Goal: Task Accomplishment & Management: Complete application form

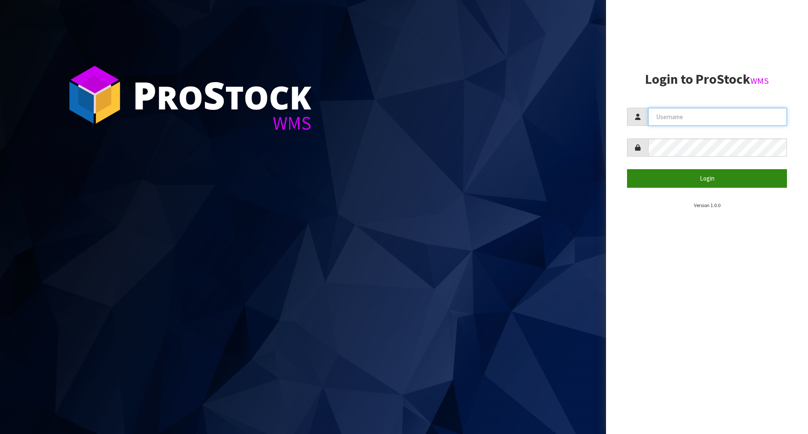
type input "[EMAIL_ADDRESS][DOMAIN_NAME]"
click at [698, 174] on button "Login" at bounding box center [707, 178] width 160 height 18
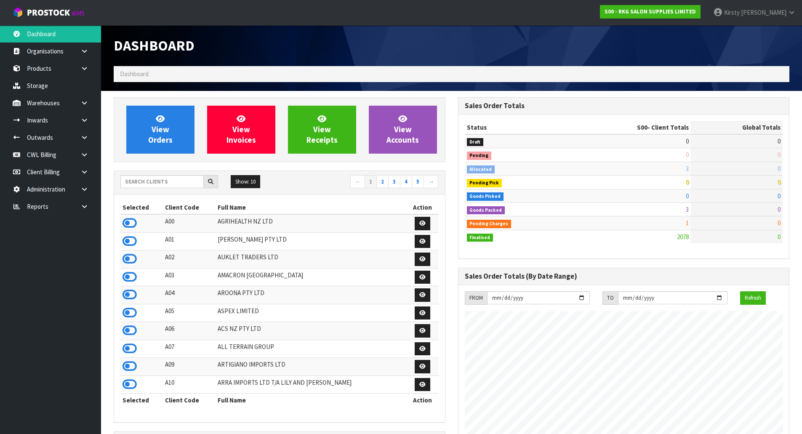
scroll to position [638, 344]
click at [80, 137] on icon at bounding box center [84, 137] width 8 height 6
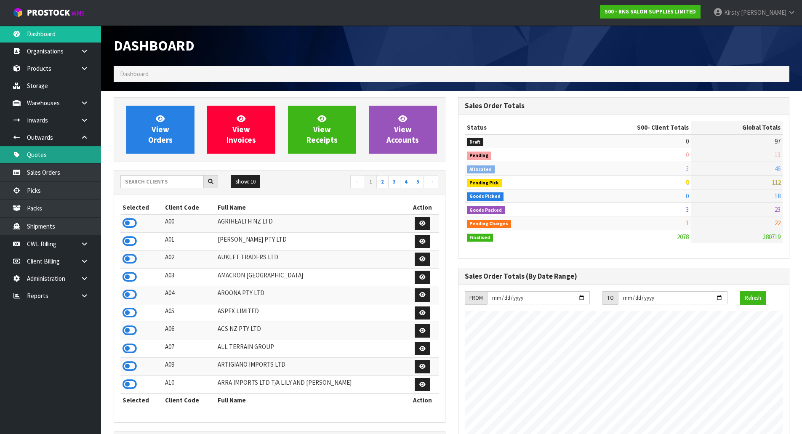
click at [42, 154] on link "Quotes" at bounding box center [50, 154] width 101 height 17
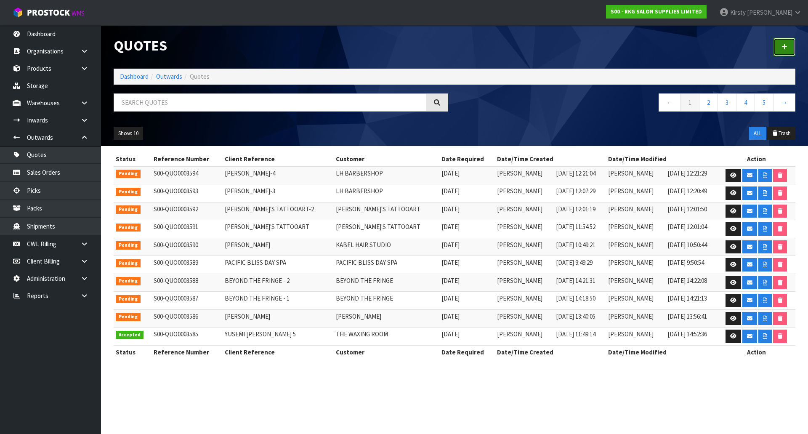
drag, startPoint x: 788, startPoint y: 47, endPoint x: 612, endPoint y: 68, distance: 177.3
click at [787, 47] on link at bounding box center [785, 47] width 22 height 18
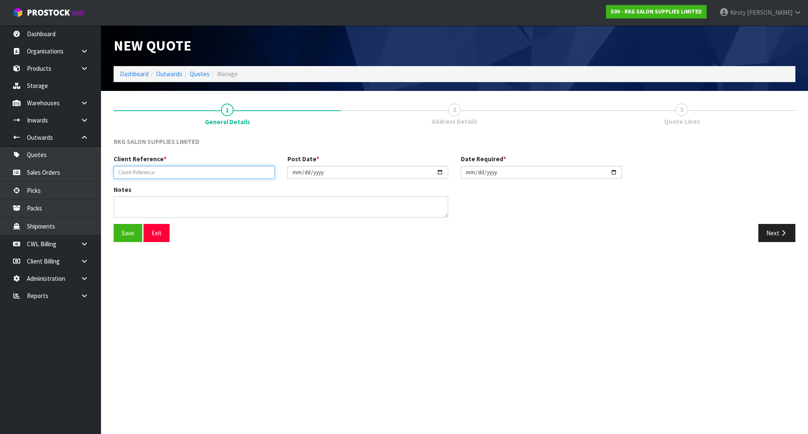
click at [180, 169] on input "text" at bounding box center [194, 172] width 161 height 13
type input "THE COAST CLINIC"
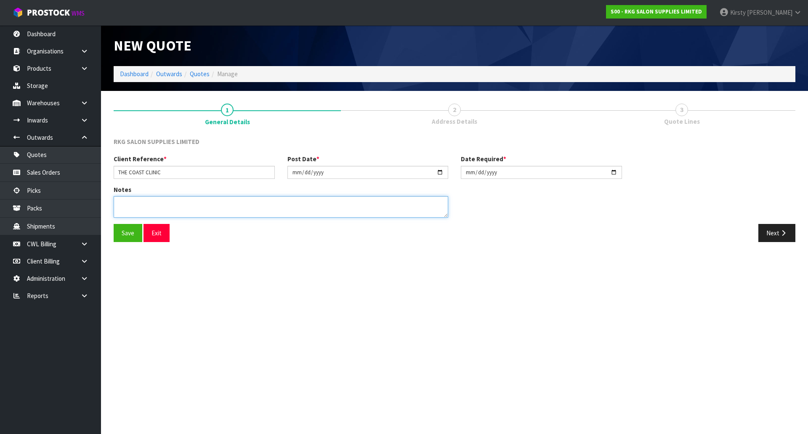
click at [127, 210] on textarea at bounding box center [281, 206] width 335 height 21
type textarea "M2H"
click at [134, 229] on button "Save" at bounding box center [128, 233] width 29 height 18
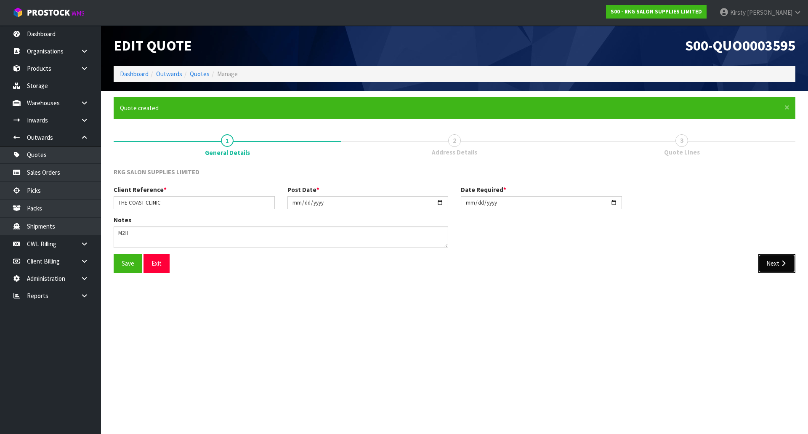
click at [777, 258] on button "Next" at bounding box center [777, 263] width 37 height 18
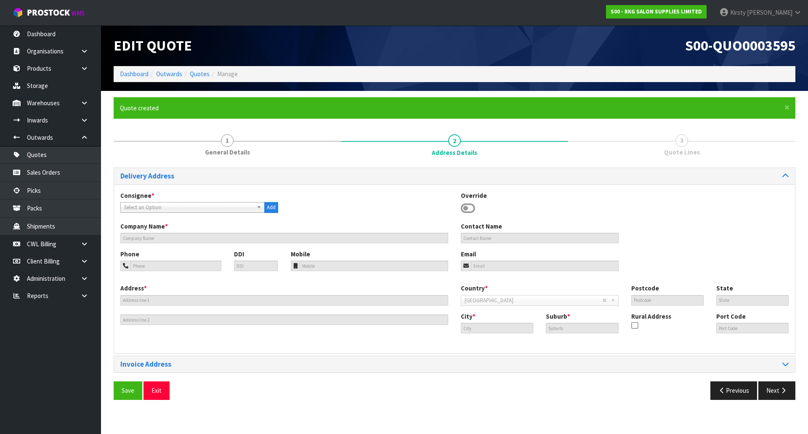
click at [472, 207] on icon at bounding box center [468, 208] width 14 height 13
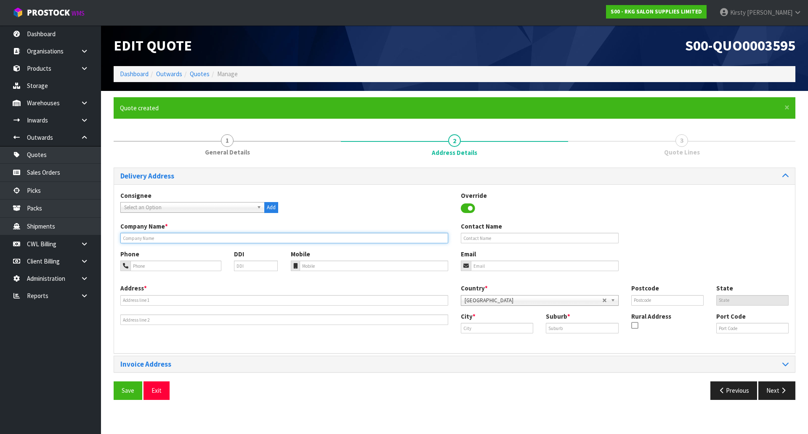
drag, startPoint x: 183, startPoint y: 242, endPoint x: 177, endPoint y: 239, distance: 7.2
click at [183, 242] on input "text" at bounding box center [284, 238] width 328 height 11
type input "THE COAST CLINIC"
type input "SHELLEY WOODNEY"
type input "027-517-1303"
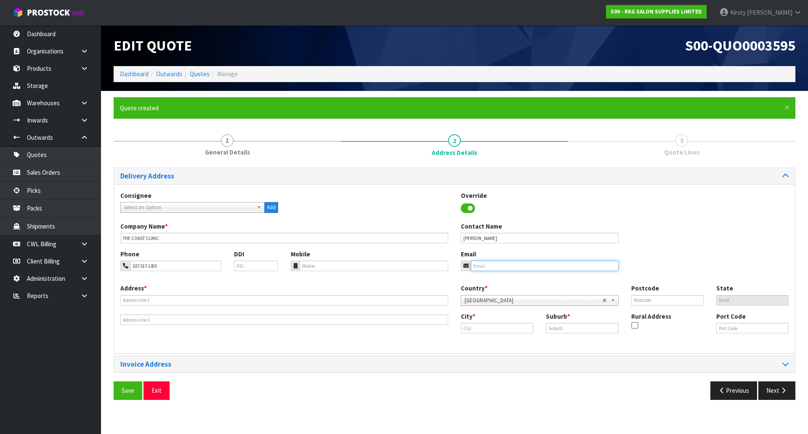
click at [475, 268] on input "email" at bounding box center [545, 266] width 148 height 11
type input "S"
type input "shelley@thecoastclinic.co.nz"
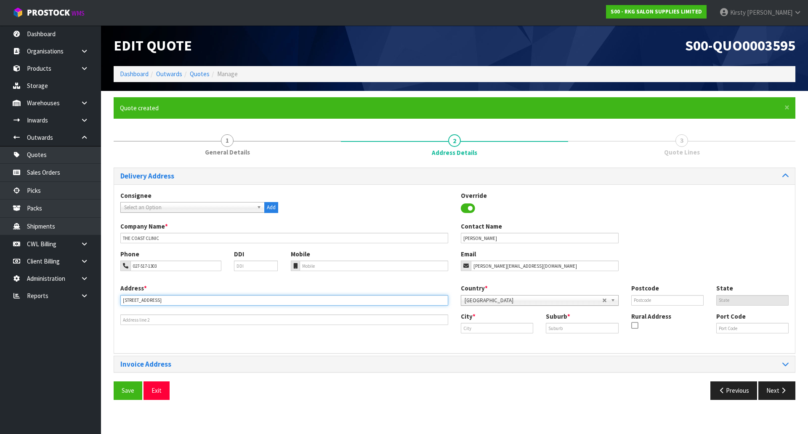
type input "719 WHANGAPARAOA RD"
click at [474, 325] on input "text" at bounding box center [497, 328] width 72 height 11
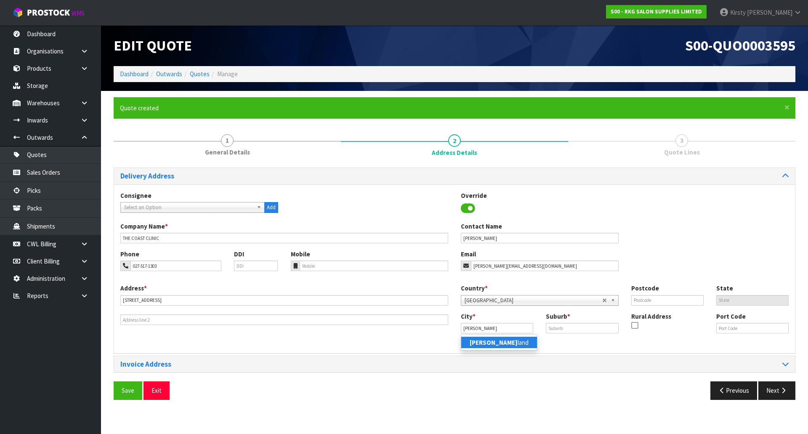
click at [477, 344] on strong "Auck" at bounding box center [494, 342] width 48 height 8
type input "[GEOGRAPHIC_DATA]"
click at [557, 329] on input "text" at bounding box center [582, 328] width 72 height 11
type input "STANMORE BAY"
click at [696, 301] on input "text" at bounding box center [667, 300] width 72 height 11
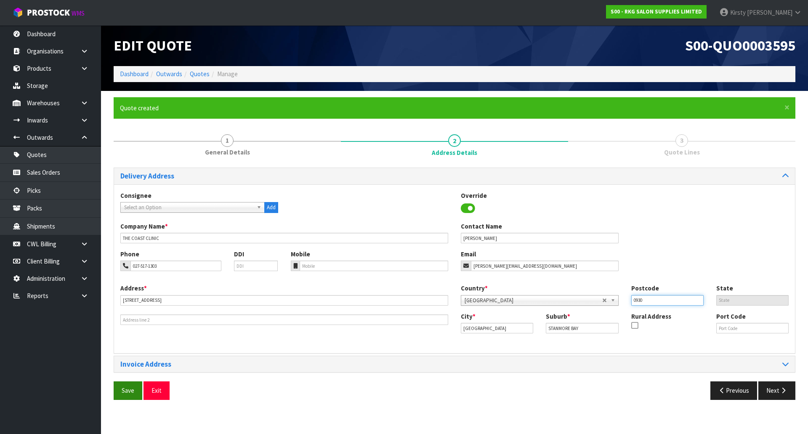
type input "0930"
click at [128, 391] on button "Save" at bounding box center [128, 390] width 29 height 18
click at [770, 391] on button "Next" at bounding box center [777, 390] width 37 height 18
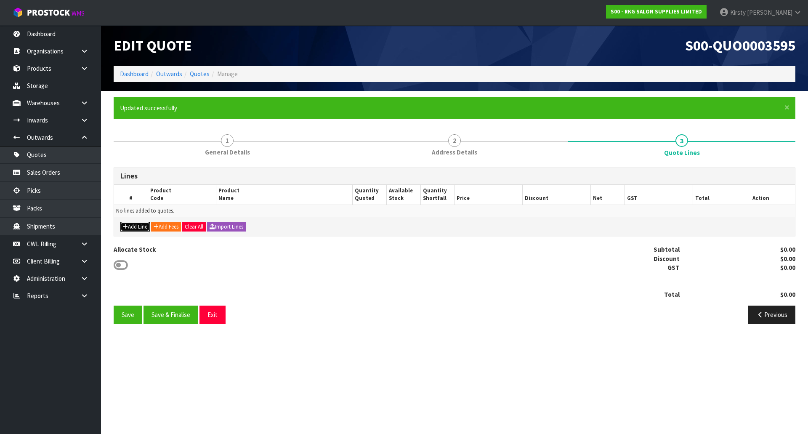
click at [138, 226] on button "Add Line" at bounding box center [134, 227] width 29 height 10
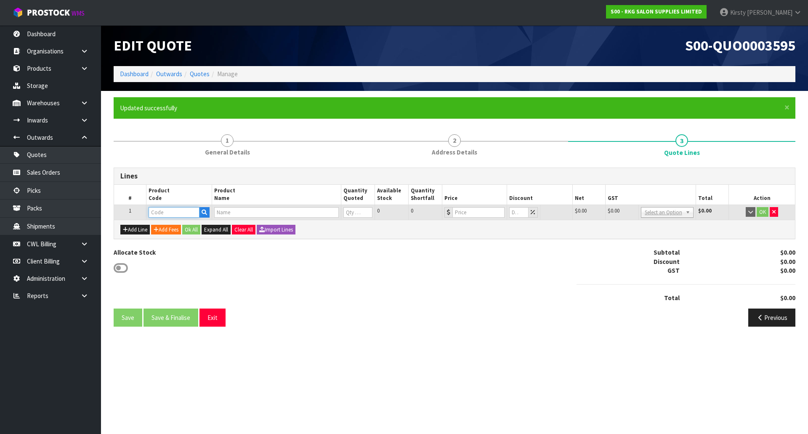
click at [165, 214] on input "text" at bounding box center [174, 212] width 51 height 11
type input "09090101-BSS"
type input "BEAUTY STARTER SET - BLACK"
type input "0"
type input "899"
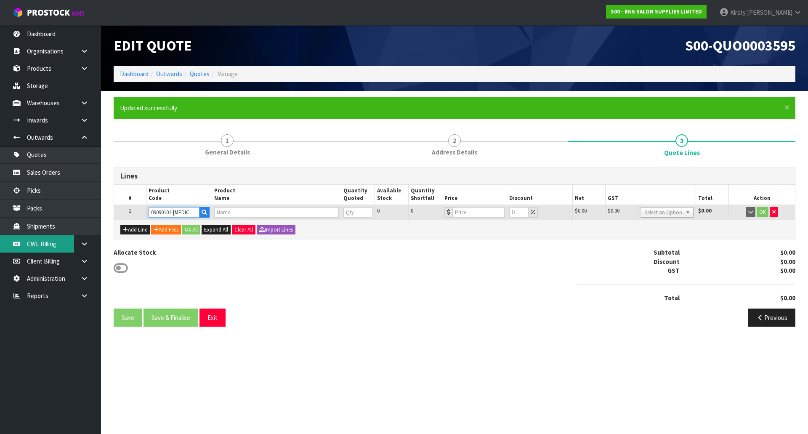
type input "0"
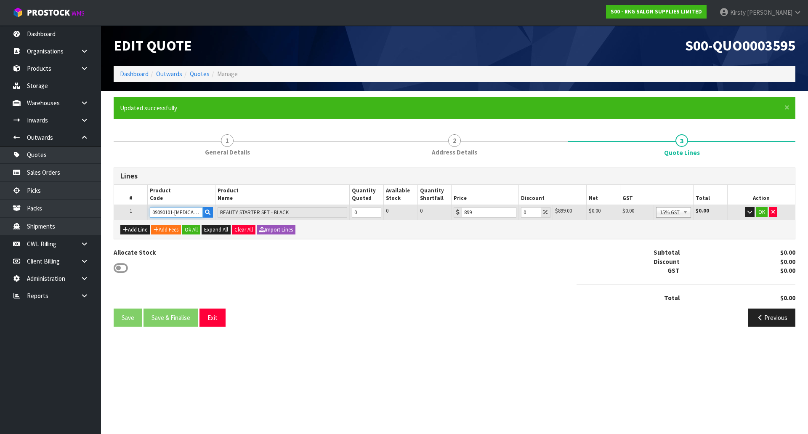
type input "09090101-BSS"
type input "1"
click at [376, 210] on input "1" at bounding box center [366, 212] width 29 height 11
click at [763, 210] on button "OK" at bounding box center [762, 212] width 12 height 10
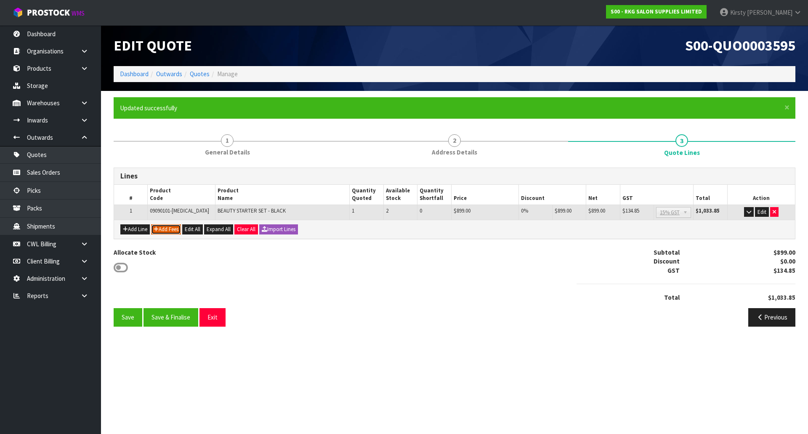
click at [175, 228] on button "Add Fees" at bounding box center [166, 229] width 30 height 10
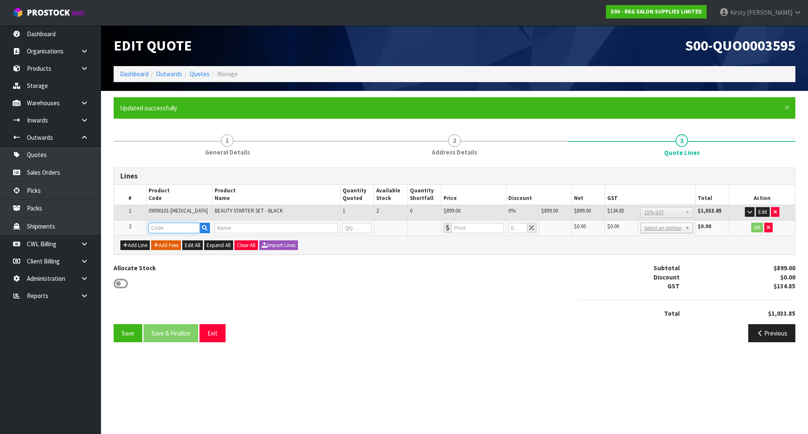
click at [169, 229] on input "text" at bounding box center [174, 228] width 51 height 11
type input "FRE"
click at [183, 245] on link "FRE IGHT" at bounding box center [182, 242] width 67 height 11
type input "FREIGHT"
type input "FREIGHT FEE"
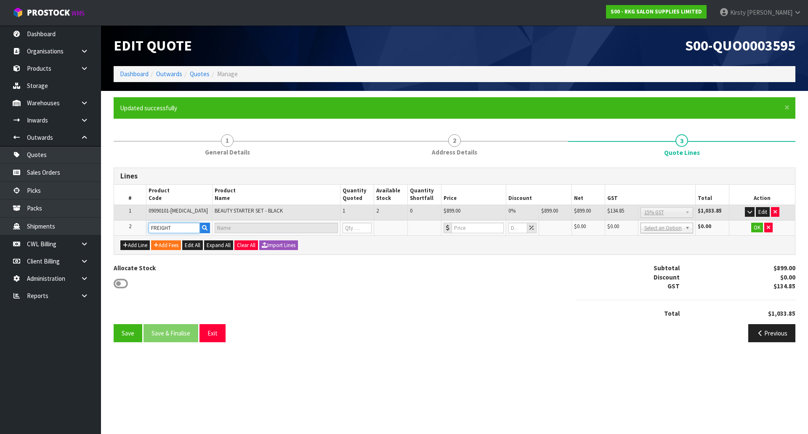
type input "1"
type input "0"
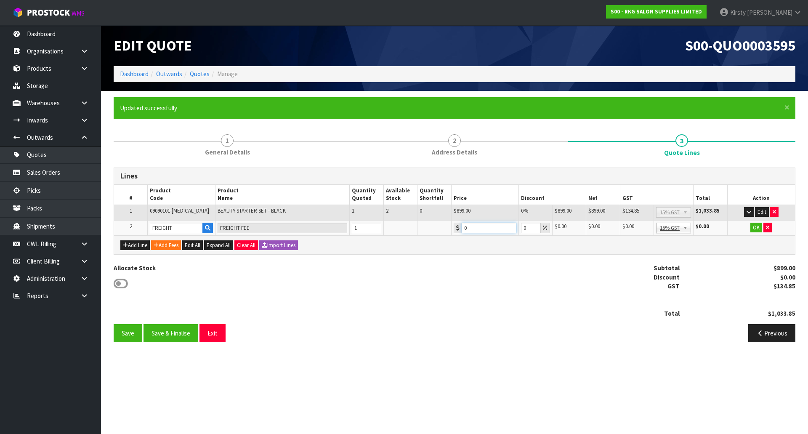
drag, startPoint x: 480, startPoint y: 228, endPoint x: 442, endPoint y: 228, distance: 37.9
click at [442, 228] on tr "2 FREIGHT FREIGHT FEE 1 0 0 $0.00 $0.00 $0.00 $0.00 No GST 15% GST Zero Rated 1…" at bounding box center [454, 228] width 681 height 16
type input "202.45"
click at [754, 225] on button "OK" at bounding box center [757, 228] width 12 height 10
click at [123, 338] on button "Save" at bounding box center [128, 333] width 29 height 18
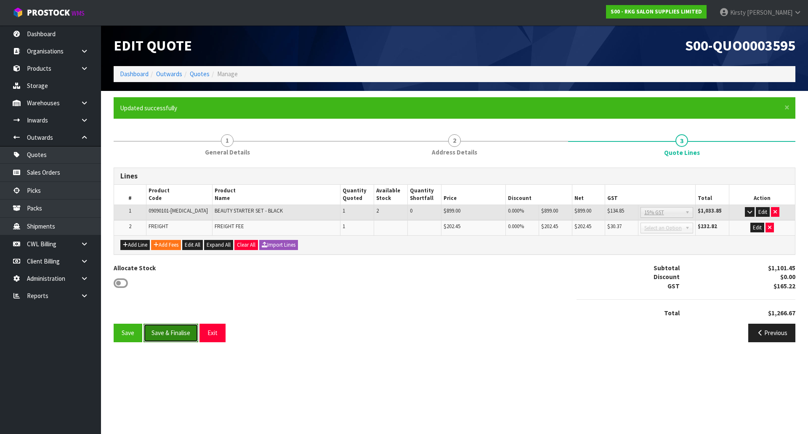
click at [183, 330] on button "Save & Finalise" at bounding box center [171, 333] width 55 height 18
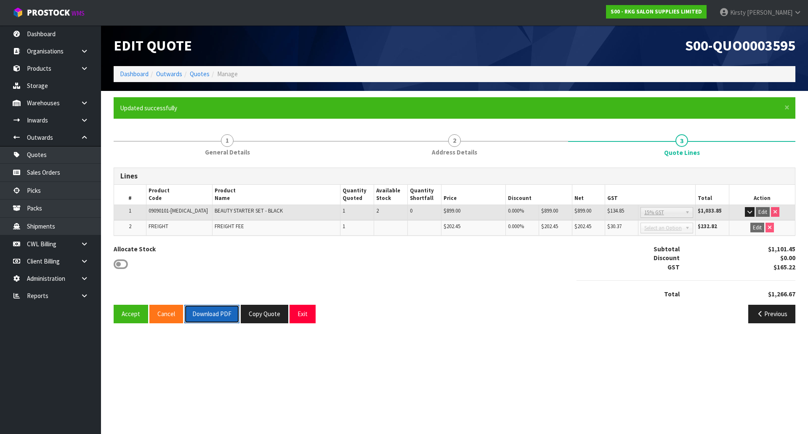
click at [195, 316] on button "Download PDF" at bounding box center [211, 314] width 55 height 18
click at [309, 310] on button "Exit" at bounding box center [303, 314] width 26 height 18
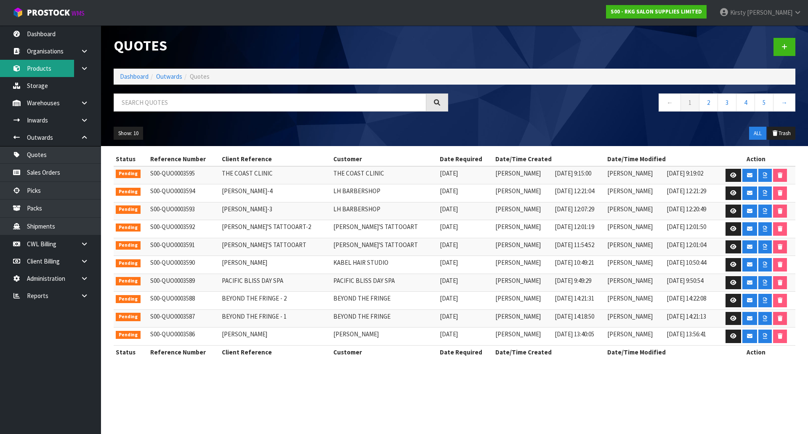
click at [36, 64] on link "Products" at bounding box center [50, 68] width 101 height 17
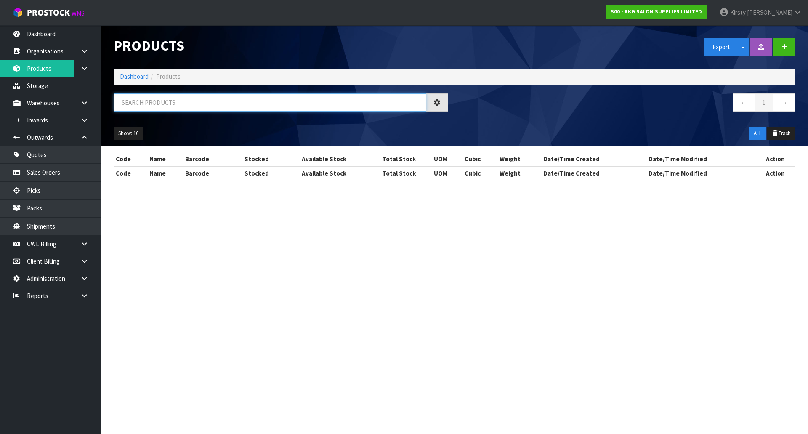
click at [137, 104] on input "text" at bounding box center [270, 102] width 313 height 18
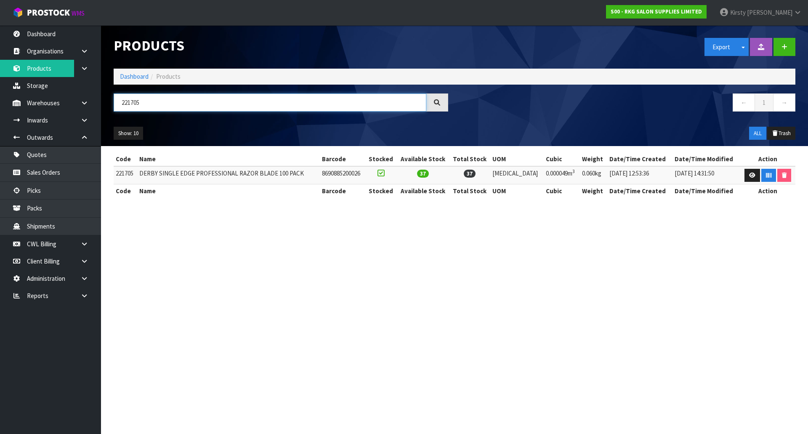
type input "221705"
click at [303, 173] on td "DERBY SINGLE EDGE PROFESSIONAL RAZOR BLADE 100 PACK" at bounding box center [228, 175] width 182 height 18
click at [83, 104] on icon at bounding box center [84, 103] width 8 height 6
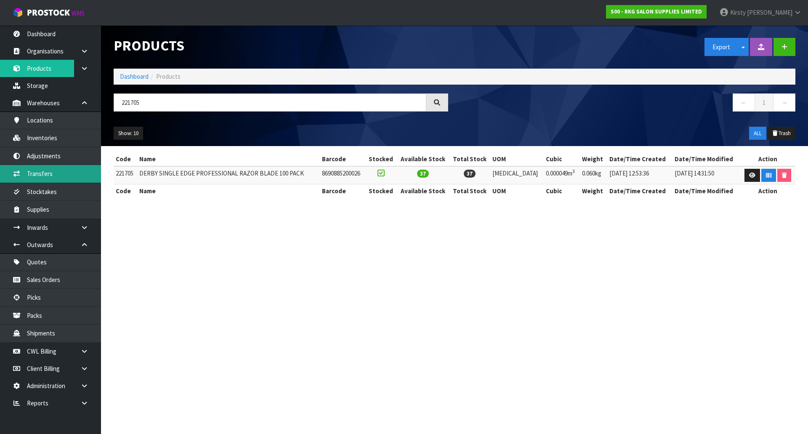
click at [50, 172] on link "Transfers" at bounding box center [50, 173] width 101 height 17
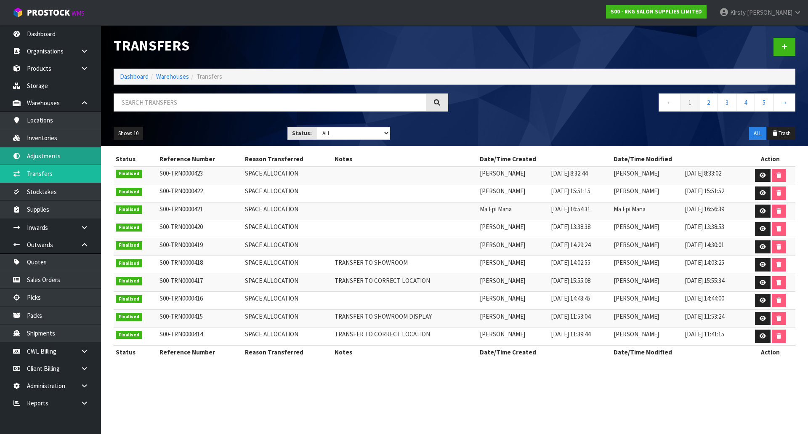
click at [49, 152] on link "Adjustments" at bounding box center [50, 155] width 101 height 17
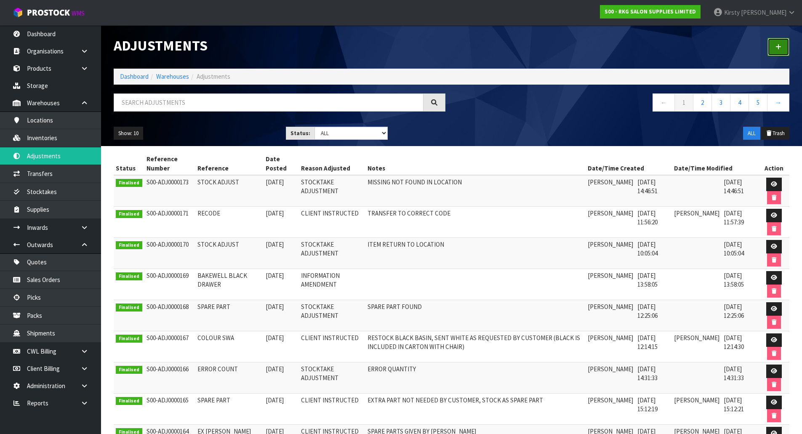
click at [779, 49] on icon at bounding box center [778, 47] width 6 height 6
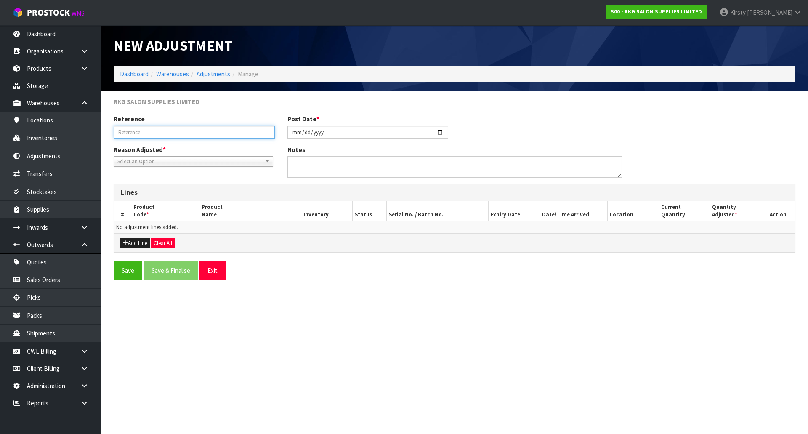
click at [168, 136] on input "text" at bounding box center [194, 132] width 161 height 13
type input "TRANSFER TO CORRECT CODES"
click at [150, 162] on span "Select an Option" at bounding box center [189, 162] width 144 height 10
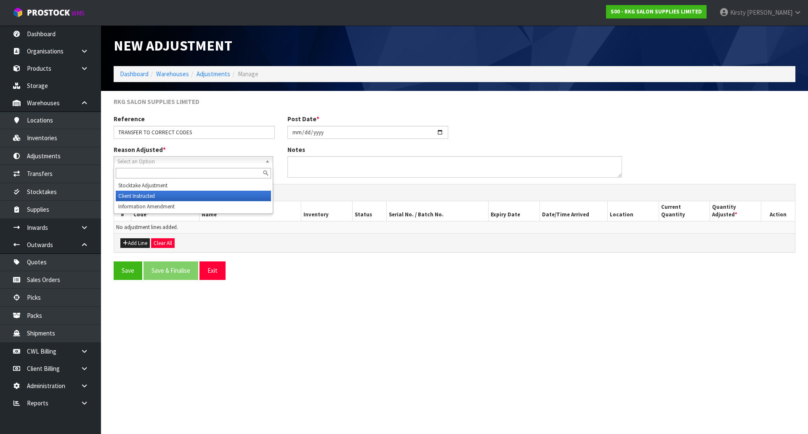
click at [148, 195] on li "Client Instructed" at bounding box center [193, 196] width 155 height 11
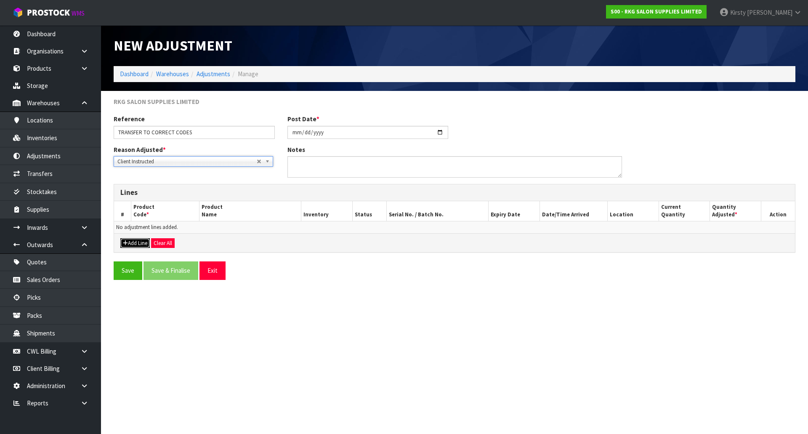
click at [138, 244] on button "Add Line" at bounding box center [134, 243] width 29 height 10
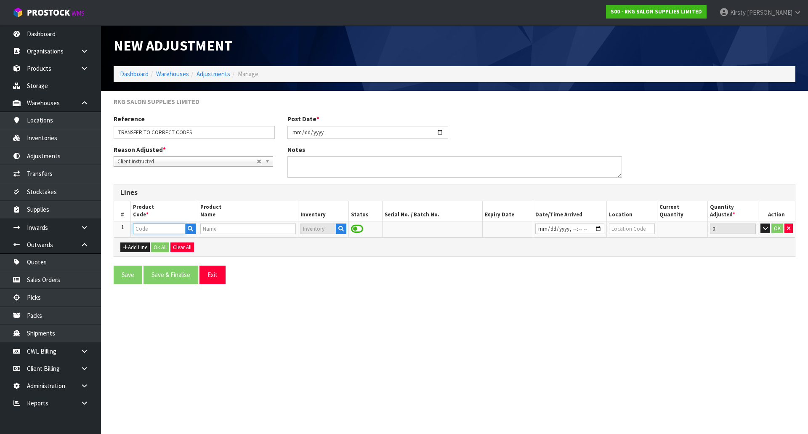
click at [165, 224] on input "text" at bounding box center [159, 229] width 52 height 11
type input "080301"
click at [174, 275] on link "080301 S" at bounding box center [169, 277] width 72 height 11
type input "080301S"
type input "DRIVER SHELVES - BLACK (080401S)"
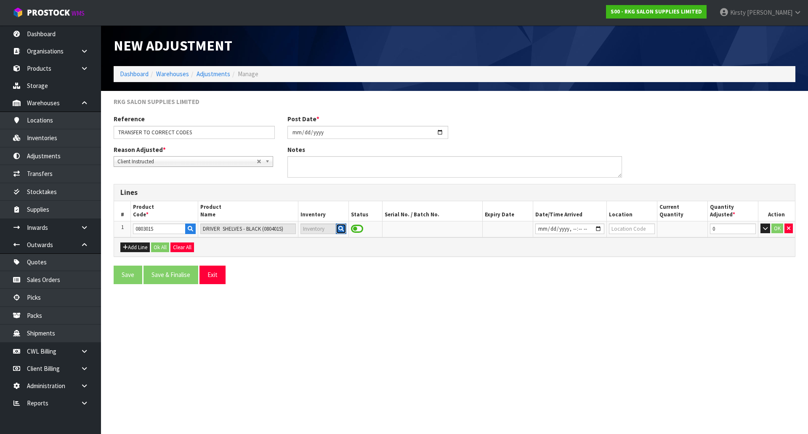
click at [340, 229] on icon "button" at bounding box center [340, 228] width 5 height 5
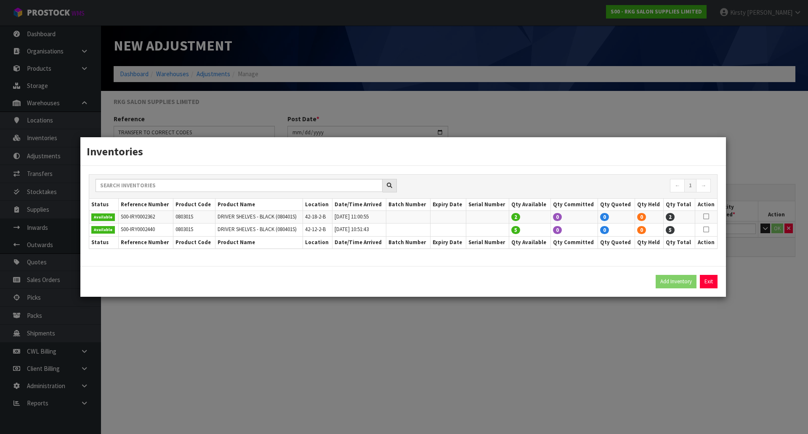
click at [706, 217] on icon at bounding box center [706, 216] width 6 height 0
click at [706, 233] on span at bounding box center [706, 229] width 6 height 7
click at [676, 281] on button "Add Inventory" at bounding box center [676, 281] width 41 height 13
type input "S00-IRY0002362"
type input "2024-11-01T11:00:55"
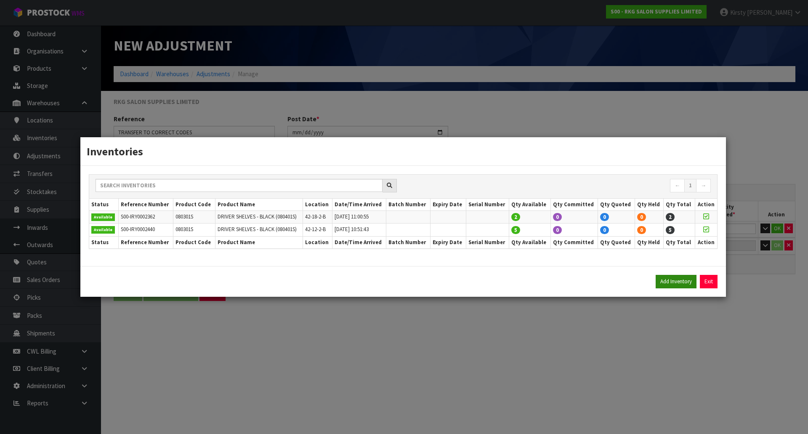
type input "42-18-2-B"
type input "S00-IRY0002440"
type input "2025-02-12T10:51:43"
type input "42-12-2-B"
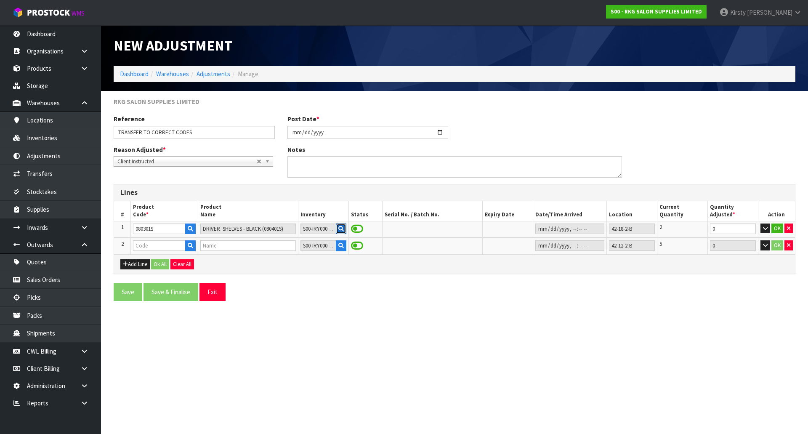
type input "080301S"
type input "DRIVER SHELVES - BLACK (080401S)"
drag, startPoint x: 718, startPoint y: 229, endPoint x: 708, endPoint y: 230, distance: 10.1
click at [708, 230] on tr "1 080301S DRIVER SHELVES - BLACK (080401S) S00-IRY0002362 42-18-2-B 2 0 OK" at bounding box center [454, 229] width 681 height 16
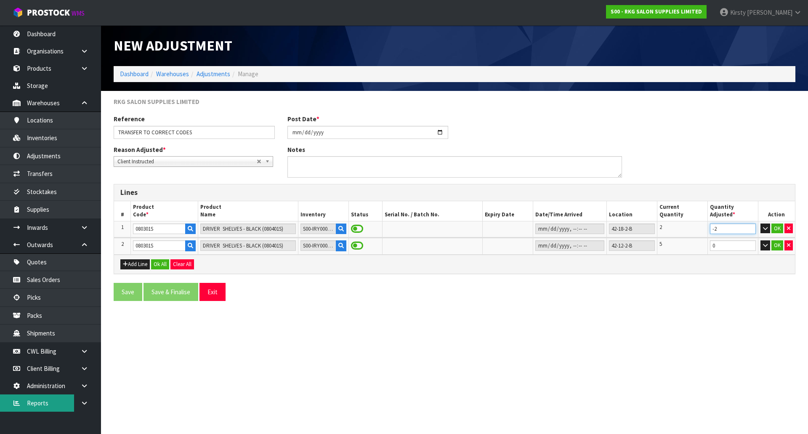
type input "-2"
drag, startPoint x: 725, startPoint y: 248, endPoint x: 700, endPoint y: 250, distance: 25.3
click at [700, 250] on tr "2 080301S DRIVER SHELVES - BLACK (080401S) S00-IRY0002440 42-12-2-B 5 0 OK" at bounding box center [454, 246] width 681 height 16
type input "-5"
click at [138, 265] on button "Add Line" at bounding box center [134, 264] width 29 height 10
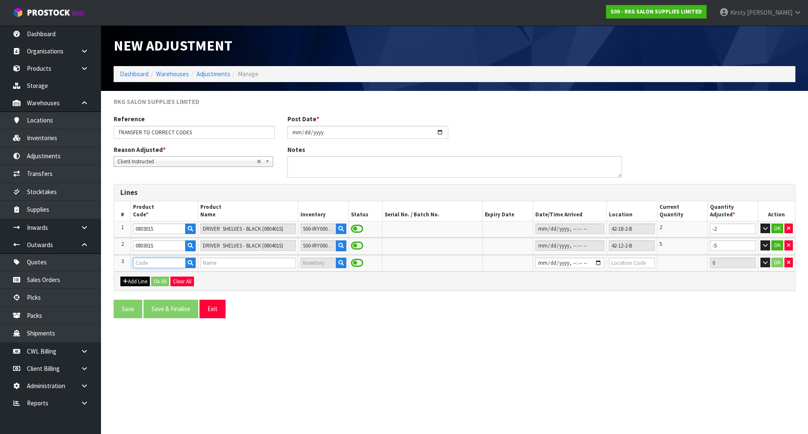
click at [138, 265] on input "text" at bounding box center [159, 263] width 52 height 11
type input "080401S"
click at [189, 261] on icon "button" at bounding box center [190, 262] width 5 height 5
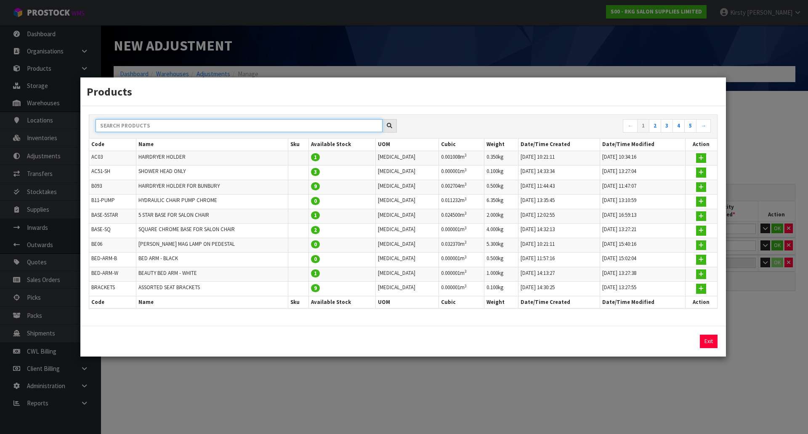
click at [153, 130] on input "text" at bounding box center [239, 125] width 287 height 13
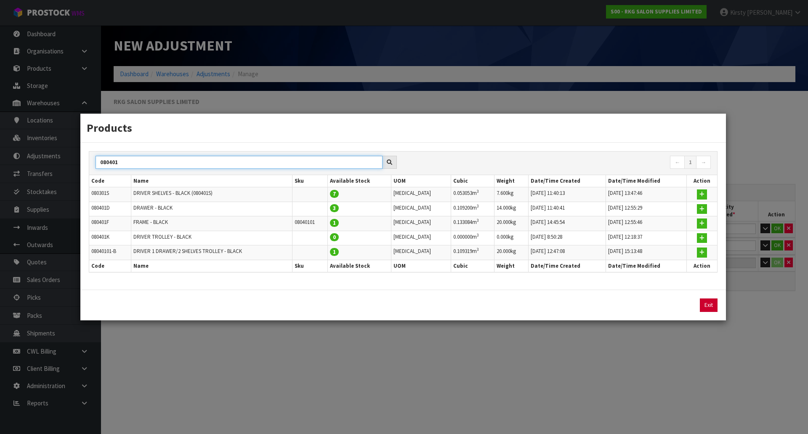
type input "080401"
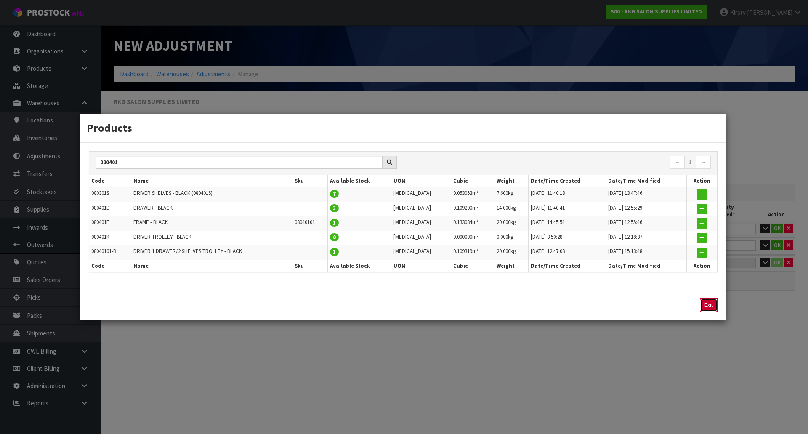
click at [709, 308] on button "Exit" at bounding box center [709, 304] width 18 height 13
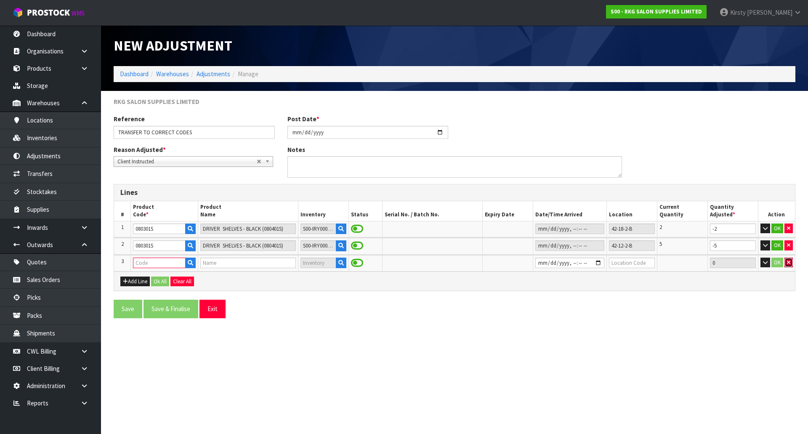
click at [786, 263] on button "button" at bounding box center [789, 263] width 8 height 10
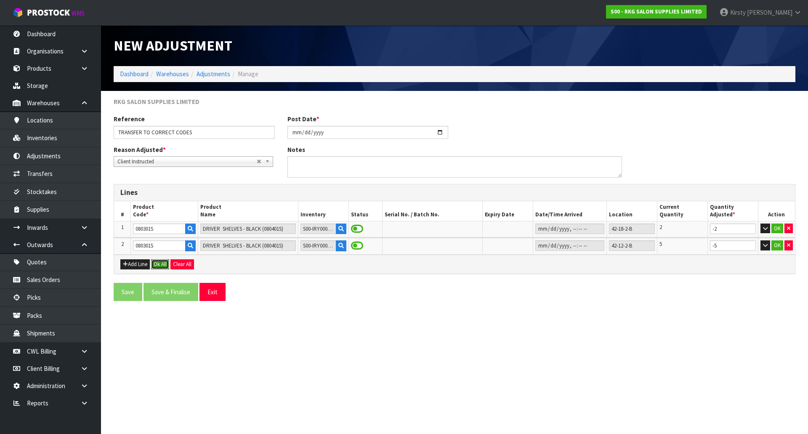
click at [161, 265] on button "Ok All" at bounding box center [160, 264] width 18 height 10
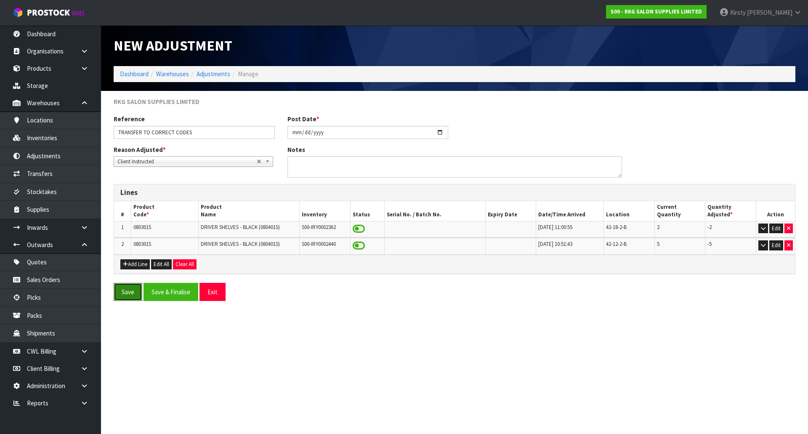
click at [129, 290] on button "Save" at bounding box center [128, 292] width 29 height 18
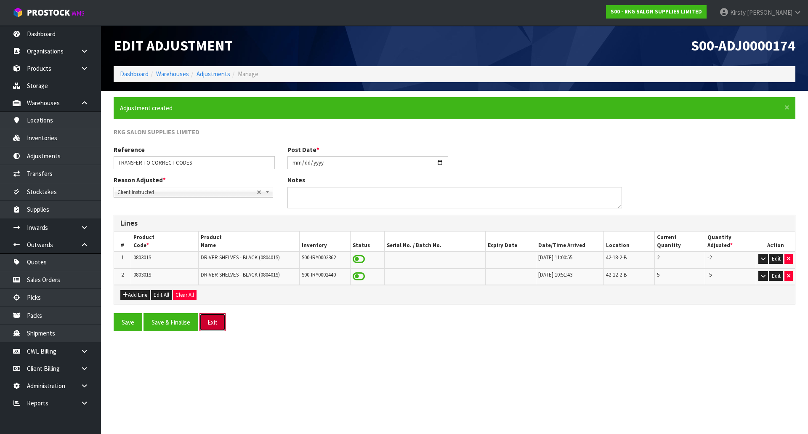
click at [215, 320] on button "Exit" at bounding box center [213, 322] width 26 height 18
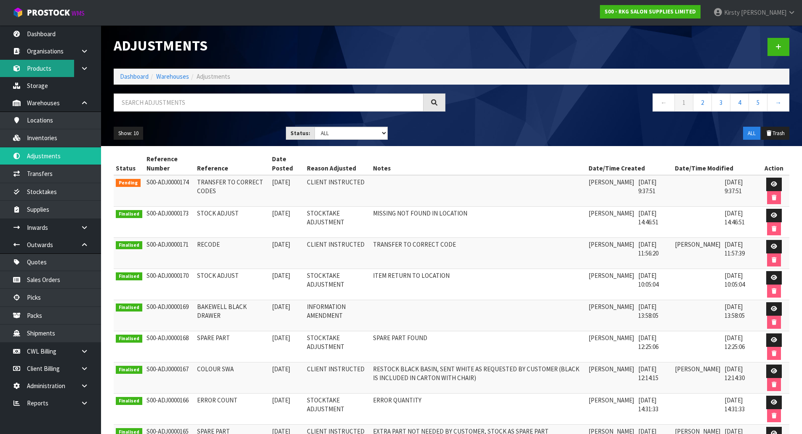
click at [40, 68] on link "Products" at bounding box center [50, 68] width 101 height 17
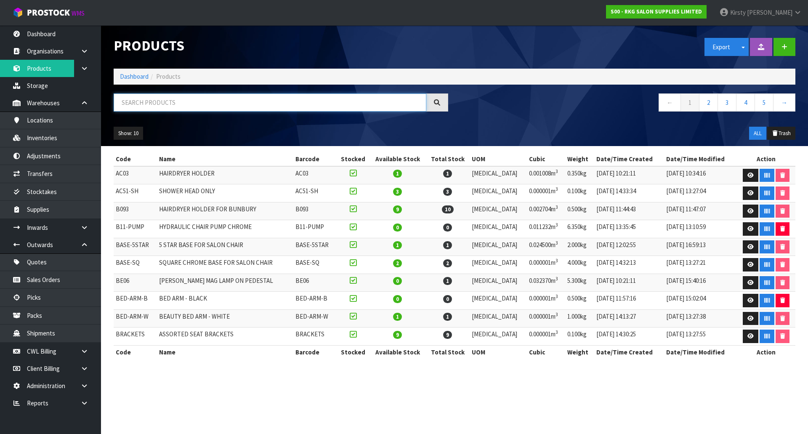
click at [136, 93] on input "text" at bounding box center [270, 102] width 313 height 18
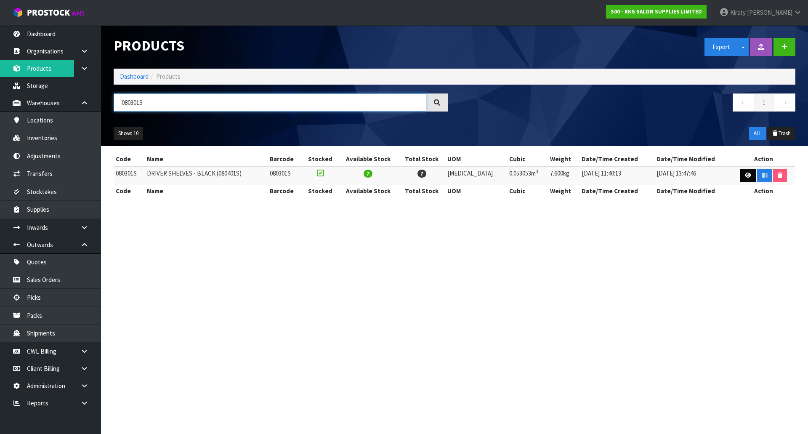
type input "080301S"
click at [750, 173] on link at bounding box center [748, 175] width 16 height 13
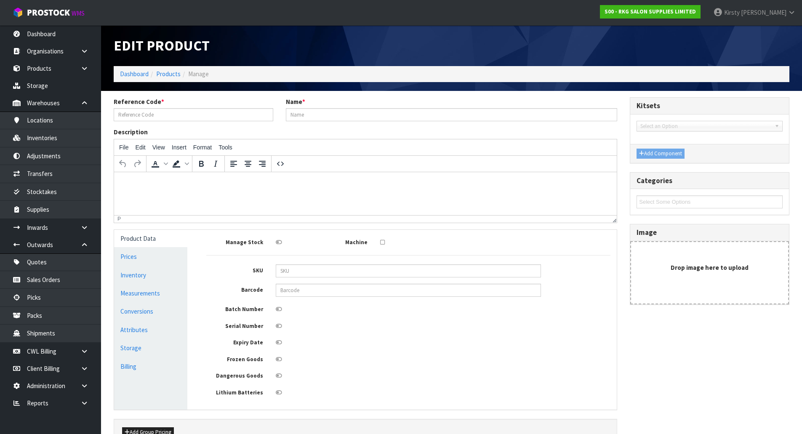
type input "080301S"
type input "DRIVER SHELVES - BLACK (080401S)"
type input "77"
type input "53"
type input "13"
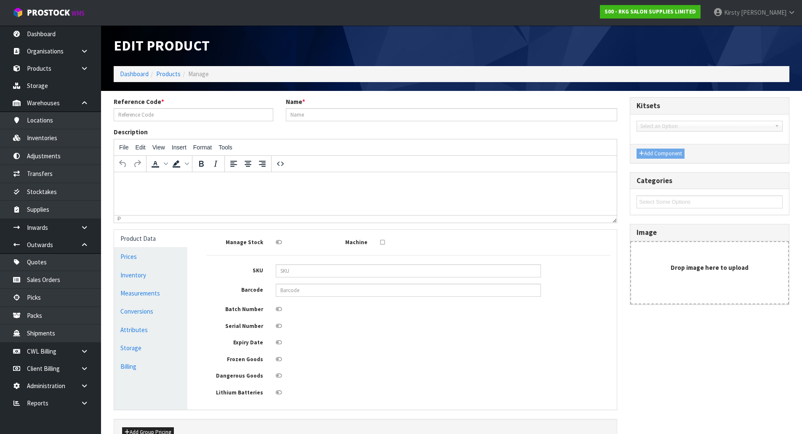
type input "0.053053"
type input "7.6"
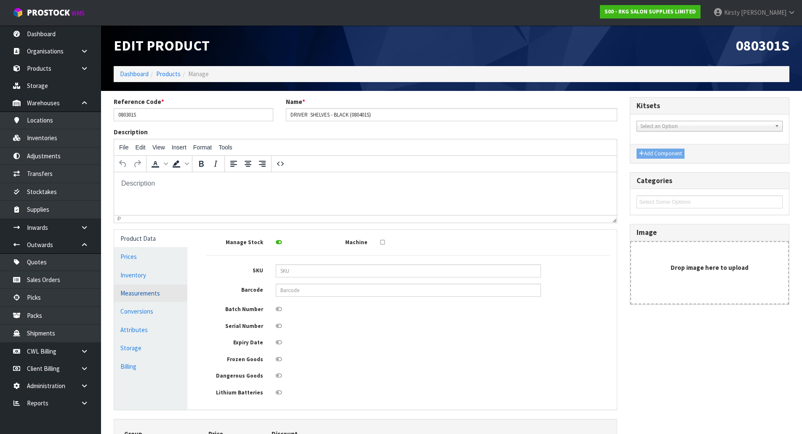
click at [150, 292] on link "Measurements" at bounding box center [150, 293] width 73 height 17
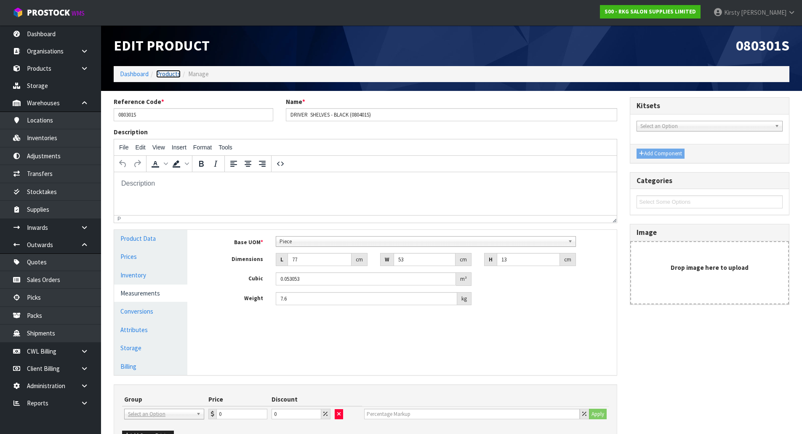
click at [165, 75] on link "Products" at bounding box center [168, 74] width 24 height 8
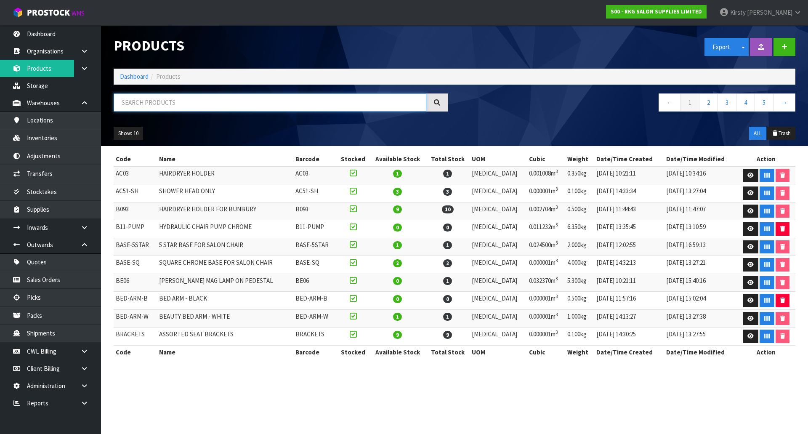
click at [158, 98] on input "text" at bounding box center [270, 102] width 313 height 18
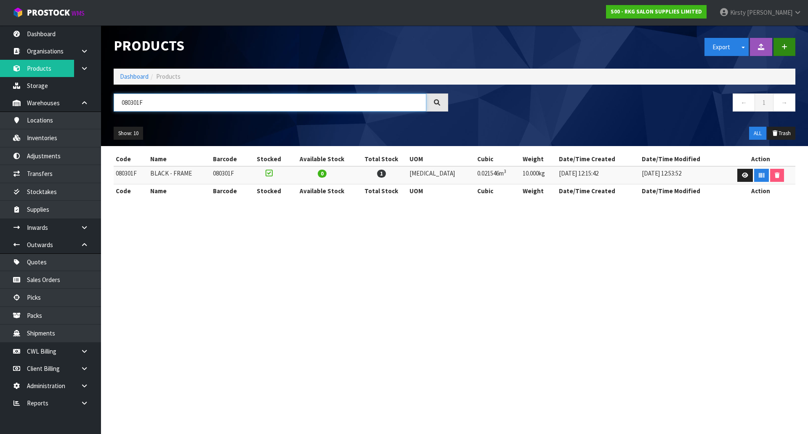
type input "080301F"
click at [783, 50] on button "button" at bounding box center [785, 47] width 22 height 18
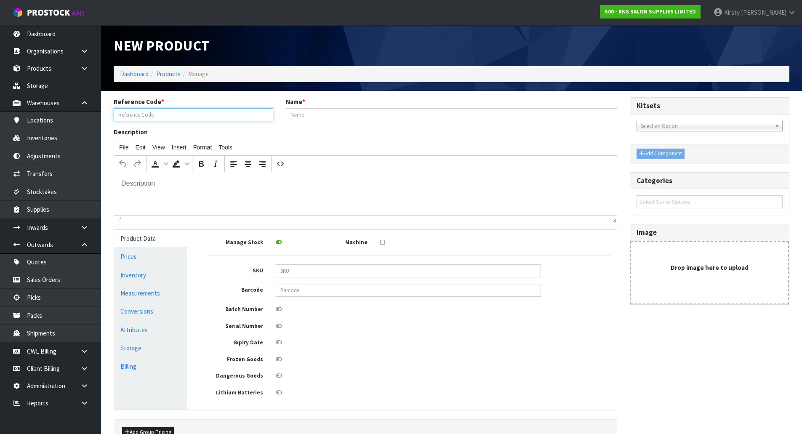
click at [148, 117] on input "text" at bounding box center [194, 114] width 160 height 13
type input "080401S"
click at [383, 111] on input "text" at bounding box center [452, 114] width 332 height 13
click at [309, 115] on input "text" at bounding box center [452, 114] width 332 height 13
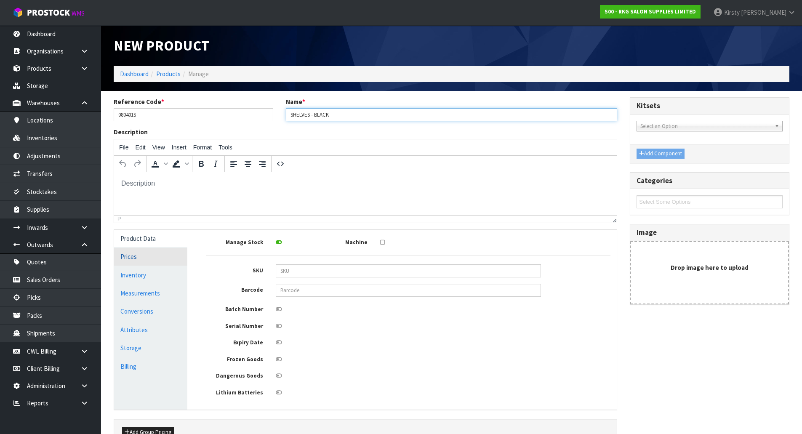
type input "SHELVES - BLACK"
click at [141, 256] on link "Prices" at bounding box center [150, 256] width 73 height 17
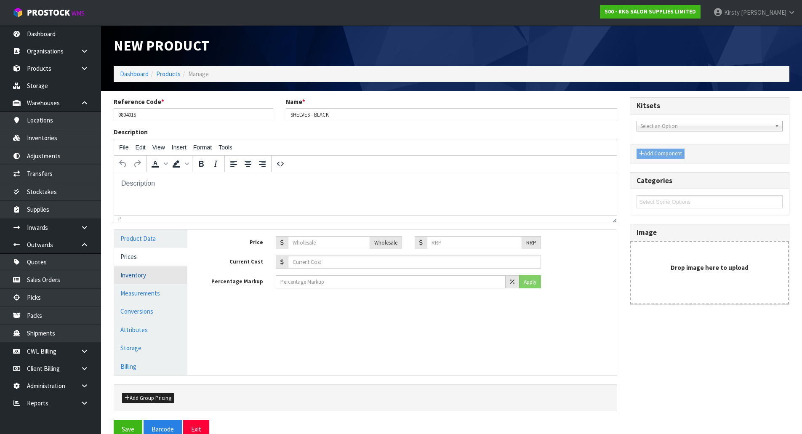
click at [134, 274] on link "Inventory" at bounding box center [150, 274] width 73 height 17
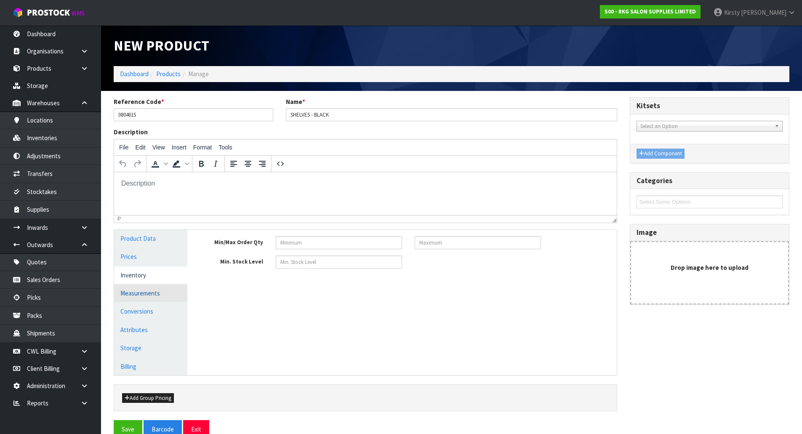
click at [157, 293] on link "Measurements" at bounding box center [150, 293] width 73 height 17
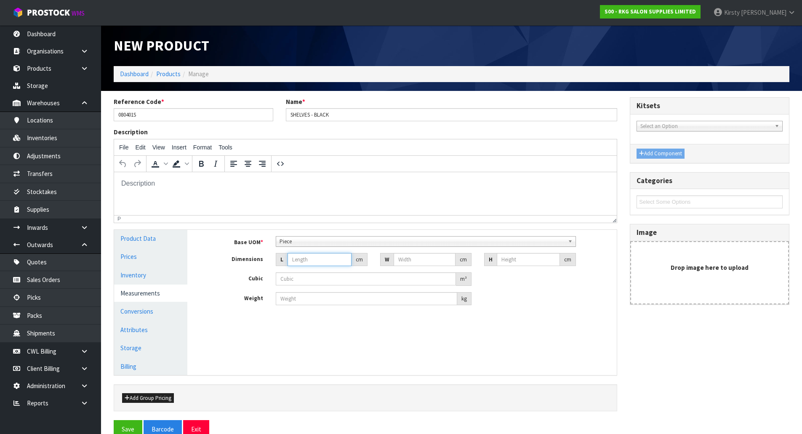
click at [298, 260] on input "number" at bounding box center [320, 259] width 64 height 13
type input "7"
type input "0.000001"
type input "77"
type input "53"
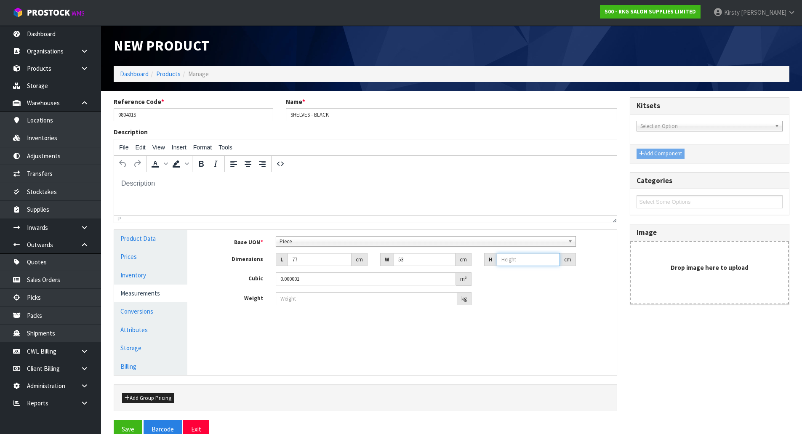
type input "1"
type input "0.004081"
type input "13"
type input "0.053053"
type input "13"
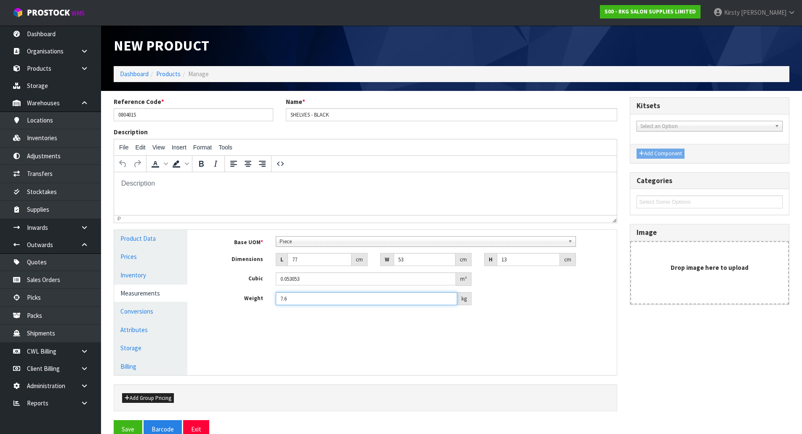
type input "7.6"
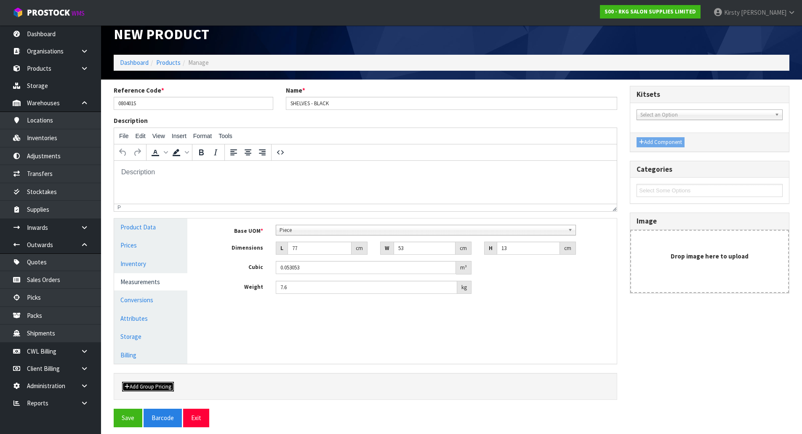
scroll to position [17, 0]
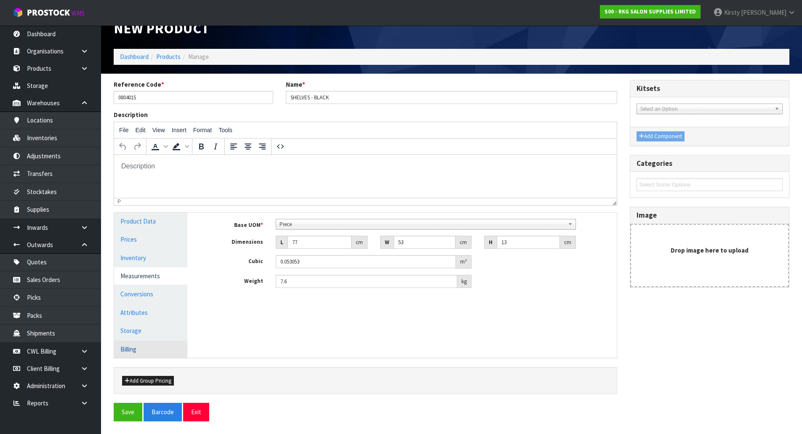
click at [137, 349] on link "Billing" at bounding box center [150, 349] width 73 height 17
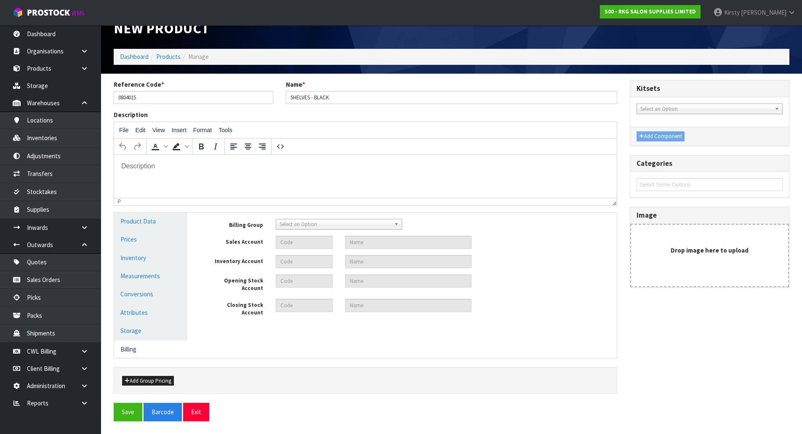
click at [318, 227] on span "Select an Option" at bounding box center [335, 224] width 111 height 10
click at [314, 257] on li "RKG" at bounding box center [339, 258] width 122 height 11
type input "1105"
type input "SALES- PRODUCTS RKG"
type input "9150"
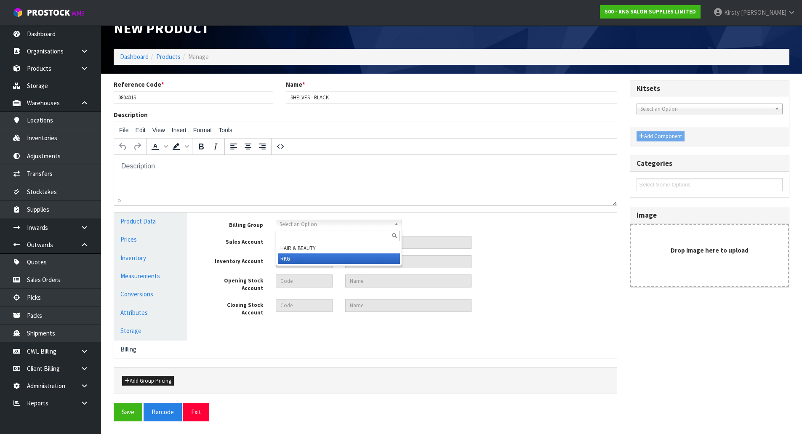
type input "INVENTORY RKG"
type input "2100"
type input "OPENING STOCK RKG"
type input "2104"
type input "CLOSING STOCK RKG"
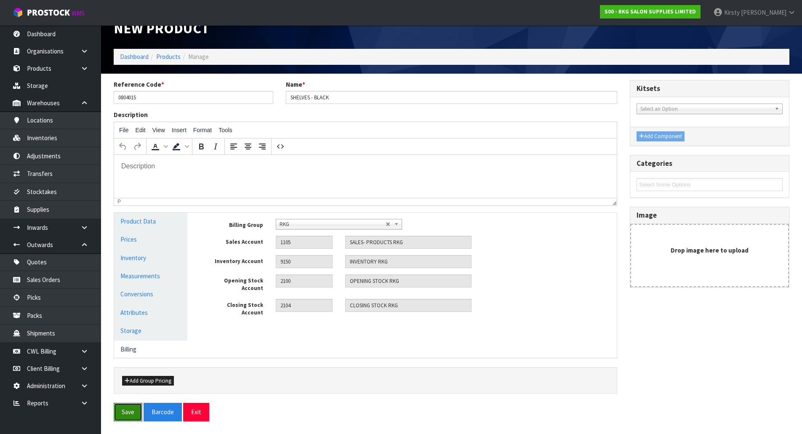
click at [132, 408] on button "Save" at bounding box center [128, 412] width 29 height 18
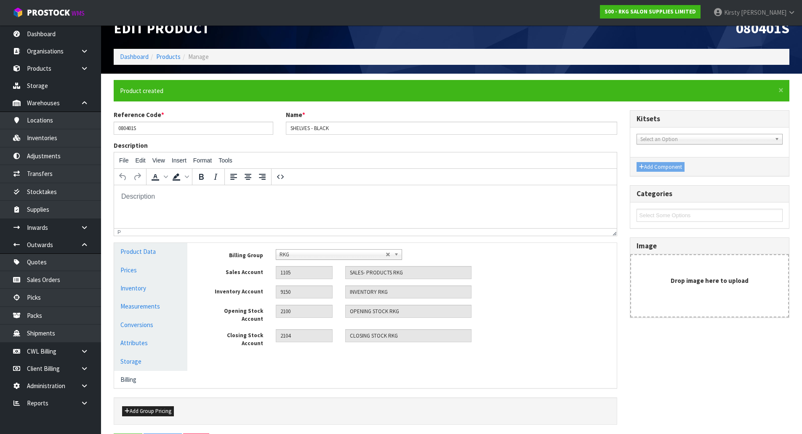
scroll to position [0, 0]
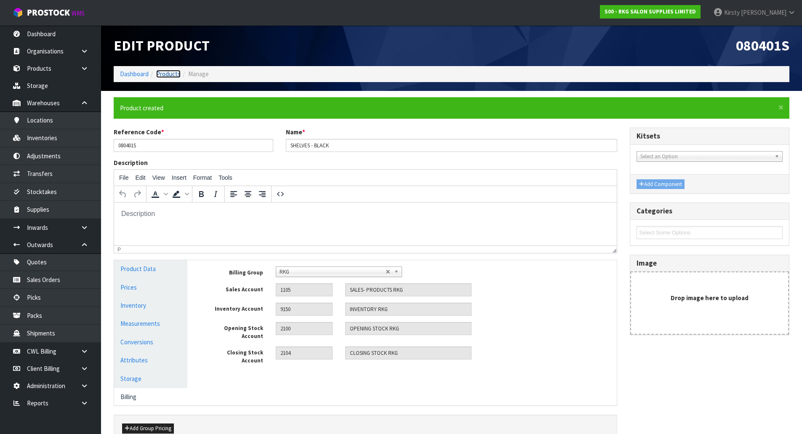
click at [165, 75] on link "Products" at bounding box center [168, 74] width 24 height 8
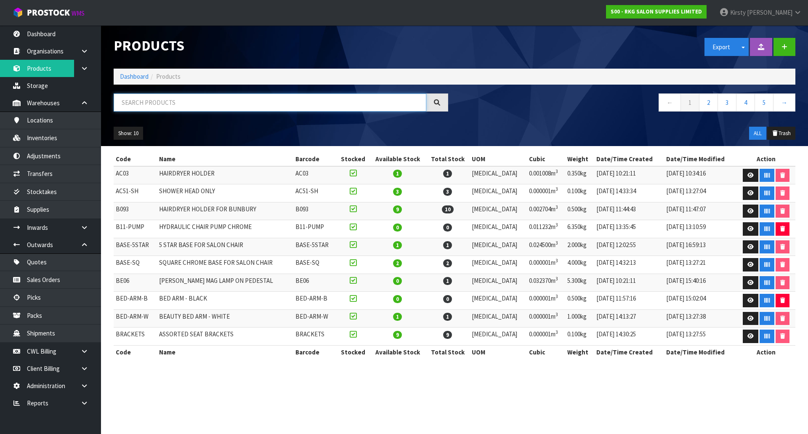
click at [168, 109] on input "text" at bounding box center [270, 102] width 313 height 18
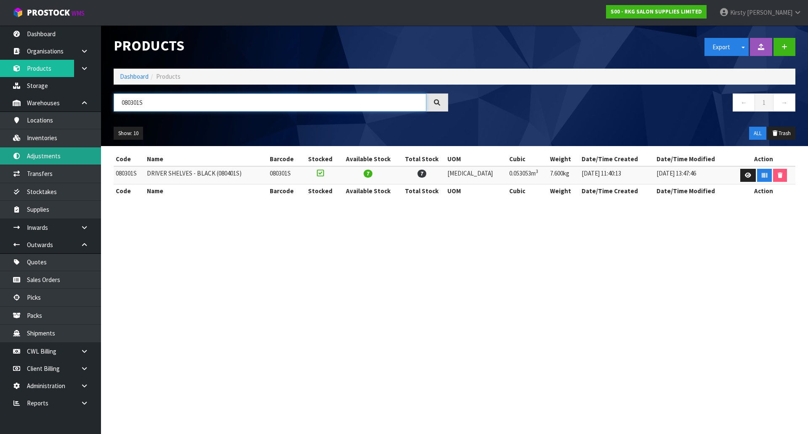
type input "080301S"
click at [44, 155] on link "Adjustments" at bounding box center [50, 155] width 101 height 17
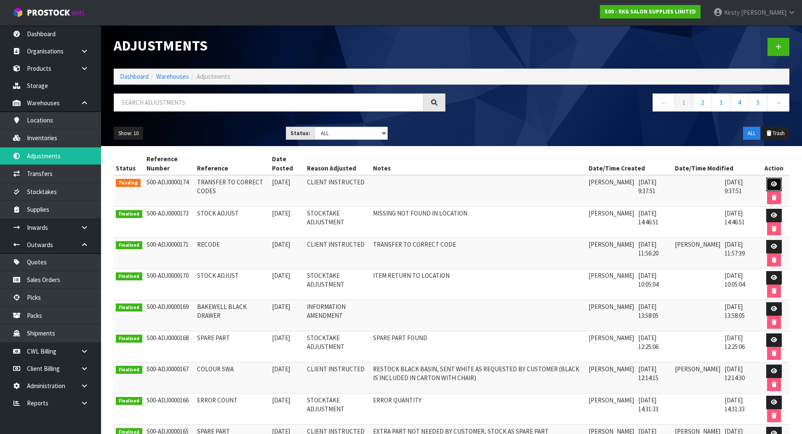
click at [772, 181] on icon at bounding box center [774, 183] width 6 height 5
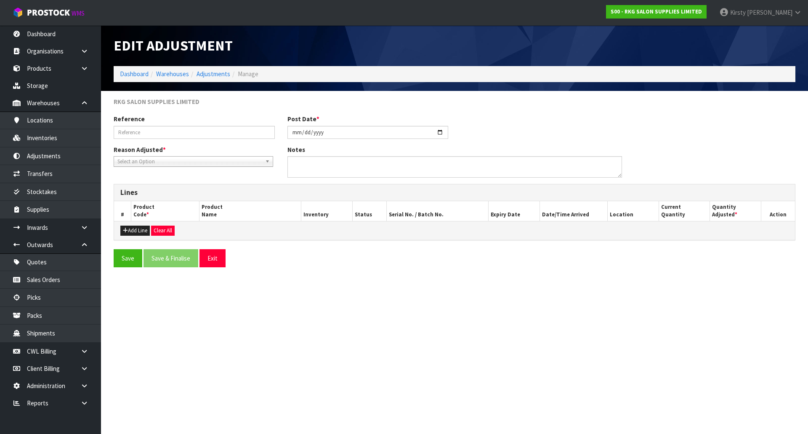
type input "TRANSFER TO CORRECT CODES"
type input "[DATE]"
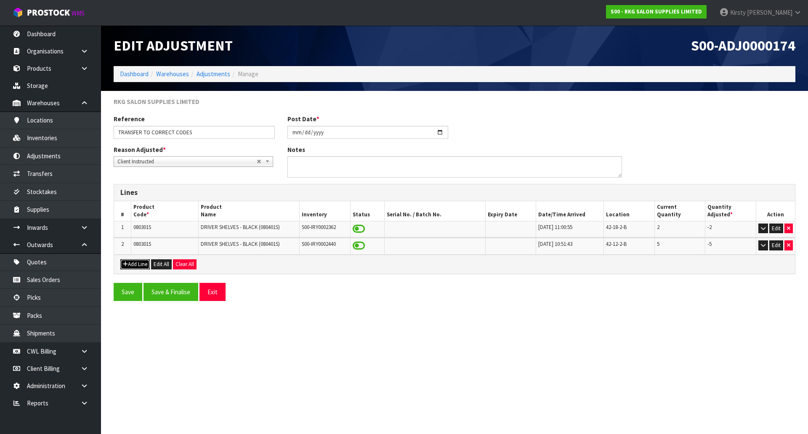
click at [135, 265] on button "Add Line" at bounding box center [134, 264] width 29 height 10
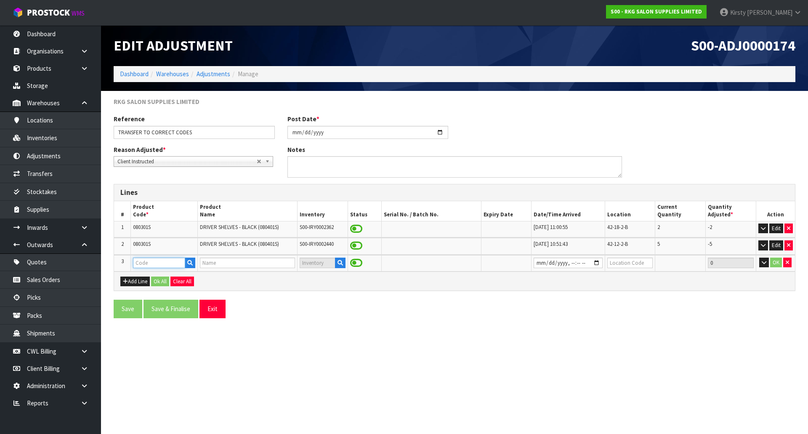
click at [135, 265] on input "text" at bounding box center [159, 263] width 52 height 11
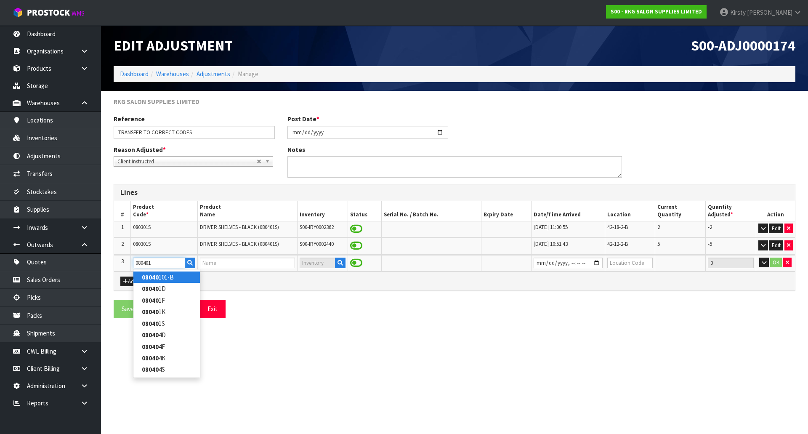
type input "080401S"
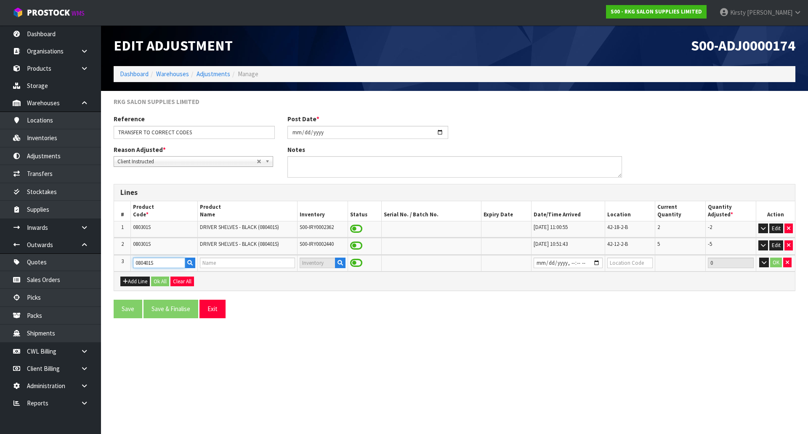
type input "SHELVES - BLACK"
type input "080401S"
click at [540, 266] on input "datetime-local" at bounding box center [568, 263] width 69 height 11
click at [617, 262] on input "text" at bounding box center [630, 263] width 46 height 11
type input "42-18-2-B"
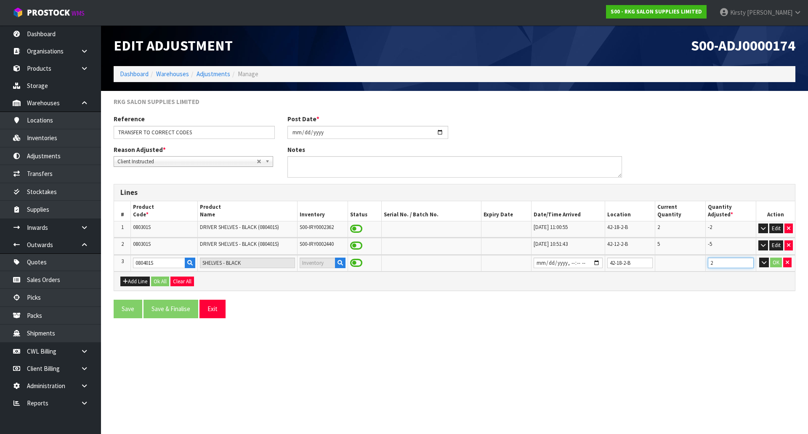
type input "2"
click at [538, 263] on input "datetime-local" at bounding box center [568, 263] width 69 height 11
type input "2024-11-01T11:00"
click at [775, 263] on button "OK" at bounding box center [776, 263] width 12 height 10
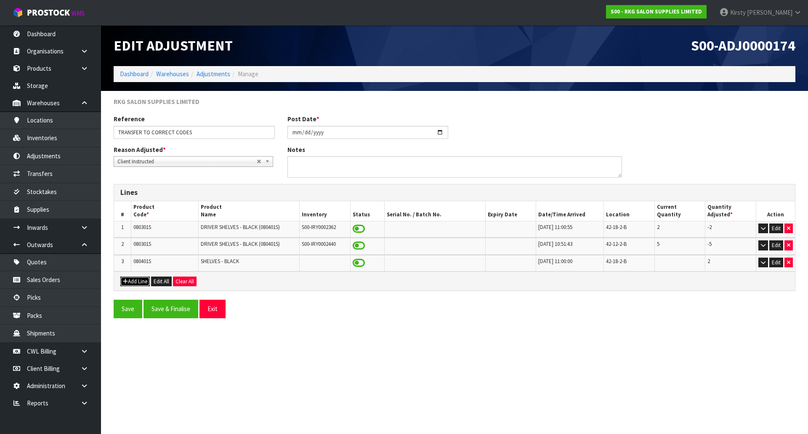
click at [134, 280] on button "Add Line" at bounding box center [134, 282] width 29 height 10
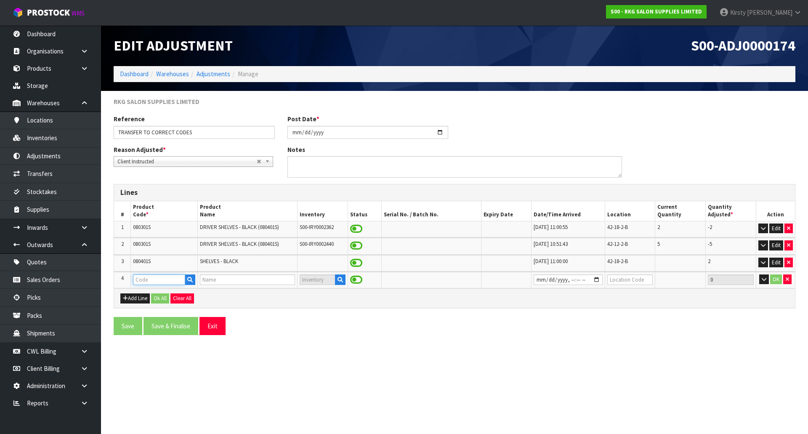
click at [135, 280] on input "text" at bounding box center [159, 279] width 52 height 11
type input "080401S"
type input "SHELVES - BLACK"
type input "080401S"
click at [541, 282] on input "datetime-local" at bounding box center [568, 279] width 69 height 11
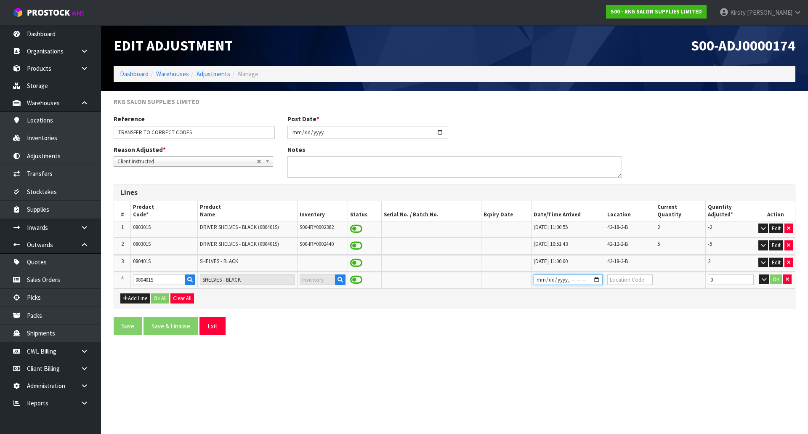
type input "2025-02-12T10:51"
type input "42-12-2-B"
type input "5"
click at [775, 276] on button "OK" at bounding box center [776, 279] width 12 height 10
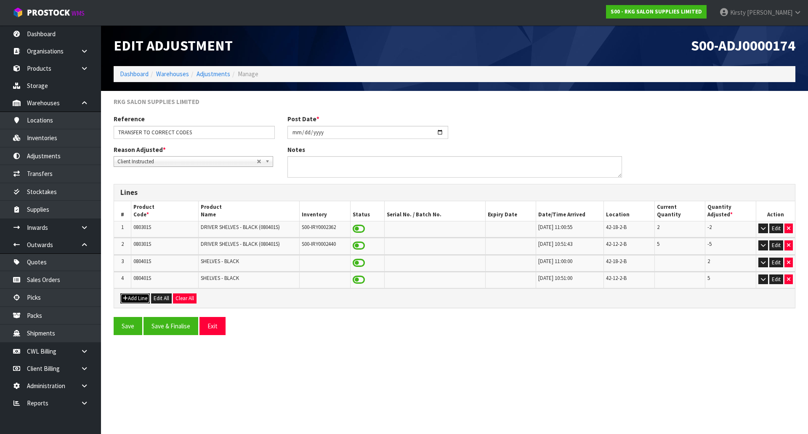
click at [137, 298] on button "Add Line" at bounding box center [134, 298] width 29 height 10
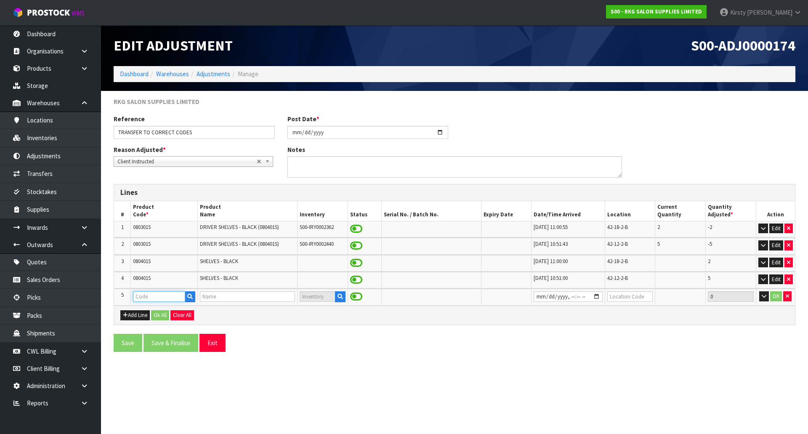
click at [140, 296] on input "text" at bounding box center [159, 296] width 52 height 11
type input "08030101"
click at [155, 307] on strong "08030101" at bounding box center [155, 311] width 27 height 8
type input "08030101F/0834101F"
type input "FRAME - BLACK"
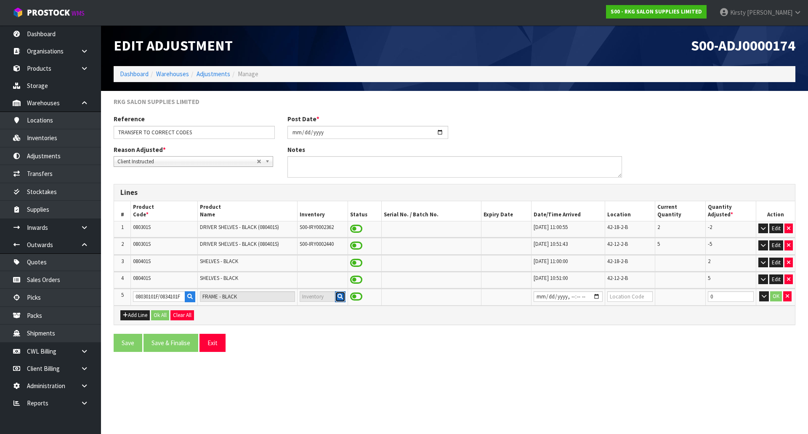
click at [341, 298] on icon "button" at bounding box center [340, 296] width 5 height 5
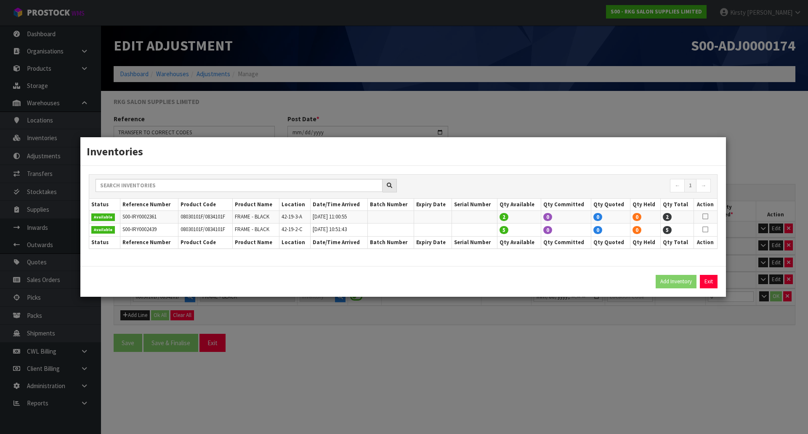
click at [704, 216] on icon at bounding box center [706, 216] width 6 height 0
click at [707, 229] on icon at bounding box center [706, 229] width 6 height 0
click at [683, 279] on button "Add Inventory" at bounding box center [676, 281] width 41 height 13
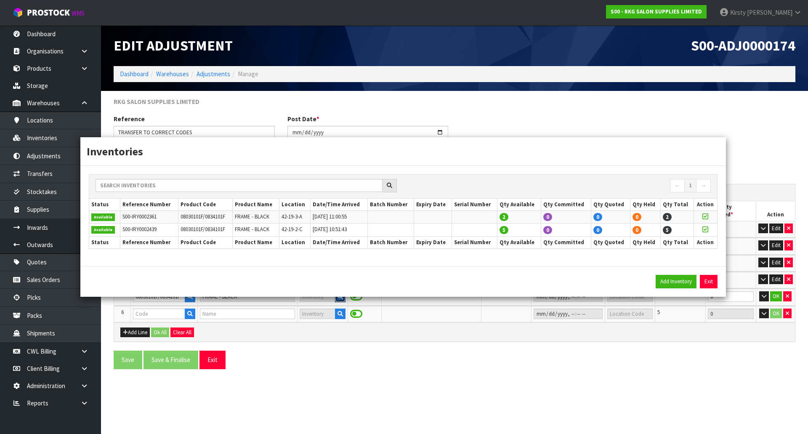
type input "S00-IRY0002361"
type input "2024-11-01T11:00:55"
type input "42-19-3-A"
type input "S00-IRY0002439"
type input "2025-02-12T10:51:43"
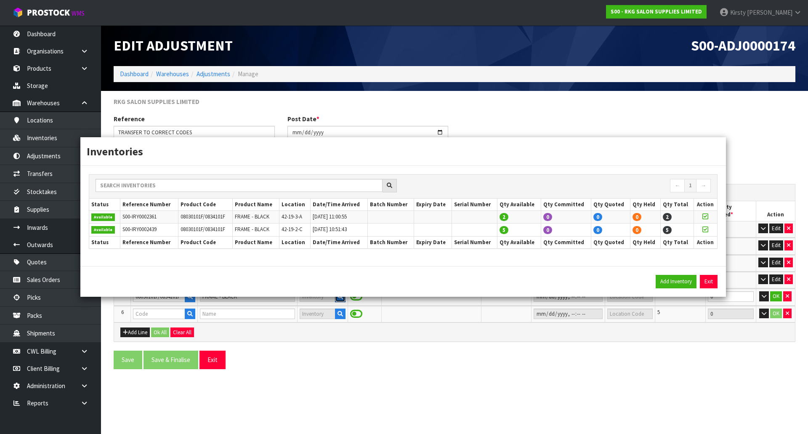
type input "42-19-2-C"
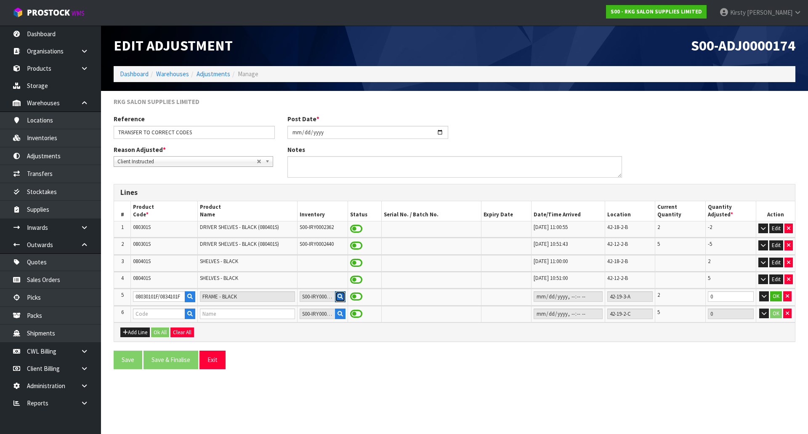
type input "08030101F/0834101F"
type input "FRAME - BLACK"
click at [710, 296] on input "0" at bounding box center [731, 296] width 46 height 11
type input "-2"
drag, startPoint x: 716, startPoint y: 312, endPoint x: 702, endPoint y: 313, distance: 13.9
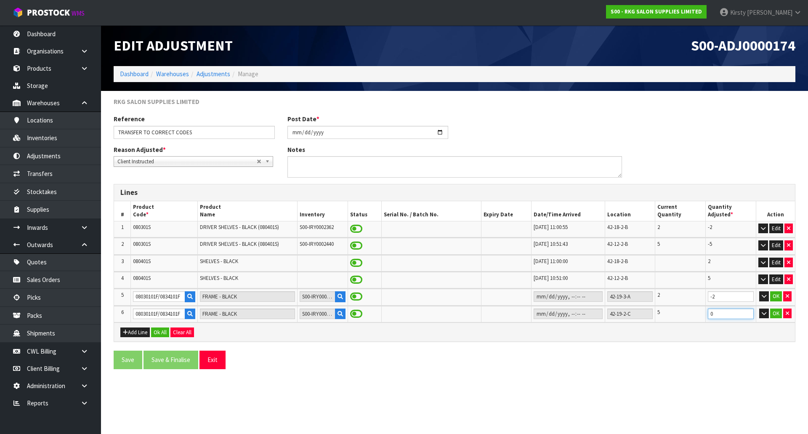
click at [702, 313] on tr "6 08030101F/0834101F FRAME - BLACK S00-IRY0002439 42-19-2-C 5 0 OK" at bounding box center [454, 314] width 681 height 16
type input "-5"
click at [775, 295] on button "OK" at bounding box center [776, 296] width 12 height 10
click at [774, 317] on button "OK" at bounding box center [776, 314] width 12 height 10
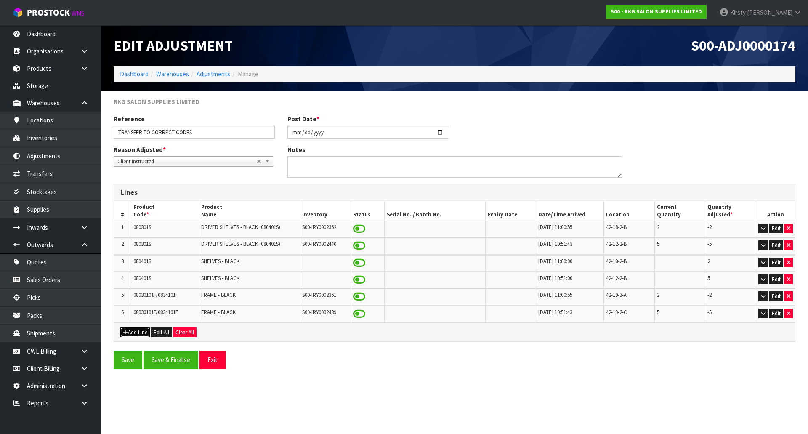
click at [132, 330] on button "Add Line" at bounding box center [134, 333] width 29 height 10
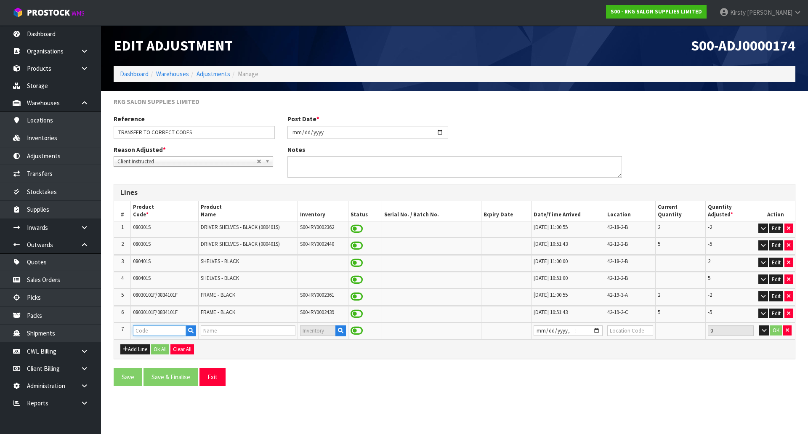
click at [148, 331] on input "text" at bounding box center [159, 330] width 53 height 11
type input "080301"
click at [157, 355] on strong "080301" at bounding box center [152, 356] width 20 height 8
type input "080301F"
type input "BLACK - FRAME"
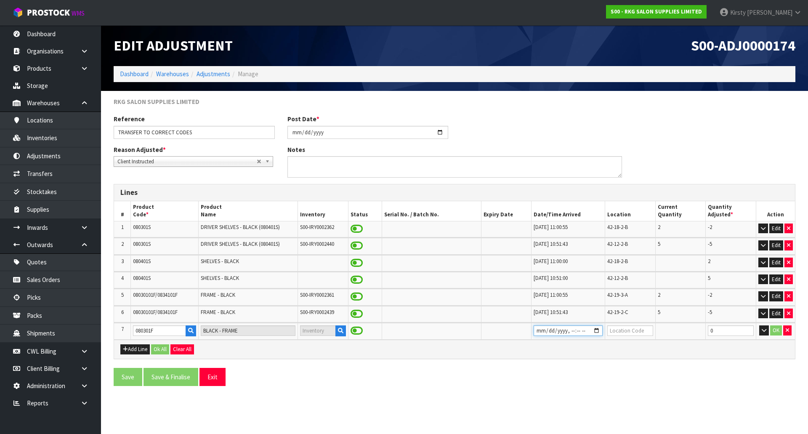
click at [538, 331] on input "datetime-local" at bounding box center [568, 330] width 69 height 11
type input "2024-11-01T11:00"
type input "42-19-3-A"
drag, startPoint x: 717, startPoint y: 331, endPoint x: 710, endPoint y: 331, distance: 7.2
click at [707, 331] on td "0" at bounding box center [731, 331] width 51 height 16
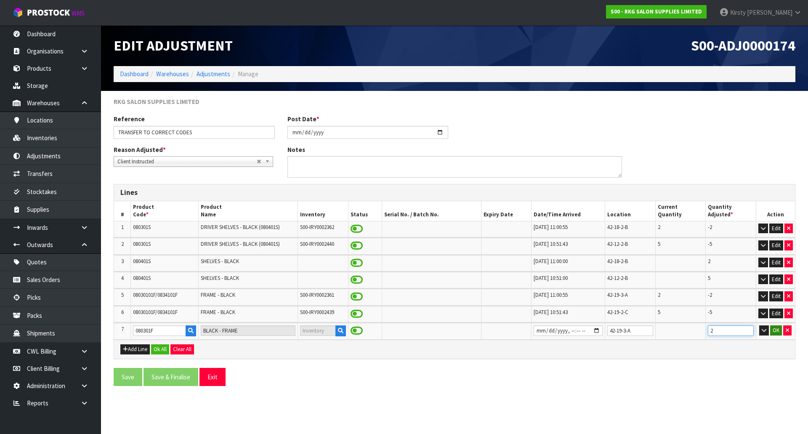
type input "2"
click at [774, 330] on button "OK" at bounding box center [776, 330] width 12 height 10
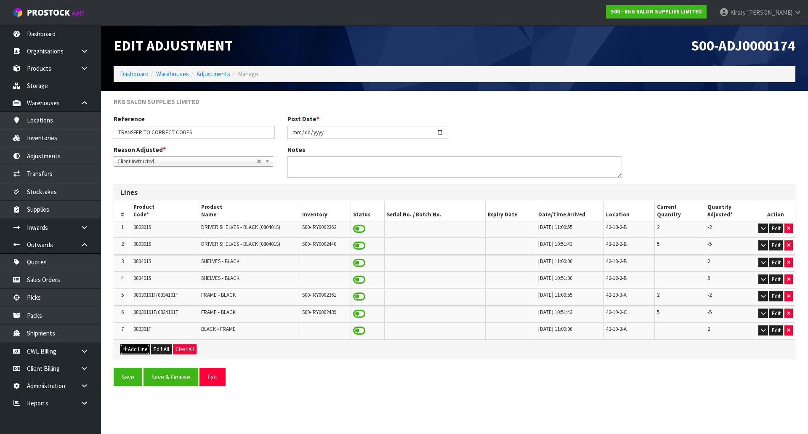
click at [136, 349] on button "Add Line" at bounding box center [134, 349] width 29 height 10
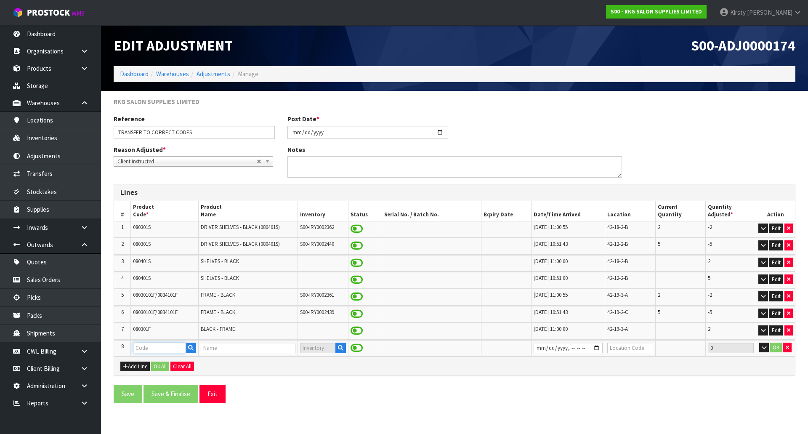
click at [136, 348] on input "text" at bounding box center [159, 348] width 53 height 11
type input "080301F"
type input "BLACK - FRAME"
click at [539, 346] on input "datetime-local" at bounding box center [568, 348] width 69 height 11
type input "2025-02-20T10:51"
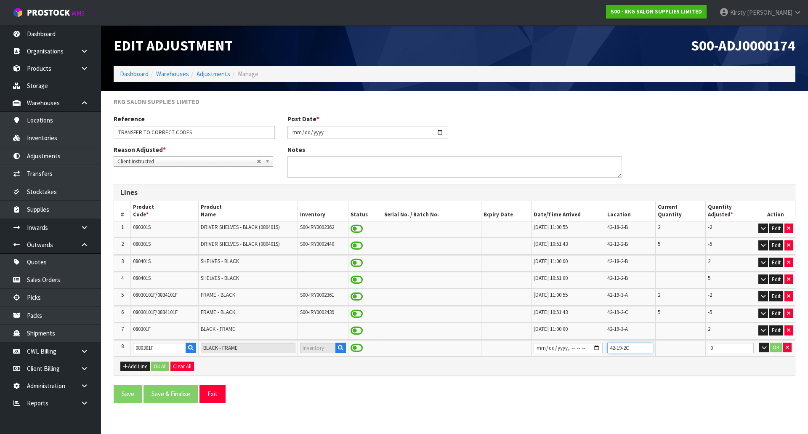
type input "42-19-2C"
drag, startPoint x: 717, startPoint y: 348, endPoint x: 693, endPoint y: 349, distance: 24.1
click at [693, 349] on tr "8 080301F BLACK - FRAME 0 OK" at bounding box center [454, 348] width 681 height 16
type input "5"
click at [613, 348] on input "text" at bounding box center [630, 348] width 46 height 11
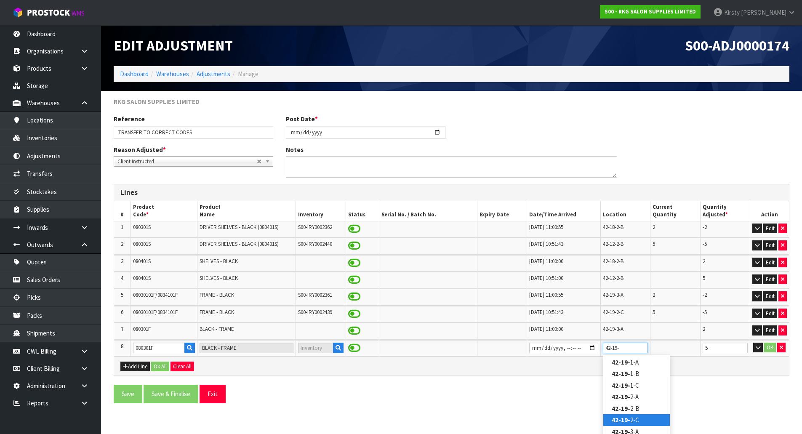
type input "42-19-"
click at [625, 420] on strong "42-19-" at bounding box center [621, 420] width 19 height 8
type input "42-19-2-C"
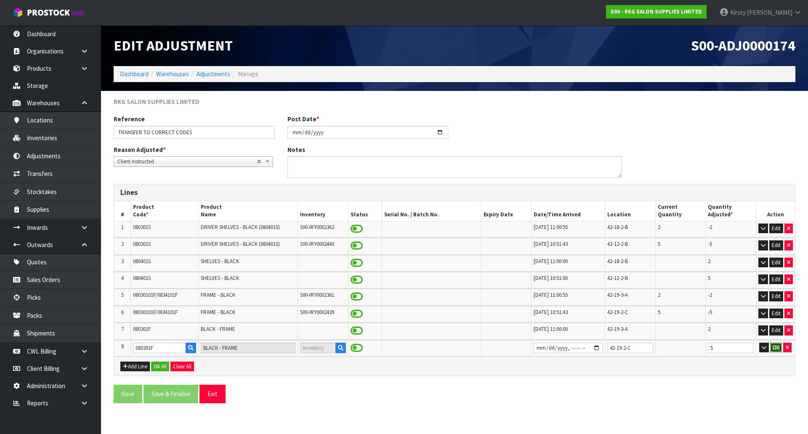
click at [772, 346] on button "OK" at bounding box center [776, 348] width 12 height 10
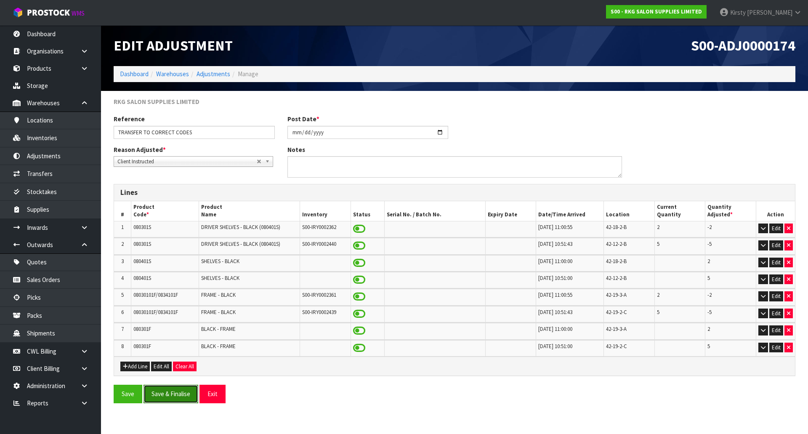
click at [171, 392] on button "Save & Finalise" at bounding box center [171, 394] width 55 height 18
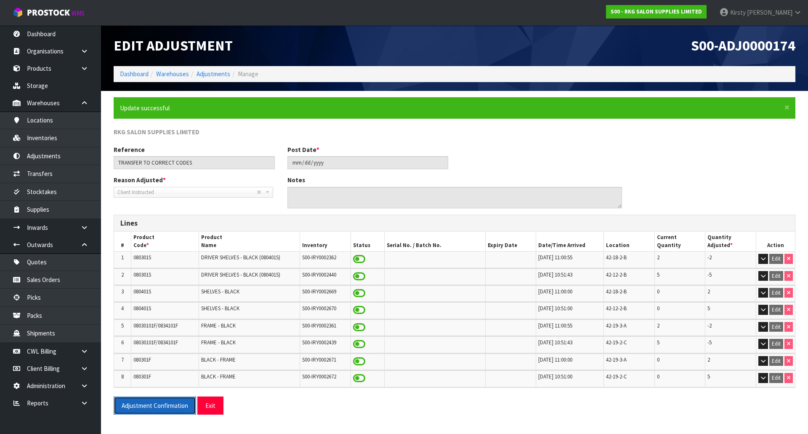
click at [148, 402] on button "Adjustment Confirmation" at bounding box center [155, 406] width 83 height 18
click at [214, 402] on button "Exit" at bounding box center [210, 406] width 26 height 18
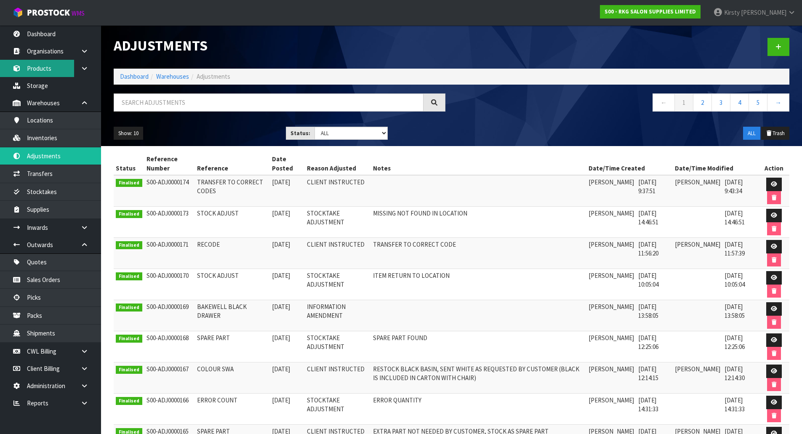
click at [43, 67] on link "Products" at bounding box center [50, 68] width 101 height 17
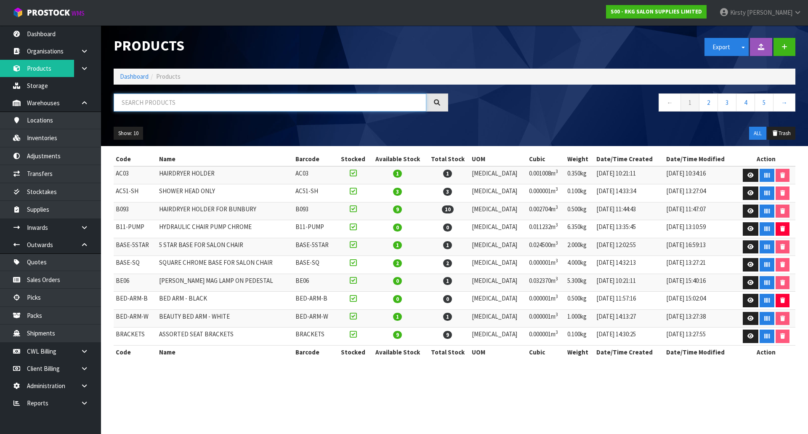
click at [123, 104] on input "text" at bounding box center [270, 102] width 313 height 18
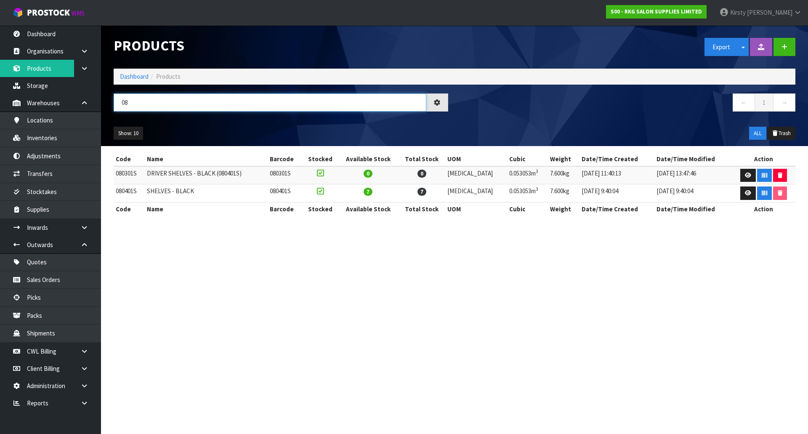
type input "0"
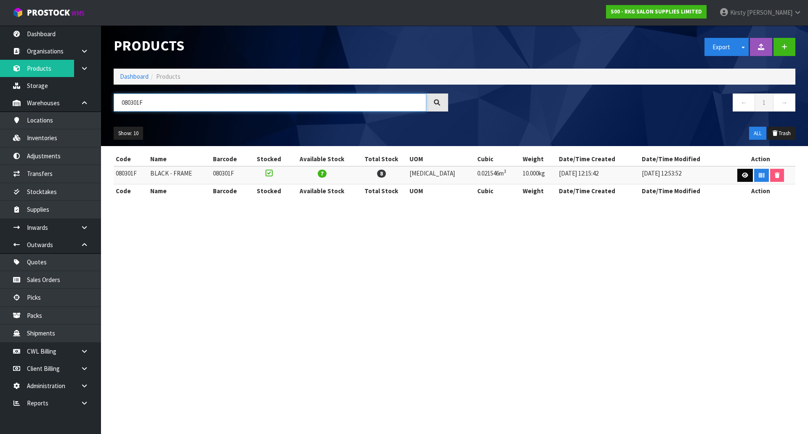
type input "080301F"
drag, startPoint x: 740, startPoint y: 177, endPoint x: 724, endPoint y: 177, distance: 16.0
click at [742, 177] on icon at bounding box center [745, 175] width 6 height 5
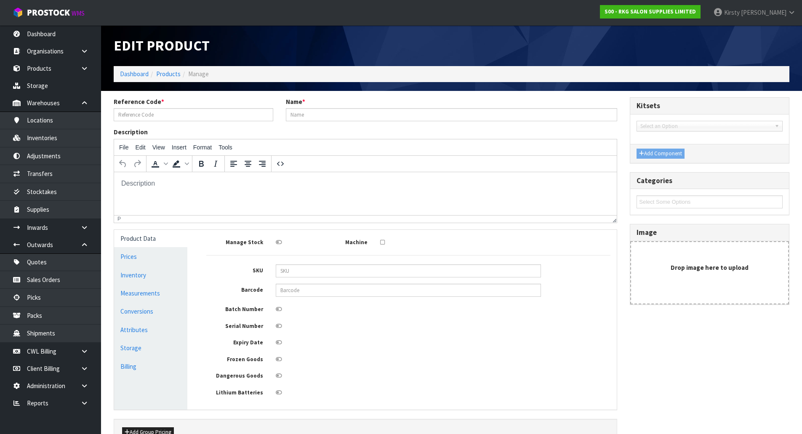
type input "080301F"
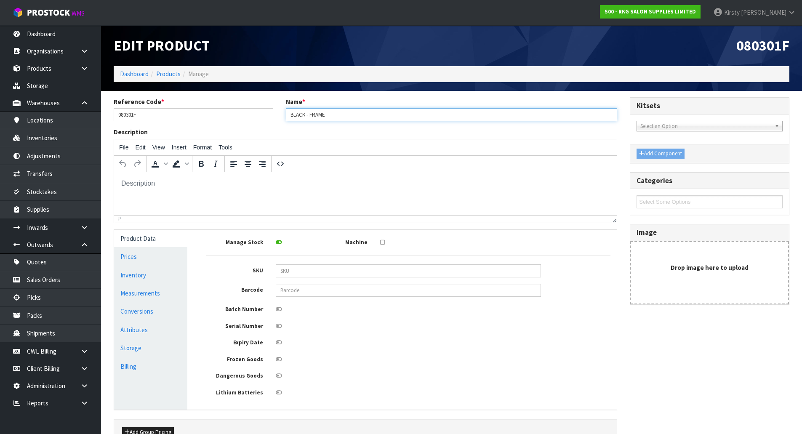
drag, startPoint x: 330, startPoint y: 115, endPoint x: 247, endPoint y: 126, distance: 84.0
click at [247, 126] on div "Reference Code * 080301F Name * BLACK - FRAME" at bounding box center [365, 112] width 516 height 30
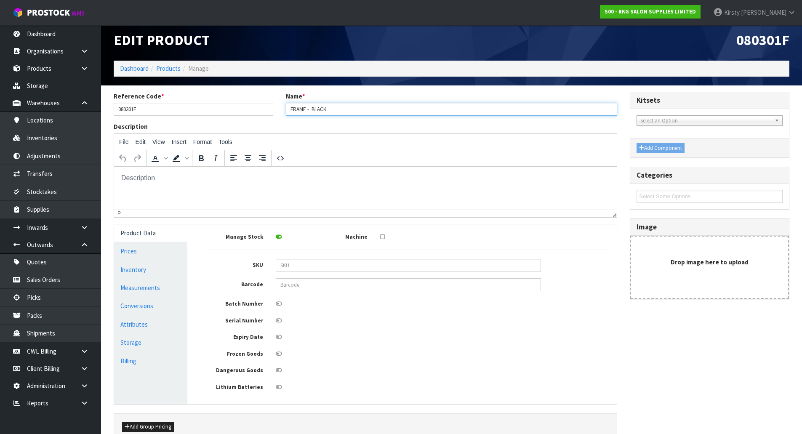
scroll to position [51, 0]
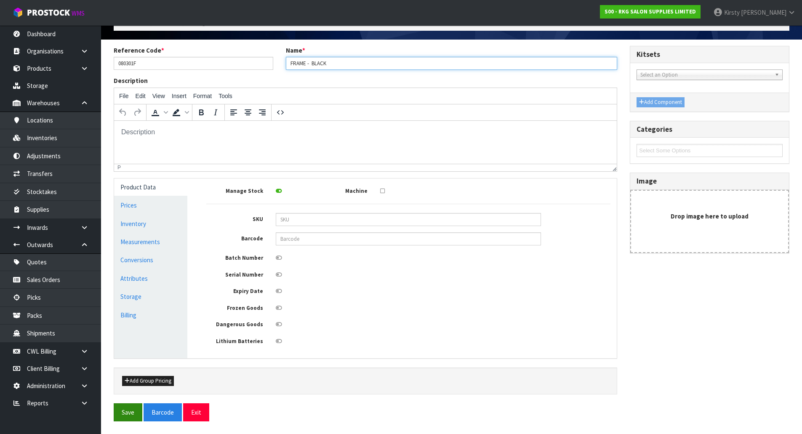
type input "FRAME - BLACK"
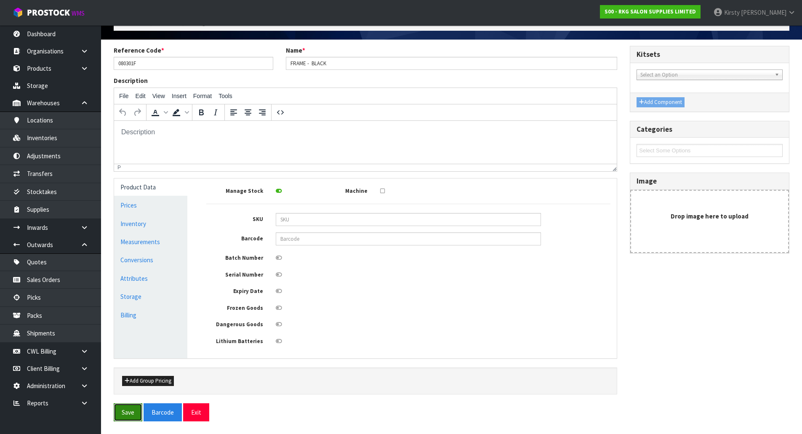
click at [135, 409] on button "Save" at bounding box center [128, 412] width 29 height 18
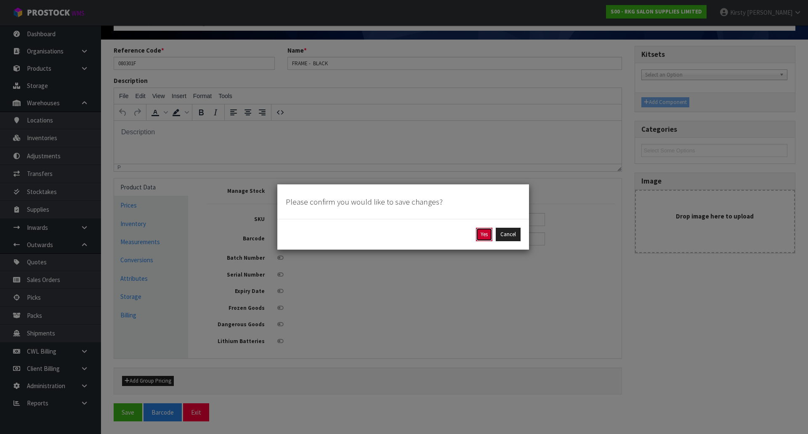
click at [482, 233] on button "Yes" at bounding box center [484, 234] width 16 height 13
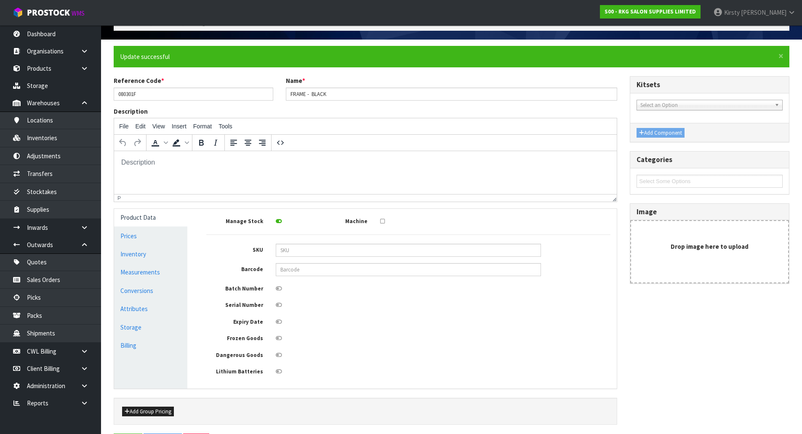
scroll to position [0, 0]
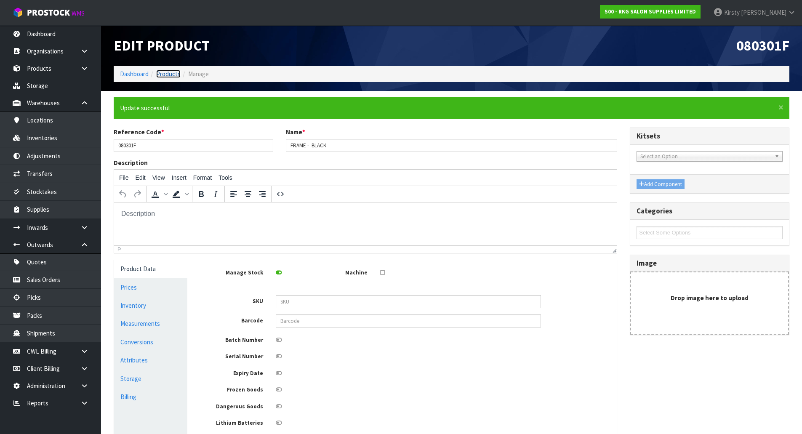
click at [164, 75] on link "Products" at bounding box center [168, 74] width 24 height 8
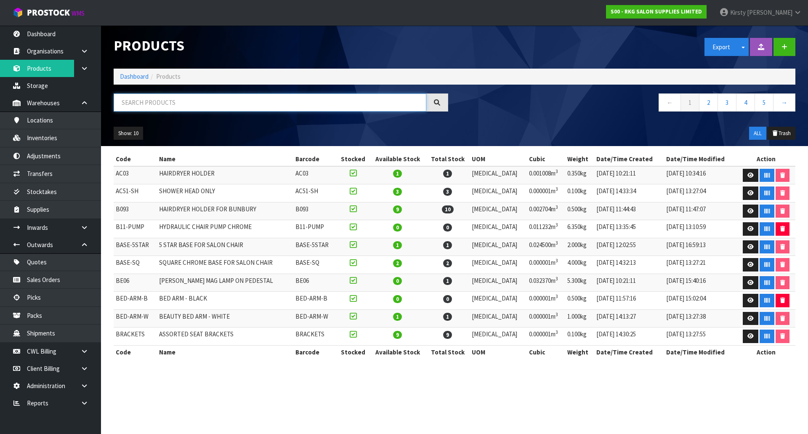
click at [137, 104] on input "text" at bounding box center [270, 102] width 313 height 18
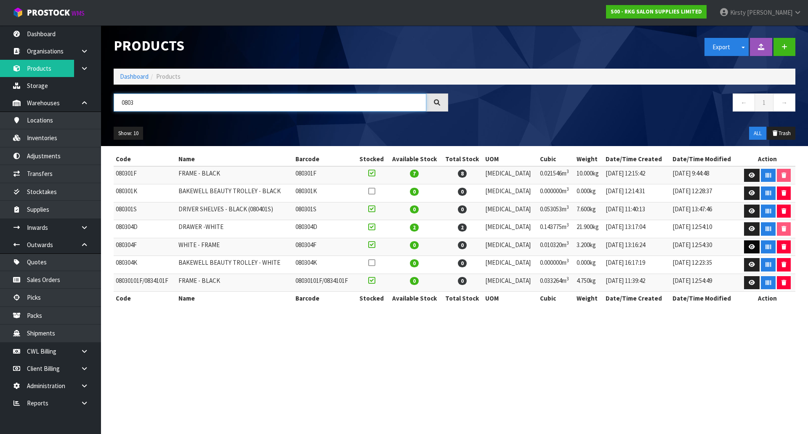
type input "0803"
click at [749, 248] on icon at bounding box center [752, 246] width 6 height 5
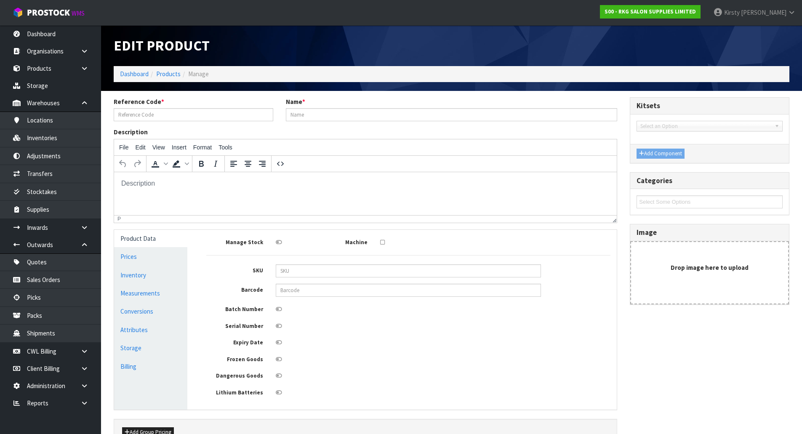
type input "080304F"
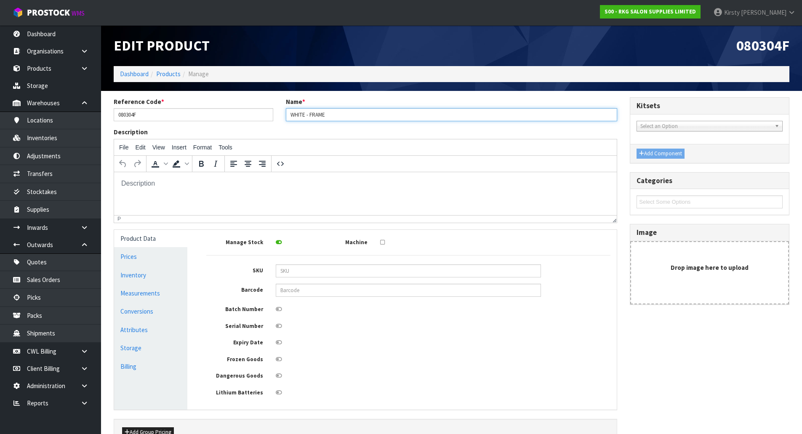
drag, startPoint x: 330, startPoint y: 113, endPoint x: 260, endPoint y: 117, distance: 70.5
click at [260, 117] on div "Reference Code * 080304F Name * WHITE - FRAME" at bounding box center [365, 112] width 516 height 30
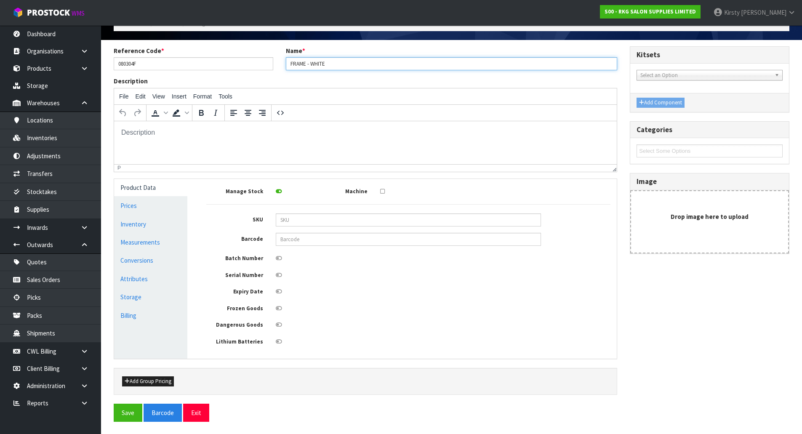
scroll to position [51, 0]
type input "FRAME - WHITE"
click at [132, 413] on button "Save" at bounding box center [128, 412] width 29 height 18
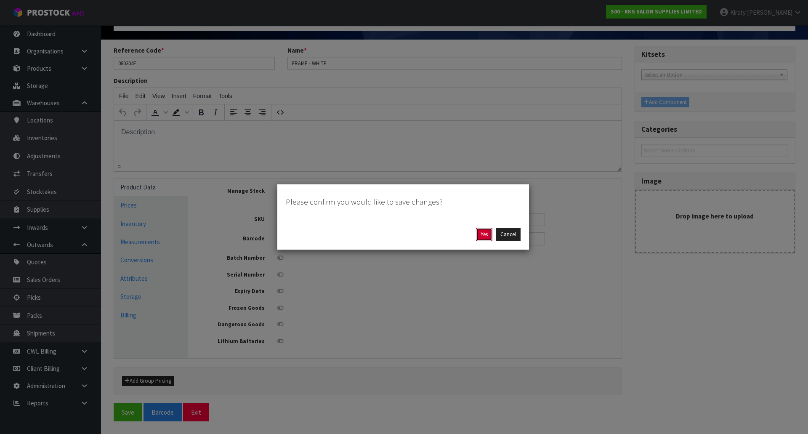
click at [483, 235] on button "Yes" at bounding box center [484, 234] width 16 height 13
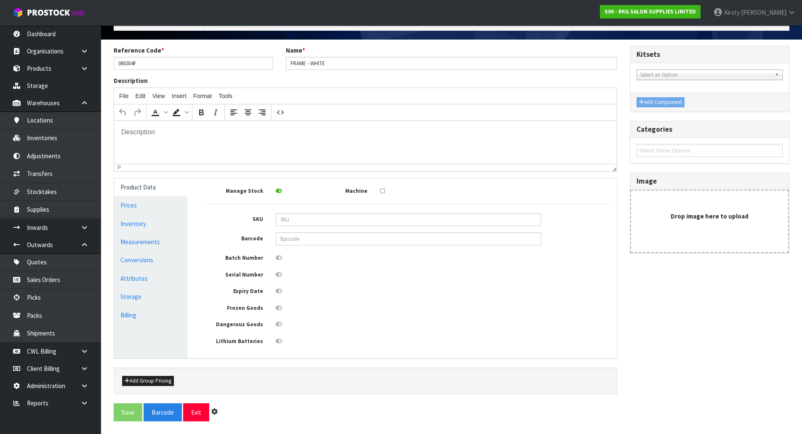
scroll to position [0, 0]
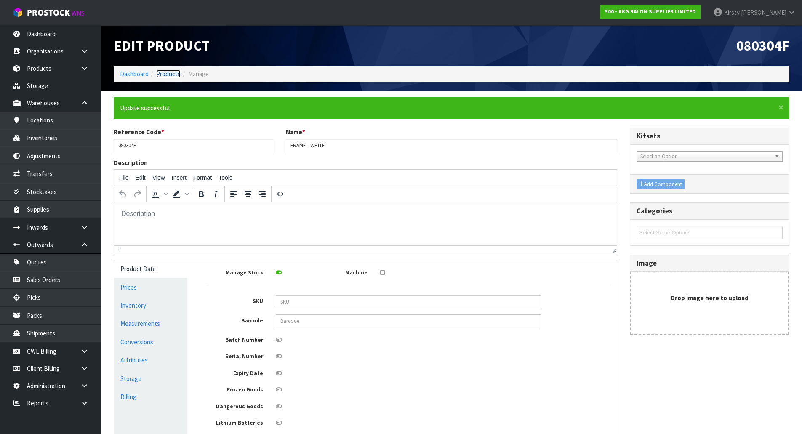
click at [171, 75] on link "Products" at bounding box center [168, 74] width 24 height 8
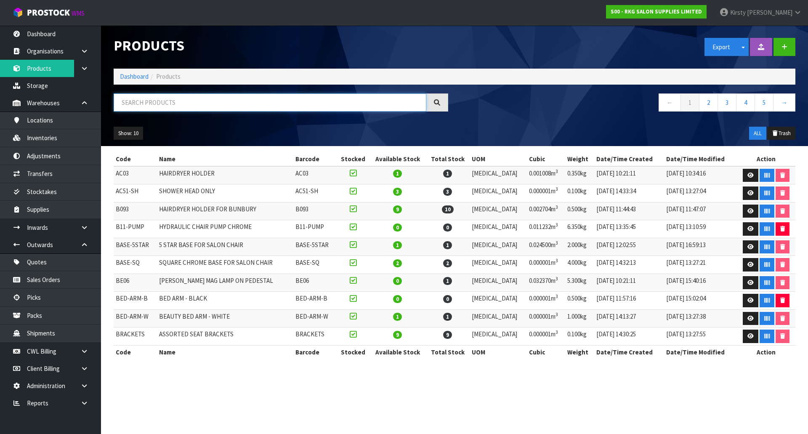
click at [159, 96] on input "text" at bounding box center [270, 102] width 313 height 18
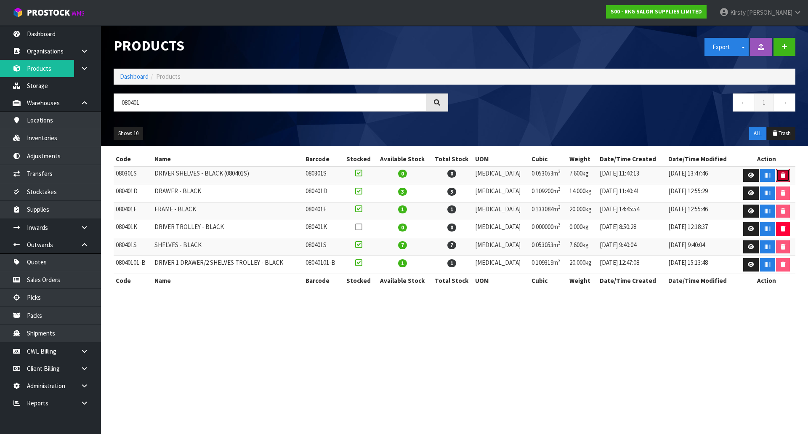
click at [781, 176] on icon "button" at bounding box center [783, 175] width 5 height 5
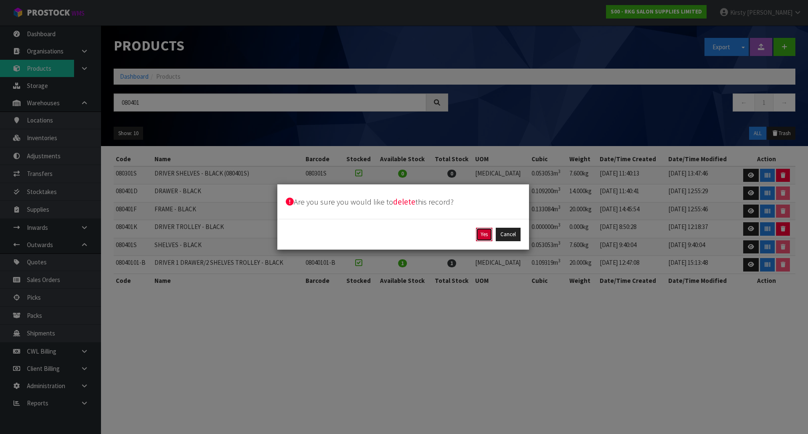
click at [487, 237] on button "Yes" at bounding box center [484, 234] width 16 height 13
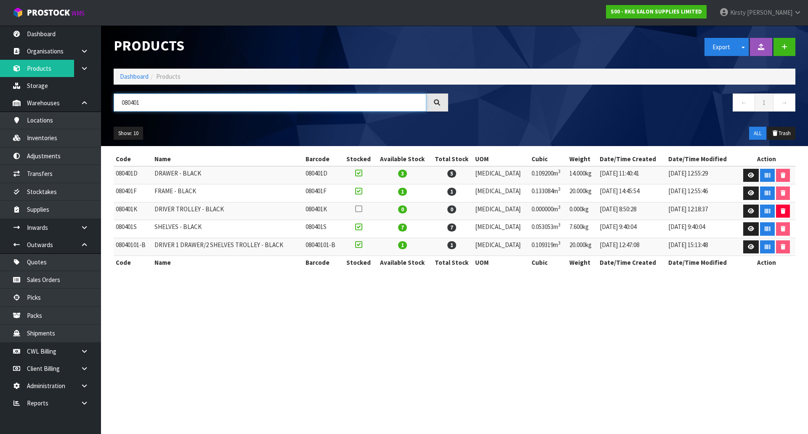
click at [140, 104] on input "080401" at bounding box center [270, 102] width 313 height 18
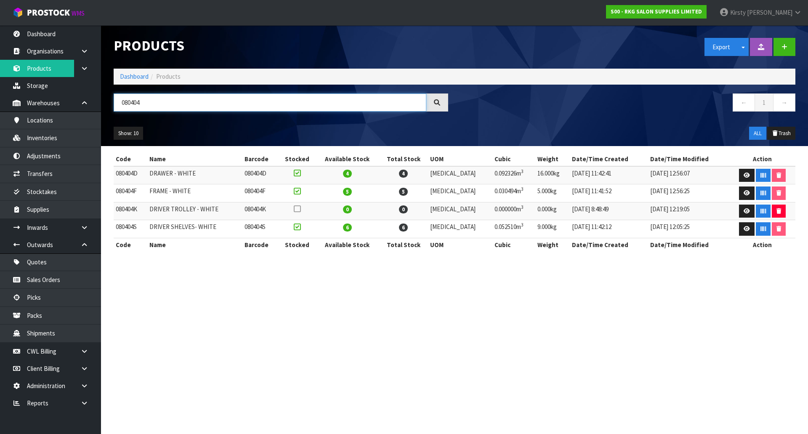
click at [146, 99] on input "080404" at bounding box center [270, 102] width 313 height 18
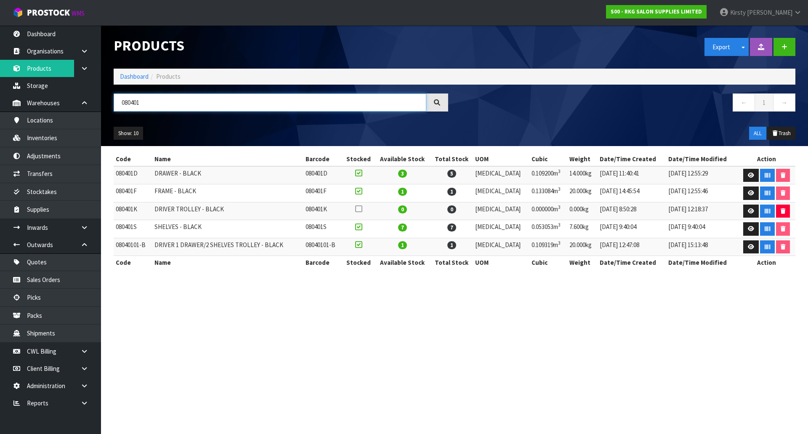
click at [144, 103] on input "080401" at bounding box center [270, 102] width 313 height 18
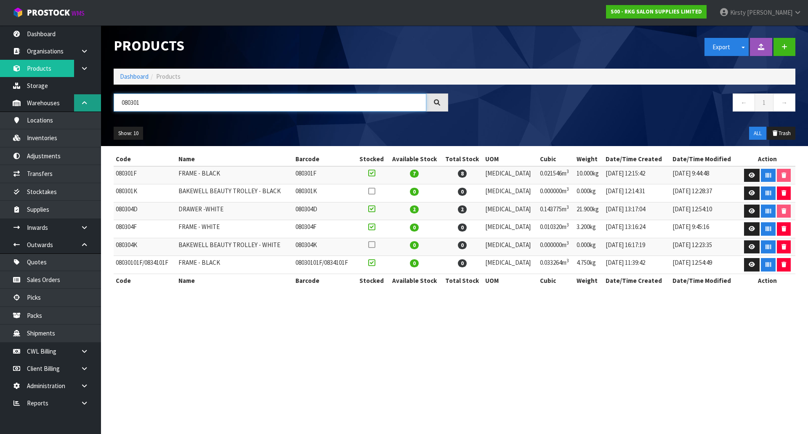
drag, startPoint x: 147, startPoint y: 106, endPoint x: 80, endPoint y: 107, distance: 67.4
click at [80, 107] on body "Toggle navigation ProStock WMS S00 - RKG SALON SUPPLIES LIMITED [PERSON_NAME] L…" at bounding box center [404, 217] width 808 height 434
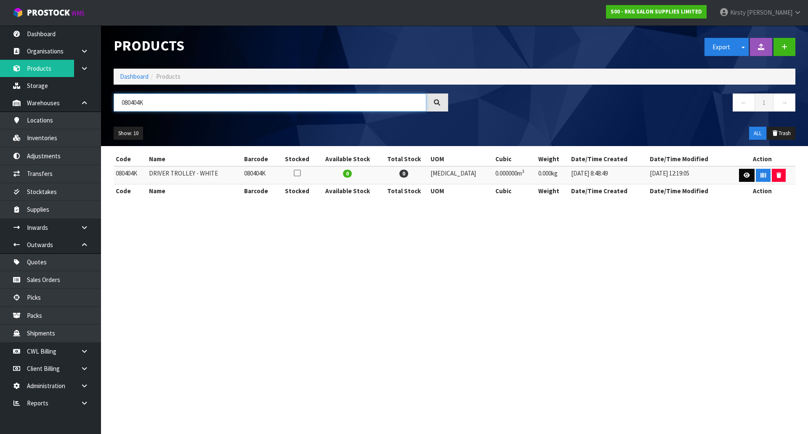
type input "080404K"
click at [745, 177] on icon at bounding box center [747, 175] width 6 height 5
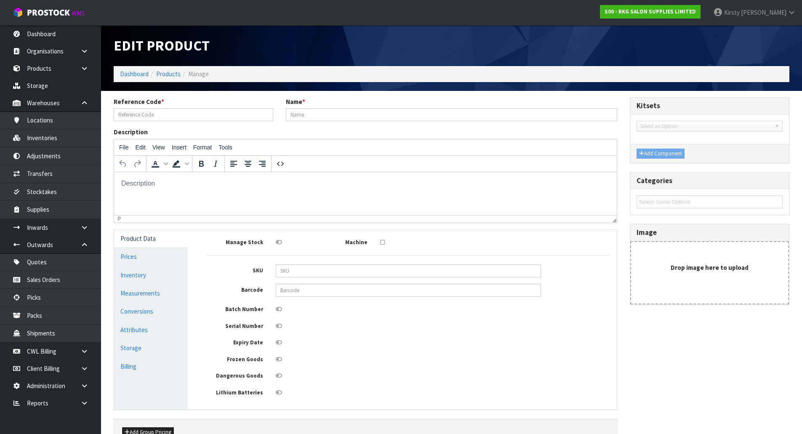
type input "080404K"
type input "DRIVER TROLLEY - WHITE"
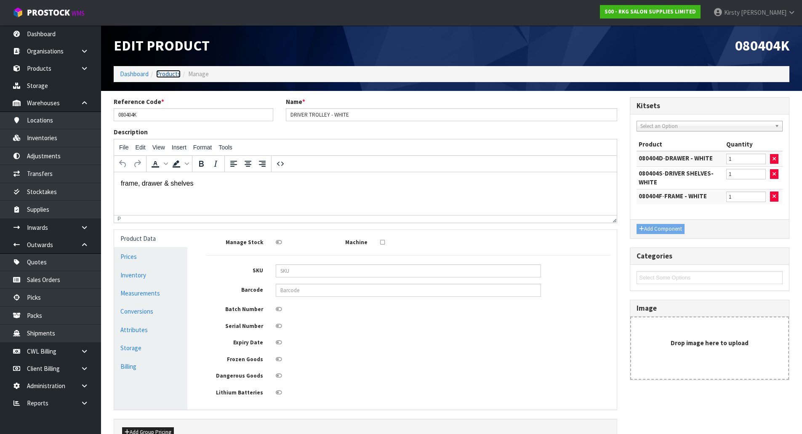
click at [168, 74] on link "Products" at bounding box center [168, 74] width 24 height 8
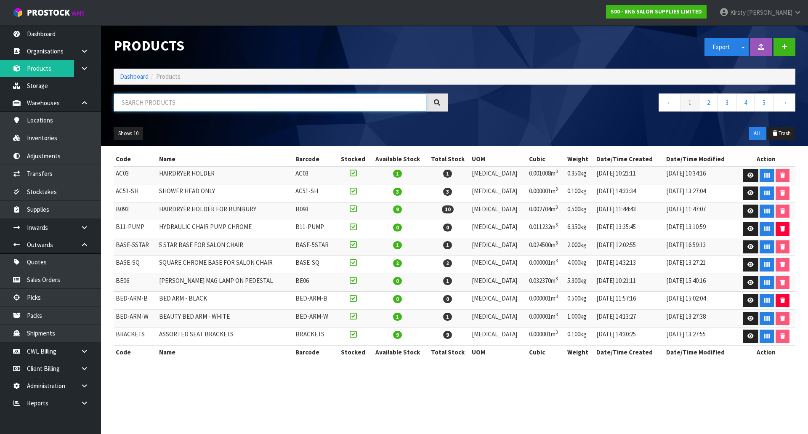
click at [157, 103] on input "text" at bounding box center [270, 102] width 313 height 18
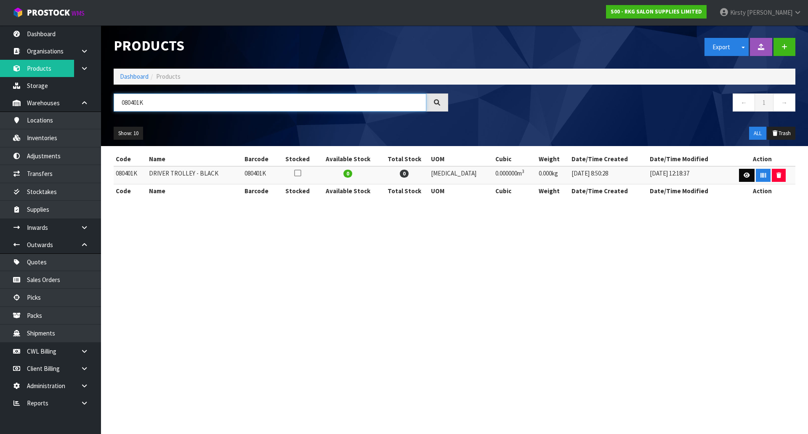
type input "080401K"
click at [744, 173] on icon at bounding box center [747, 175] width 6 height 5
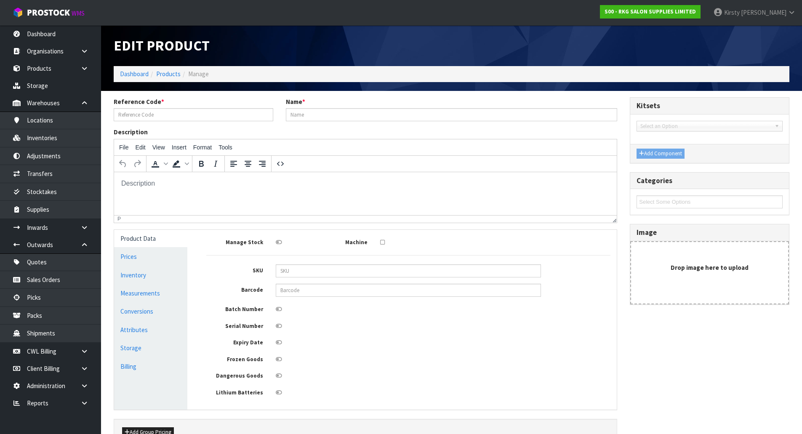
type input "080401K"
type input "DRIVER TROLLEY - BLACK"
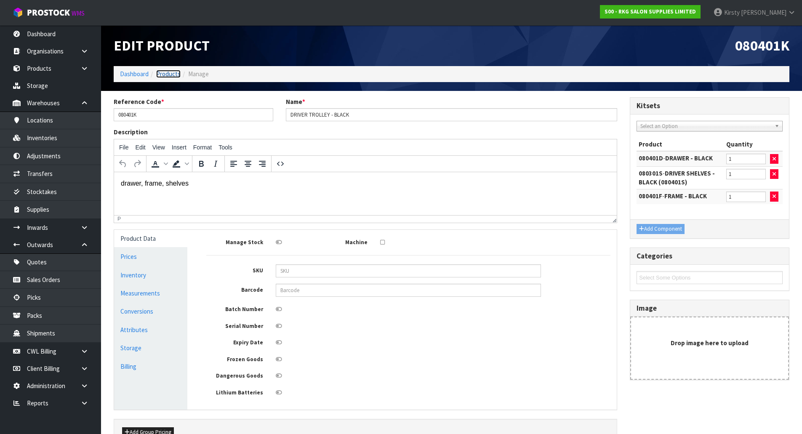
click at [165, 74] on link "Products" at bounding box center [168, 74] width 24 height 8
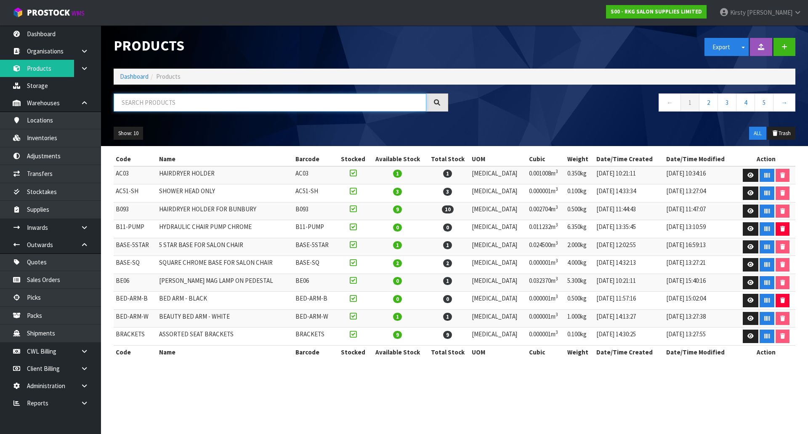
click at [187, 103] on input "text" at bounding box center [270, 102] width 313 height 18
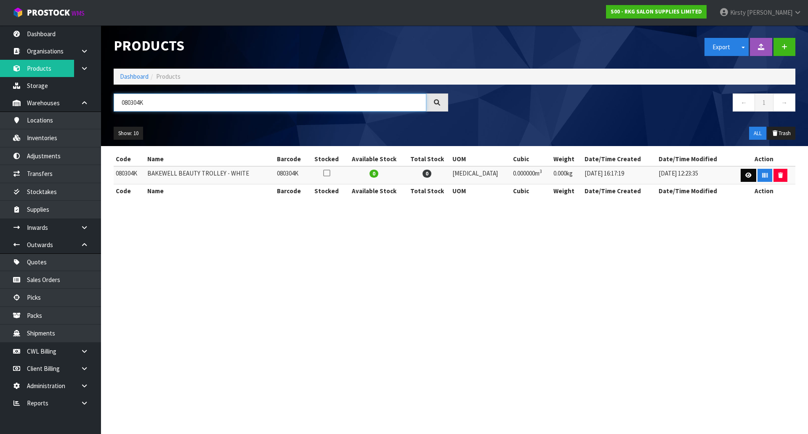
type input "080304K"
click at [746, 173] on icon at bounding box center [749, 175] width 6 height 5
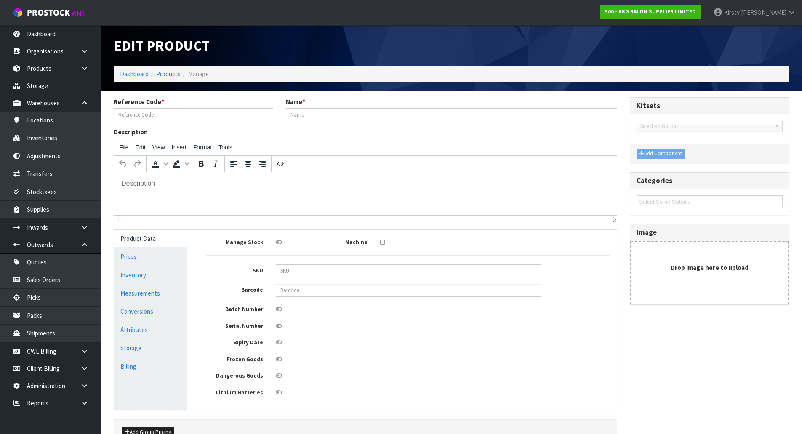
type input "080304K"
type input "BAKEWELL BEAUTY TROLLEY - WHITE"
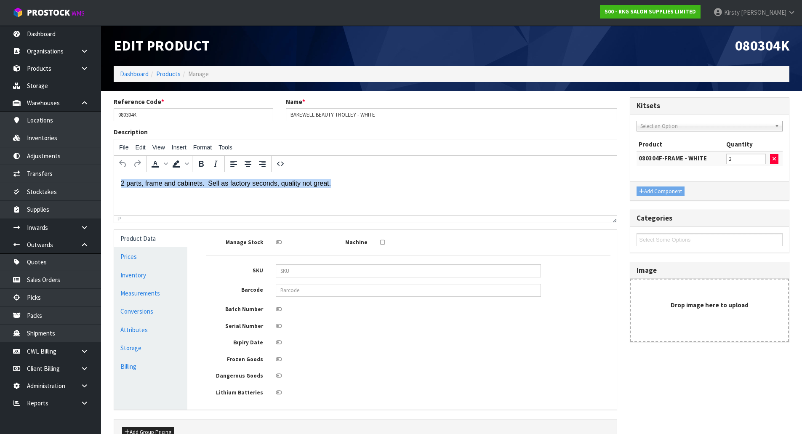
drag, startPoint x: 334, startPoint y: 185, endPoint x: 95, endPoint y: 190, distance: 239.2
click at [114, 190] on html "2 parts, frame and cabinets. Sell as factory seconds, quality not great." at bounding box center [365, 183] width 503 height 23
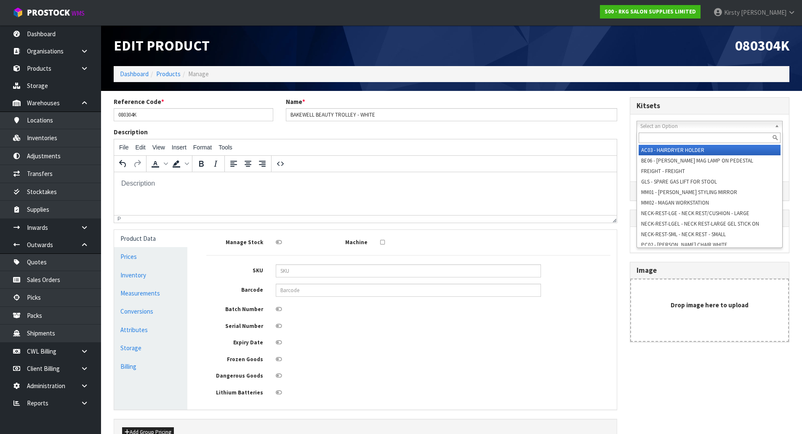
click at [683, 126] on span "Select an Option" at bounding box center [705, 126] width 131 height 10
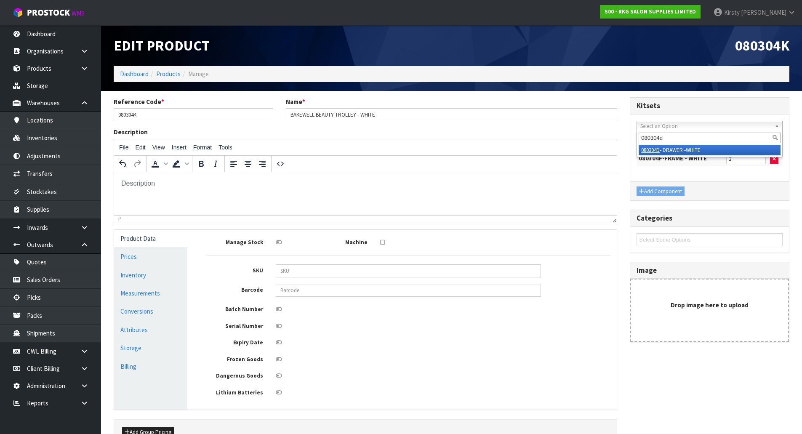
type input "080304d"
click at [685, 149] on li "080304D - DRAWER -WHITE" at bounding box center [710, 150] width 142 height 11
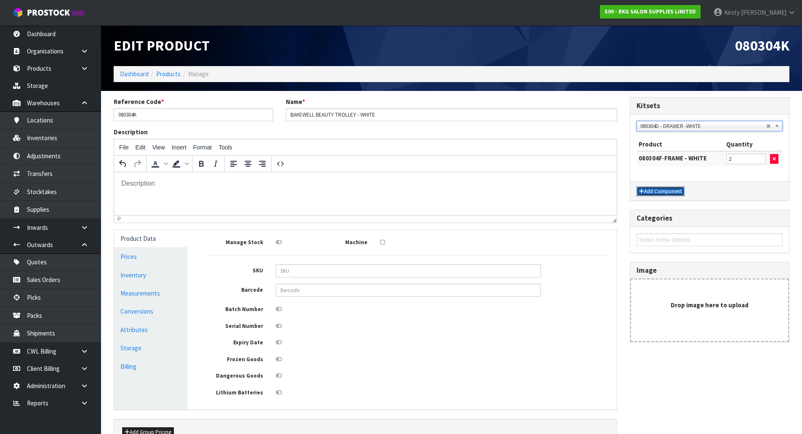
click at [675, 188] on button "Add Component" at bounding box center [661, 191] width 48 height 10
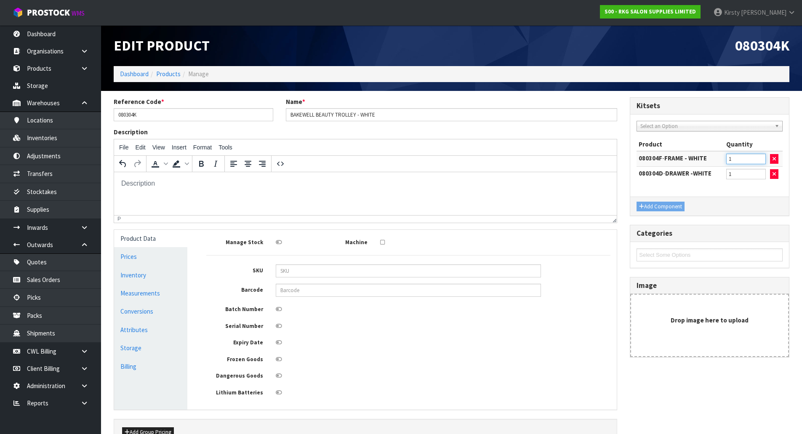
type input "1"
click at [761, 159] on input "1" at bounding box center [746, 159] width 40 height 11
type input "2"
click at [761, 172] on input "2" at bounding box center [746, 174] width 40 height 11
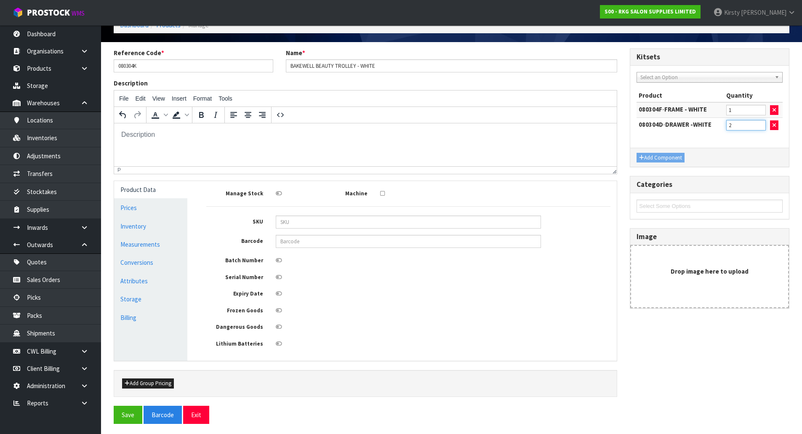
scroll to position [51, 0]
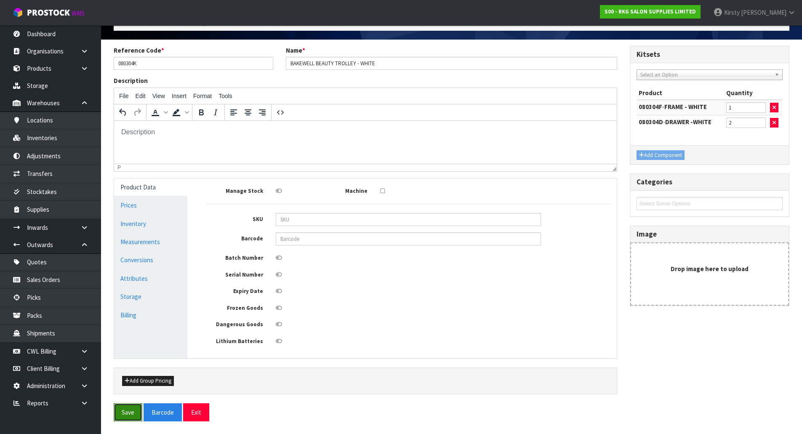
click at [132, 407] on button "Save" at bounding box center [128, 412] width 29 height 18
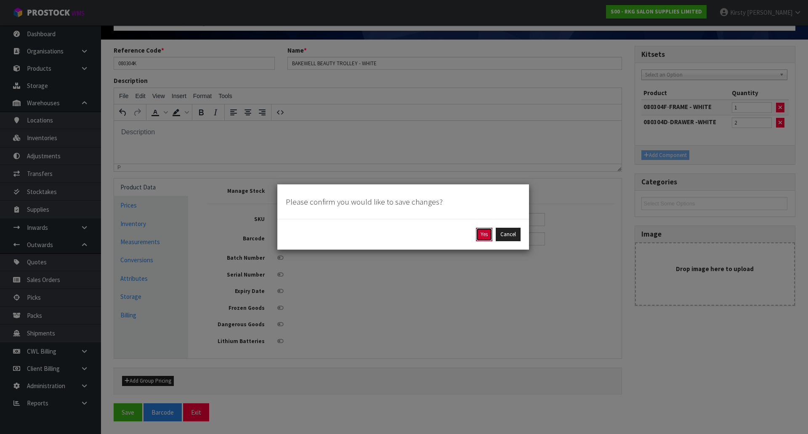
click at [483, 237] on button "Yes" at bounding box center [484, 234] width 16 height 13
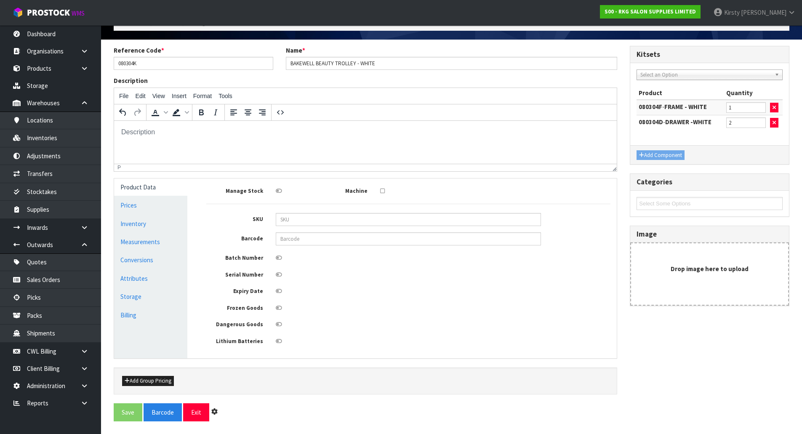
scroll to position [0, 0]
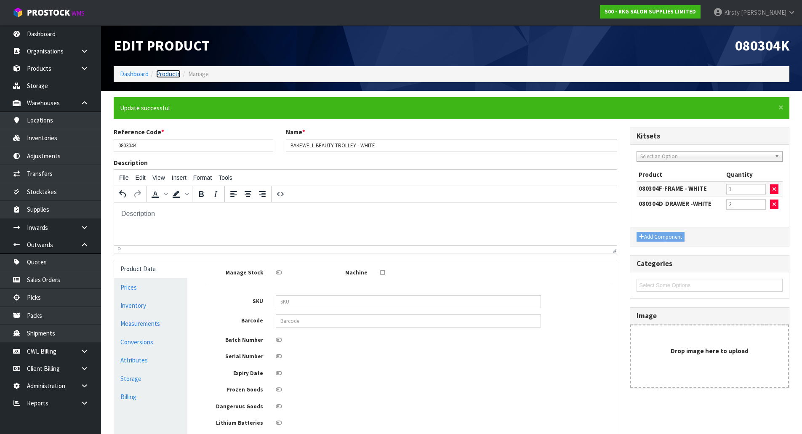
click at [165, 74] on link "Products" at bounding box center [168, 74] width 24 height 8
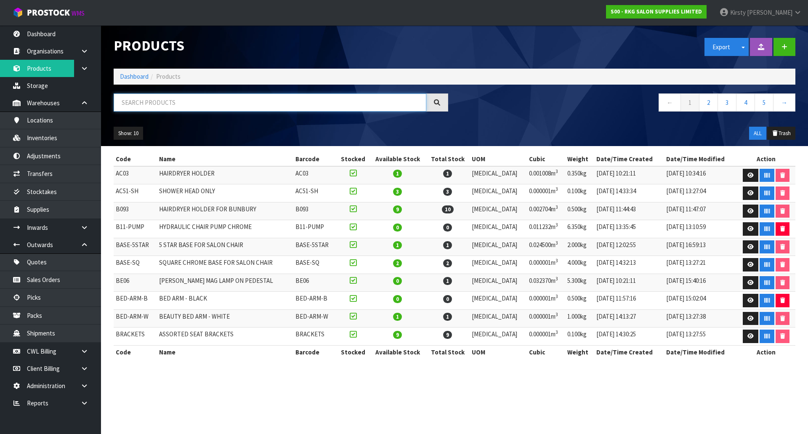
click at [150, 101] on input "text" at bounding box center [270, 102] width 313 height 18
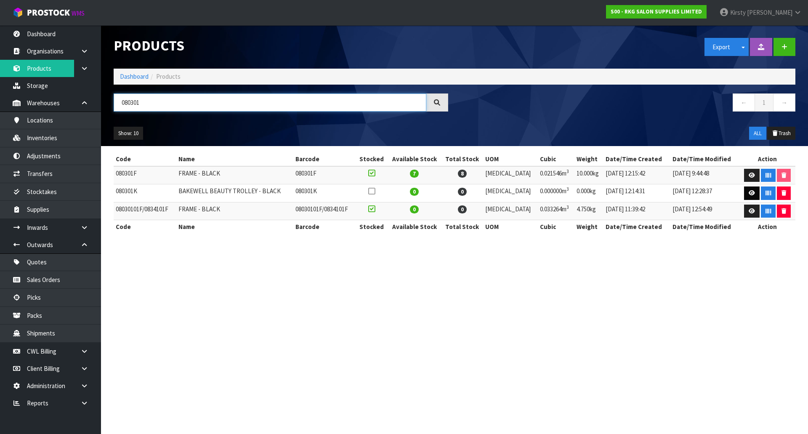
type input "080301"
click at [748, 190] on link at bounding box center [752, 192] width 16 height 13
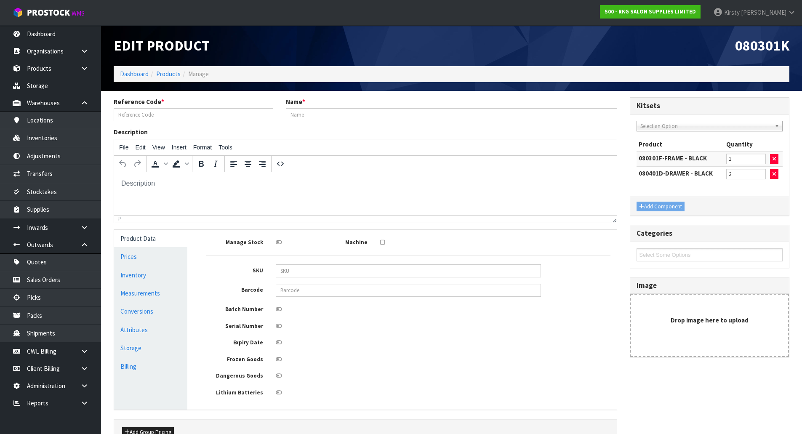
type input "080301K"
type input "BAKEWELL BEAUTY TROLLEY - BLACK"
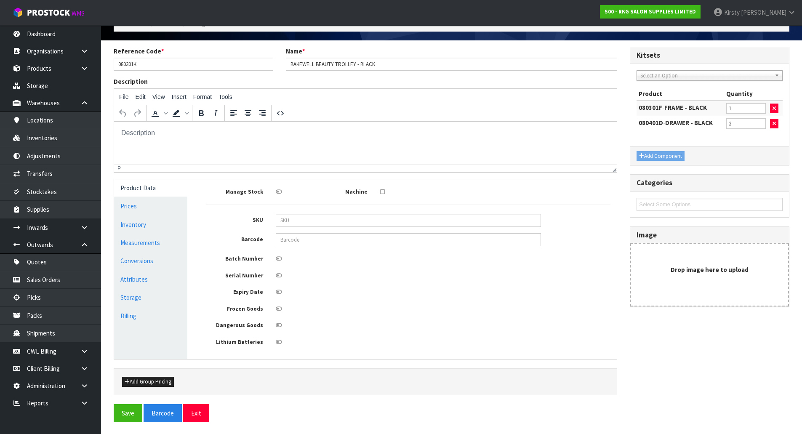
scroll to position [51, 0]
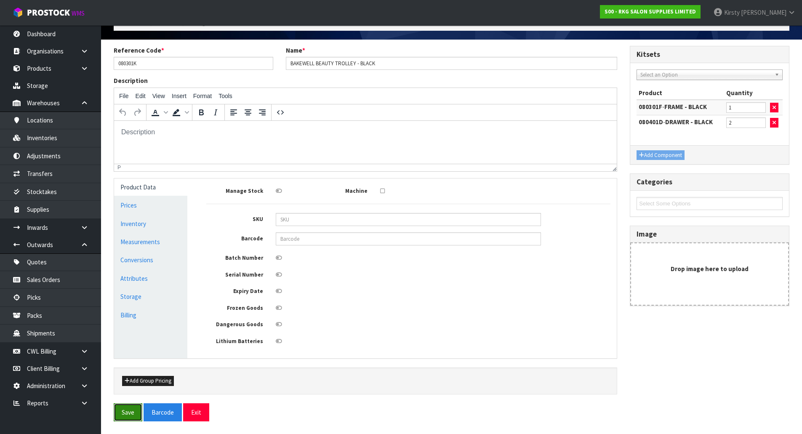
click at [129, 414] on button "Save" at bounding box center [128, 412] width 29 height 18
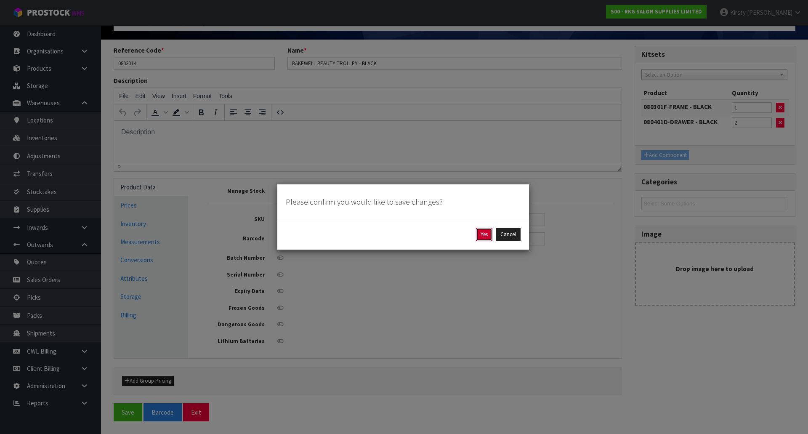
click at [489, 233] on button "Yes" at bounding box center [484, 234] width 16 height 13
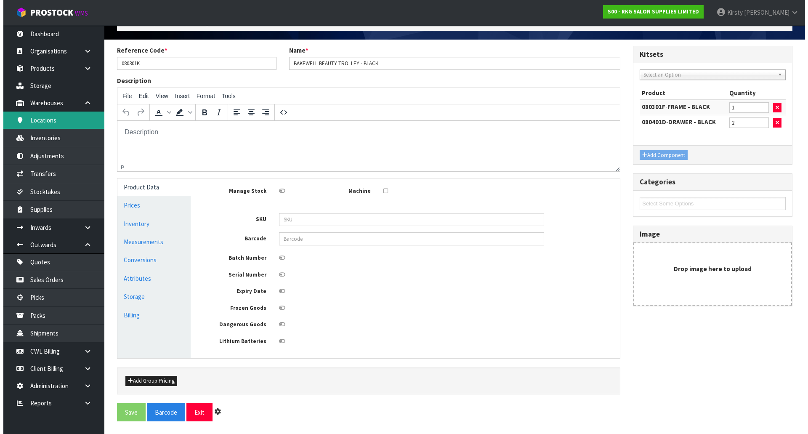
scroll to position [0, 0]
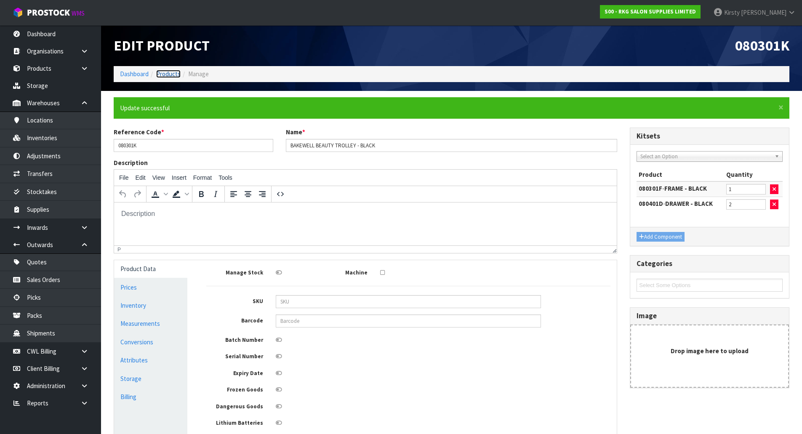
click at [162, 75] on link "Products" at bounding box center [168, 74] width 24 height 8
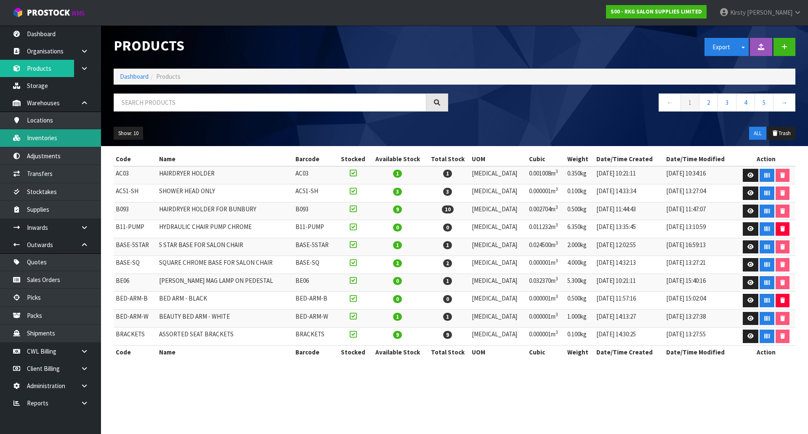
click at [31, 138] on link "Inventories" at bounding box center [50, 137] width 101 height 17
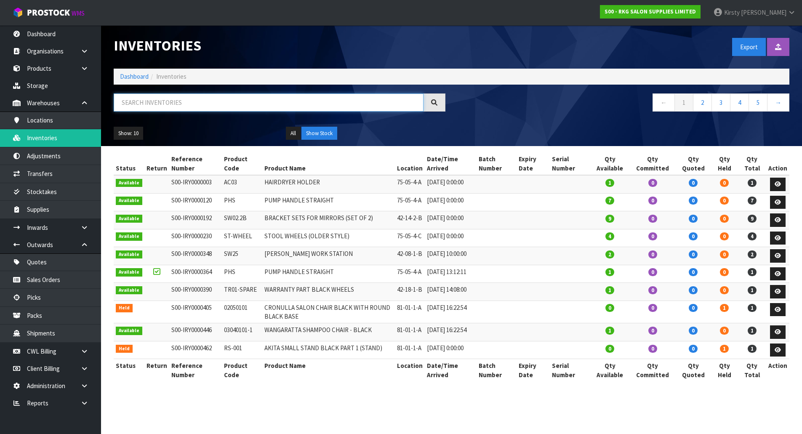
click at [145, 103] on input "text" at bounding box center [269, 102] width 310 height 18
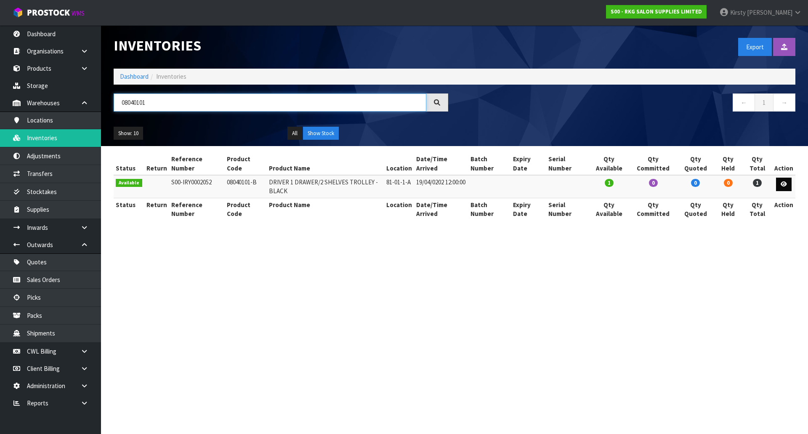
type input "08040101"
click at [786, 184] on icon at bounding box center [784, 183] width 6 height 5
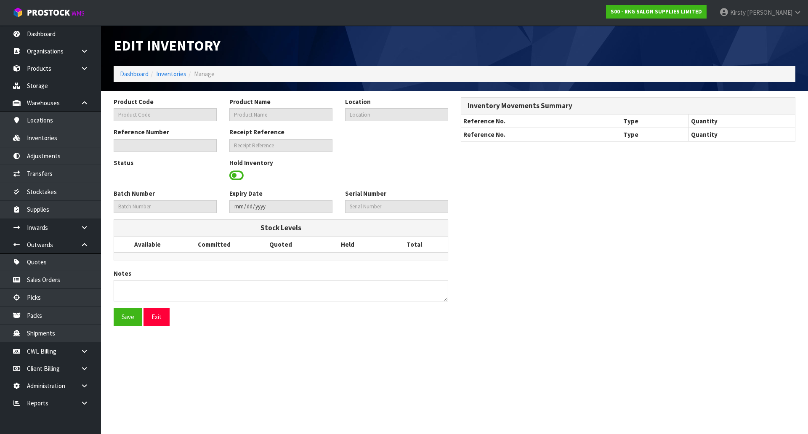
type input "08040101-B"
type input "DRIVER 1 DRAWER/2 SHELVES TROLLEY - BLACK"
type input "81-01-1-A"
type input "S00-IRY0002052"
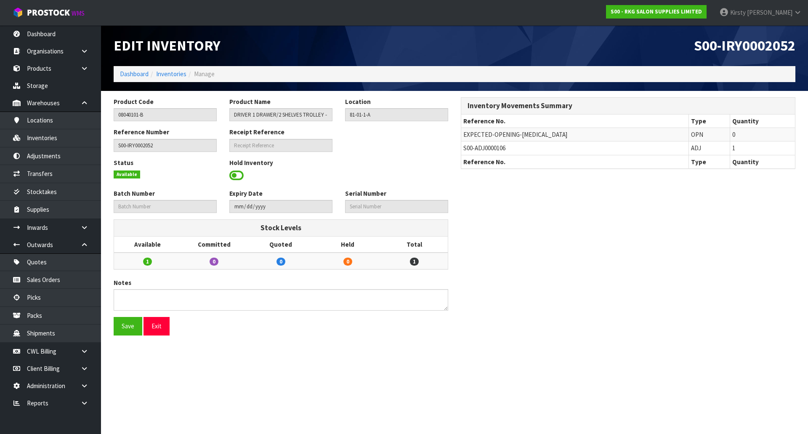
click at [238, 175] on span at bounding box center [236, 175] width 14 height 13
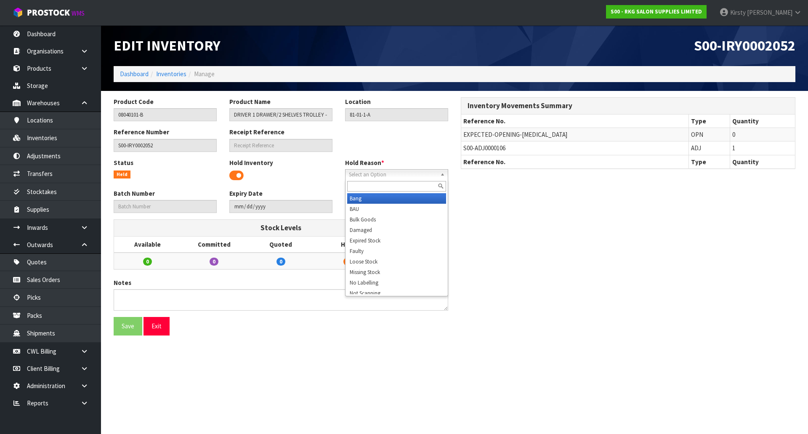
click at [362, 173] on span "Select an Option" at bounding box center [393, 175] width 88 height 10
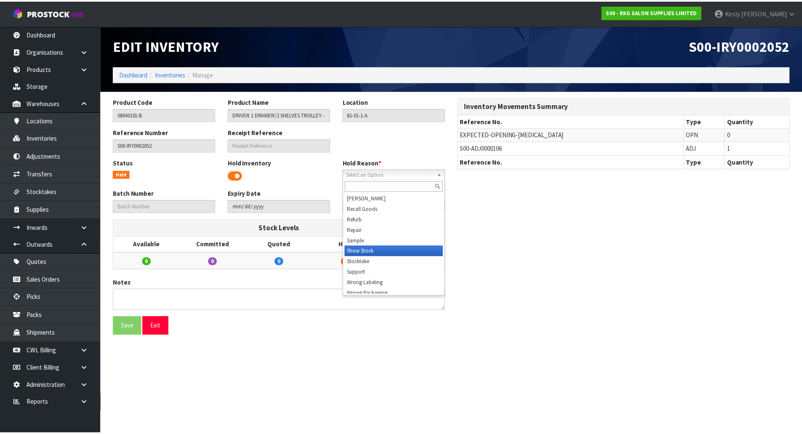
scroll to position [131, 0]
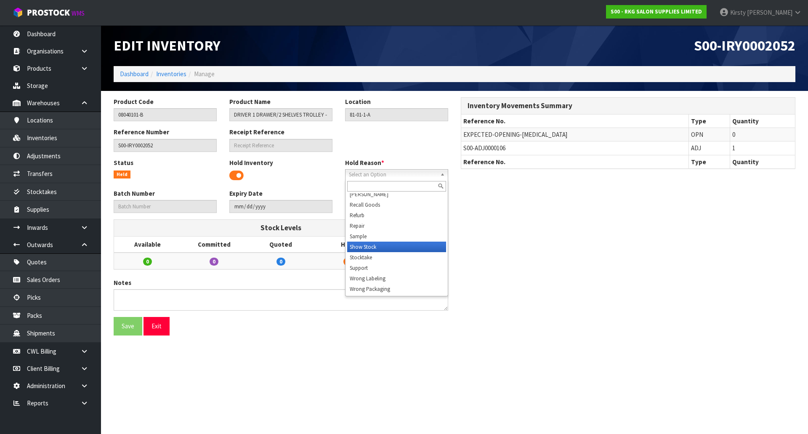
click at [368, 247] on li "Show Stock" at bounding box center [396, 247] width 99 height 11
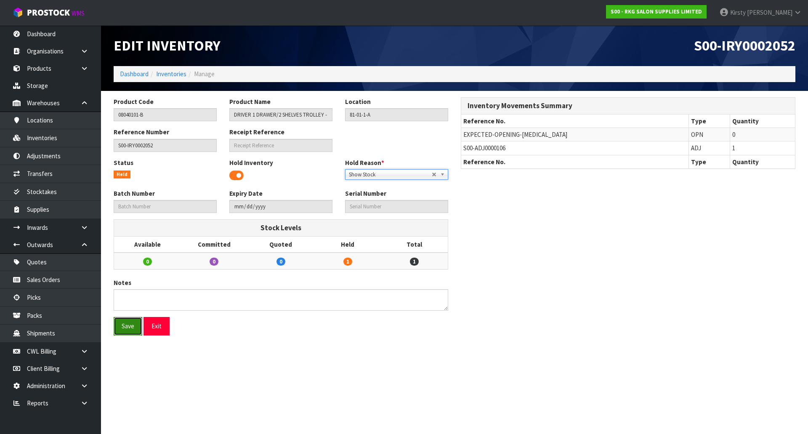
click at [131, 327] on button "Save" at bounding box center [128, 326] width 29 height 18
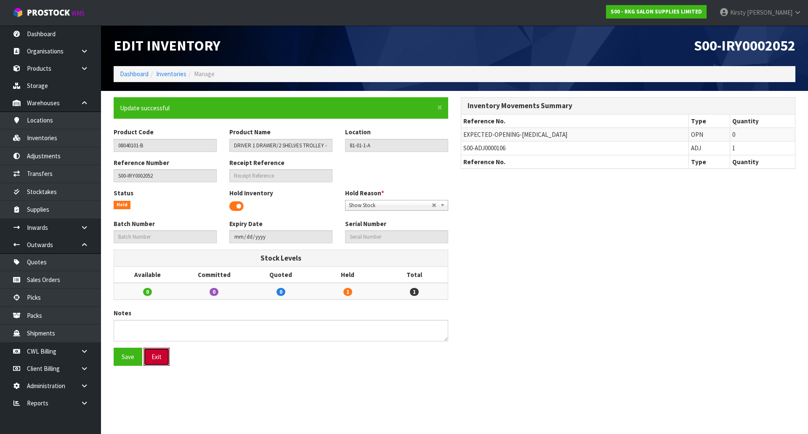
click at [158, 359] on button "Exit" at bounding box center [157, 357] width 26 height 18
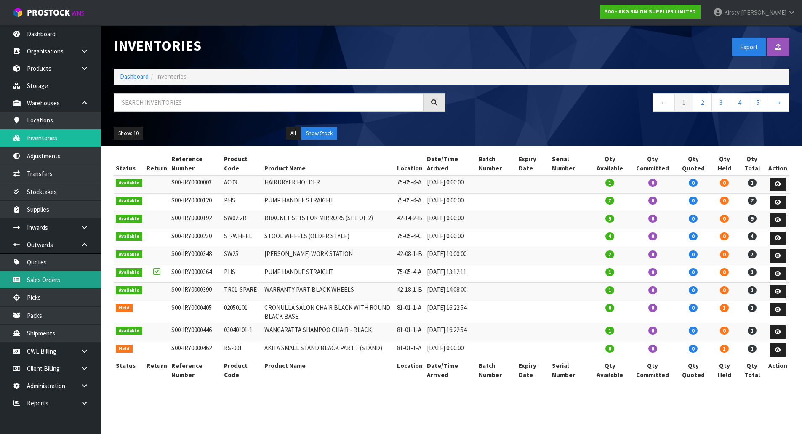
click at [33, 285] on link "Sales Orders" at bounding box center [50, 279] width 101 height 17
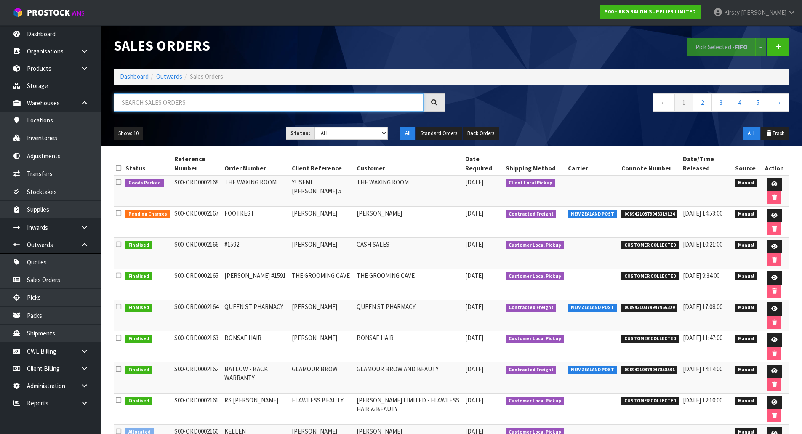
click at [165, 101] on input "text" at bounding box center [269, 102] width 310 height 18
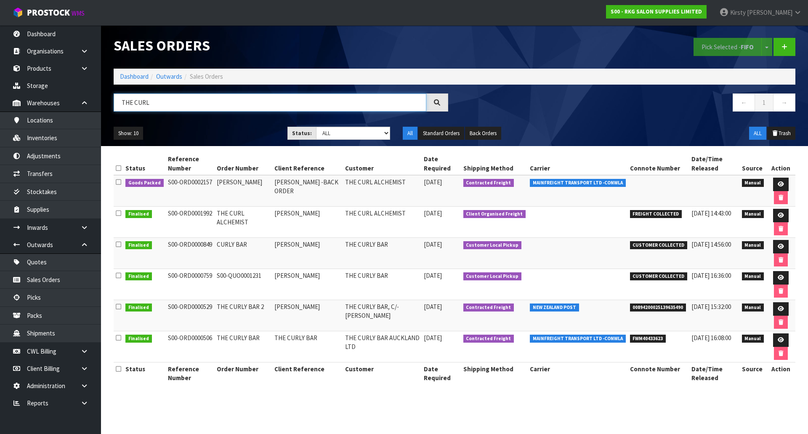
type input "THE CURL"
click at [51, 261] on link "Quotes" at bounding box center [50, 261] width 101 height 17
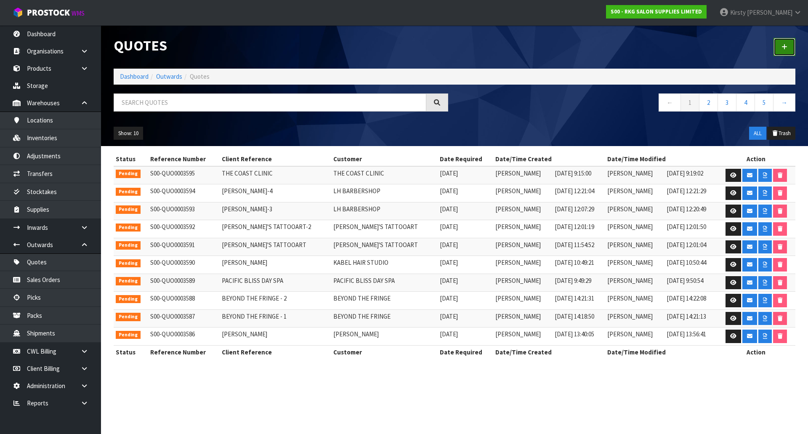
click at [782, 44] on icon at bounding box center [785, 47] width 6 height 6
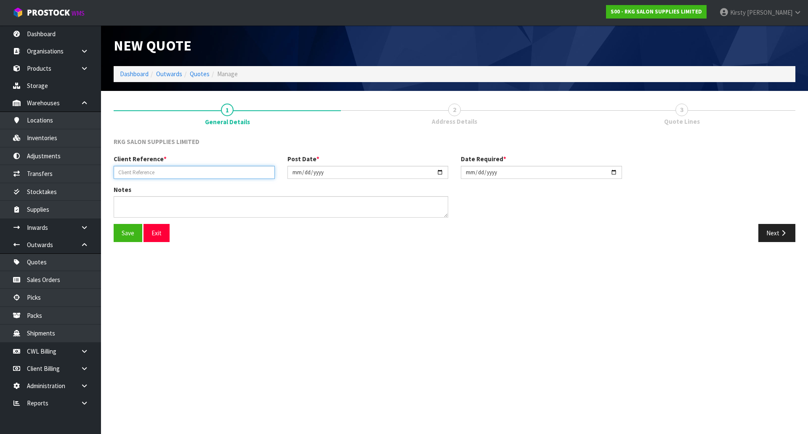
click at [133, 176] on input "text" at bounding box center [194, 172] width 161 height 13
type input "[PERSON_NAME]"
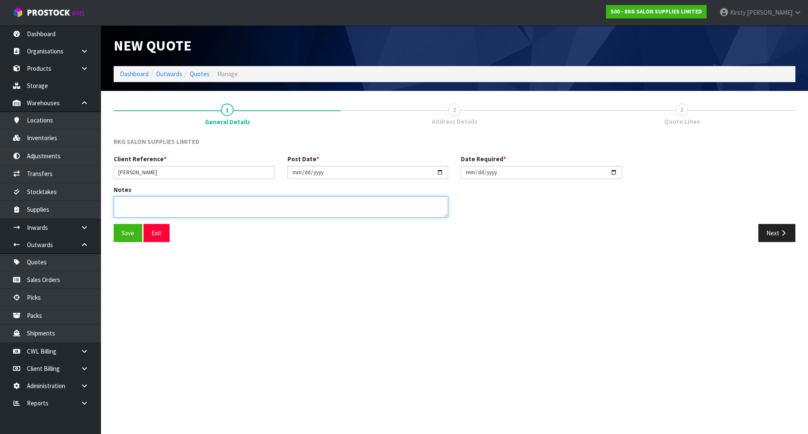
click at [133, 200] on textarea at bounding box center [281, 206] width 335 height 21
type textarea "M2H"
click at [120, 241] on button "Save" at bounding box center [128, 233] width 29 height 18
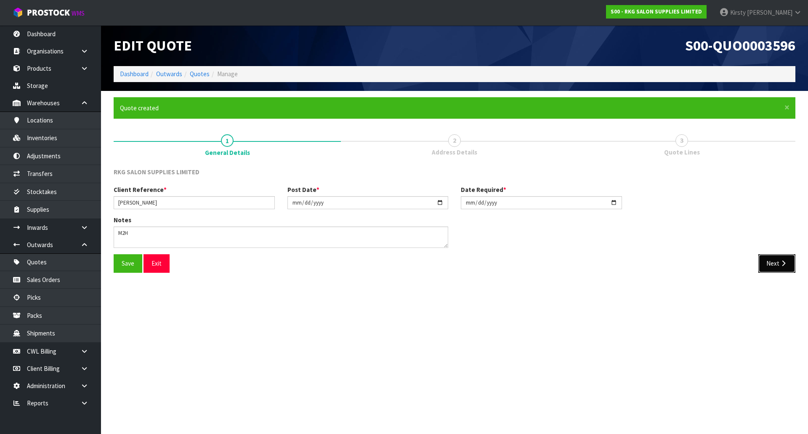
click at [776, 263] on button "Next" at bounding box center [777, 263] width 37 height 18
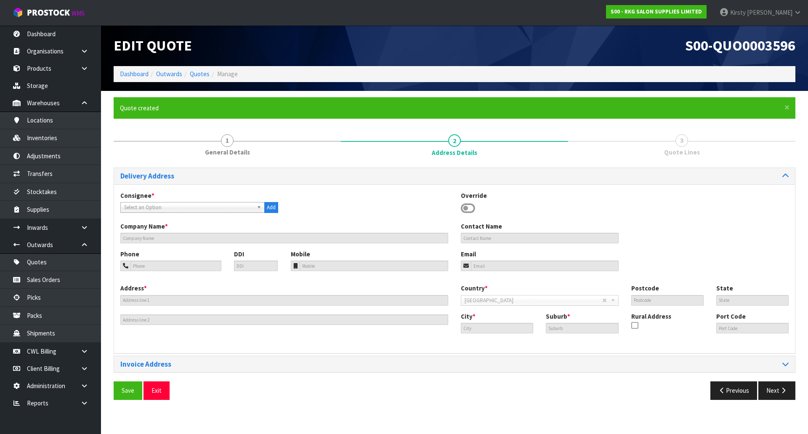
click at [469, 208] on icon at bounding box center [468, 208] width 14 height 13
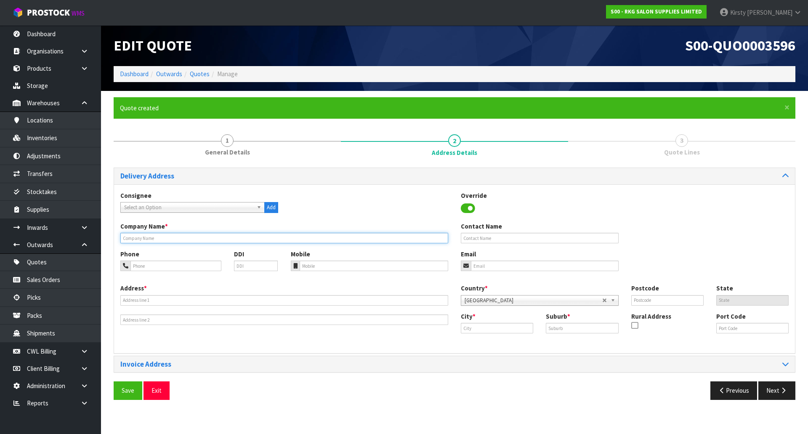
click at [181, 241] on input "text" at bounding box center [284, 238] width 328 height 11
type input "[PERSON_NAME]"
type input "022-408-1606"
click at [504, 266] on input "email" at bounding box center [545, 266] width 148 height 11
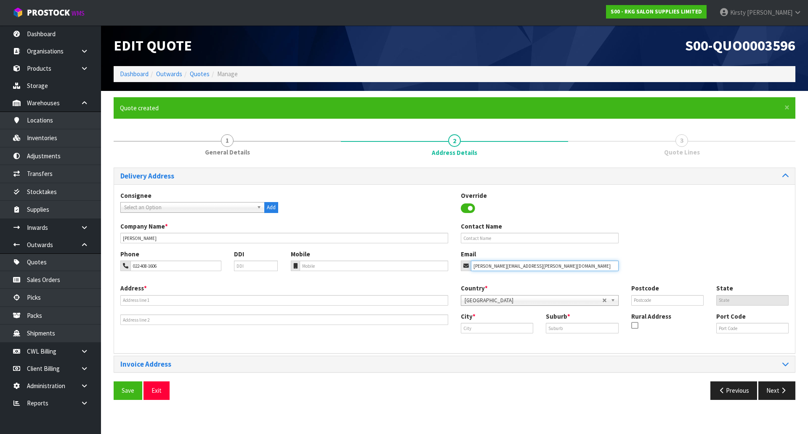
type input "holly.amanda@outlook.com"
type input "26 ERIN ST"
click at [498, 330] on input "text" at bounding box center [497, 328] width 72 height 11
click at [504, 357] on link "Pal merston North" at bounding box center [502, 353] width 82 height 11
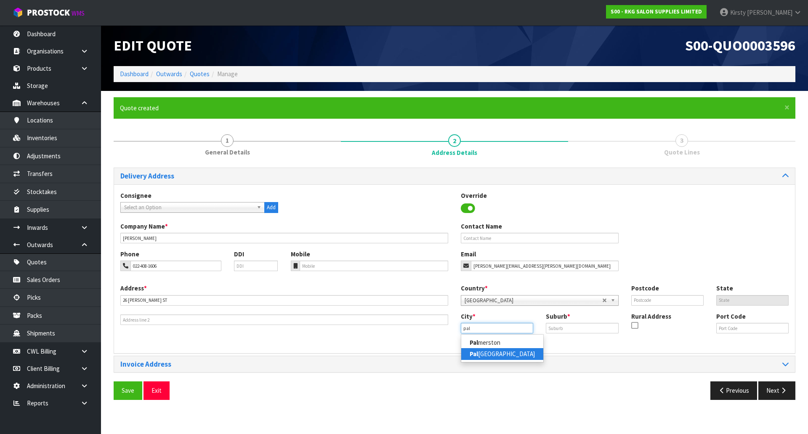
type input "Palmerston North"
click at [552, 329] on input "text" at bounding box center [582, 328] width 72 height 11
type input "HOKOWHITU"
click at [674, 300] on input "text" at bounding box center [667, 300] width 72 height 11
type input "4412"
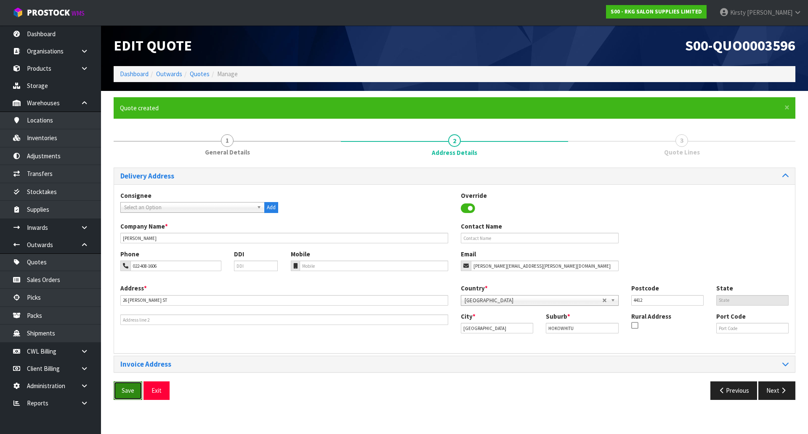
click at [134, 387] on button "Save" at bounding box center [128, 390] width 29 height 18
click at [783, 394] on button "Next" at bounding box center [777, 390] width 37 height 18
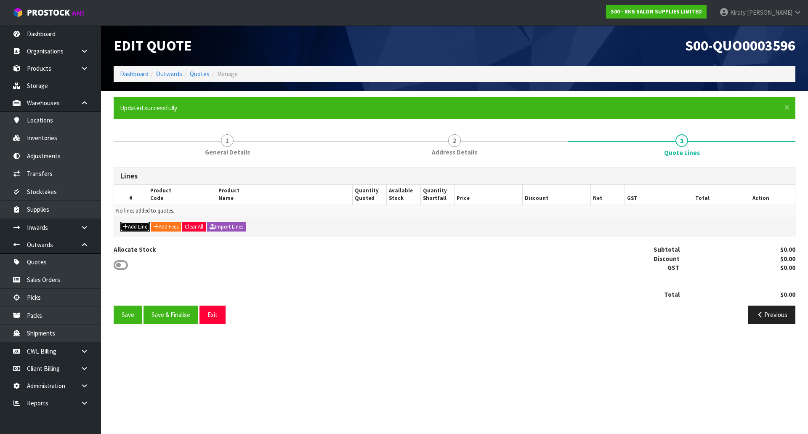
click at [141, 225] on button "Add Line" at bounding box center [134, 227] width 29 height 10
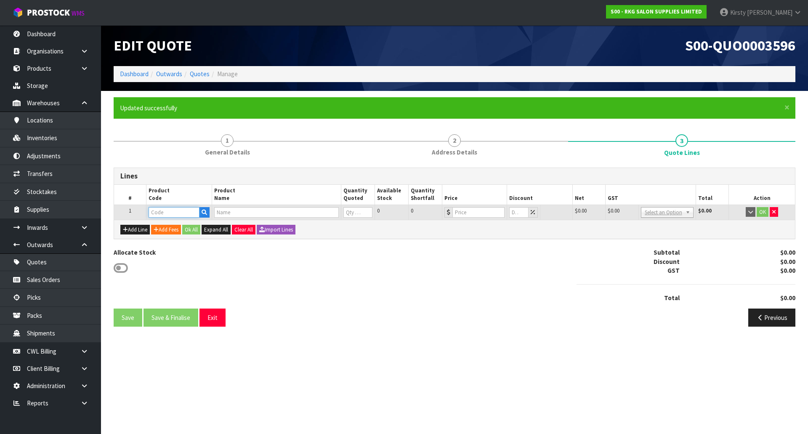
click at [160, 215] on input "text" at bounding box center [174, 212] width 51 height 11
type input "03140101"
click at [178, 229] on strong "03140101" at bounding box center [170, 227] width 27 height 8
type input "03140101"
type input "HAIR SPA - BLACK"
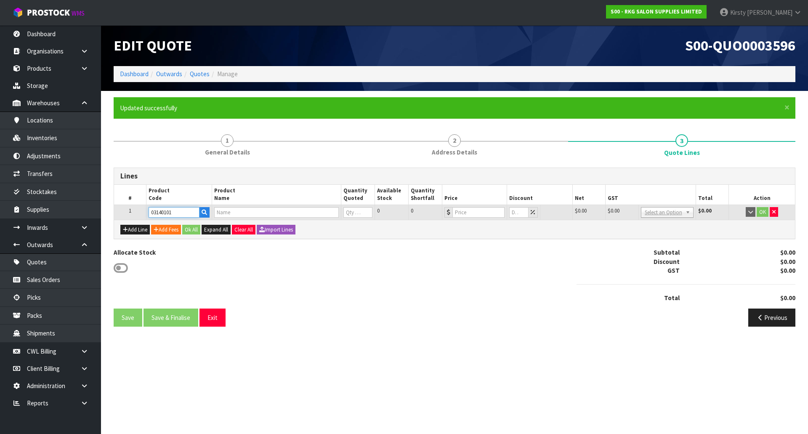
type input "0"
type input "3255"
type input "0"
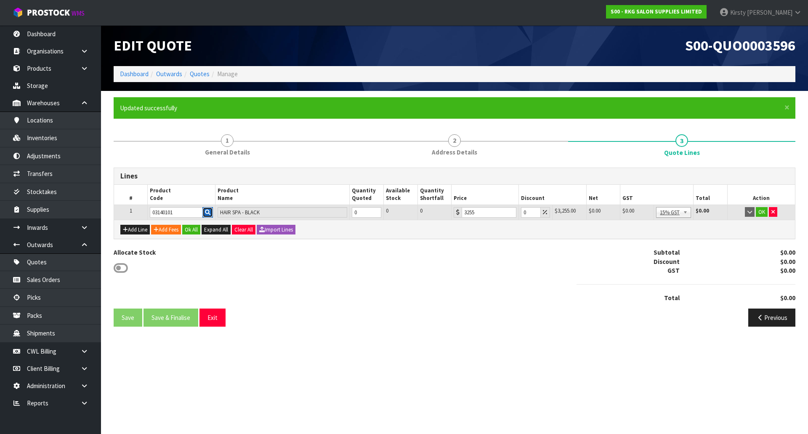
click at [208, 210] on icon "button" at bounding box center [207, 212] width 5 height 5
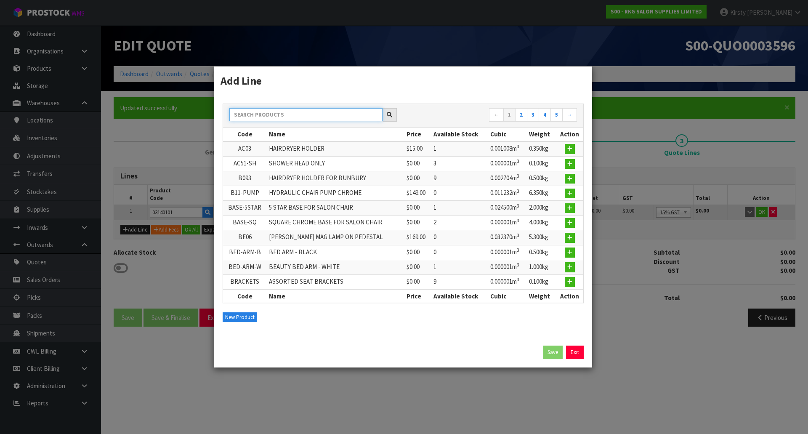
click at [246, 115] on input "text" at bounding box center [305, 114] width 153 height 13
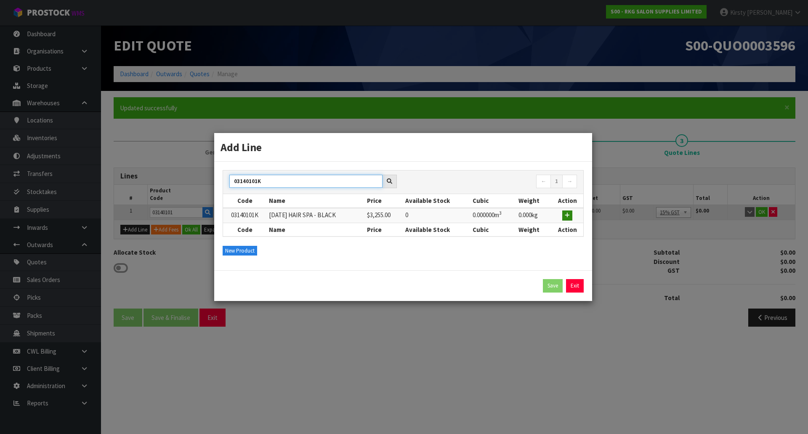
type input "03140101K"
click at [571, 216] on button "button" at bounding box center [567, 215] width 10 height 10
type input "03140101K"
type input "KARMA HAIR SPA - BLACK"
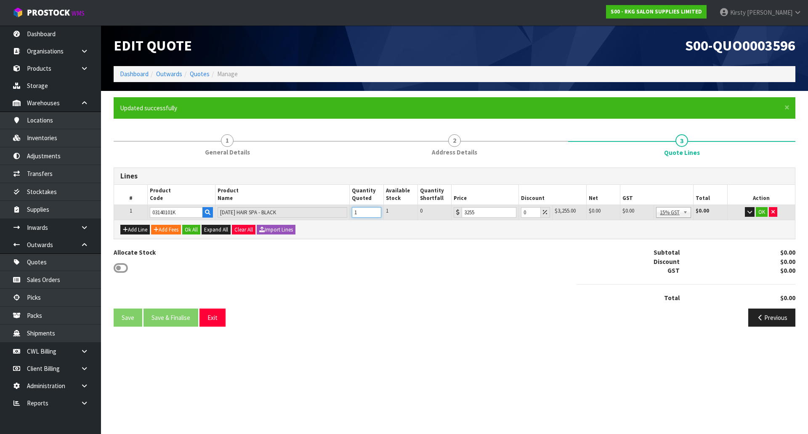
type input "1"
click at [374, 209] on input "1" at bounding box center [366, 212] width 29 height 11
click at [759, 213] on button "OK" at bounding box center [762, 212] width 12 height 10
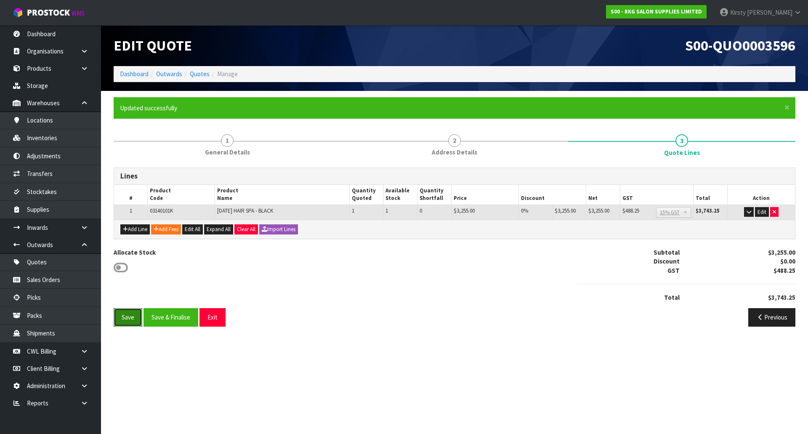
click at [129, 318] on button "Save" at bounding box center [128, 317] width 29 height 18
click at [39, 68] on link "Products" at bounding box center [50, 68] width 101 height 17
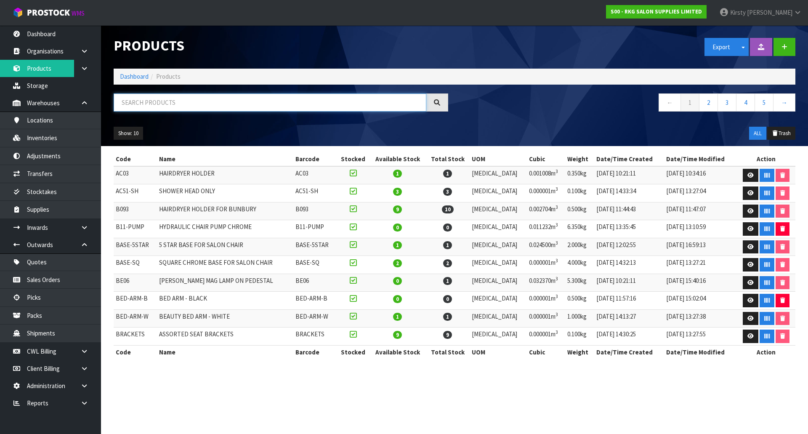
click at [151, 105] on input "text" at bounding box center [270, 102] width 313 height 18
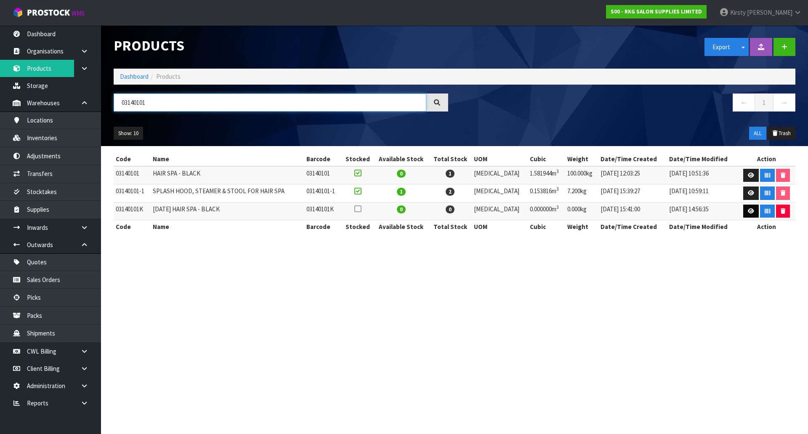
type input "03140101"
click at [749, 210] on icon at bounding box center [751, 210] width 6 height 5
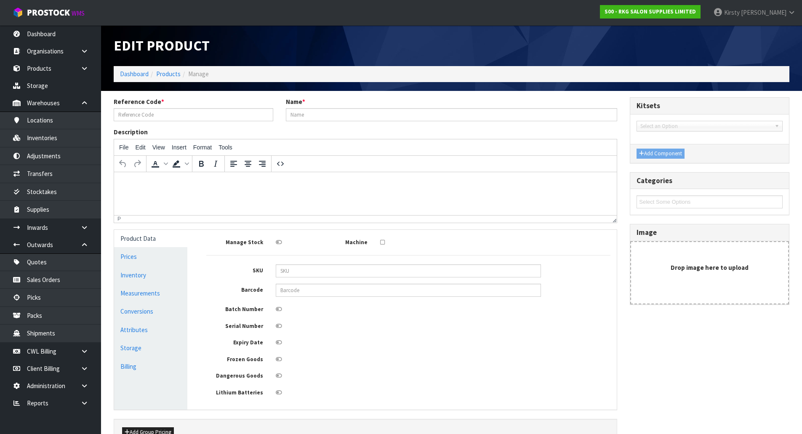
type input "03140101K"
type input "KARMA HAIR SPA - BLACK"
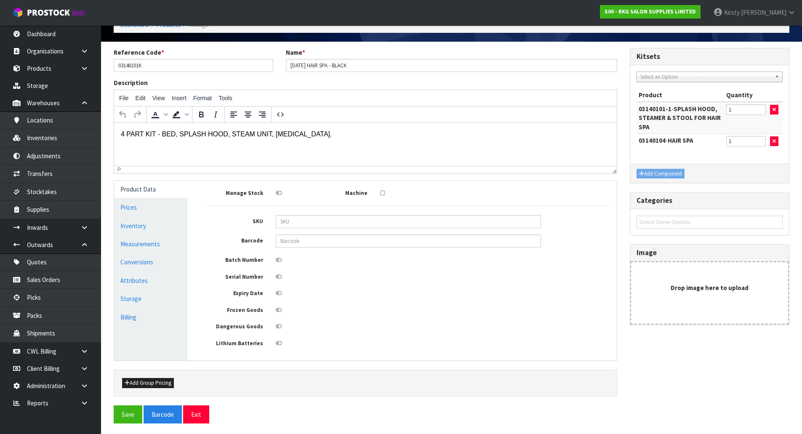
scroll to position [51, 0]
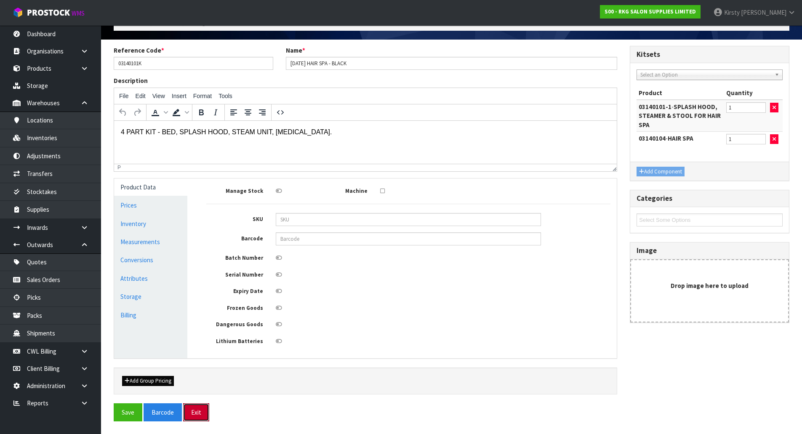
drag, startPoint x: 193, startPoint y: 414, endPoint x: 174, endPoint y: 381, distance: 38.3
click at [193, 413] on button "Exit" at bounding box center [196, 412] width 26 height 18
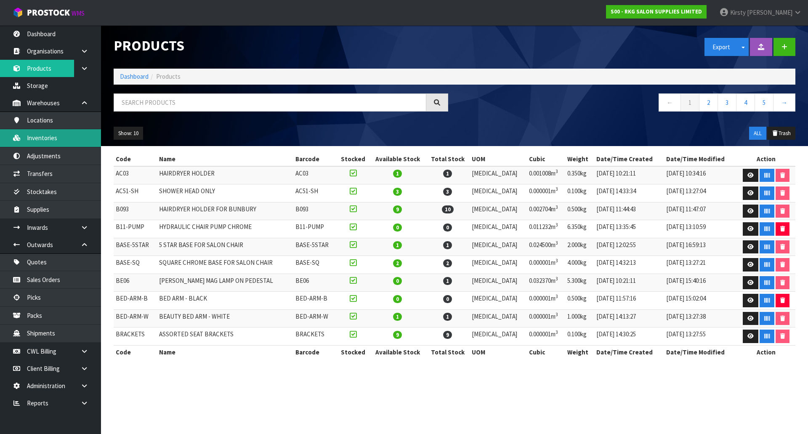
click at [44, 138] on link "Inventories" at bounding box center [50, 137] width 101 height 17
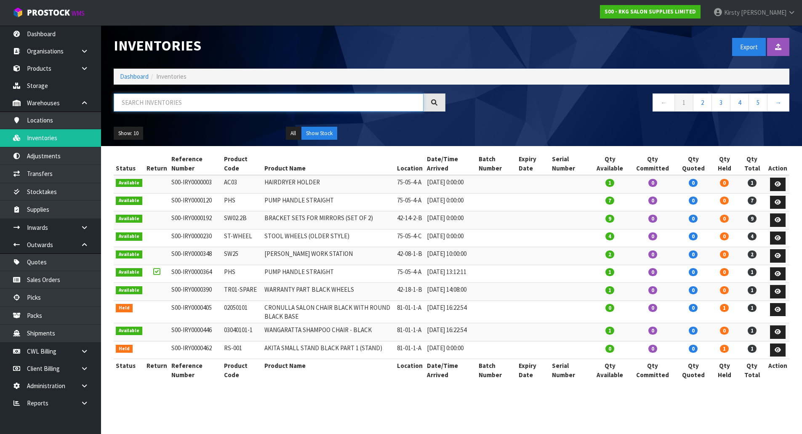
click at [136, 103] on input "text" at bounding box center [269, 102] width 310 height 18
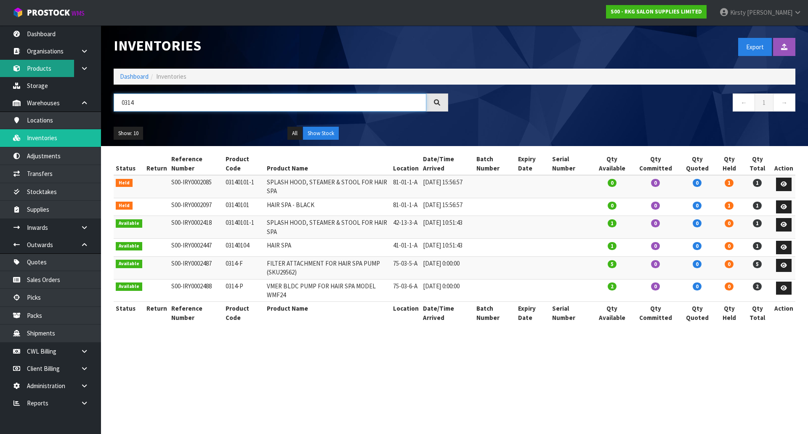
type input "0314"
click at [50, 70] on link "Products" at bounding box center [50, 68] width 101 height 17
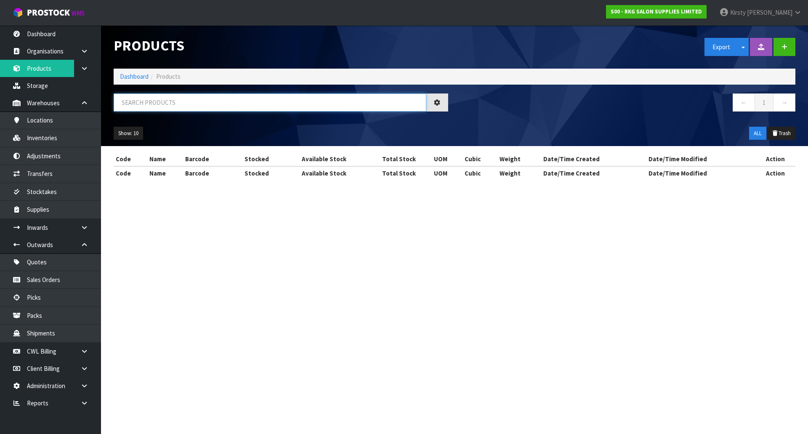
click at [135, 100] on input "text" at bounding box center [270, 102] width 313 height 18
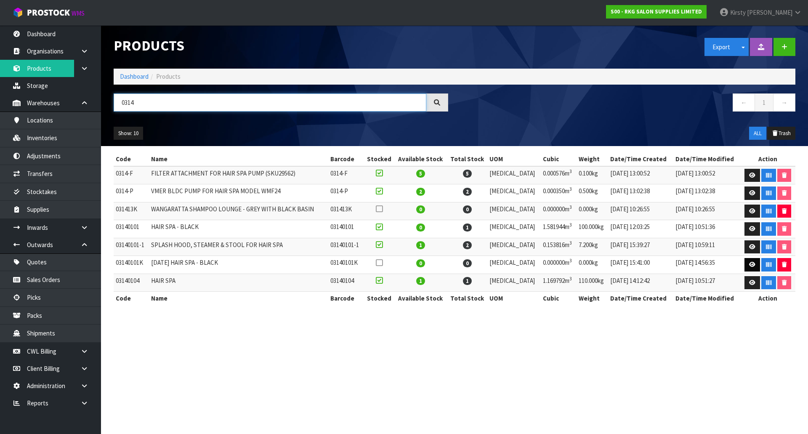
type input "0314"
click at [753, 263] on icon at bounding box center [752, 264] width 6 height 5
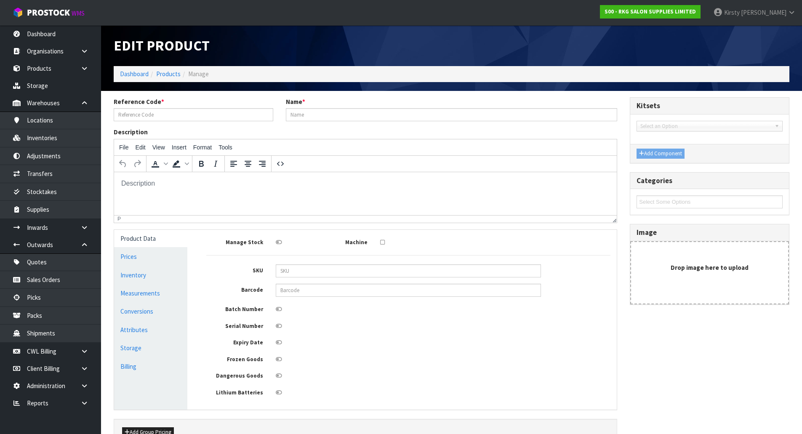
type input "03140101K"
type input "KARMA HAIR SPA - BLACK"
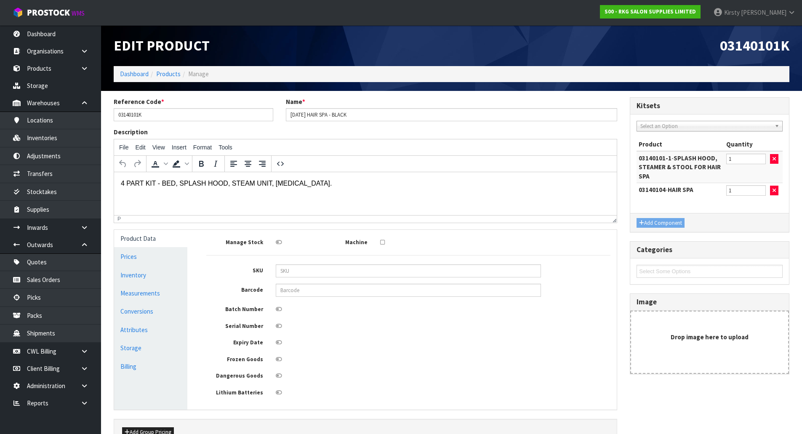
click at [677, 126] on span "Select an Option" at bounding box center [705, 126] width 131 height 10
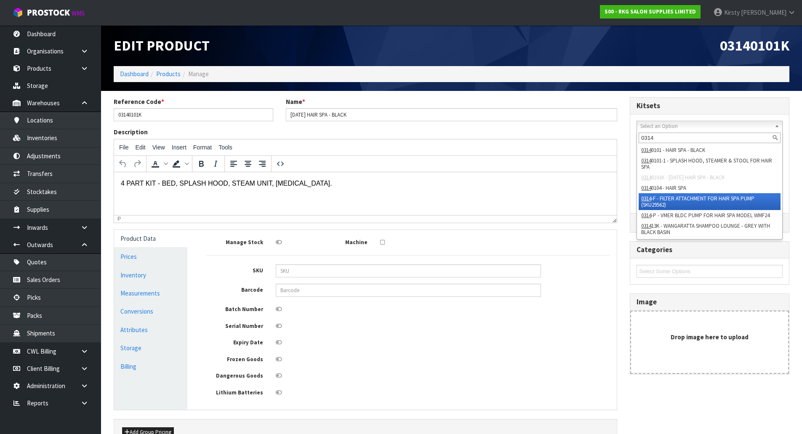
type input "0314"
click at [665, 200] on li "0314 -F - FILTER ATTACHMENT FOR HAIR SPA PUMP (SKU29562)" at bounding box center [710, 201] width 142 height 17
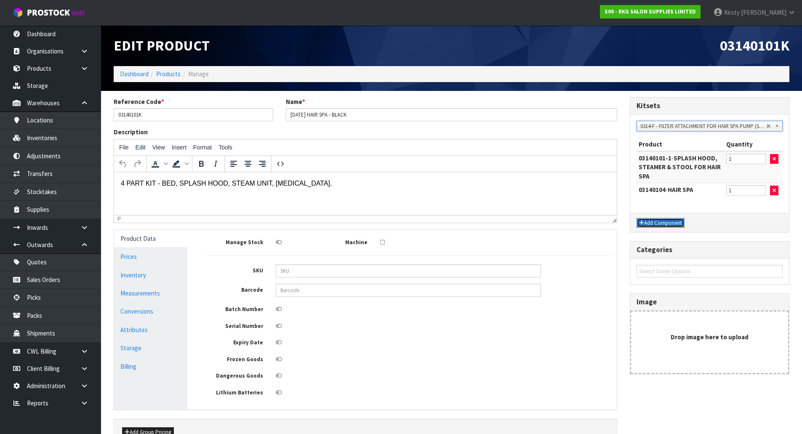
click at [665, 221] on button "Add Component" at bounding box center [661, 223] width 48 height 10
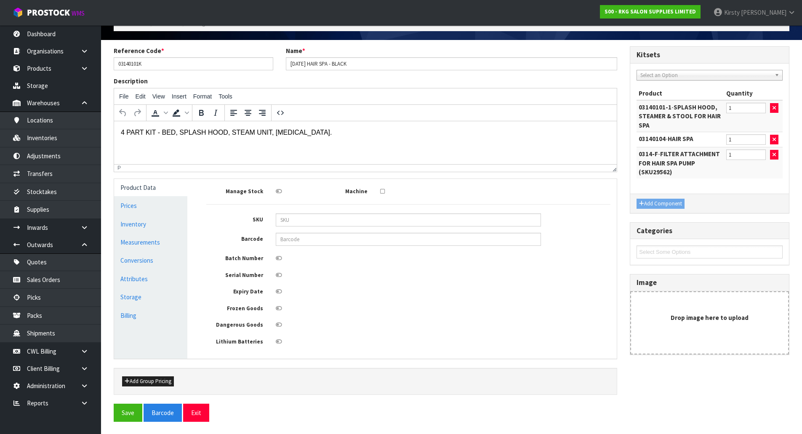
scroll to position [51, 0]
click at [127, 412] on button "Save" at bounding box center [128, 412] width 29 height 18
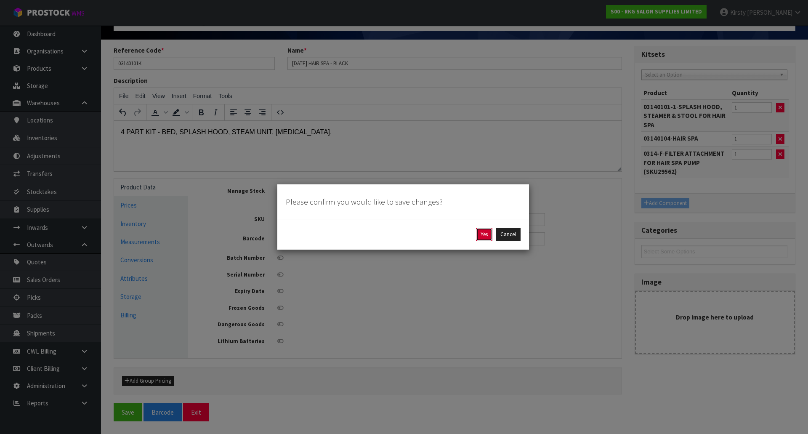
click at [484, 234] on button "Yes" at bounding box center [484, 234] width 16 height 13
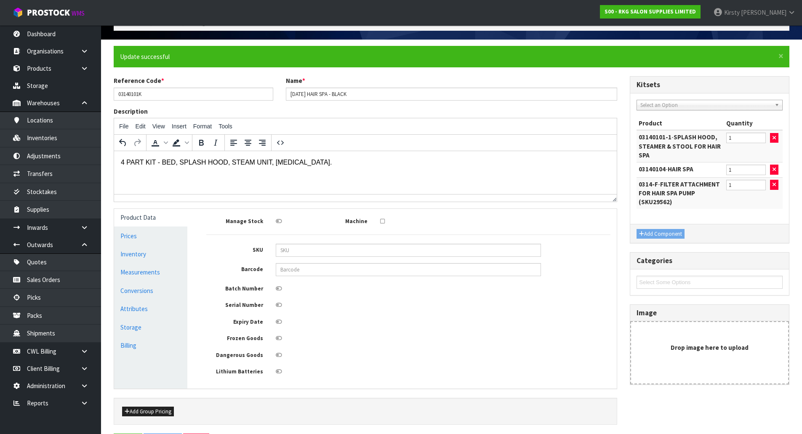
scroll to position [0, 0]
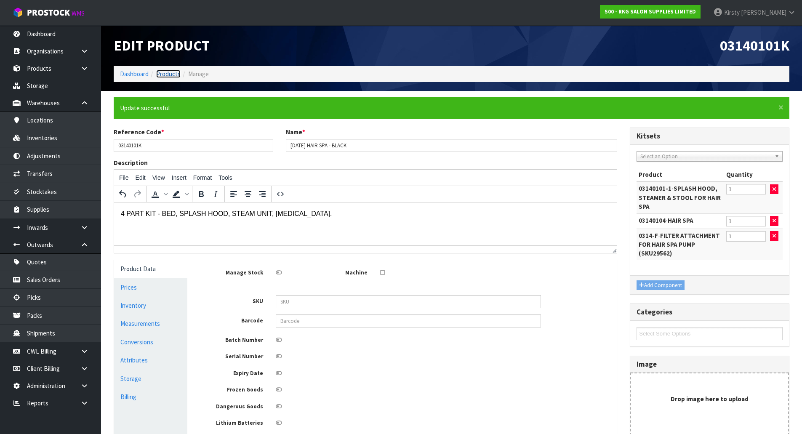
click at [166, 73] on link "Products" at bounding box center [168, 74] width 24 height 8
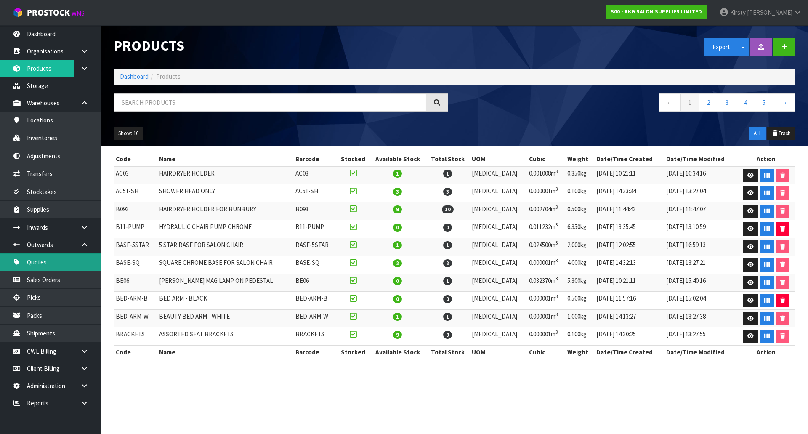
click at [51, 260] on link "Quotes" at bounding box center [50, 261] width 101 height 17
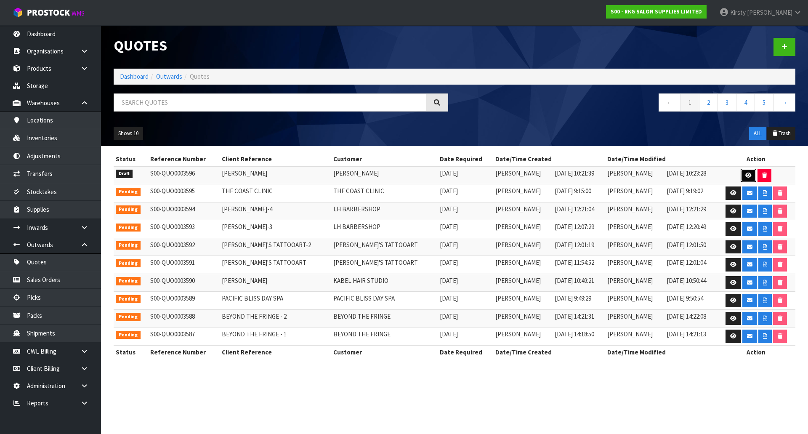
click at [746, 176] on icon at bounding box center [749, 175] width 6 height 5
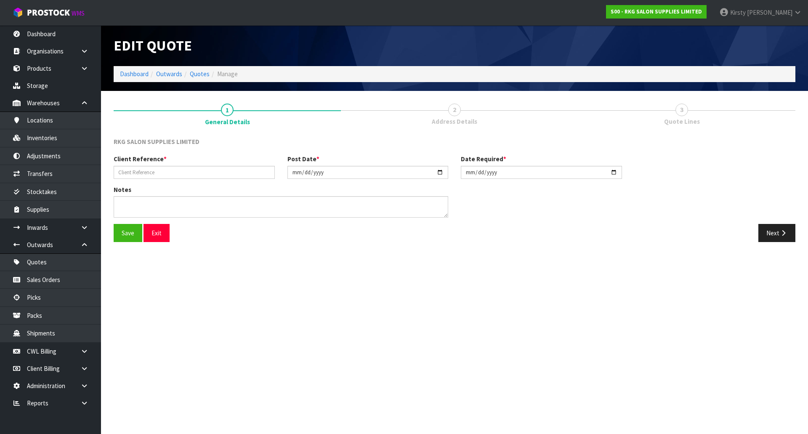
type input "[PERSON_NAME]"
type input "[DATE]"
type textarea "M2H"
click at [774, 236] on button "Next" at bounding box center [777, 233] width 37 height 18
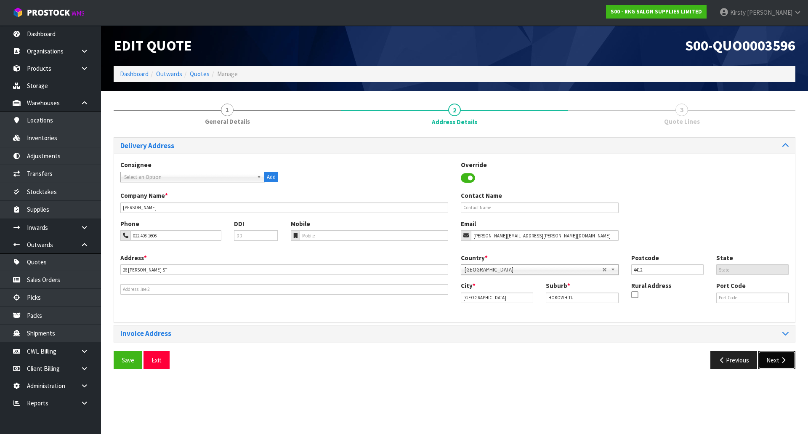
click at [772, 359] on button "Next" at bounding box center [777, 360] width 37 height 18
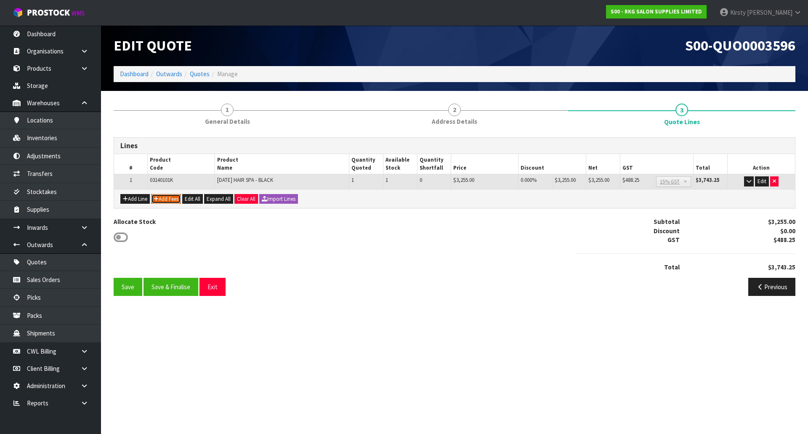
click at [173, 197] on button "Add Fees" at bounding box center [166, 199] width 30 height 10
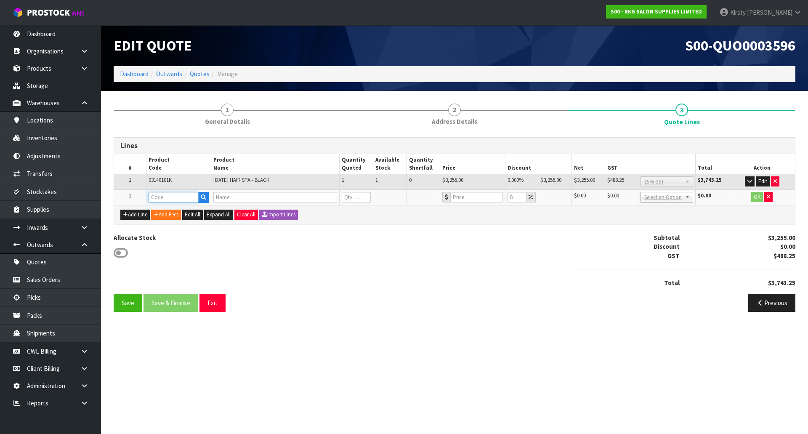
click at [166, 198] on input "text" at bounding box center [174, 197] width 51 height 11
type input "FRE"
click at [168, 210] on strong "FRE" at bounding box center [162, 212] width 11 height 8
type input "FREIGHT"
type input "FREIGHT FEE"
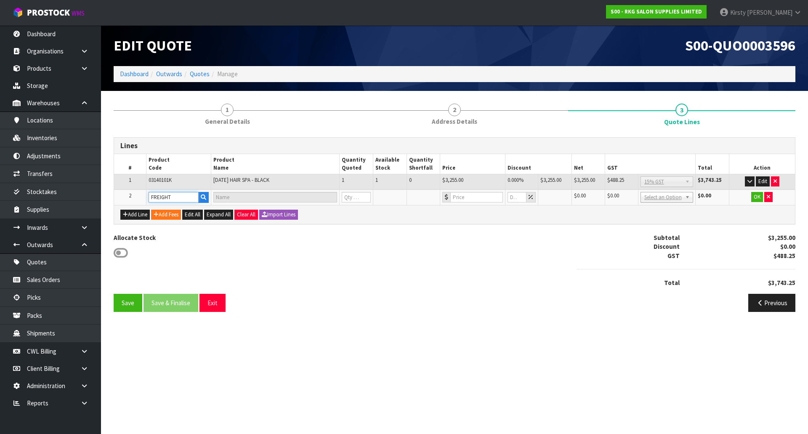
type input "1"
type input "0"
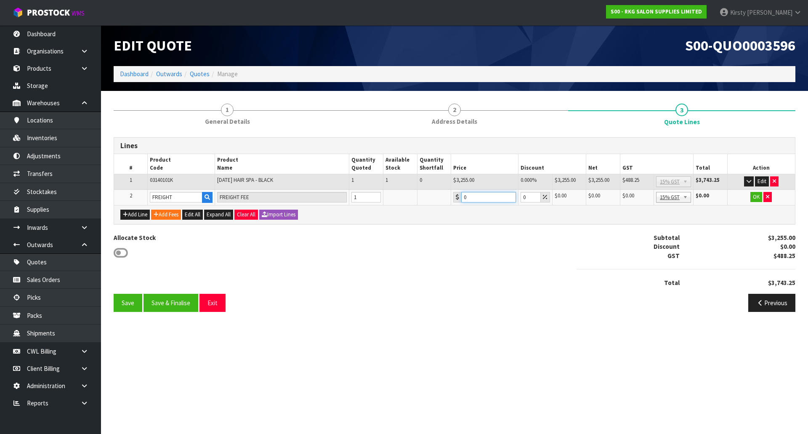
drag, startPoint x: 460, startPoint y: 198, endPoint x: 449, endPoint y: 198, distance: 10.5
click at [449, 198] on tr "2 FREIGHT FREIGHT FEE 1 0 0 $0.00 $0.00 $0.00 $0.00 No GST 15% GST Zero Rated 1…" at bounding box center [454, 197] width 681 height 16
type input "393.50"
click at [753, 198] on button "OK" at bounding box center [757, 197] width 12 height 10
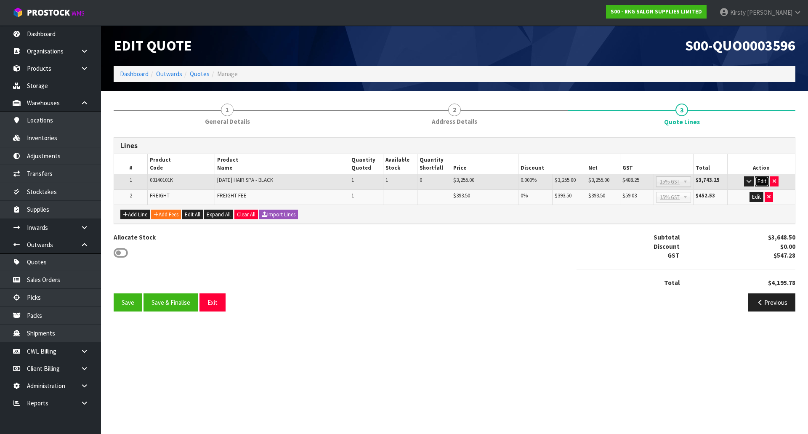
click at [763, 177] on button "Edit" at bounding box center [762, 181] width 14 height 10
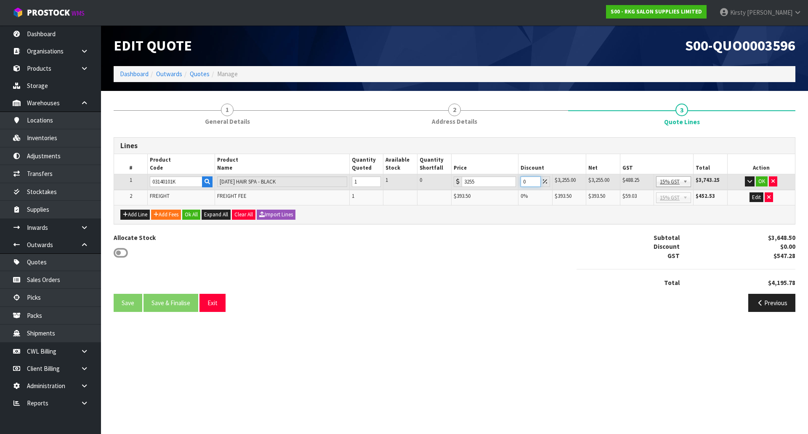
drag, startPoint x: 529, startPoint y: 181, endPoint x: 506, endPoint y: 183, distance: 22.4
click at [506, 183] on tr "1 03140101K KARMA HAIR SPA - BLACK 1 1 0 3255 0 $3,255.00 $0.00 $3,255.00 $488.…" at bounding box center [454, 182] width 681 height 16
type input "5"
click at [762, 181] on button "OK" at bounding box center [762, 181] width 12 height 10
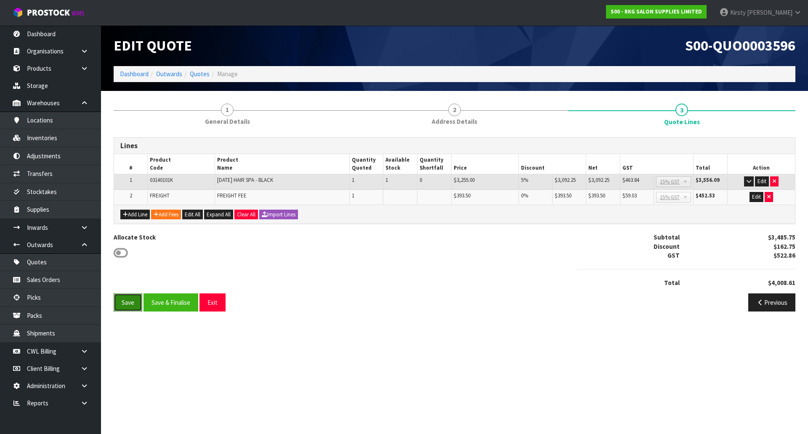
click at [123, 306] on button "Save" at bounding box center [128, 302] width 29 height 18
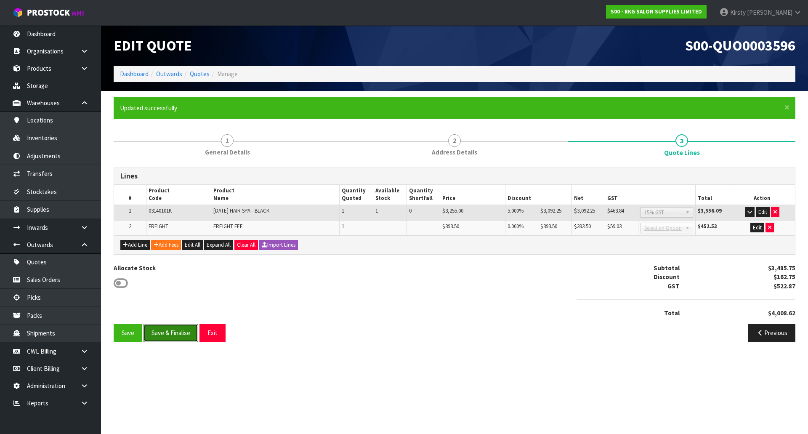
click at [164, 334] on button "Save & Finalise" at bounding box center [171, 333] width 55 height 18
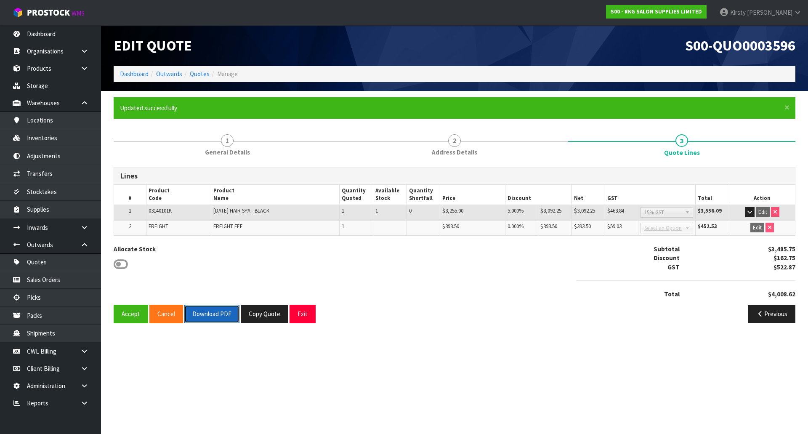
click at [213, 317] on button "Download PDF" at bounding box center [211, 314] width 55 height 18
click at [261, 314] on button "Copy Quote" at bounding box center [265, 314] width 48 height 18
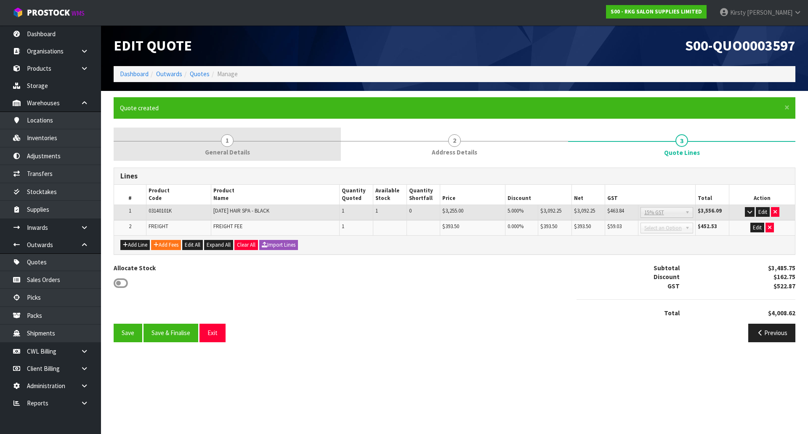
click at [221, 146] on link "1 General Details" at bounding box center [227, 144] width 227 height 33
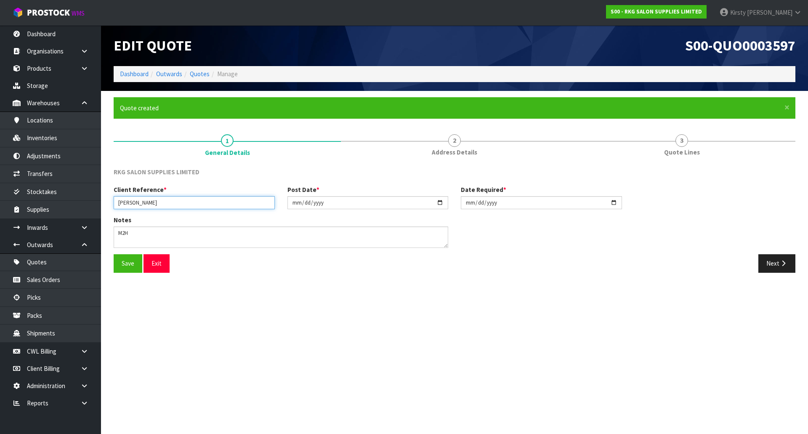
click at [167, 199] on input "[PERSON_NAME]" at bounding box center [194, 202] width 161 height 13
type input "[PERSON_NAME]-2"
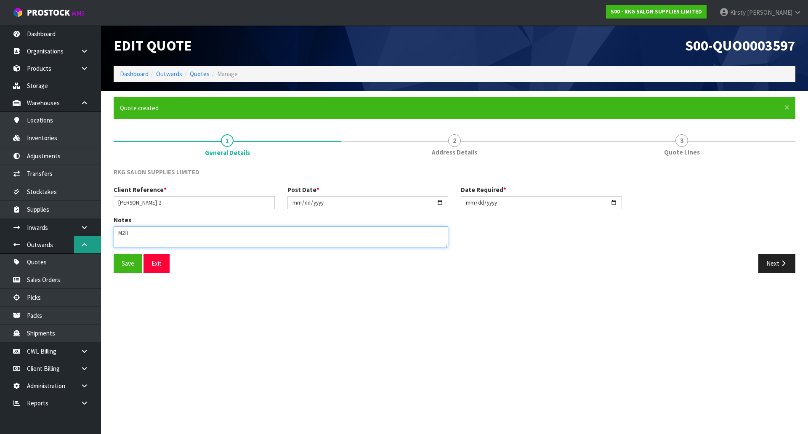
drag, startPoint x: 132, startPoint y: 237, endPoint x: 99, endPoint y: 236, distance: 33.3
click at [99, 236] on body "Toggle navigation ProStock WMS S00 - RKG SALON SUPPLIES LIMITED [PERSON_NAME] L…" at bounding box center [404, 217] width 808 height 434
type textarea "FURNITURE REMOVER"
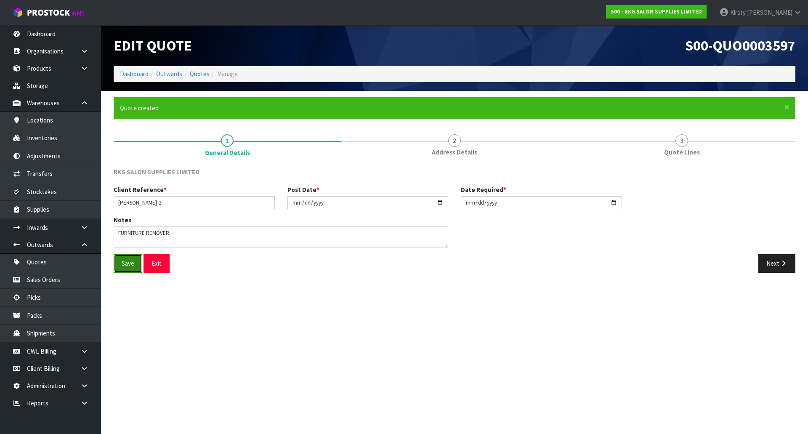
click at [133, 263] on button "Save" at bounding box center [128, 263] width 29 height 18
click at [783, 271] on button "Next" at bounding box center [777, 263] width 37 height 18
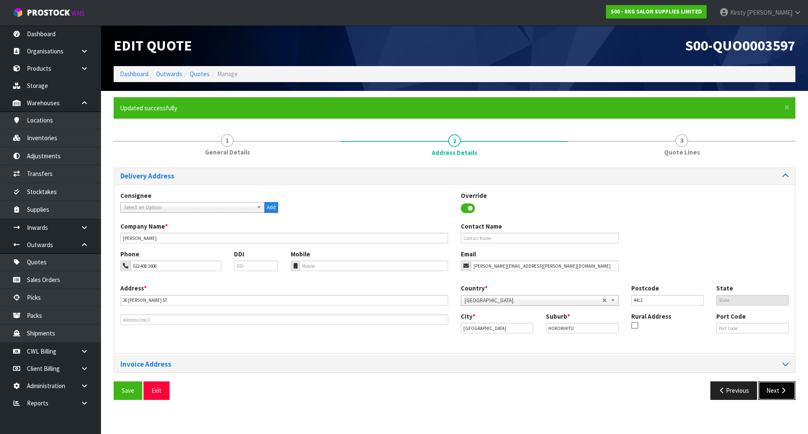
click at [774, 390] on button "Next" at bounding box center [777, 390] width 37 height 18
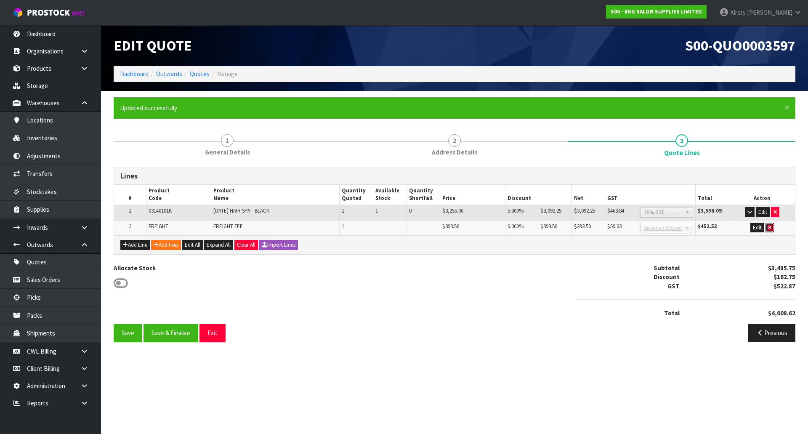
click at [770, 226] on icon "button" at bounding box center [769, 227] width 3 height 5
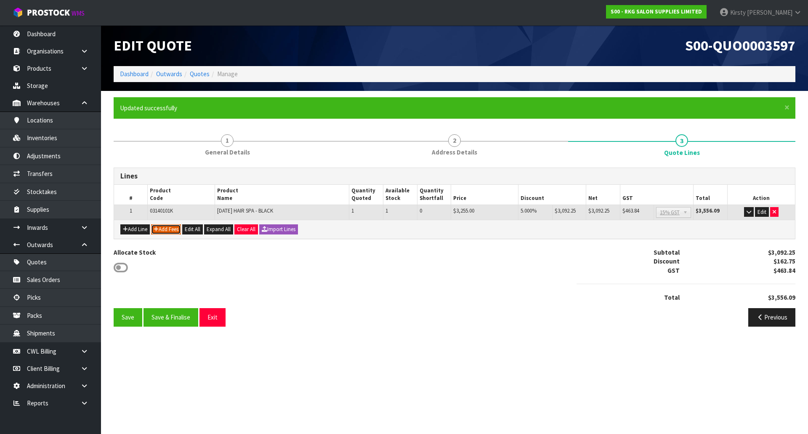
click at [167, 229] on button "Add Fees" at bounding box center [166, 229] width 30 height 10
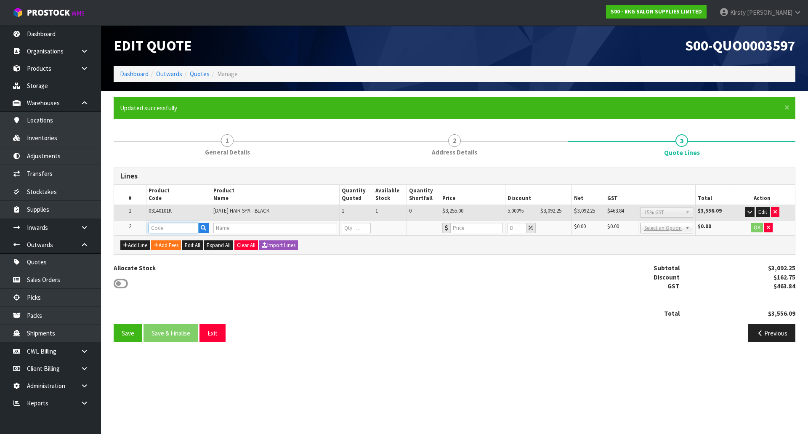
click at [165, 228] on input "text" at bounding box center [174, 228] width 51 height 11
type input "FRE"
click at [172, 239] on link "FRE IGHT" at bounding box center [182, 242] width 67 height 11
type input "FREIGHT"
type input "FREIGHT FEE"
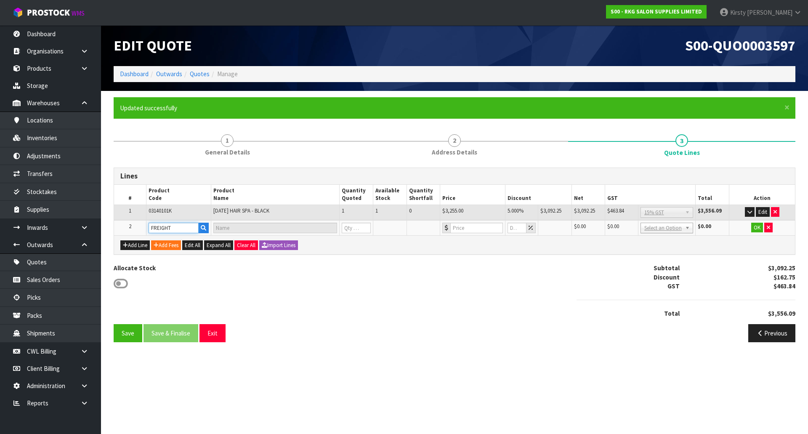
type input "1"
type input "0"
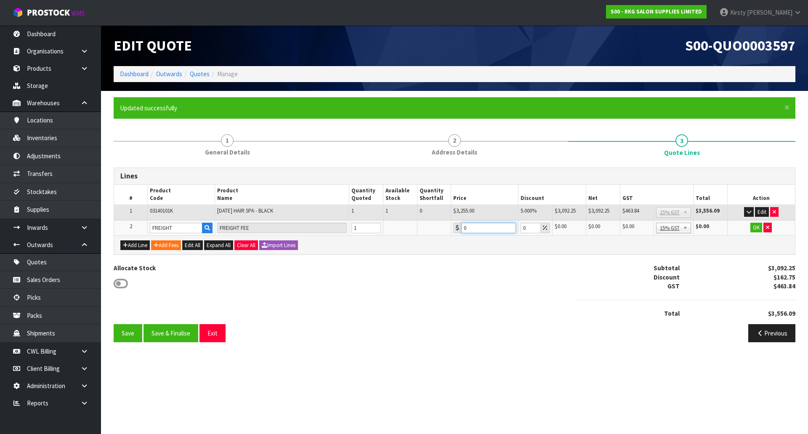
drag, startPoint x: 468, startPoint y: 232, endPoint x: 454, endPoint y: 231, distance: 13.5
click at [454, 231] on div "0" at bounding box center [484, 228] width 63 height 11
type input "345.95"
click at [757, 228] on button "OK" at bounding box center [757, 228] width 12 height 10
click at [132, 332] on button "Save" at bounding box center [128, 333] width 29 height 18
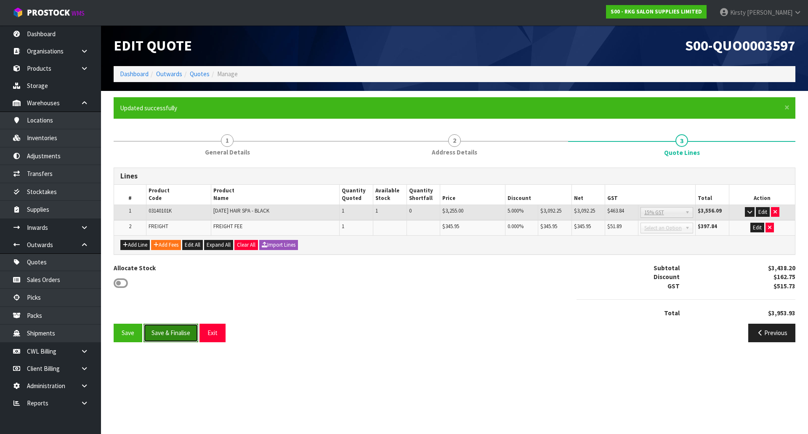
click at [177, 331] on button "Save & Finalise" at bounding box center [171, 333] width 55 height 18
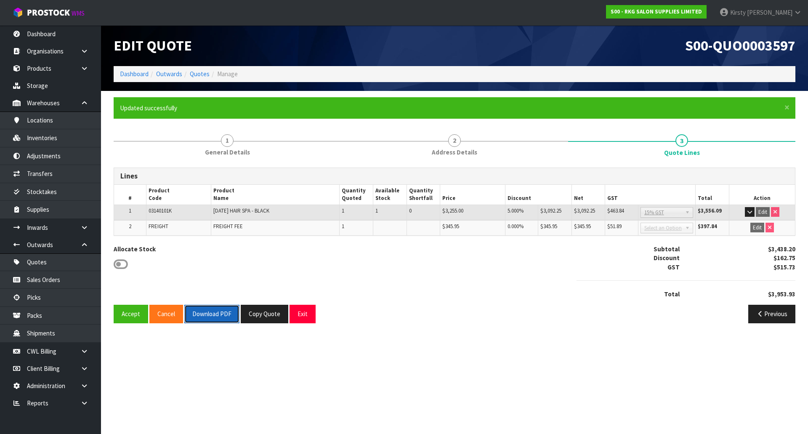
click at [194, 316] on button "Download PDF" at bounding box center [211, 314] width 55 height 18
click at [301, 314] on button "Exit" at bounding box center [303, 314] width 26 height 18
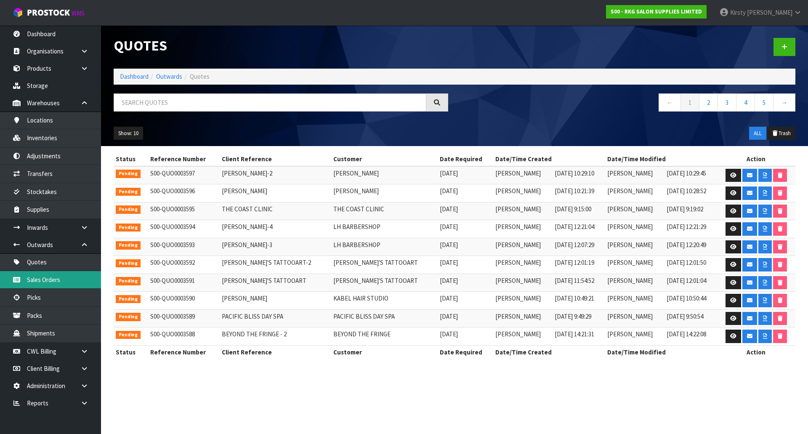
click at [52, 278] on link "Sales Orders" at bounding box center [50, 279] width 101 height 17
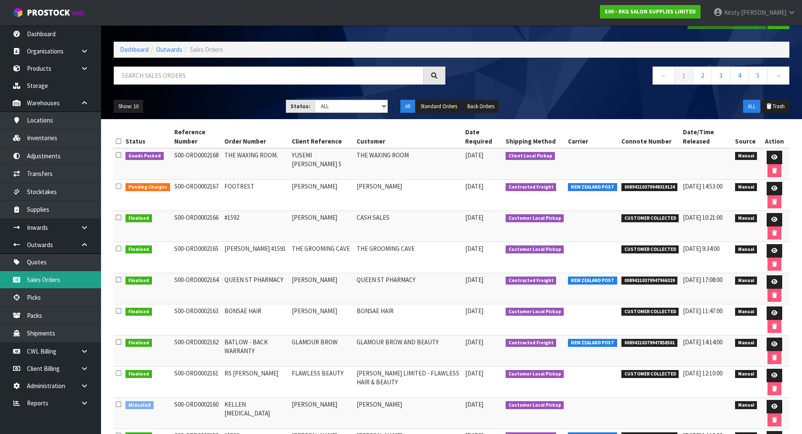
scroll to position [42, 0]
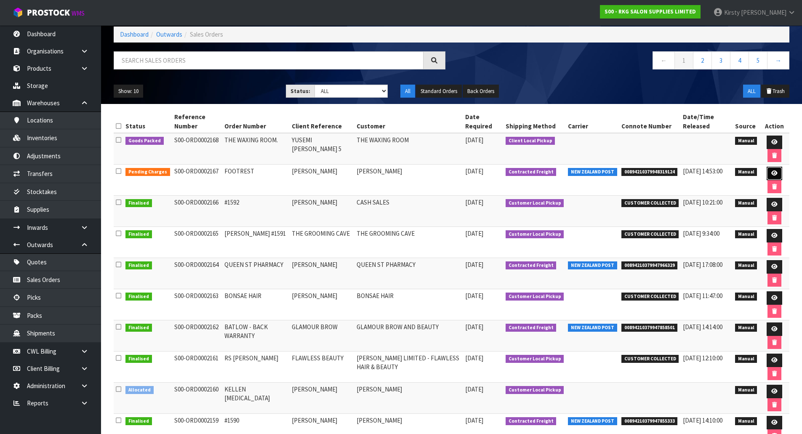
click at [770, 169] on link at bounding box center [775, 173] width 16 height 13
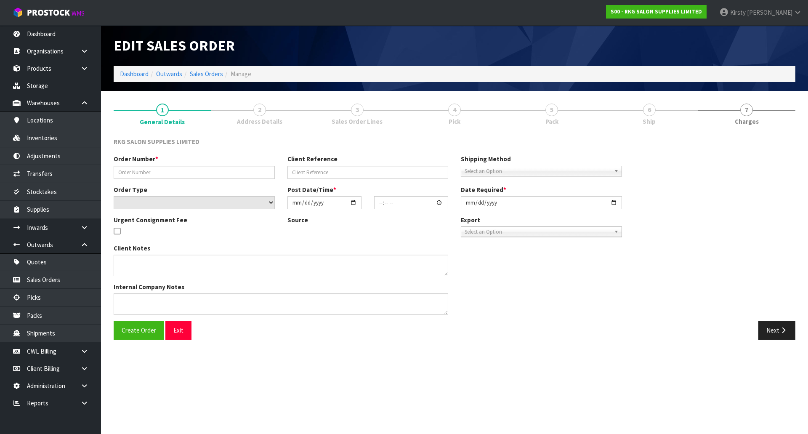
type input "FOOTREST"
type input "[PERSON_NAME]"
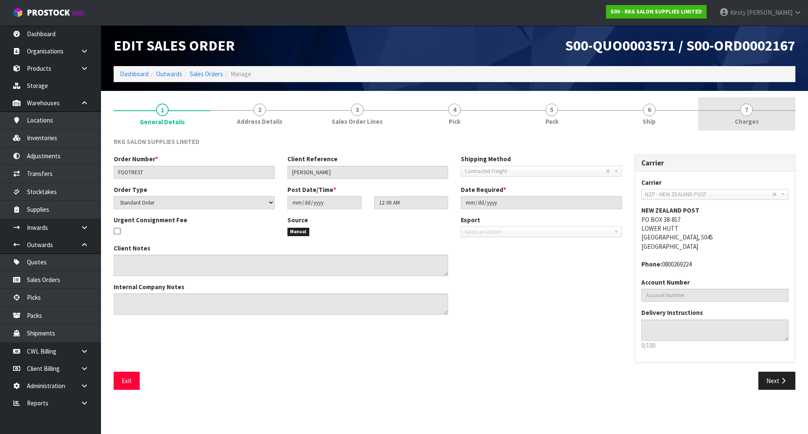
click at [744, 108] on span "7" at bounding box center [746, 110] width 13 height 13
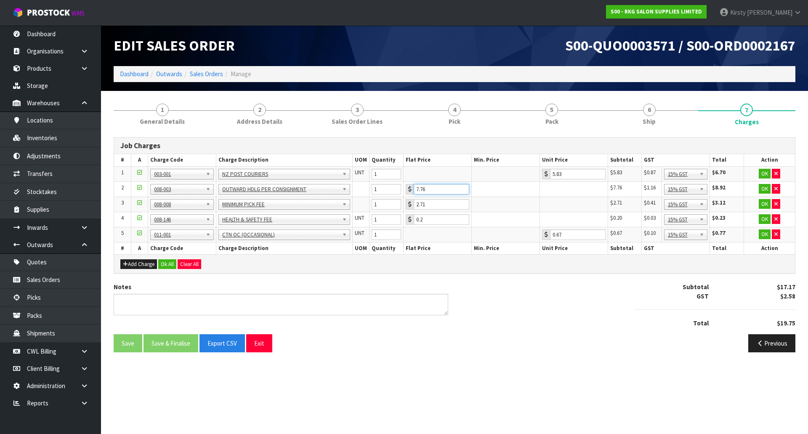
drag, startPoint x: 438, startPoint y: 191, endPoint x: 392, endPoint y: 191, distance: 45.9
click at [392, 191] on tr "2 001-001 001-002 001-003 001-004 001-005 001-006 001-007 001-008 001-009 001-0…" at bounding box center [454, 188] width 681 height 15
click at [766, 175] on button "OK" at bounding box center [765, 174] width 12 height 10
click at [767, 183] on button "OK" at bounding box center [765, 188] width 12 height 10
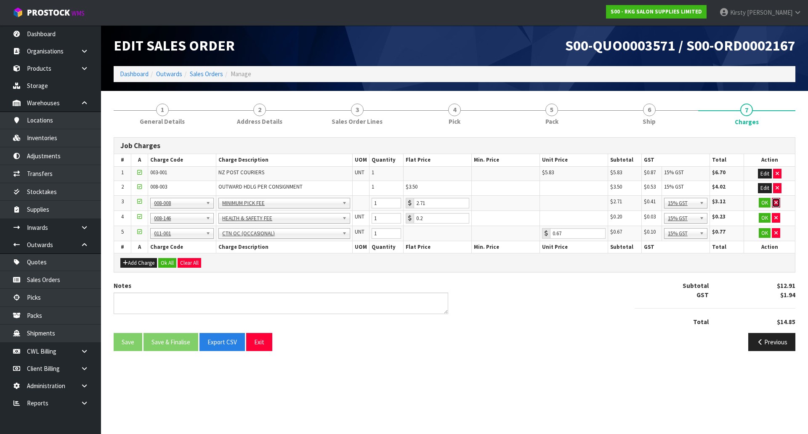
click at [778, 203] on icon "button" at bounding box center [776, 202] width 3 height 5
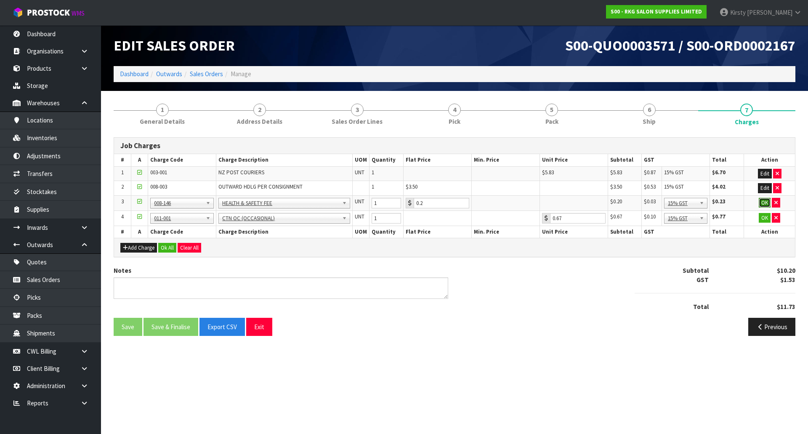
click at [767, 203] on button "OK" at bounding box center [765, 203] width 12 height 10
click at [764, 213] on button "OK" at bounding box center [765, 217] width 12 height 10
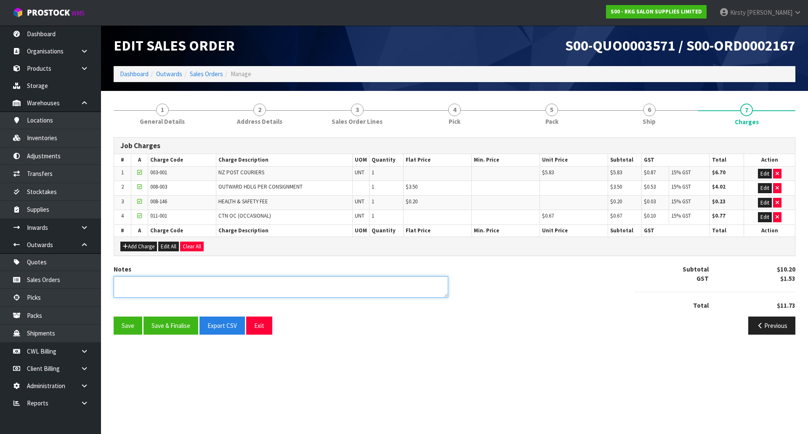
click at [152, 283] on textarea at bounding box center [281, 286] width 335 height 21
click at [123, 330] on button "Save" at bounding box center [128, 326] width 29 height 18
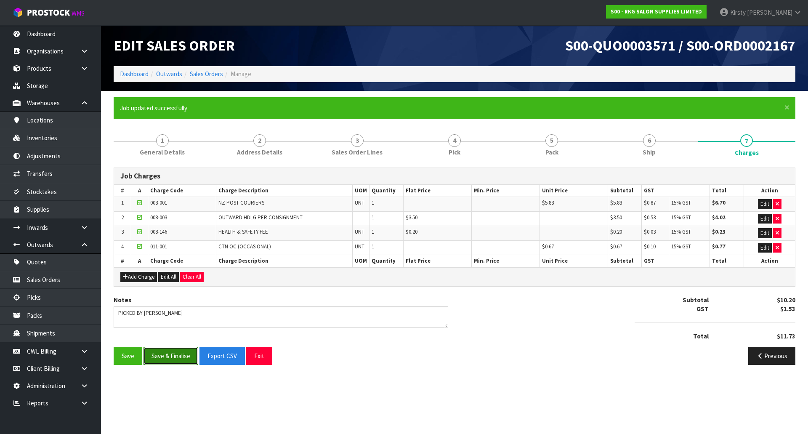
click at [183, 356] on button "Save & Finalise" at bounding box center [171, 356] width 55 height 18
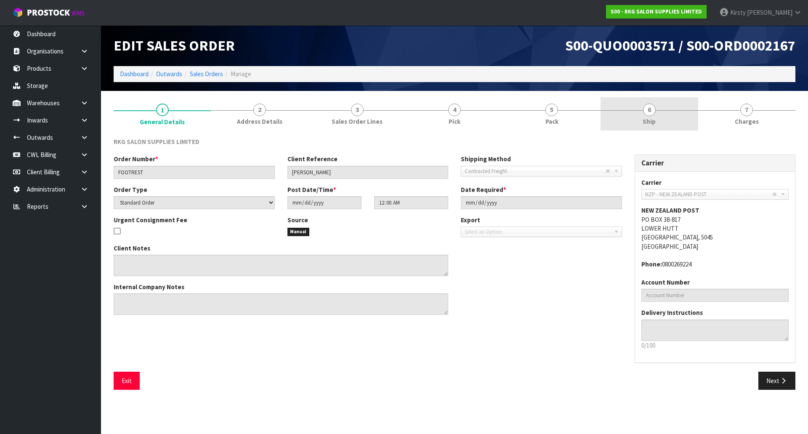
click at [648, 112] on span "6" at bounding box center [649, 110] width 13 height 13
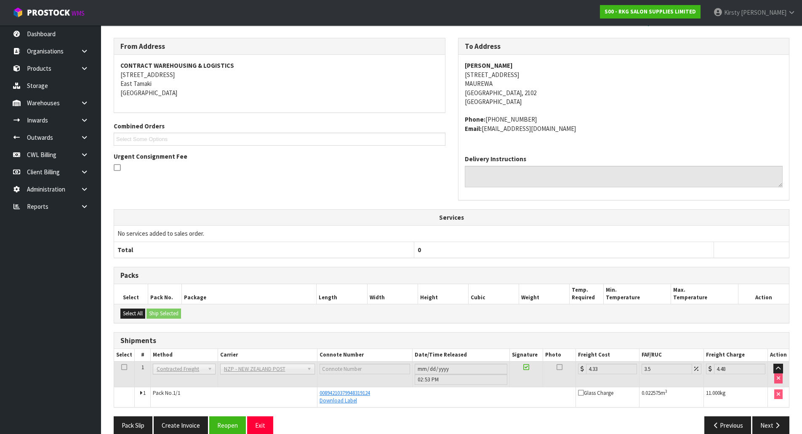
scroll to position [112, 0]
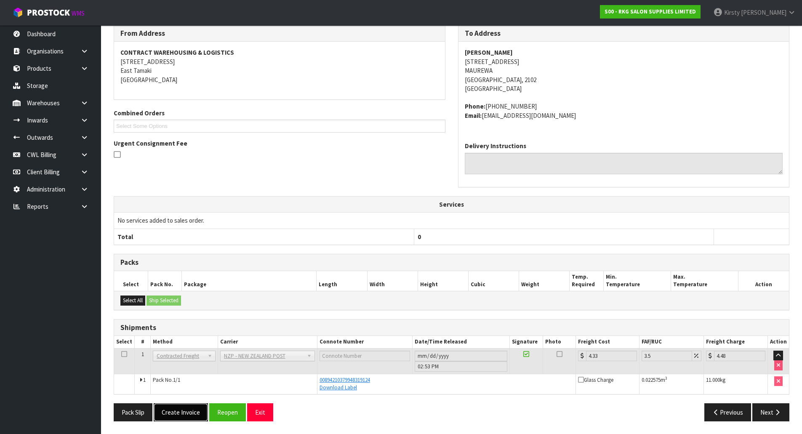
click at [183, 414] on button "Create Invoice" at bounding box center [181, 412] width 54 height 18
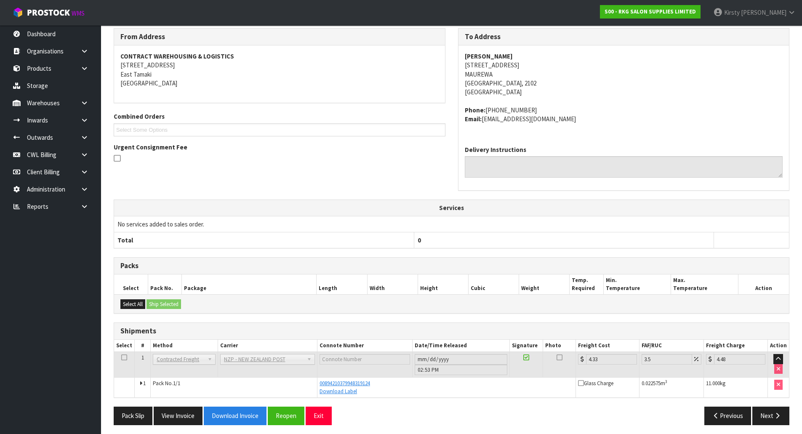
scroll to position [143, 0]
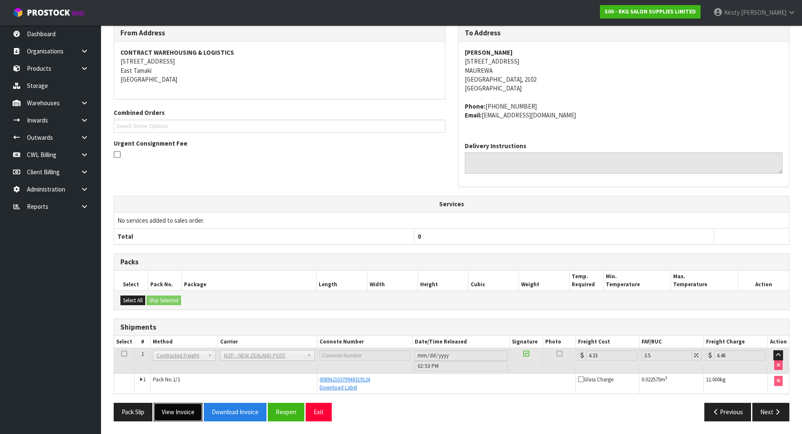
click at [183, 414] on button "View Invoice" at bounding box center [178, 412] width 49 height 18
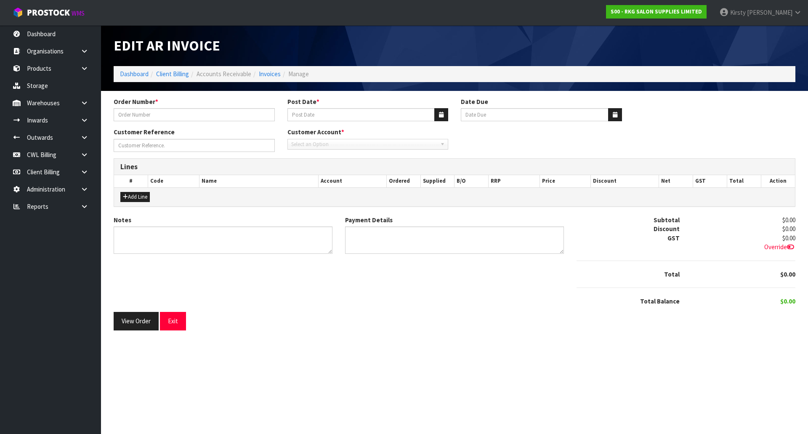
type input "FOOTREST"
type input "[DATE]"
type input "[PERSON_NAME]"
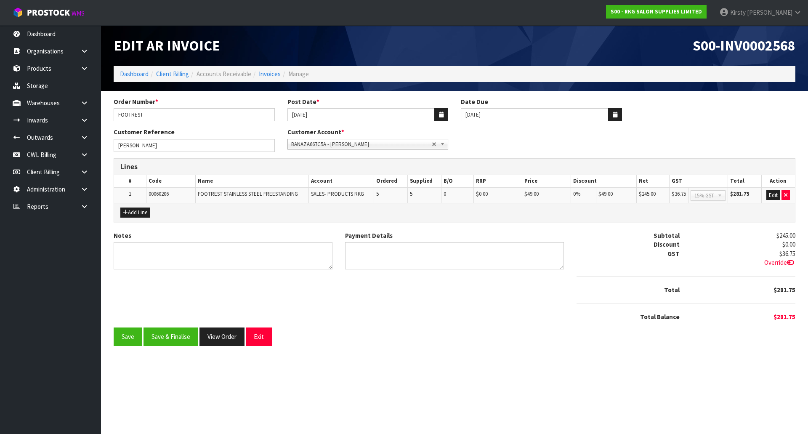
click at [761, 195] on td "$281.75" at bounding box center [744, 195] width 33 height 15
click at [774, 196] on button "Edit" at bounding box center [774, 195] width 14 height 10
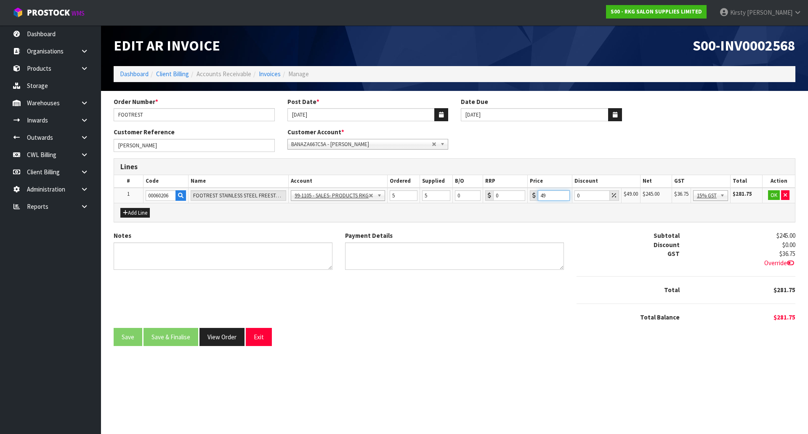
drag, startPoint x: 550, startPoint y: 195, endPoint x: 531, endPoint y: 196, distance: 19.0
click at [531, 196] on div "49" at bounding box center [550, 195] width 40 height 11
type input "45.22"
click at [772, 194] on button "OK" at bounding box center [774, 195] width 12 height 10
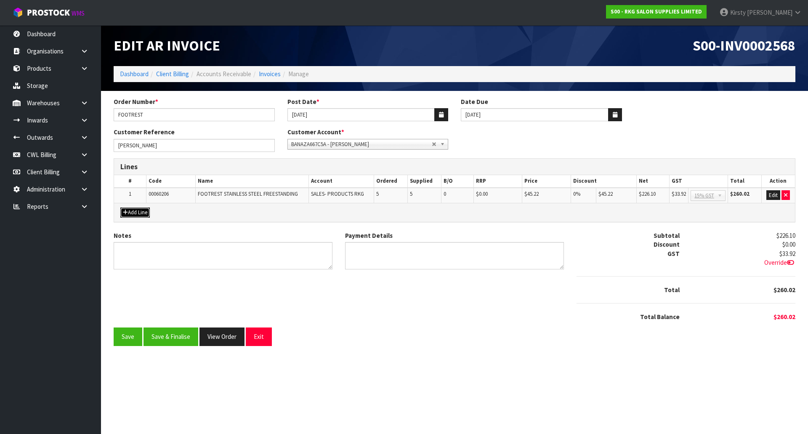
click at [131, 213] on button "Add Line" at bounding box center [134, 213] width 29 height 10
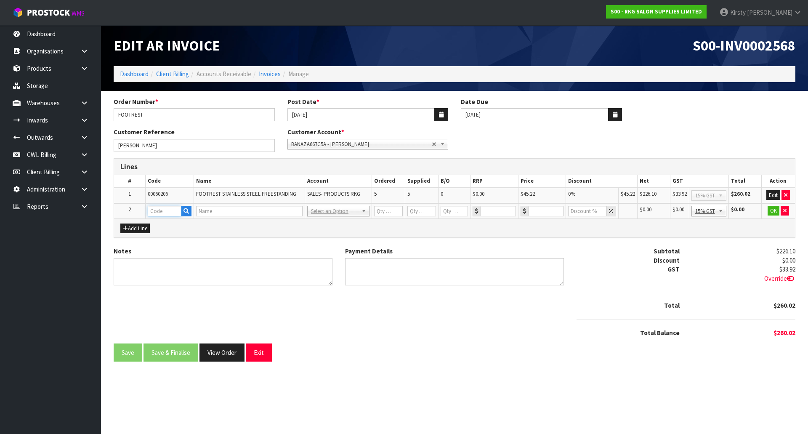
click at [157, 210] on input "text" at bounding box center [165, 211] width 34 height 11
type input "FREIGHT"
type input "1"
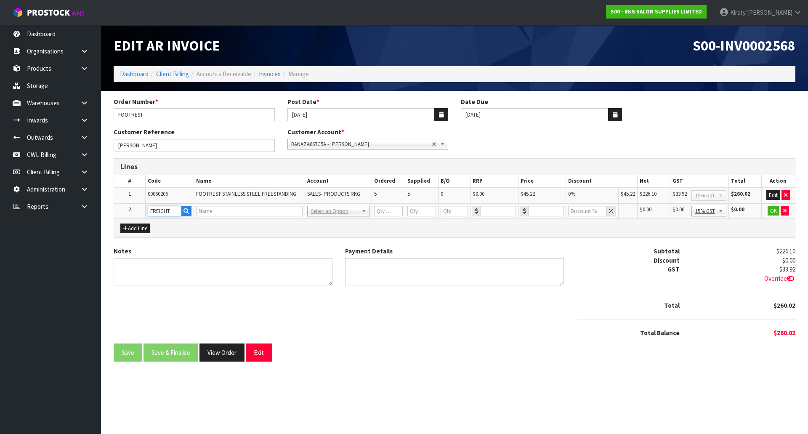
type input "0"
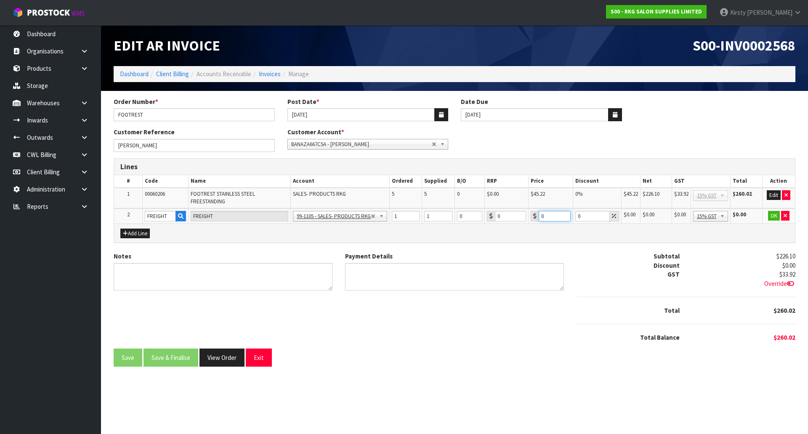
drag, startPoint x: 549, startPoint y: 217, endPoint x: 530, endPoint y: 219, distance: 19.1
click at [530, 219] on td "0" at bounding box center [551, 216] width 44 height 16
type input "15.22"
click at [774, 215] on button "OK" at bounding box center [774, 216] width 12 height 10
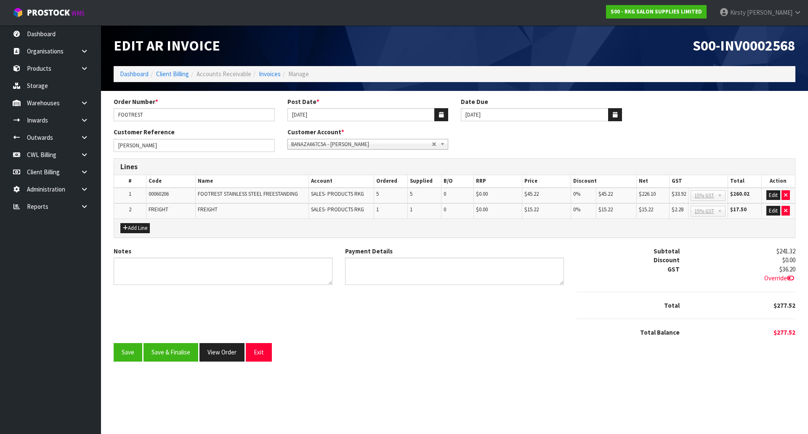
click at [789, 277] on icon at bounding box center [790, 278] width 7 height 6
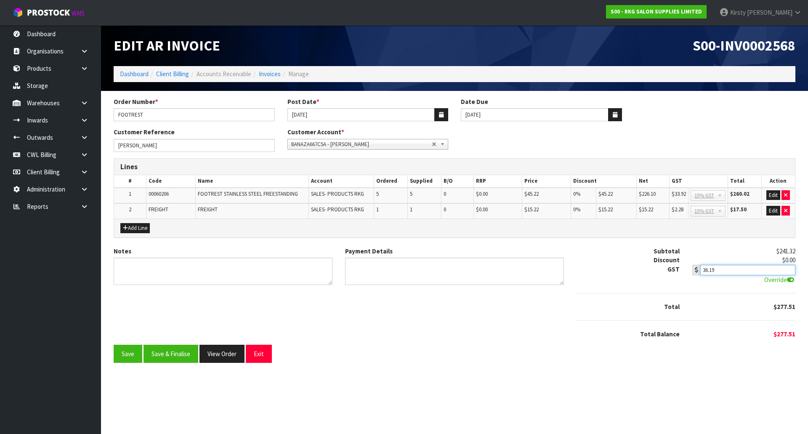
click at [790, 270] on input "36.19" at bounding box center [747, 270] width 95 height 11
type input "36.18"
click at [790, 270] on input "36.18" at bounding box center [747, 270] width 95 height 11
click at [546, 242] on div "Lines # Code Name Account Ordered Supplied B/O RRP Price Discount Net GST Total…" at bounding box center [454, 202] width 695 height 88
click at [129, 351] on button "Save" at bounding box center [128, 354] width 29 height 18
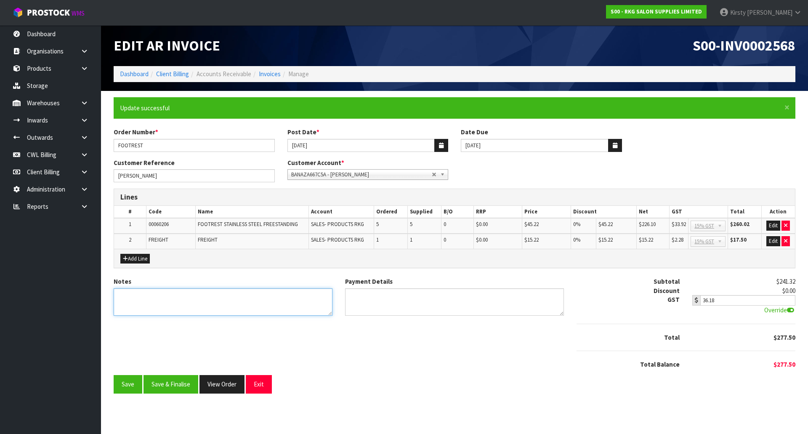
click at [169, 291] on textarea "Notes" at bounding box center [223, 301] width 219 height 27
type textarea "THANK YOU FOR YOUR ORDER"
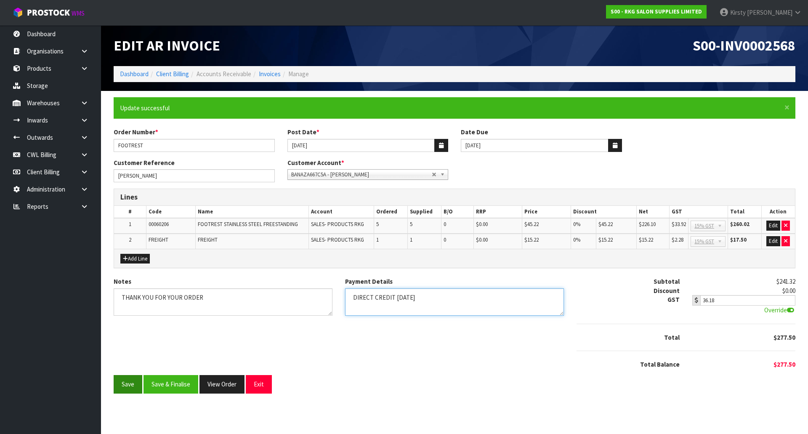
type textarea "DIRECT CREDIT [DATE]"
click at [119, 380] on button "Save" at bounding box center [128, 384] width 29 height 18
click at [185, 385] on button "Save & Finalise" at bounding box center [171, 384] width 55 height 18
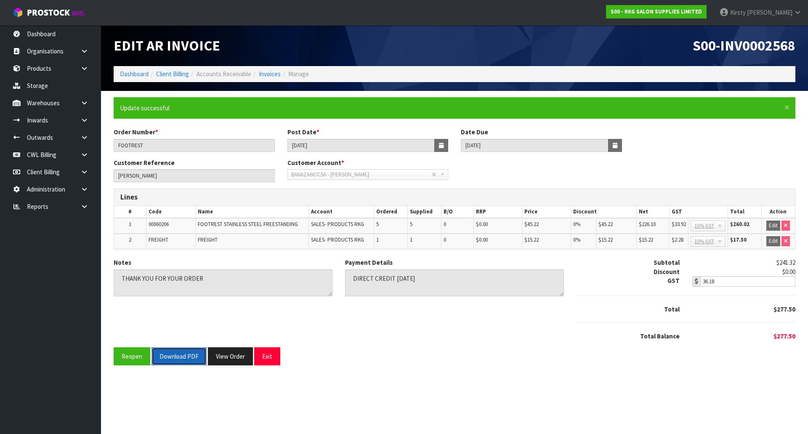
click at [181, 357] on button "Download PDF" at bounding box center [179, 356] width 55 height 18
click at [272, 354] on button "Exit" at bounding box center [267, 356] width 26 height 18
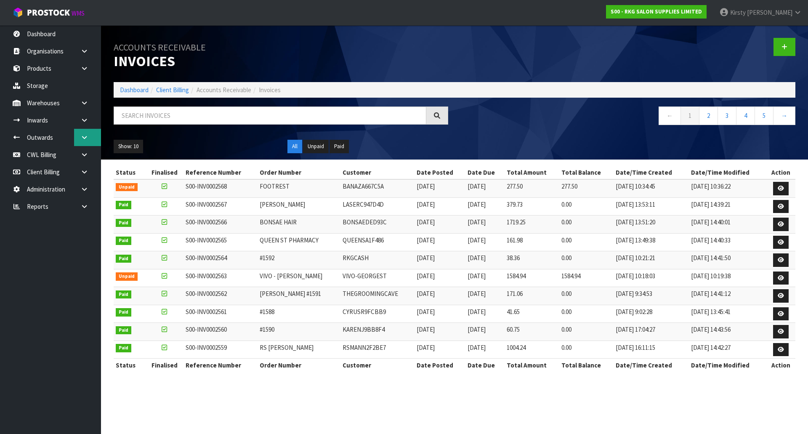
click at [83, 136] on icon at bounding box center [84, 137] width 8 height 6
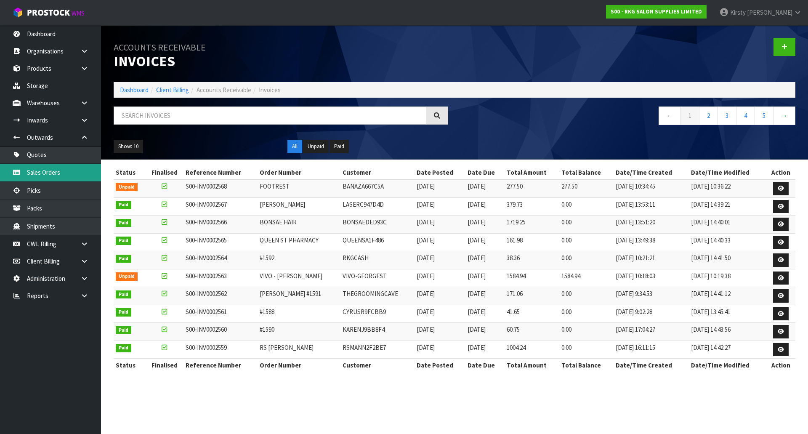
click at [45, 175] on link "Sales Orders" at bounding box center [50, 172] width 101 height 17
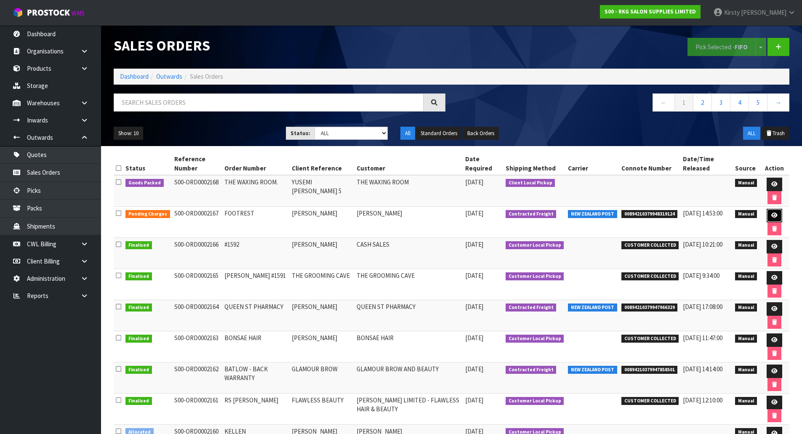
click at [776, 217] on link at bounding box center [775, 215] width 16 height 13
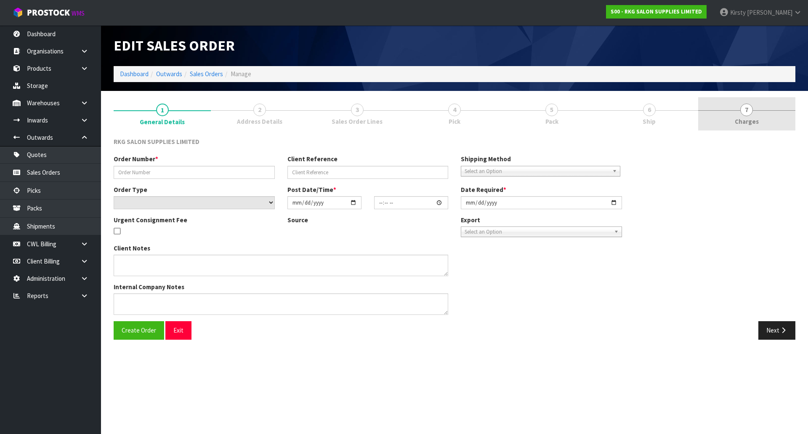
type input "FOOTREST"
type input "[PERSON_NAME]"
select select "number:0"
type input "[DATE]"
type input "00:00:00.000"
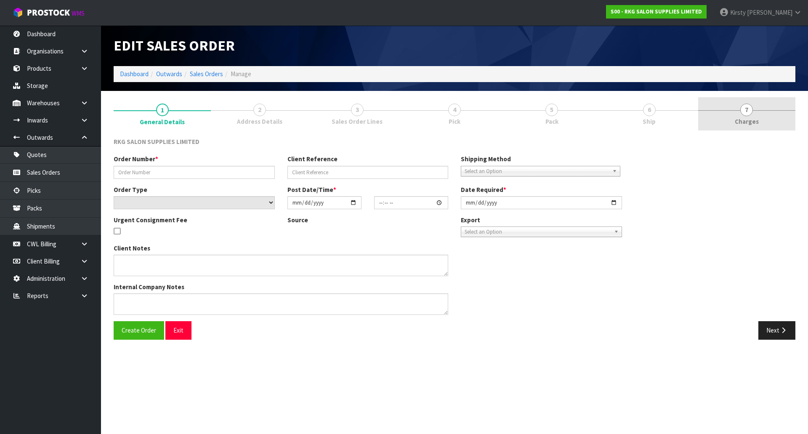
type input "[DATE]"
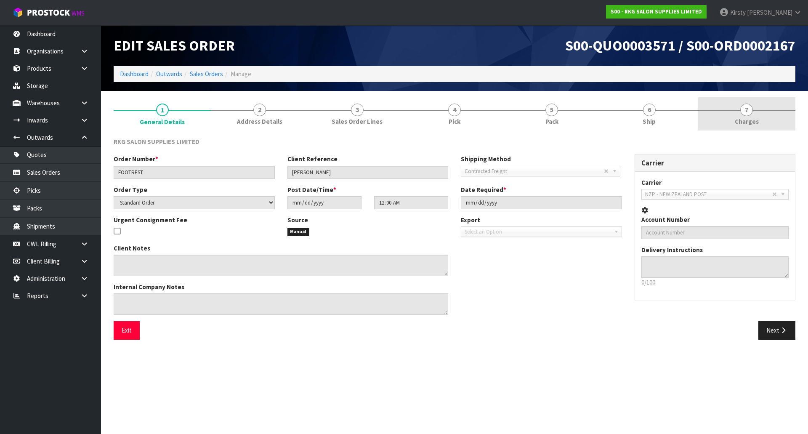
click at [748, 112] on span "7" at bounding box center [746, 110] width 13 height 13
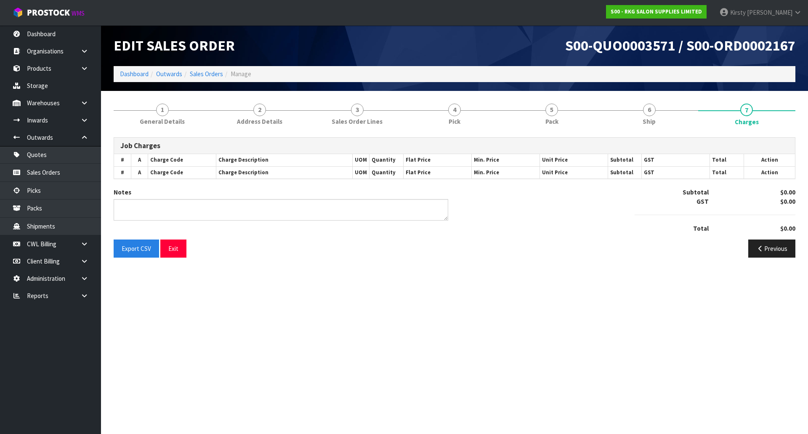
type textarea "PICKED BY [PERSON_NAME]"
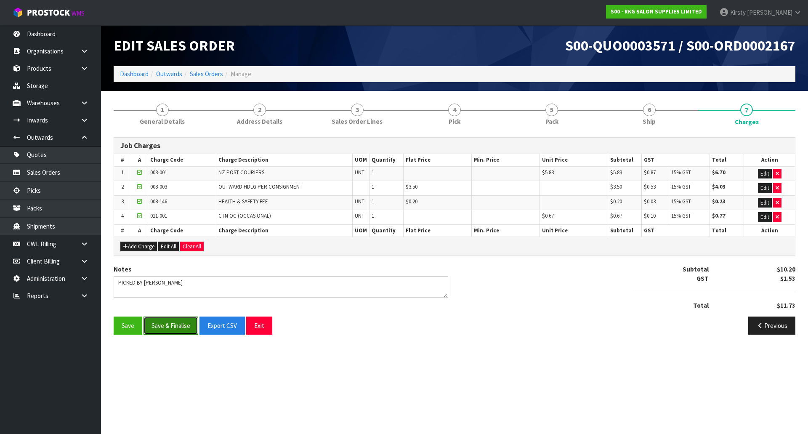
click at [170, 325] on button "Save & Finalise" at bounding box center [171, 326] width 55 height 18
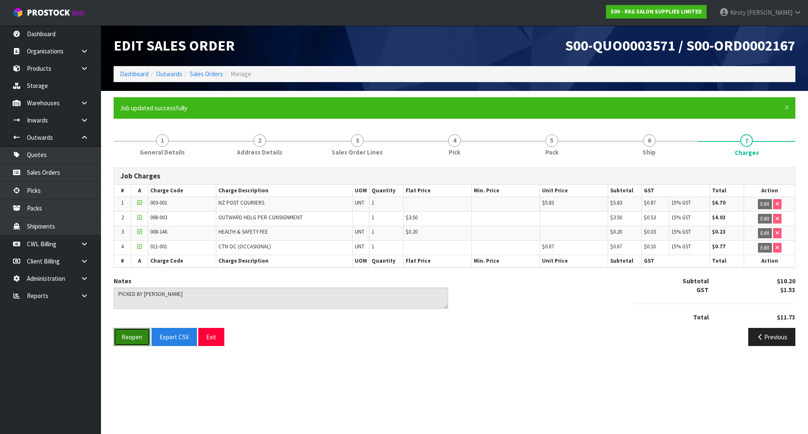
click at [131, 337] on button "Reopen" at bounding box center [132, 337] width 37 height 18
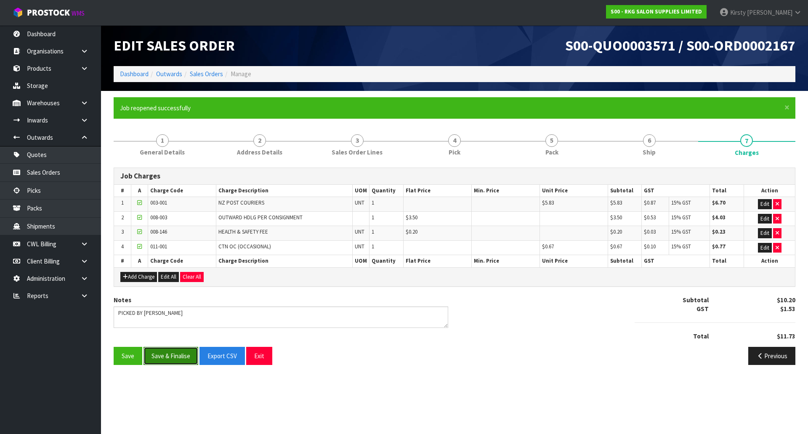
click at [164, 356] on button "Save & Finalise" at bounding box center [171, 356] width 55 height 18
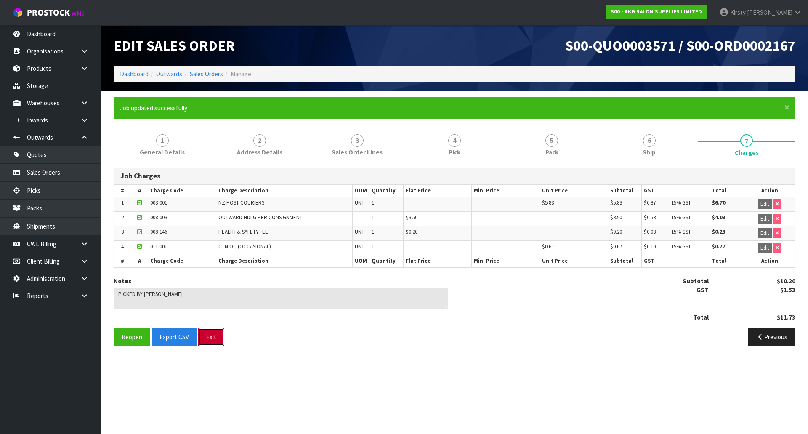
click at [210, 338] on button "Exit" at bounding box center [211, 337] width 26 height 18
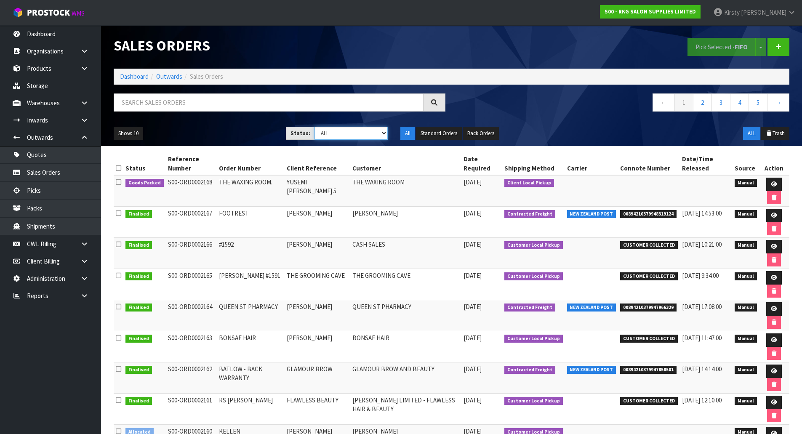
click at [382, 133] on select "Draft Pending Allocated Pending Pick Goods Picked Goods Packed Pending Charges …" at bounding box center [350, 133] width 73 height 13
click at [314, 127] on select "Draft Pending Allocated Pending Pick Goods Picked Goods Packed Pending Charges …" at bounding box center [350, 133] width 73 height 13
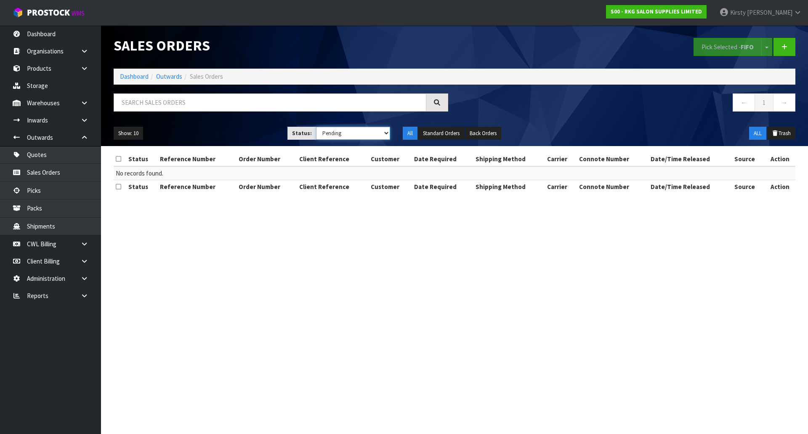
click at [386, 134] on select "Draft Pending Allocated Pending Pick Goods Picked Goods Packed Pending Charges …" at bounding box center [353, 133] width 75 height 13
click at [316, 127] on select "Draft Pending Allocated Pending Pick Goods Picked Goods Packed Pending Charges …" at bounding box center [353, 133] width 75 height 13
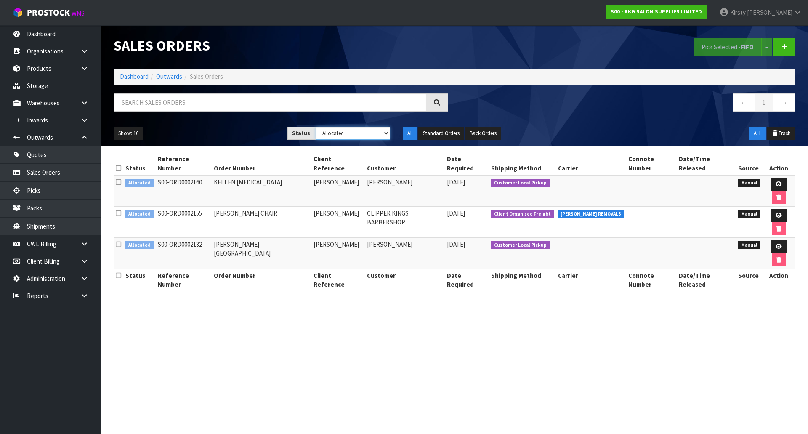
click at [386, 135] on select "Draft Pending Allocated Pending Pick Goods Picked Goods Packed Pending Charges …" at bounding box center [353, 133] width 75 height 13
click at [316, 127] on select "Draft Pending Allocated Pending Pick Goods Picked Goods Packed Pending Charges …" at bounding box center [353, 133] width 75 height 13
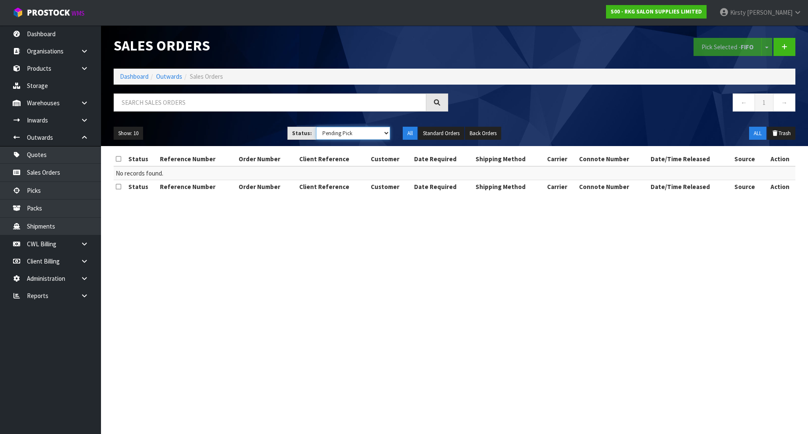
click at [388, 133] on select "Draft Pending Allocated Pending Pick Goods Picked Goods Packed Pending Charges …" at bounding box center [353, 133] width 75 height 13
click at [316, 127] on select "Draft Pending Allocated Pending Pick Goods Picked Goods Packed Pending Charges …" at bounding box center [353, 133] width 75 height 13
click at [385, 135] on select "Draft Pending Allocated Pending Pick Goods Picked Goods Packed Pending Charges …" at bounding box center [353, 133] width 75 height 13
click at [316, 127] on select "Draft Pending Allocated Pending Pick Goods Picked Goods Packed Pending Charges …" at bounding box center [353, 133] width 75 height 13
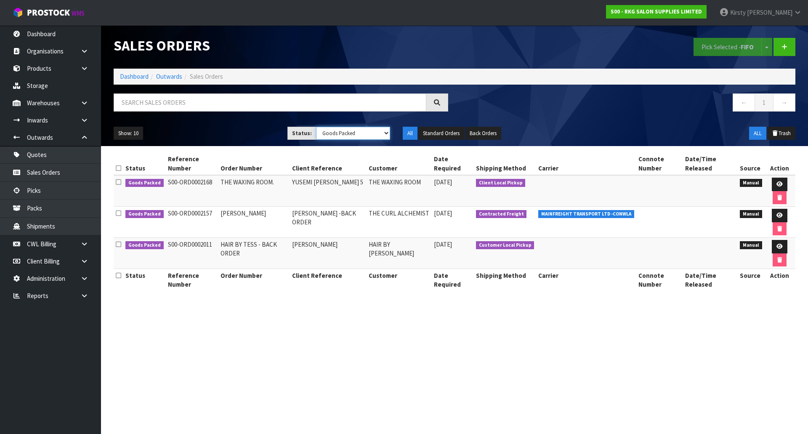
click at [387, 135] on select "Draft Pending Allocated Pending Pick Goods Picked Goods Packed Pending Charges …" at bounding box center [353, 133] width 75 height 13
click at [316, 127] on select "Draft Pending Allocated Pending Pick Goods Picked Goods Packed Pending Charges …" at bounding box center [353, 133] width 75 height 13
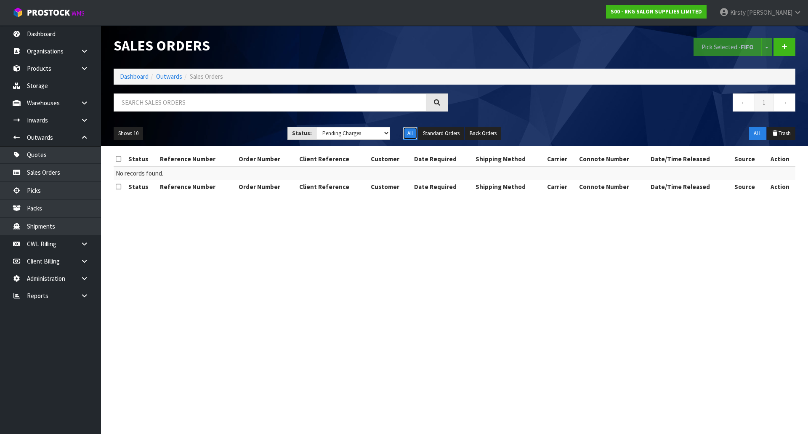
click at [410, 135] on button "All" at bounding box center [410, 133] width 15 height 13
click at [383, 134] on select "Draft Pending Allocated Pending Pick Goods Picked Goods Packed Pending Charges …" at bounding box center [353, 133] width 75 height 13
select select "string:ALL"
click at [316, 127] on select "Draft Pending Allocated Pending Pick Goods Picked Goods Packed Pending Charges …" at bounding box center [353, 133] width 75 height 13
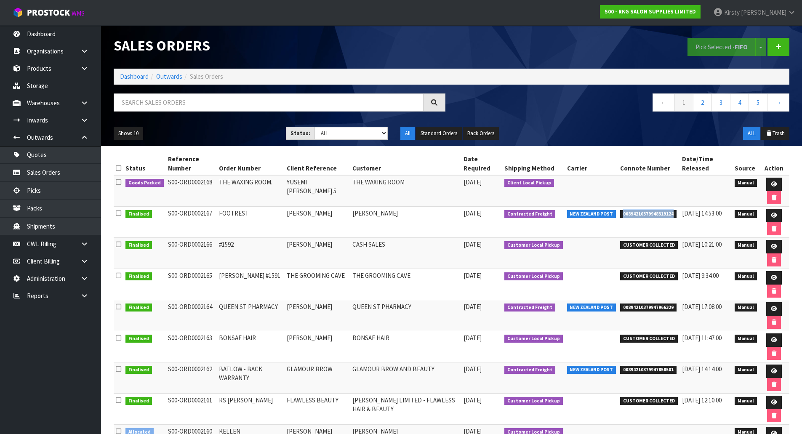
drag, startPoint x: 671, startPoint y: 213, endPoint x: 619, endPoint y: 217, distance: 52.3
click at [620, 217] on span "00894210379948319124" at bounding box center [648, 214] width 56 height 8
copy span "00894210379948319124"
click at [38, 153] on link "Quotes" at bounding box center [50, 154] width 101 height 17
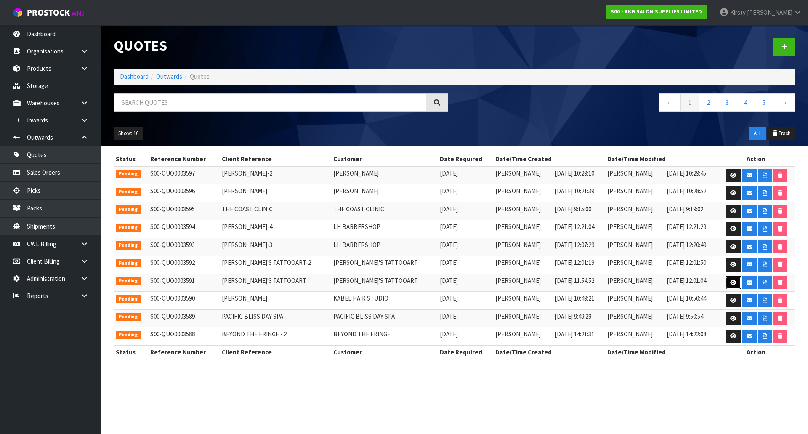
click at [730, 282] on icon at bounding box center [733, 282] width 6 height 5
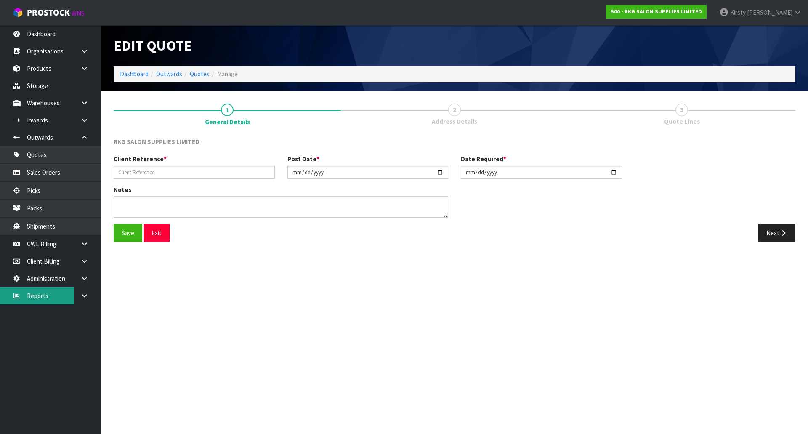
type input "[PERSON_NAME]'S TATTOOART"
type input "[DATE]"
type textarea "GENERAL CARRIER"
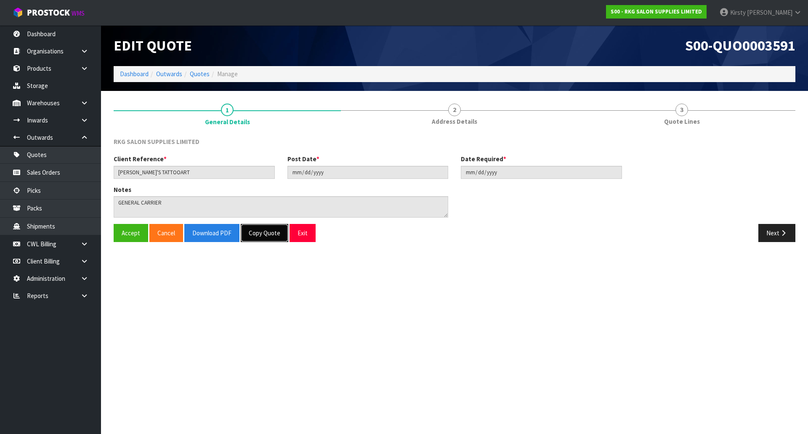
click at [260, 235] on button "Copy Quote" at bounding box center [265, 233] width 48 height 18
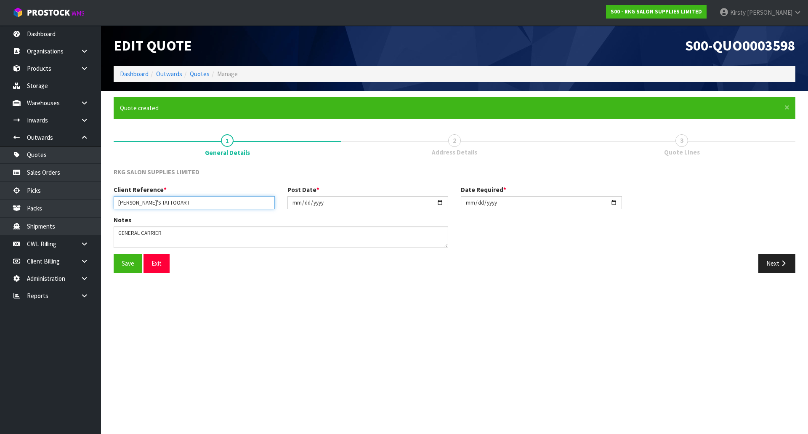
click at [173, 205] on input "[PERSON_NAME]'S TATTOOART" at bounding box center [194, 202] width 161 height 13
type input "[PERSON_NAME]'S TATTOOART-3"
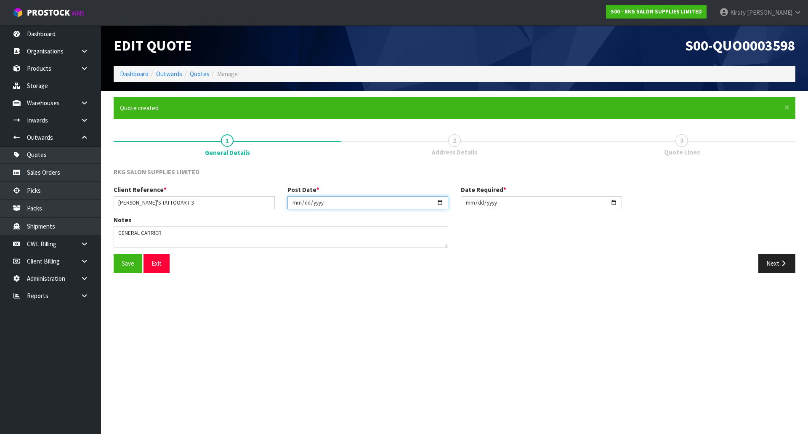
click at [293, 205] on input "[DATE]" at bounding box center [368, 202] width 161 height 13
type input "[DATE]"
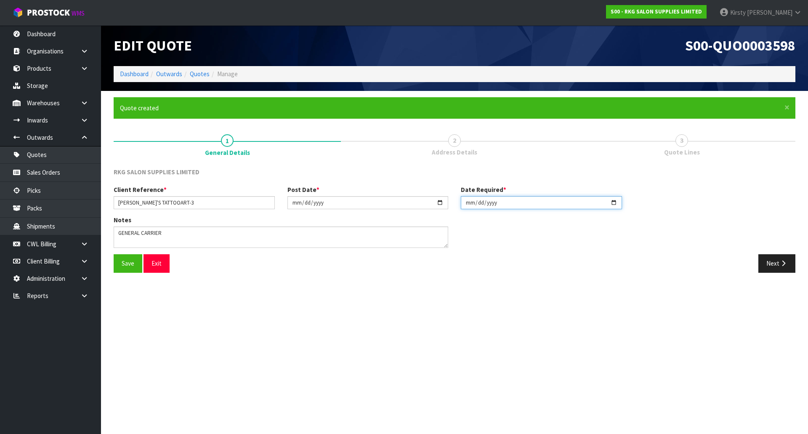
type input "[DATE]"
click at [130, 263] on button "Save" at bounding box center [128, 263] width 29 height 18
click at [778, 265] on button "Next" at bounding box center [777, 263] width 37 height 18
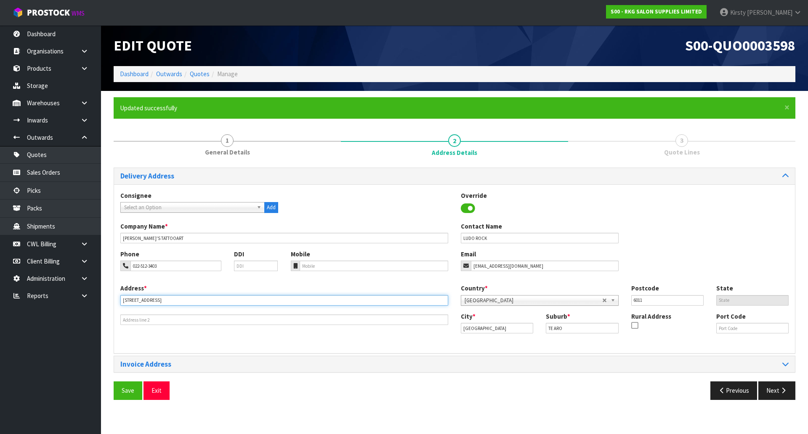
drag, startPoint x: 166, startPoint y: 296, endPoint x: 97, endPoint y: 305, distance: 70.0
click at [97, 305] on body "Toggle navigation ProStock WMS S00 - RKG SALON SUPPLIES LIMITED [PERSON_NAME] L…" at bounding box center [404, 217] width 808 height 434
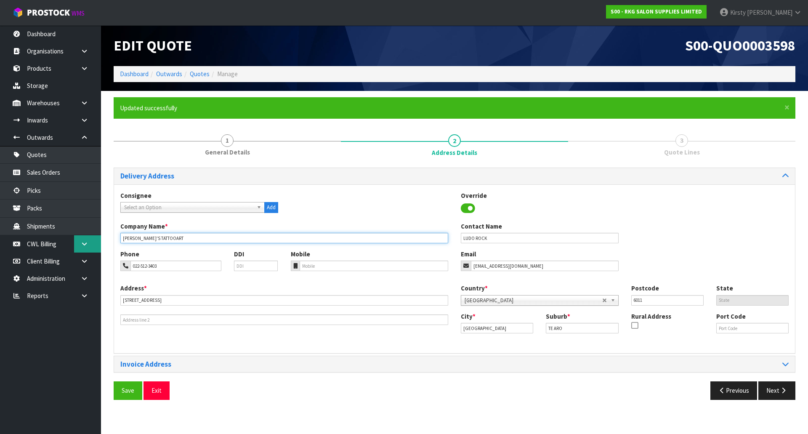
drag, startPoint x: 170, startPoint y: 237, endPoint x: 75, endPoint y: 248, distance: 95.8
click at [75, 248] on body "Toggle navigation ProStock WMS S00 - RKG SALON SUPPLIES LIMITED [PERSON_NAME] L…" at bounding box center [404, 217] width 808 height 434
type input "SATURNIA TATTOOS & LUCKY'S TATTOO MUSEUM"
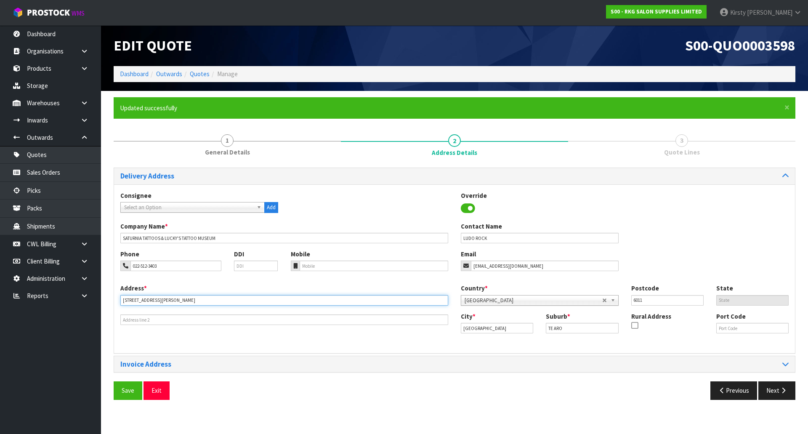
type input "[STREET_ADDRESS][PERSON_NAME]"
drag, startPoint x: 502, startPoint y: 326, endPoint x: 421, endPoint y: 328, distance: 81.3
click at [421, 328] on div "Address * [STREET_ADDRESS][PERSON_NAME] Country * [GEOGRAPHIC_DATA] [GEOGRAPHIC…" at bounding box center [454, 315] width 681 height 63
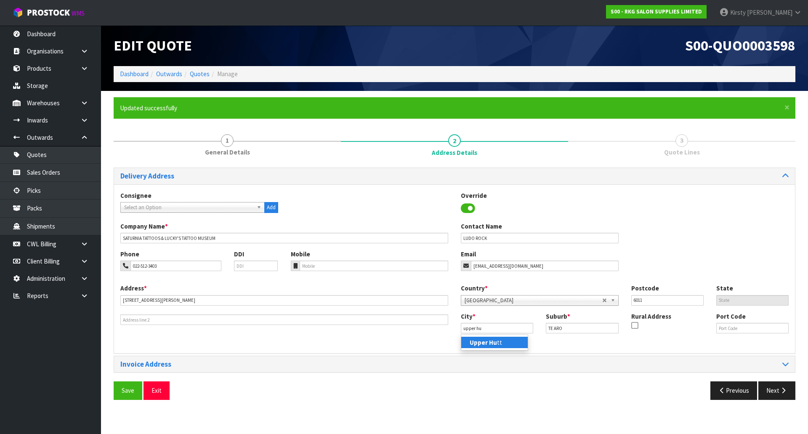
click at [488, 342] on strong "Upper Hu" at bounding box center [483, 342] width 27 height 8
type input "Upper Hutt"
drag, startPoint x: 567, startPoint y: 330, endPoint x: 517, endPoint y: 329, distance: 51.0
click at [517, 329] on div "City * [GEOGRAPHIC_DATA] Suburb * TE ARO Rural Address Port Code" at bounding box center [625, 326] width 341 height 29
type input "[PERSON_NAME]"
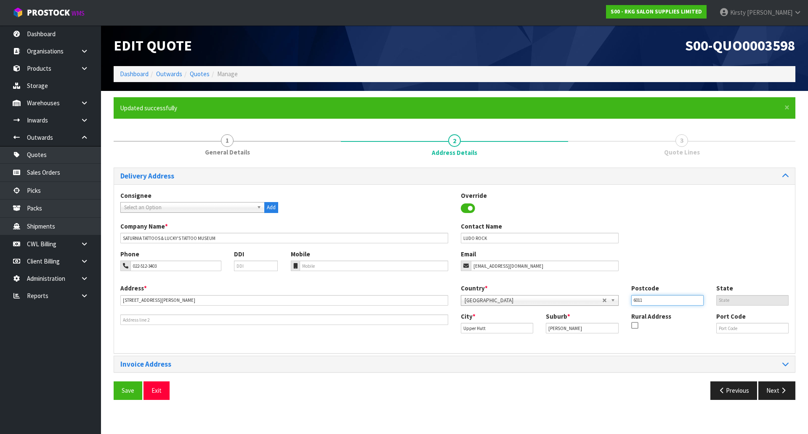
drag, startPoint x: 646, startPoint y: 301, endPoint x: 602, endPoint y: 306, distance: 44.0
click at [602, 306] on div "Country * [GEOGRAPHIC_DATA] [GEOGRAPHIC_DATA] [GEOGRAPHIC_DATA] [GEOGRAPHIC_DAT…" at bounding box center [625, 298] width 341 height 28
type input "5018"
click at [133, 389] on button "Save" at bounding box center [128, 390] width 29 height 18
click at [772, 392] on button "Next" at bounding box center [777, 390] width 37 height 18
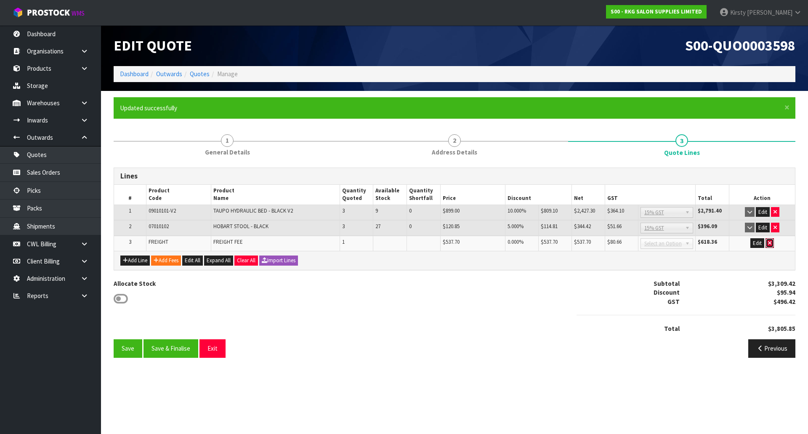
drag, startPoint x: 767, startPoint y: 244, endPoint x: 763, endPoint y: 243, distance: 4.2
click at [767, 244] on button "button" at bounding box center [770, 243] width 8 height 10
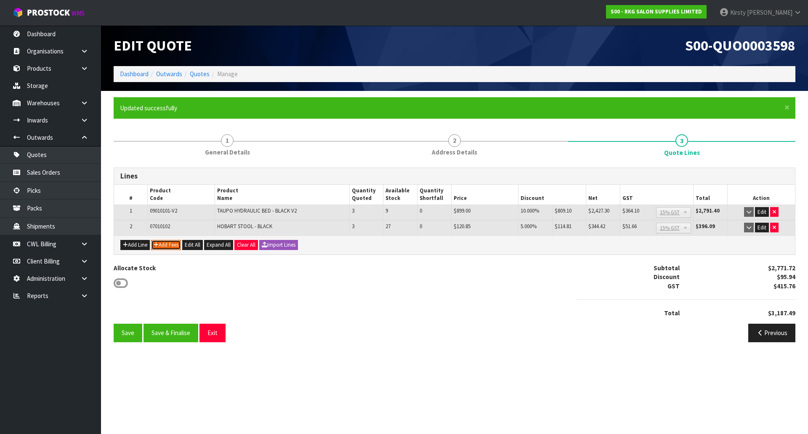
click at [167, 246] on button "Add Fees" at bounding box center [166, 245] width 30 height 10
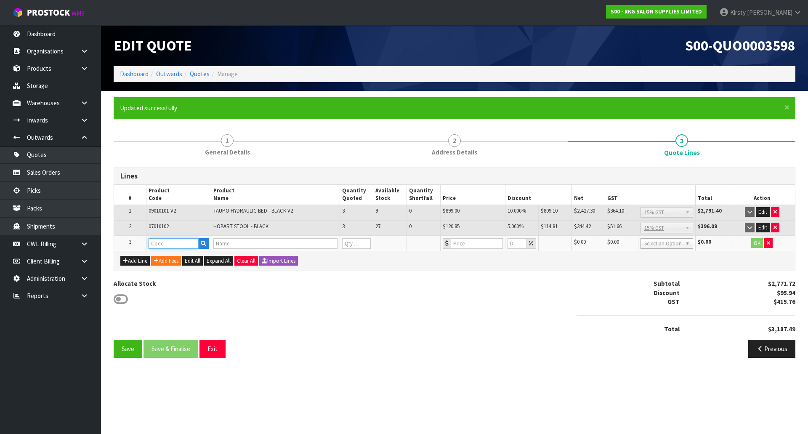
click at [167, 245] on input "text" at bounding box center [174, 243] width 51 height 11
type input "FRE"
click at [168, 255] on link "FRE IGHT" at bounding box center [182, 257] width 67 height 11
type input "FREIGHT"
type input "FREIGHT FEE"
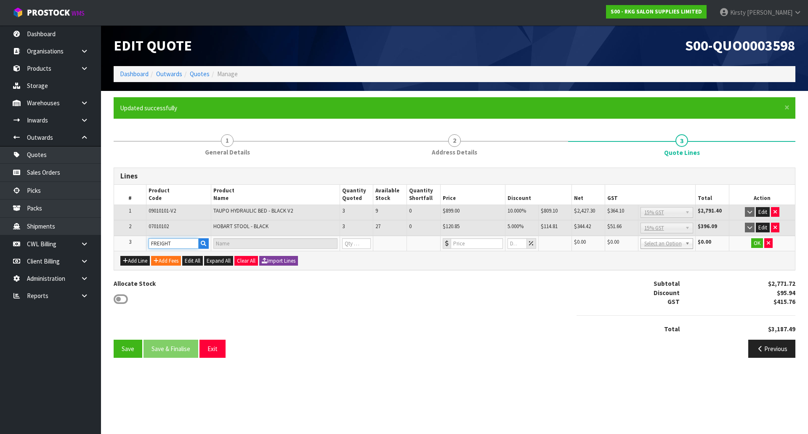
type input "1"
type input "0"
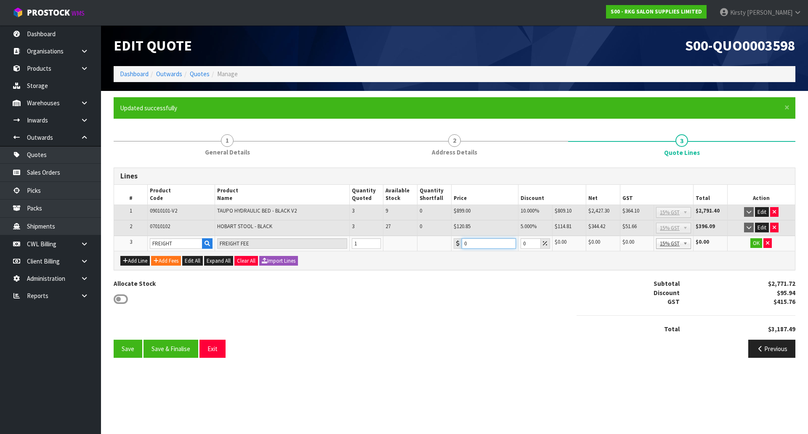
drag, startPoint x: 468, startPoint y: 245, endPoint x: 443, endPoint y: 249, distance: 25.1
click at [443, 249] on tr "3 FREIGHT FREIGHT FEE 1 0 0 $0.00 $0.00 $0.00 $0.00 No GST 15% GST Zero Rated 1…" at bounding box center [454, 244] width 681 height 16
type input "881.10"
click at [756, 242] on button "OK" at bounding box center [757, 243] width 12 height 10
click at [771, 243] on button "button" at bounding box center [769, 243] width 8 height 10
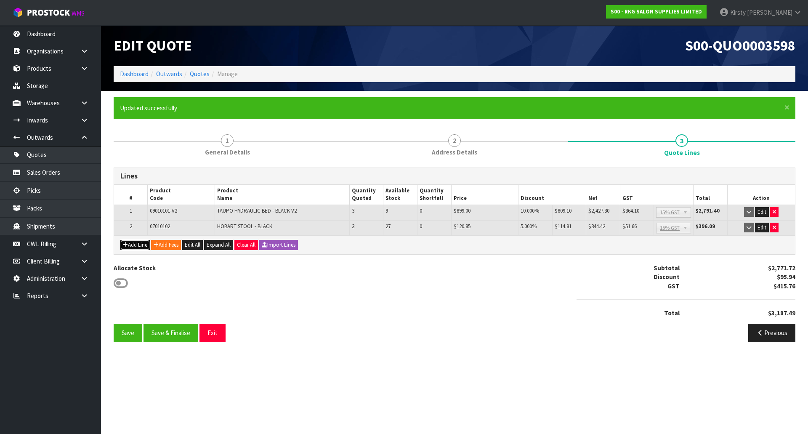
click at [134, 245] on button "Add Line" at bounding box center [134, 245] width 29 height 10
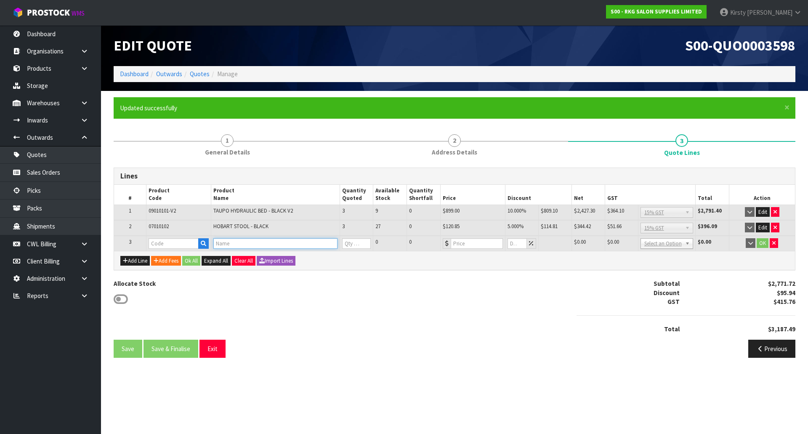
click at [224, 243] on input "text" at bounding box center [275, 243] width 124 height 11
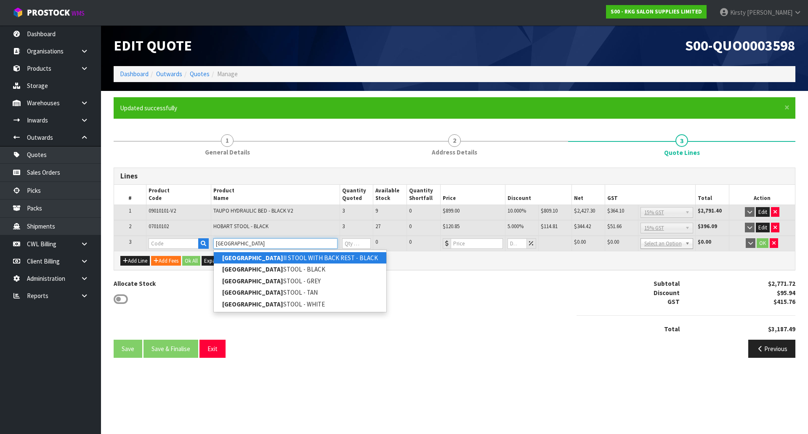
type input "[GEOGRAPHIC_DATA]"
click at [232, 257] on strong "[GEOGRAPHIC_DATA]" at bounding box center [252, 258] width 61 height 8
type input "HOBART II STOOL WITH BACK REST - BLACK"
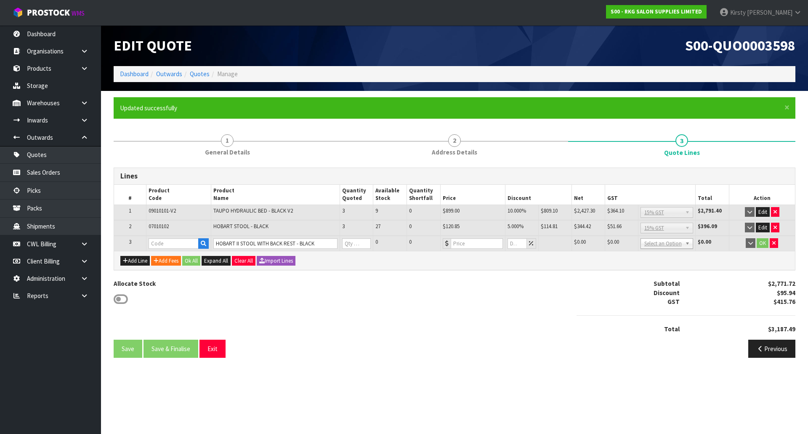
type input "07050102"
type input "0"
type input "146.95"
type input "0"
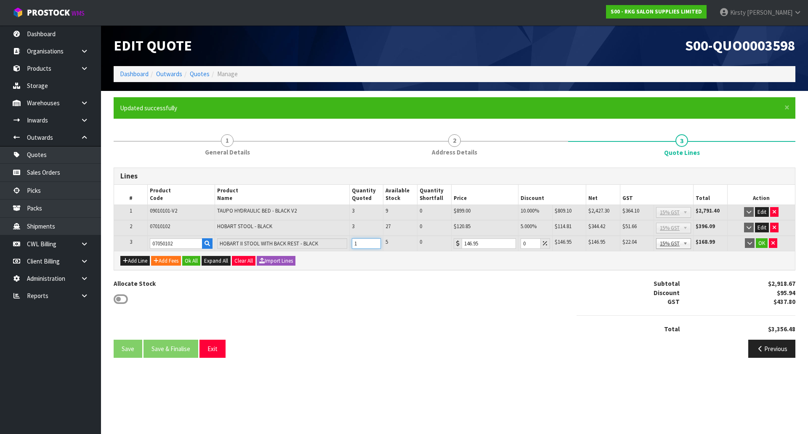
type input "1"
click at [376, 240] on input "1" at bounding box center [366, 243] width 29 height 11
drag, startPoint x: 528, startPoint y: 245, endPoint x: 509, endPoint y: 245, distance: 19.4
click at [509, 245] on tr "3 07050102 HOBART II STOOL WITH BACK REST - BLACK 1 5 0 146.95 0 $146.95 $0.00 …" at bounding box center [454, 244] width 681 height 16
type input "5"
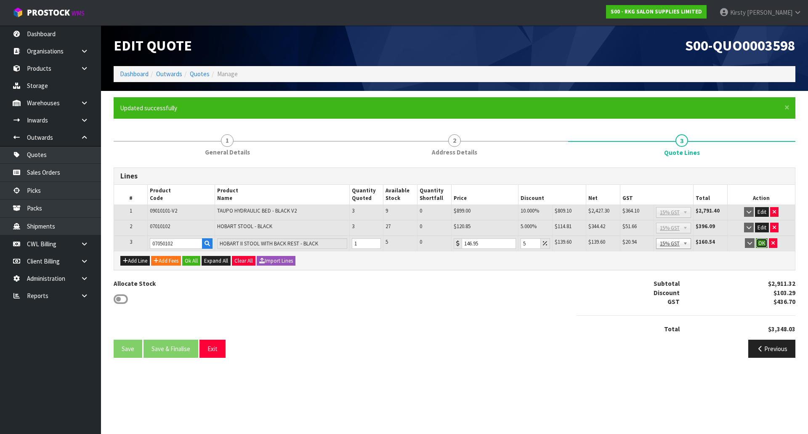
click at [763, 242] on button "OK" at bounding box center [762, 243] width 12 height 10
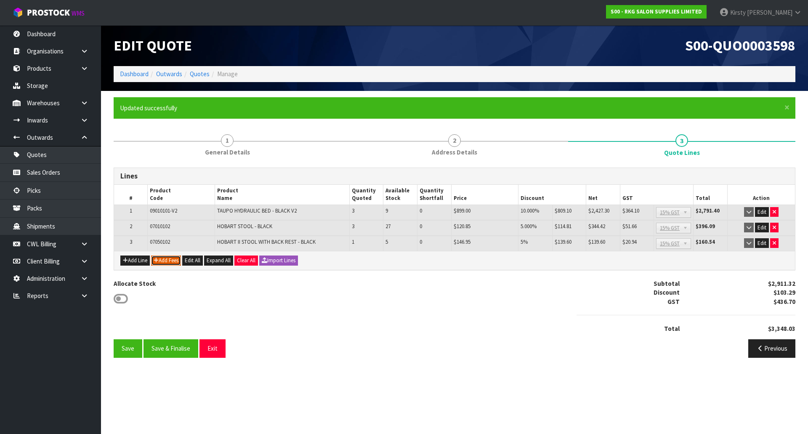
click at [172, 257] on button "Add Fees" at bounding box center [166, 261] width 30 height 10
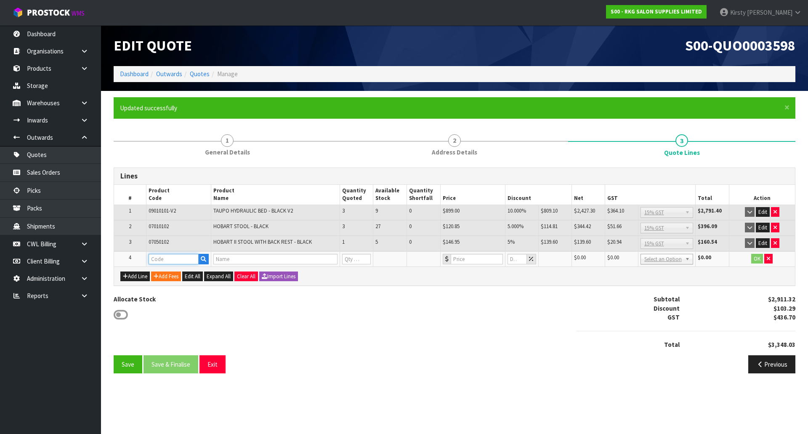
click at [171, 257] on input "text" at bounding box center [174, 259] width 51 height 11
type input "FRE"
click at [171, 272] on link "FRE IGHT" at bounding box center [182, 273] width 67 height 11
type input "FREIGHT"
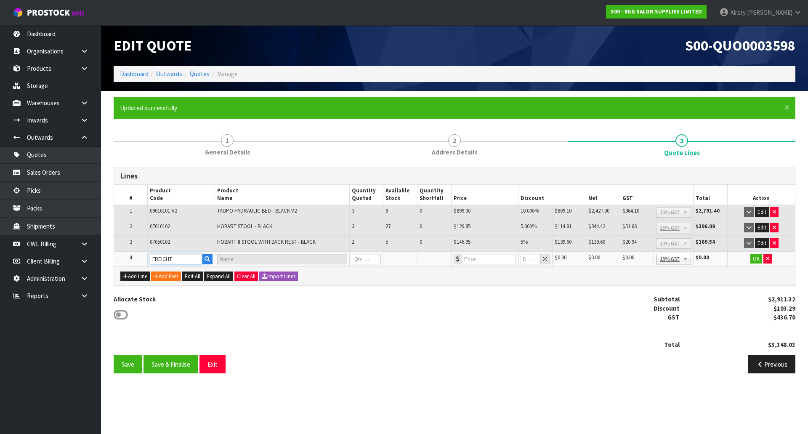
type input "FREIGHT FEE"
type input "1"
type input "0"
drag, startPoint x: 453, startPoint y: 259, endPoint x: 423, endPoint y: 260, distance: 30.3
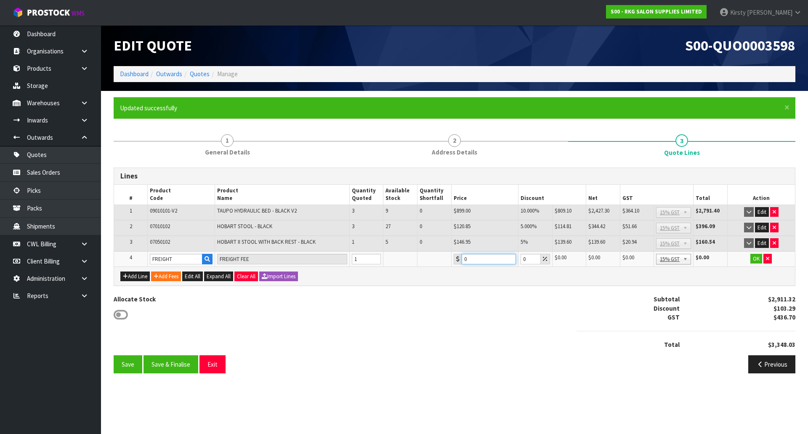
click at [423, 260] on tr "4 FREIGHT FREIGHT FEE 1 0 0 $0.00 $0.00 $0.00 $0.00 No GST 15% GST Zero Rated 1…" at bounding box center [454, 259] width 681 height 16
type input "881.10"
click at [757, 255] on button "OK" at bounding box center [757, 259] width 12 height 10
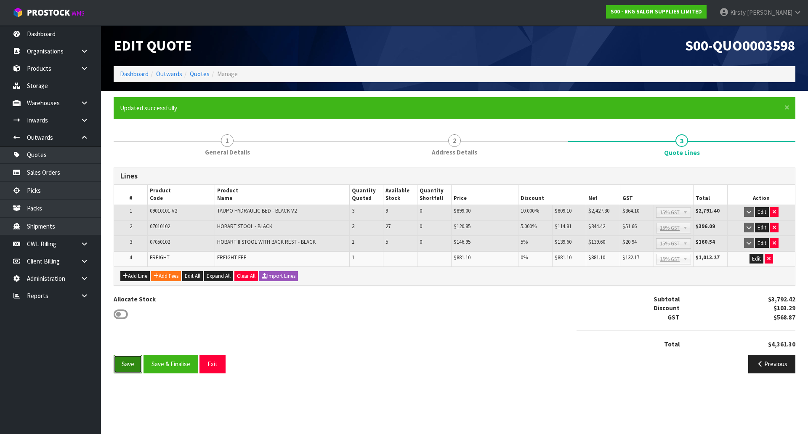
click at [122, 364] on button "Save" at bounding box center [128, 364] width 29 height 18
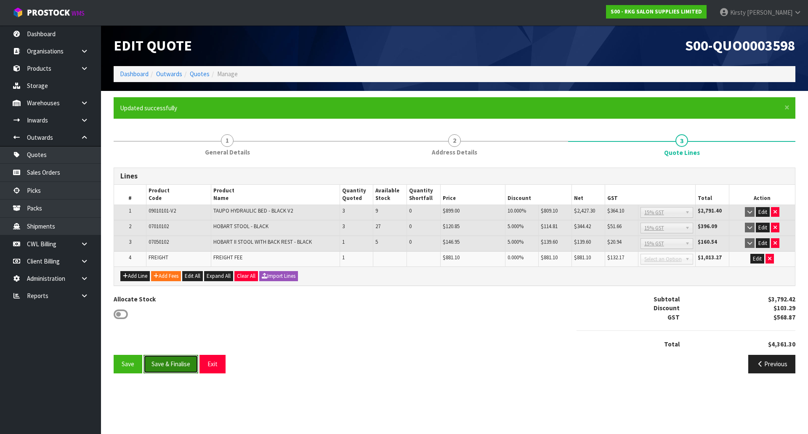
click at [184, 362] on button "Save & Finalise" at bounding box center [171, 364] width 55 height 18
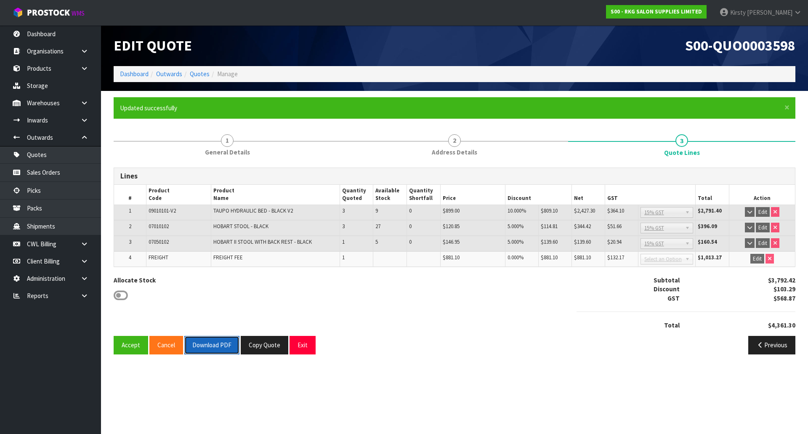
click at [201, 349] on button "Download PDF" at bounding box center [211, 345] width 55 height 18
click at [265, 347] on button "Copy Quote" at bounding box center [265, 345] width 48 height 18
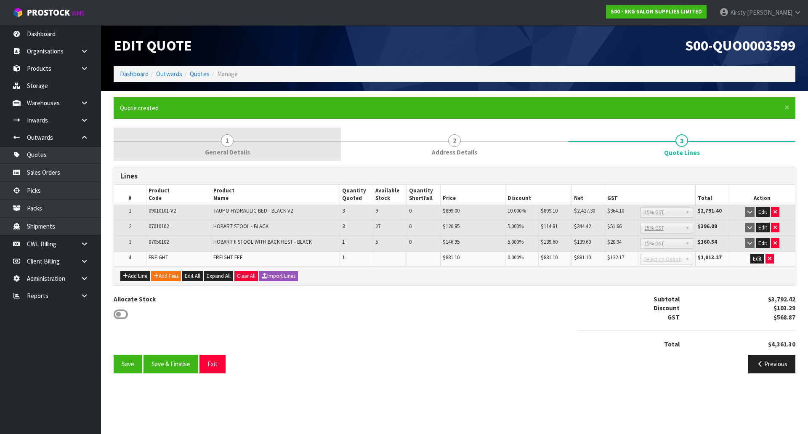
click at [225, 140] on span "1" at bounding box center [227, 140] width 13 height 13
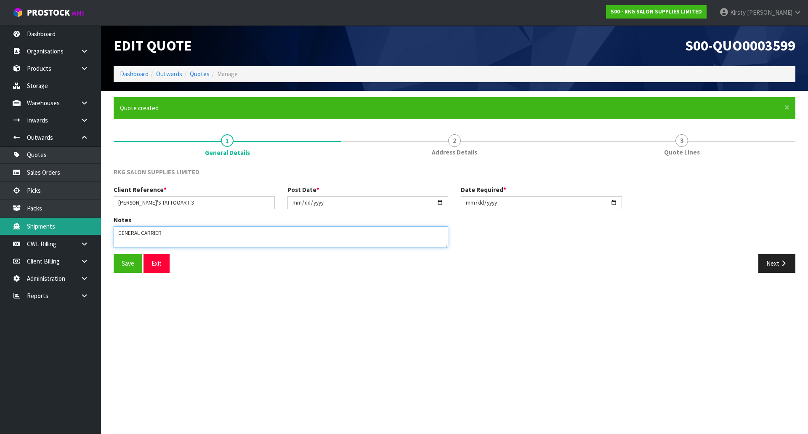
drag, startPoint x: 165, startPoint y: 230, endPoint x: 96, endPoint y: 234, distance: 69.6
click at [96, 234] on body "Toggle navigation ProStock WMS S00 - RKG SALON SUPPLIES LIMITED [PERSON_NAME] L…" at bounding box center [404, 217] width 808 height 434
type textarea "FURNITURE REMOVER"
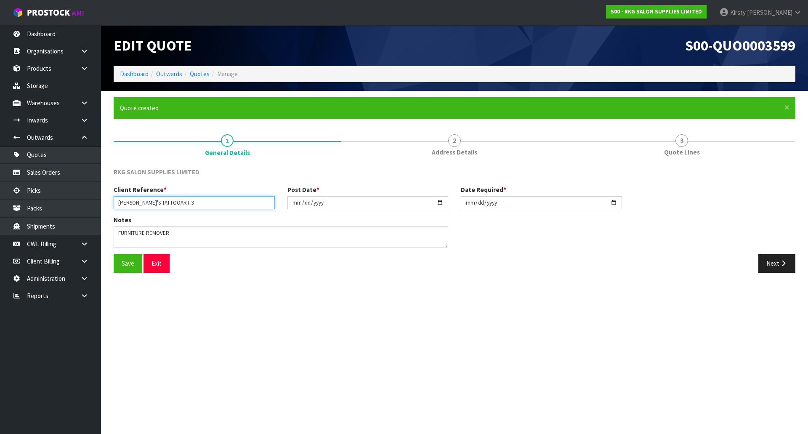
click at [175, 201] on input "[PERSON_NAME]'S TATTOOART-3" at bounding box center [194, 202] width 161 height 13
type input "[PERSON_NAME]'S TATTOOART-4"
click at [129, 263] on button "Save" at bounding box center [128, 263] width 29 height 18
click at [779, 266] on button "Next" at bounding box center [777, 263] width 37 height 18
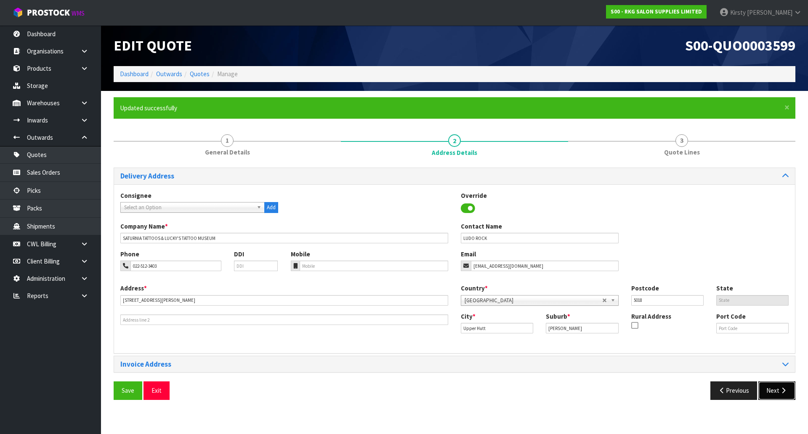
click at [774, 391] on button "Next" at bounding box center [777, 390] width 37 height 18
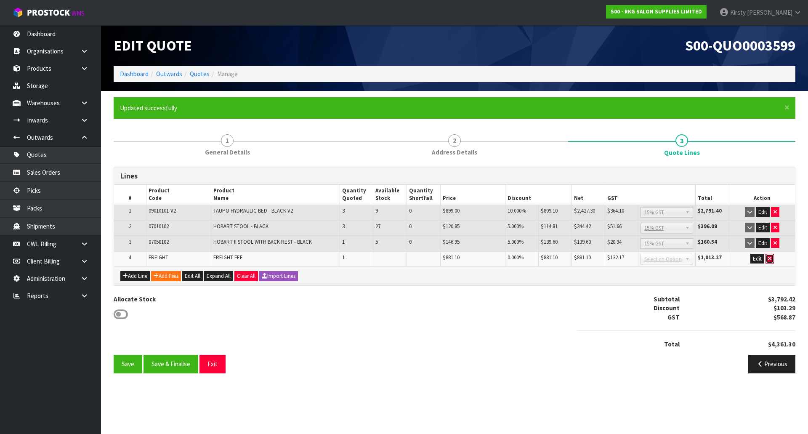
click at [771, 259] on icon "button" at bounding box center [769, 258] width 3 height 5
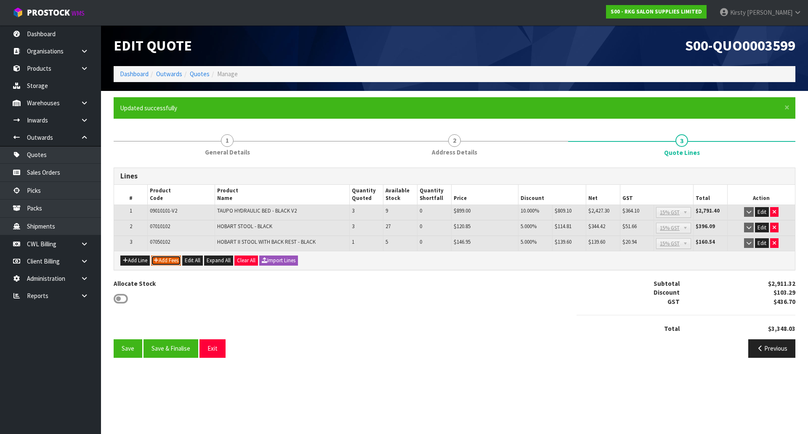
click at [170, 260] on button "Add Fees" at bounding box center [166, 261] width 30 height 10
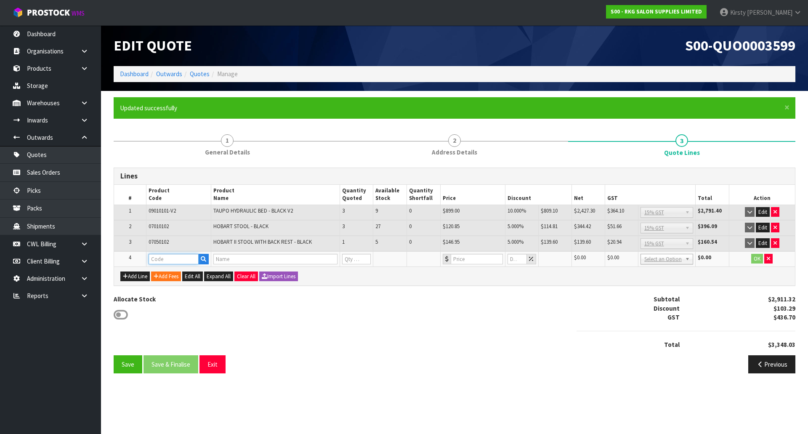
click at [165, 261] on input "text" at bounding box center [174, 259] width 51 height 11
type input "FRE"
click at [162, 273] on strong "FRE" at bounding box center [162, 273] width 11 height 8
type input "FREIGHT"
type input "FREIGHT FEE"
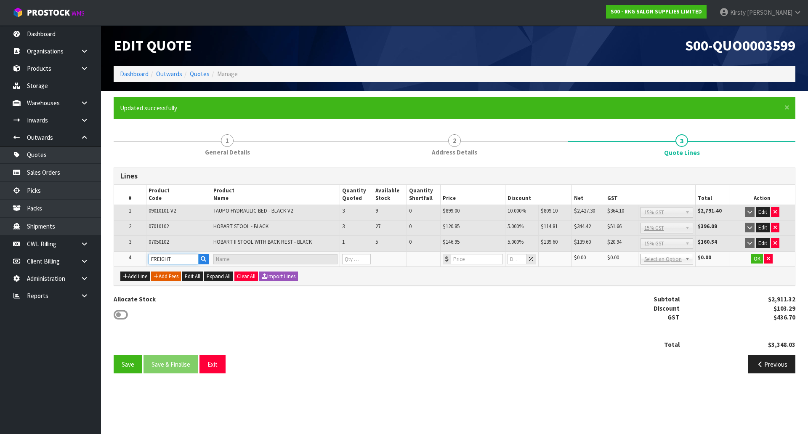
type input "1"
type input "0"
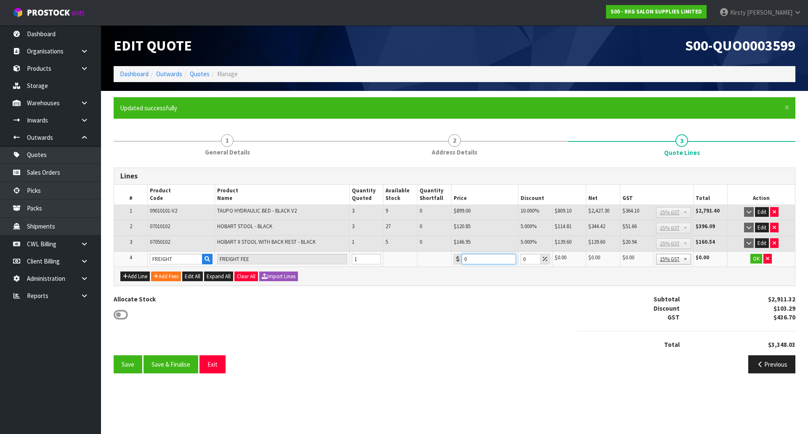
drag, startPoint x: 473, startPoint y: 263, endPoint x: 446, endPoint y: 261, distance: 27.4
click at [446, 261] on tr "4 FREIGHT FREIGHT FEE 1 0 0 $0.00 $0.00 $0.00 $0.00 No GST 15% GST Zero Rated 1…" at bounding box center [454, 259] width 681 height 16
type input "349.25"
click at [756, 258] on button "OK" at bounding box center [757, 259] width 12 height 10
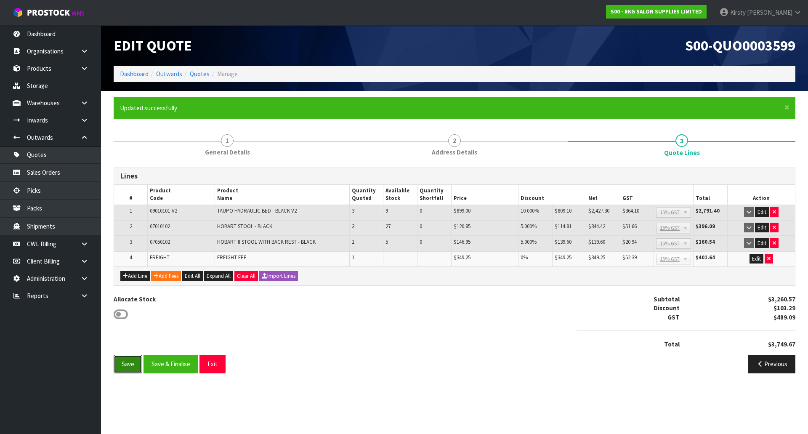
click at [125, 365] on button "Save" at bounding box center [128, 364] width 29 height 18
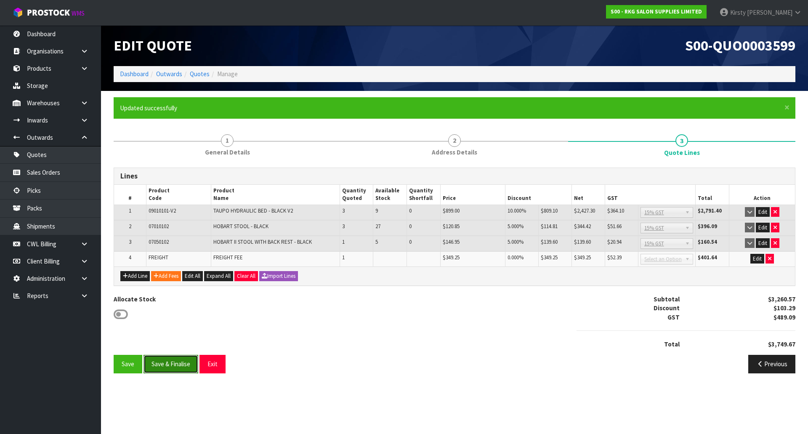
click at [173, 362] on button "Save & Finalise" at bounding box center [171, 364] width 55 height 18
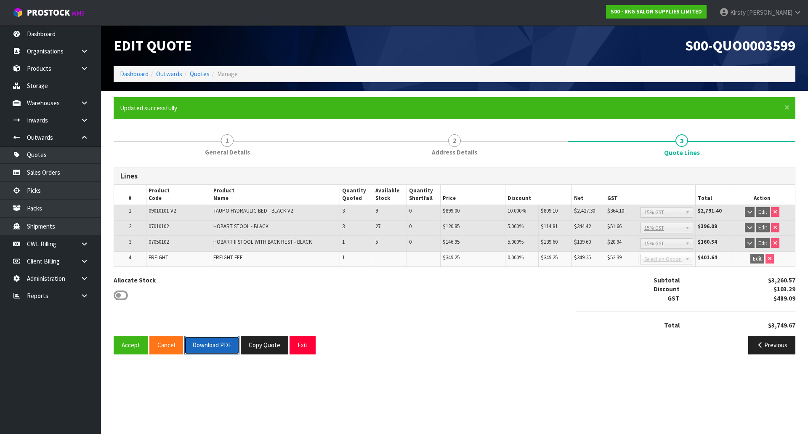
click at [204, 348] on button "Download PDF" at bounding box center [211, 345] width 55 height 18
click at [299, 340] on button "Exit" at bounding box center [303, 345] width 26 height 18
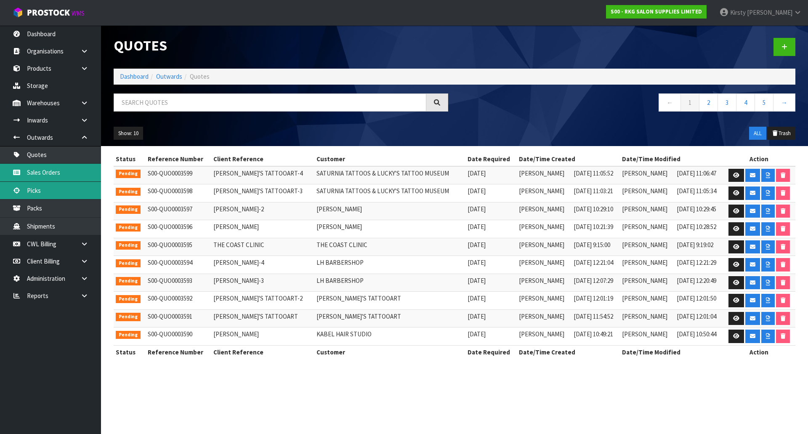
drag, startPoint x: 63, startPoint y: 170, endPoint x: 26, endPoint y: 181, distance: 38.9
click at [63, 170] on link "Sales Orders" at bounding box center [50, 172] width 101 height 17
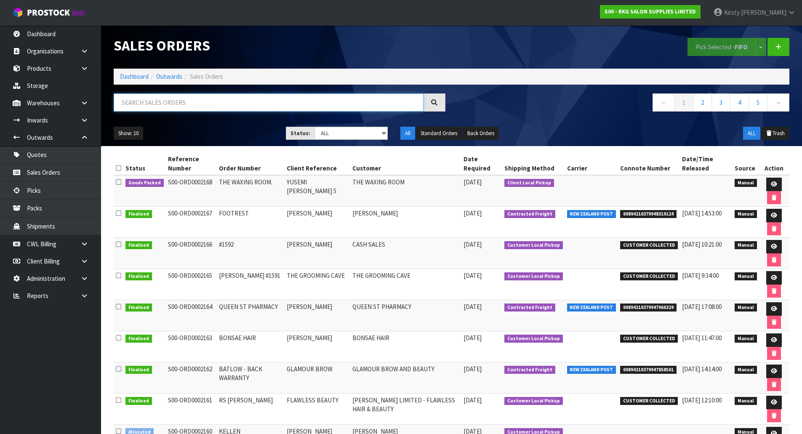
click at [244, 104] on input "text" at bounding box center [269, 102] width 310 height 18
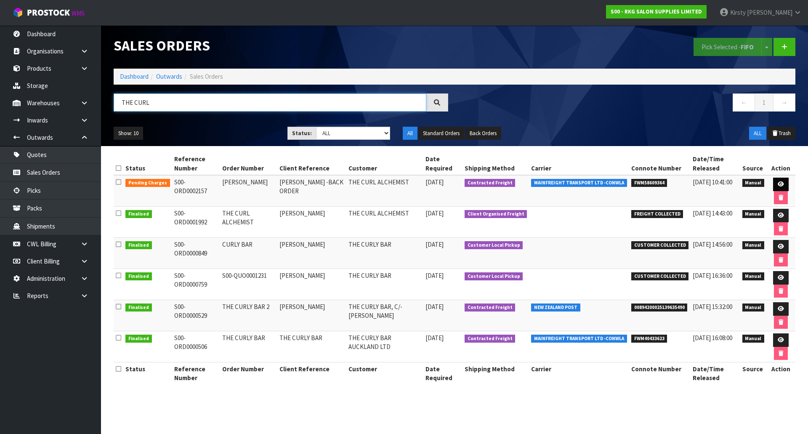
type input "THE CURL"
click at [783, 185] on icon at bounding box center [781, 183] width 6 height 5
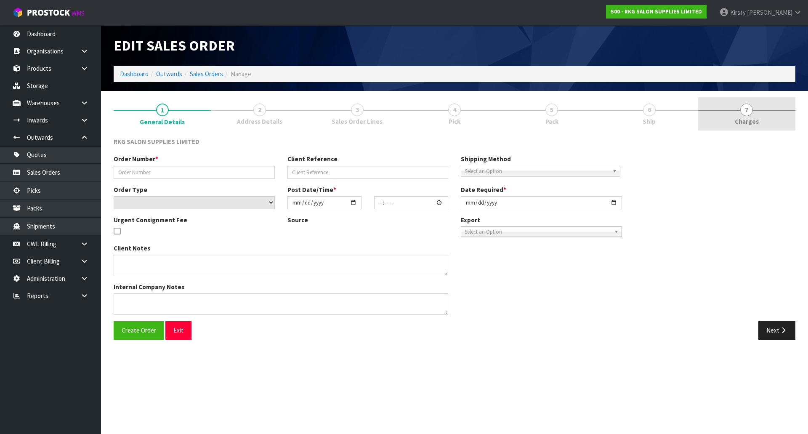
type input "[PERSON_NAME]"
type input "[PERSON_NAME] -BACK ORDER"
select select "number:0"
type input "[DATE]"
type input "15:54:00.000"
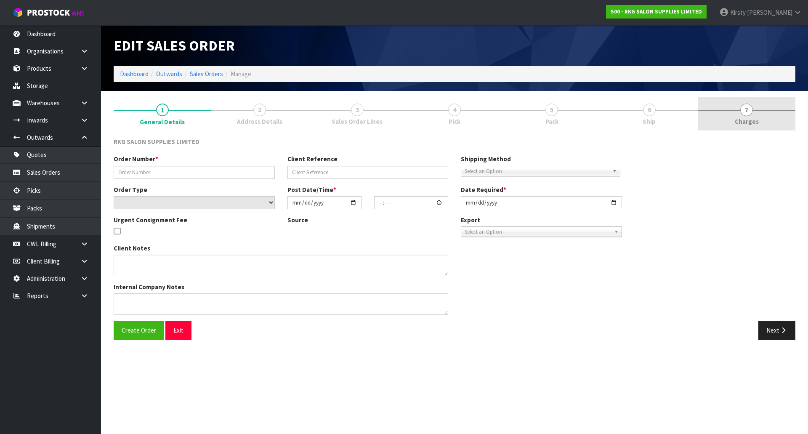
type input "[DATE]"
type textarea "SEND LOOSE"
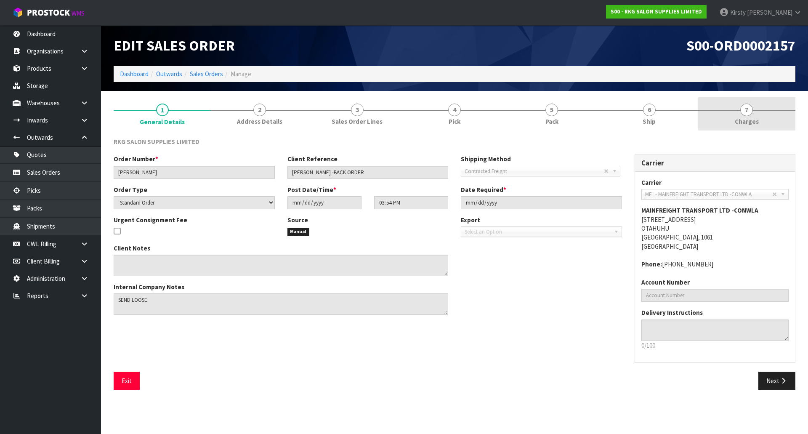
click at [747, 111] on span "7" at bounding box center [746, 110] width 13 height 13
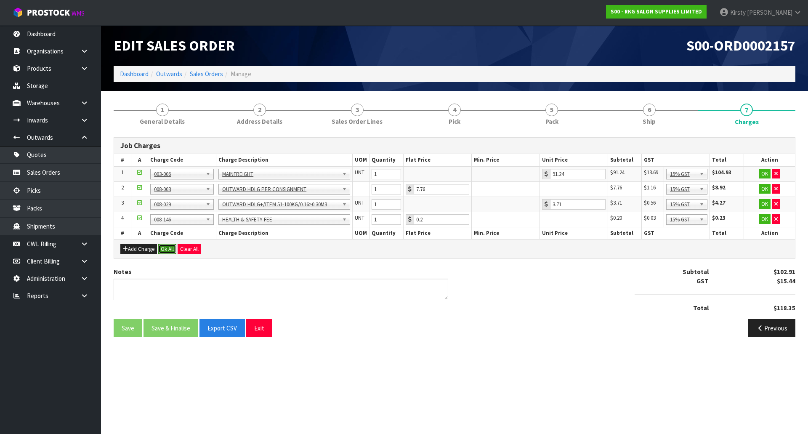
click at [162, 248] on button "Ok All" at bounding box center [167, 249] width 18 height 10
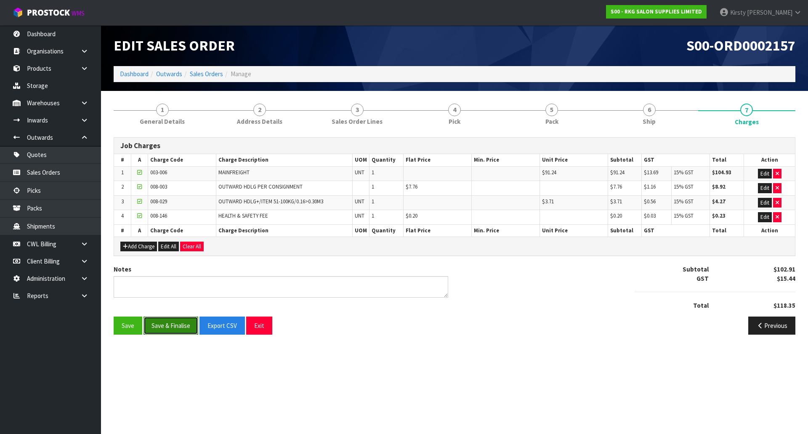
click at [180, 328] on button "Save & Finalise" at bounding box center [171, 326] width 55 height 18
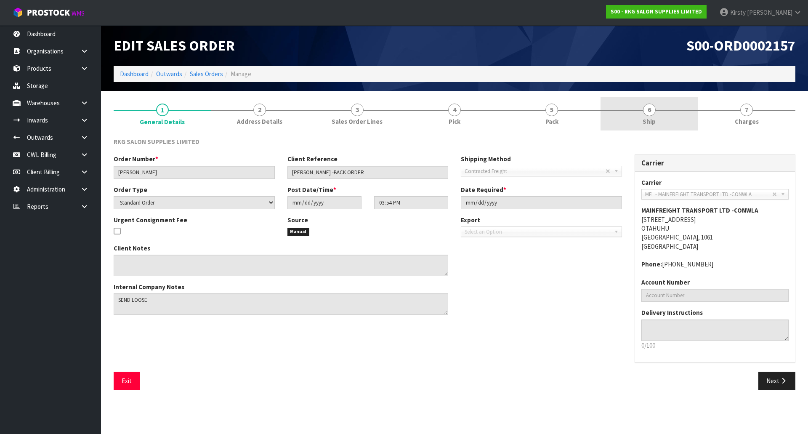
click at [650, 115] on span "6" at bounding box center [649, 110] width 13 height 13
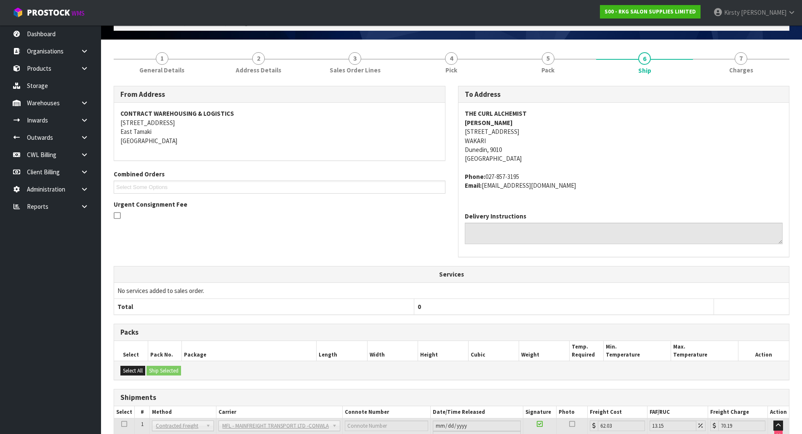
scroll to position [116, 0]
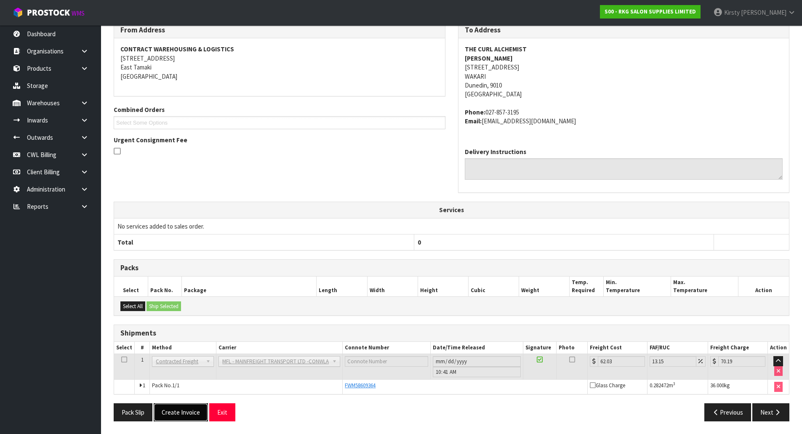
drag, startPoint x: 167, startPoint y: 407, endPoint x: 183, endPoint y: 383, distance: 28.8
click at [168, 407] on button "Create Invoice" at bounding box center [181, 412] width 54 height 18
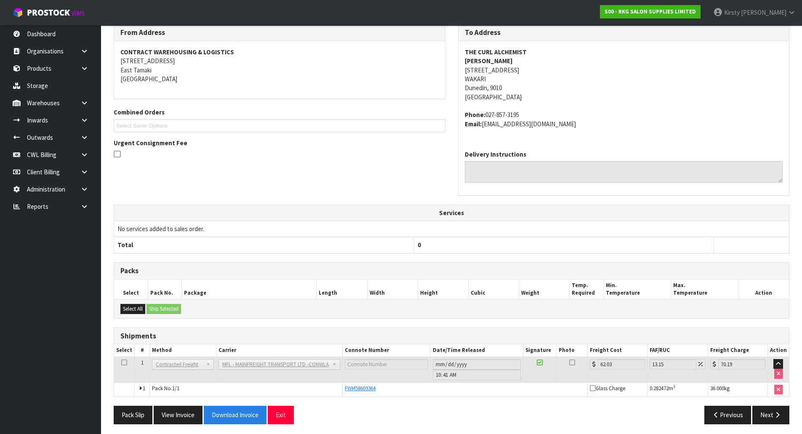
scroll to position [146, 0]
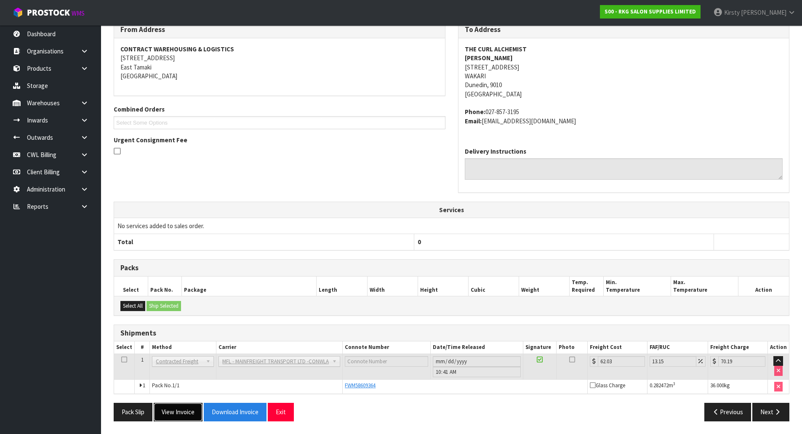
click at [194, 410] on button "View Invoice" at bounding box center [178, 412] width 49 height 18
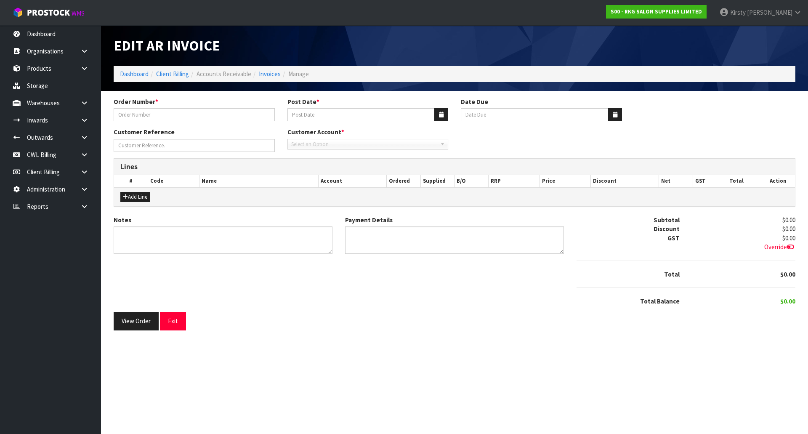
type input "[PERSON_NAME]"
type input "[DATE]"
type input "20/10/2025"
type input "[PERSON_NAME] -BACK ORDER"
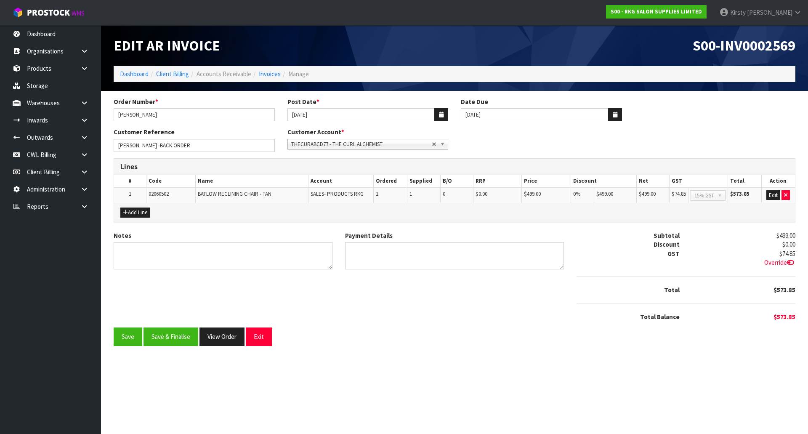
click at [443, 146] on b at bounding box center [444, 144] width 8 height 10
type input "thecurl9d"
click at [396, 273] on div "Payment Details" at bounding box center [455, 253] width 232 height 45
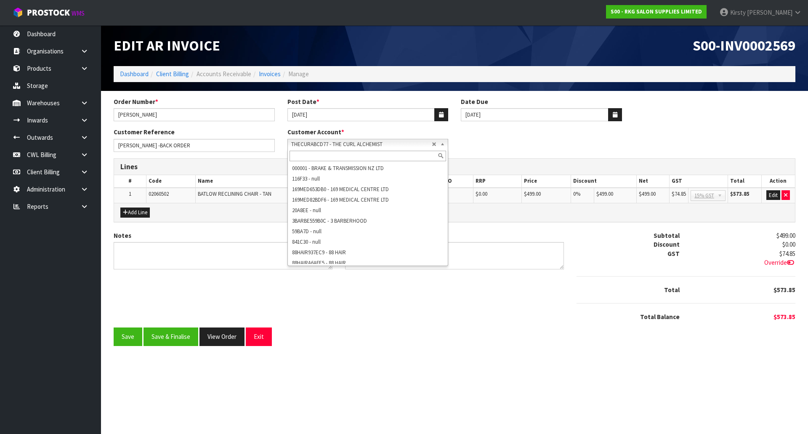
click at [444, 145] on b at bounding box center [444, 144] width 8 height 10
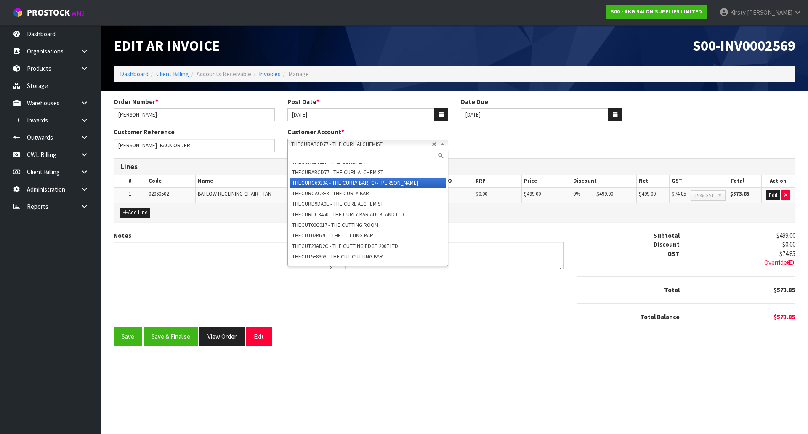
scroll to position [22006, 0]
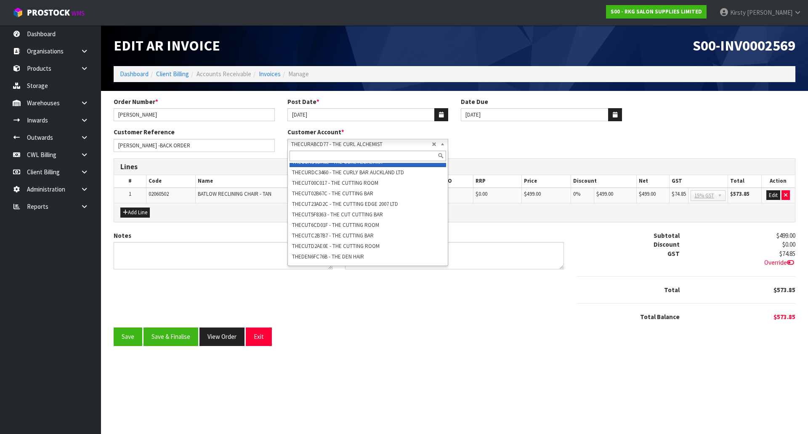
click at [377, 167] on li "THECURD9DA0E - THE CURL ALCHEMIST" at bounding box center [368, 162] width 157 height 11
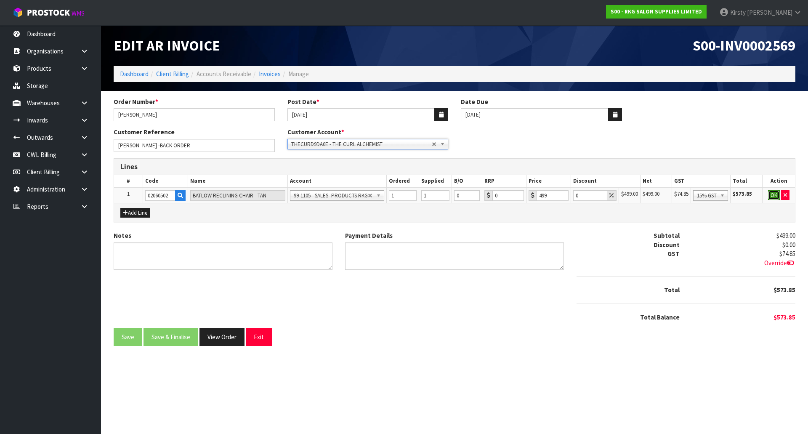
click at [775, 196] on button "OK" at bounding box center [774, 195] width 12 height 10
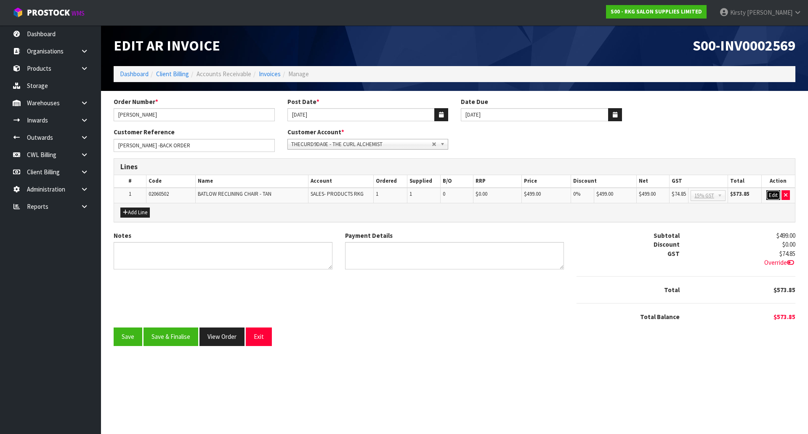
click at [774, 194] on button "Edit" at bounding box center [774, 195] width 14 height 10
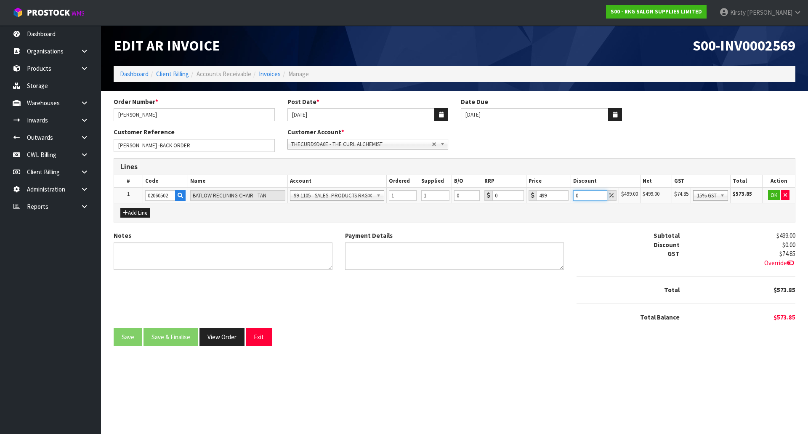
drag, startPoint x: 571, startPoint y: 196, endPoint x: 561, endPoint y: 197, distance: 10.6
click at [561, 197] on tr "1 02060502 BATLOW RECLINING CHAIR - TAN 99-1100 - SALES -ADMIN 99-1105 - SALES-…" at bounding box center [454, 196] width 681 height 16
type input "10"
click at [774, 194] on button "OK" at bounding box center [774, 195] width 12 height 10
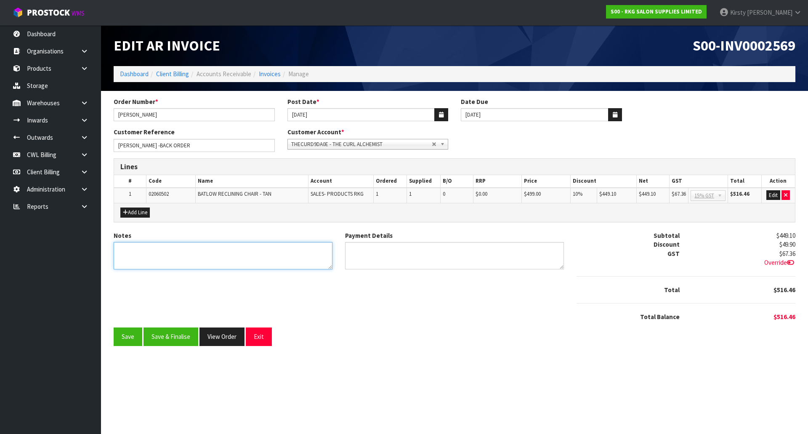
click at [202, 257] on textarea "Notes" at bounding box center [223, 255] width 219 height 27
type textarea "EX BACK ORDER"
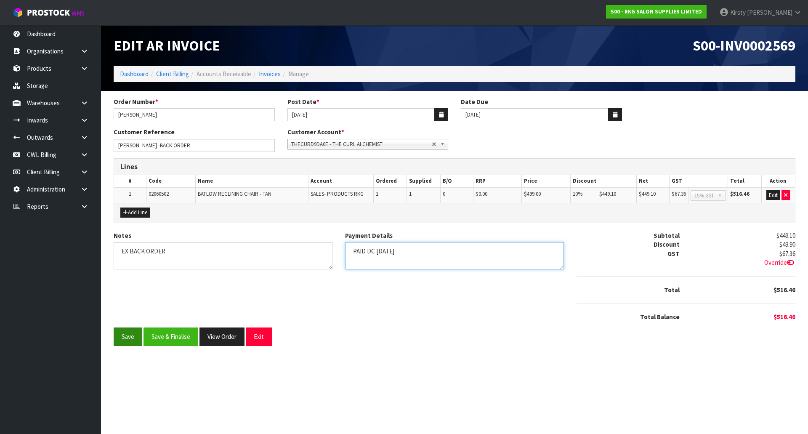
type textarea "PAID DC 10.6.25"
click at [134, 338] on button "Save" at bounding box center [128, 337] width 29 height 18
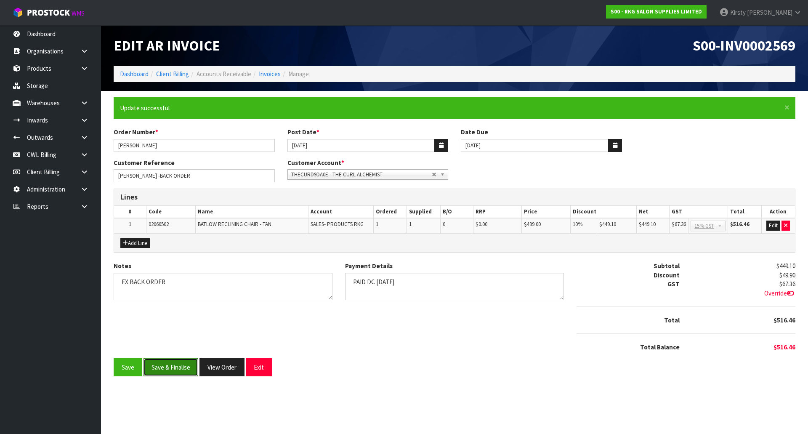
click at [167, 366] on button "Save & Finalise" at bounding box center [171, 367] width 55 height 18
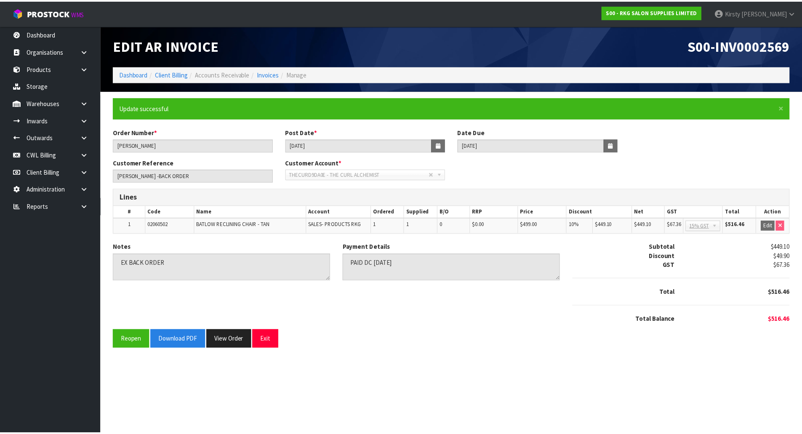
scroll to position [0, 0]
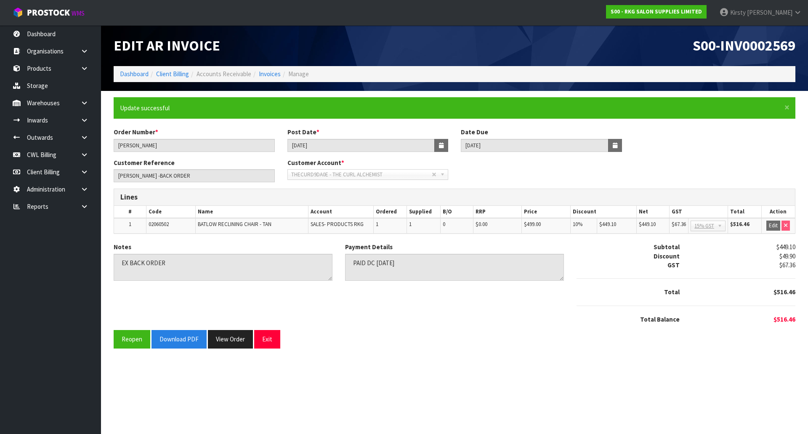
click at [167, 366] on section "Edit AR Invoice S00-INV0002569 Dashboard Client Billing Accounts Receivable Inv…" at bounding box center [404, 217] width 808 height 434
click at [178, 341] on button "Download PDF" at bounding box center [179, 339] width 55 height 18
click at [268, 344] on button "Exit" at bounding box center [267, 339] width 26 height 18
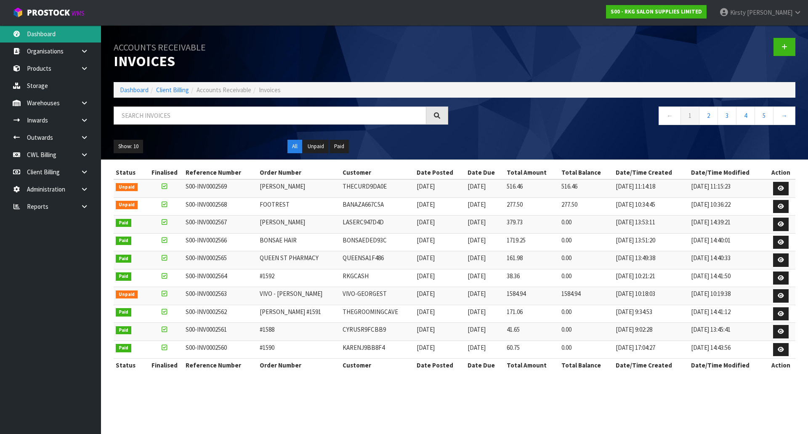
click at [59, 36] on link "Dashboard" at bounding box center [50, 33] width 101 height 17
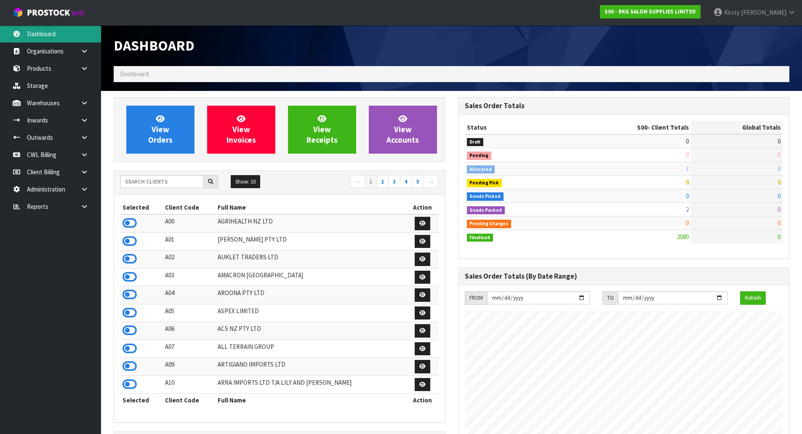
scroll to position [638, 344]
click at [154, 178] on input "text" at bounding box center [161, 181] width 83 height 13
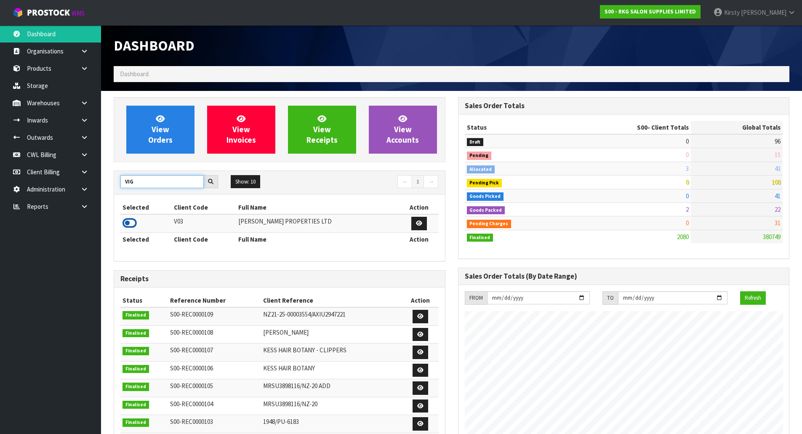
type input "VIG"
drag, startPoint x: 135, startPoint y: 223, endPoint x: 95, endPoint y: 197, distance: 47.4
click at [135, 223] on icon at bounding box center [130, 223] width 14 height 13
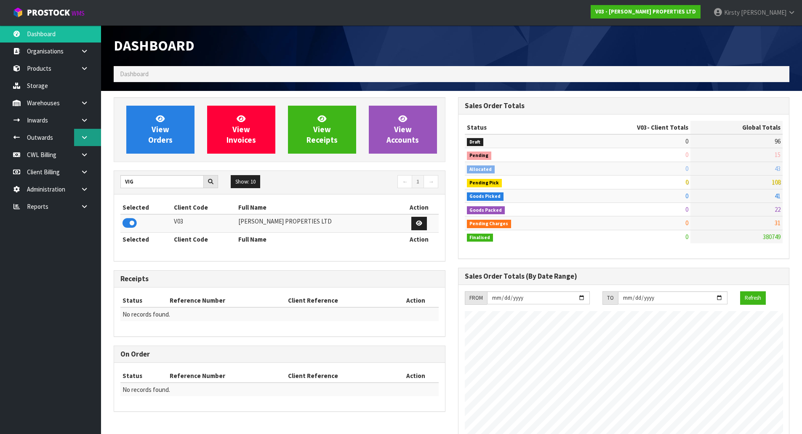
scroll to position [515, 344]
click at [87, 170] on icon at bounding box center [84, 172] width 8 height 6
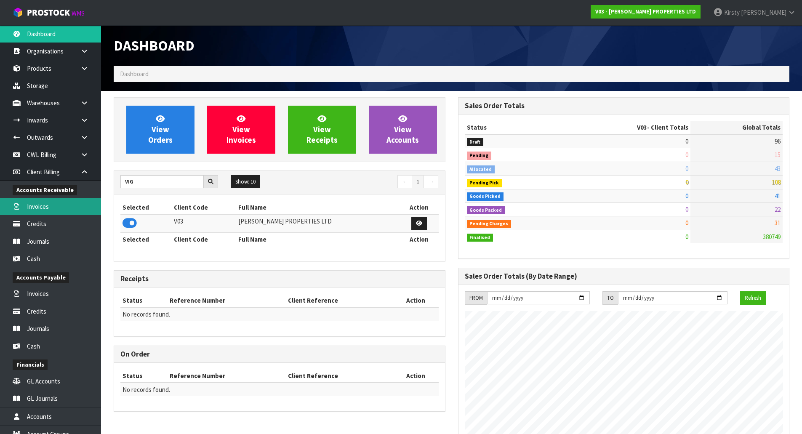
click at [40, 208] on link "Invoices" at bounding box center [50, 206] width 101 height 17
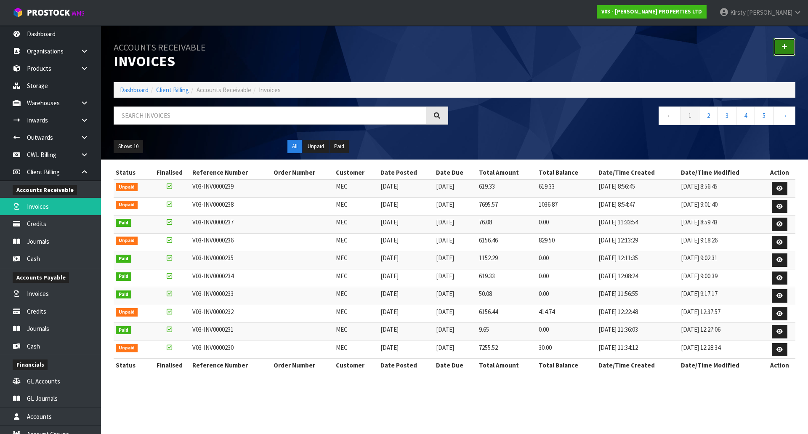
click at [783, 48] on icon at bounding box center [785, 47] width 6 height 6
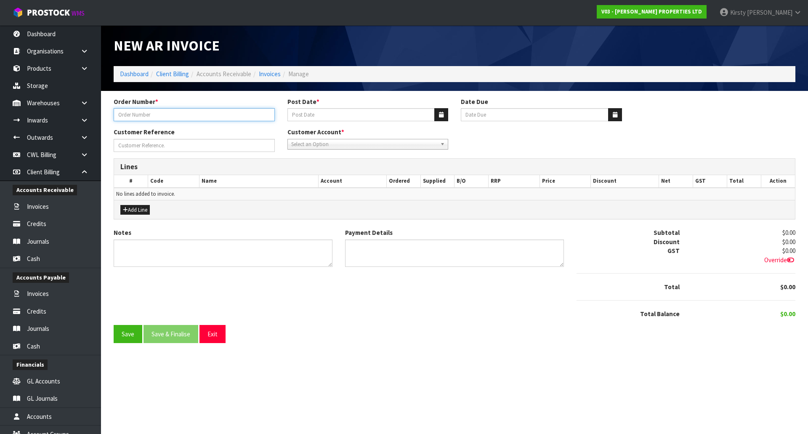
click at [176, 116] on input "text" at bounding box center [194, 114] width 161 height 13
type input "WATER"
click at [439, 116] on icon "button" at bounding box center [441, 114] width 5 height 5
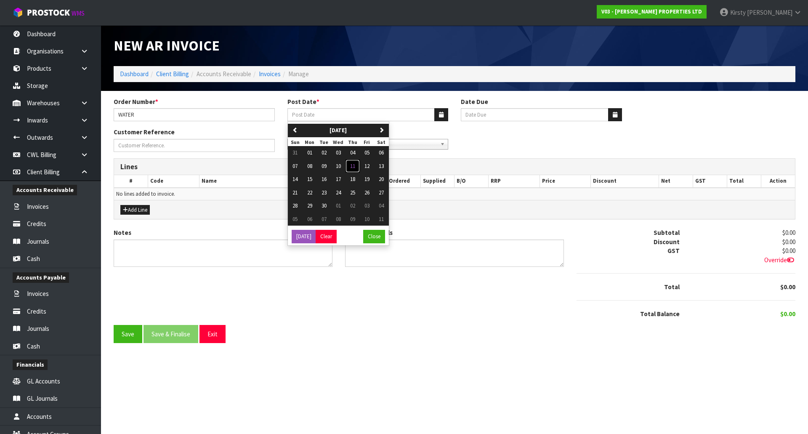
click at [354, 165] on span "11" at bounding box center [352, 165] width 5 height 7
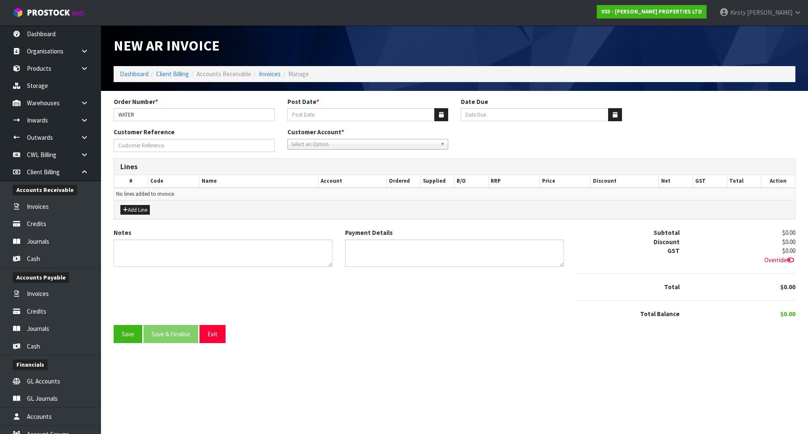
type input "[DATE]"
click at [613, 115] on icon "button" at bounding box center [615, 114] width 5 height 5
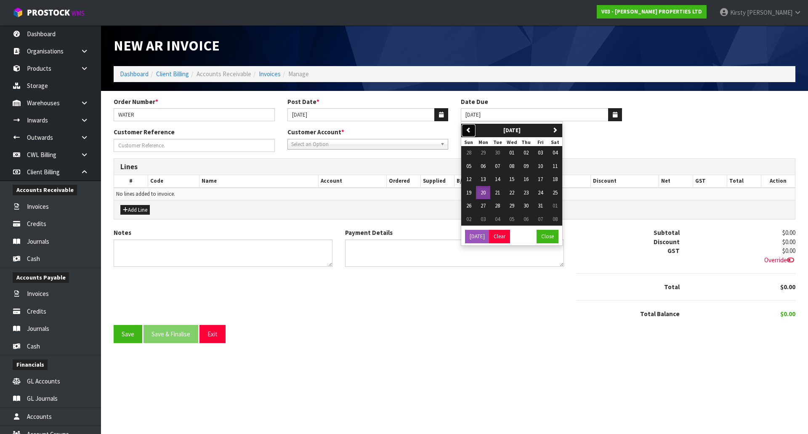
click at [467, 130] on icon "button" at bounding box center [468, 129] width 5 height 5
click at [543, 191] on span "26" at bounding box center [540, 192] width 5 height 7
type input "26/09/2025"
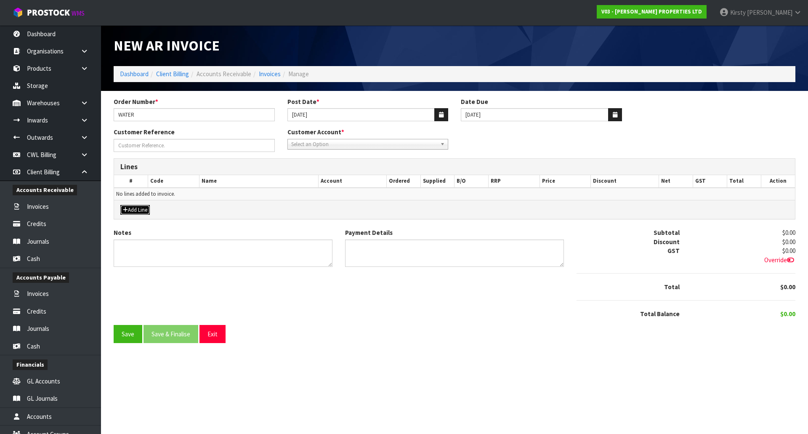
click at [135, 211] on button "Add Line" at bounding box center [134, 210] width 29 height 10
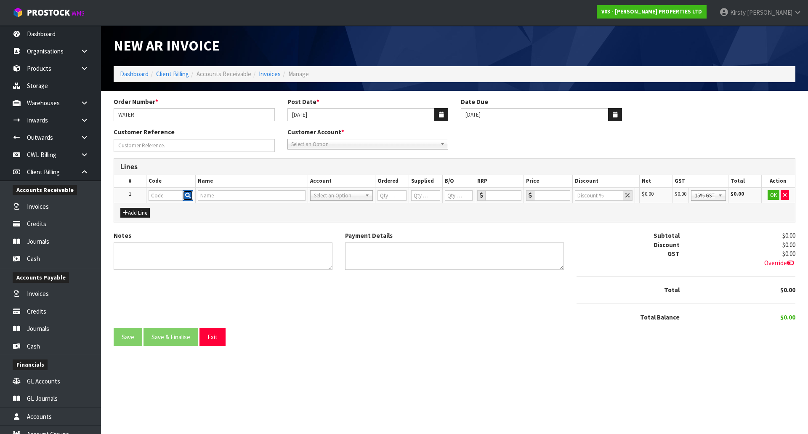
click at [192, 196] on button "button" at bounding box center [188, 195] width 11 height 11
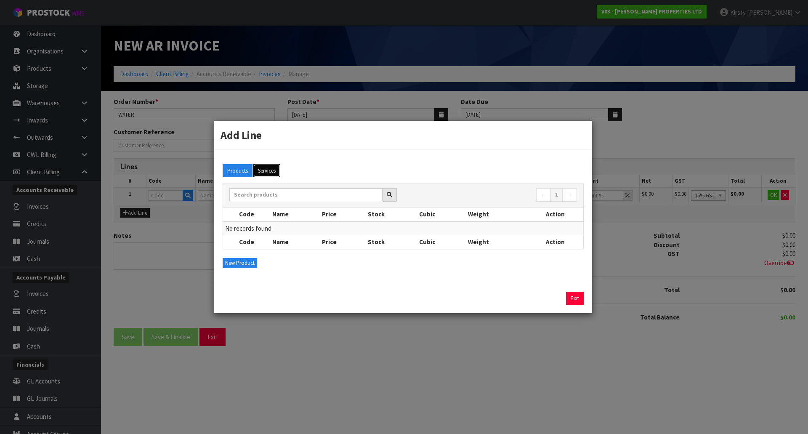
click at [264, 170] on button "Services" at bounding box center [266, 170] width 27 height 13
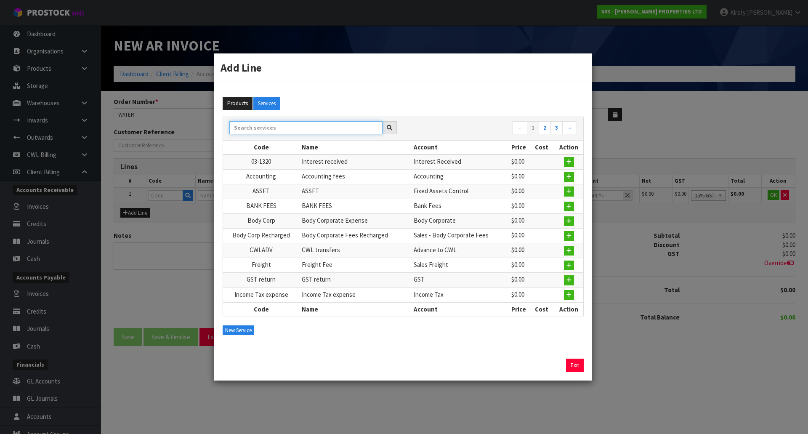
click at [248, 126] on input "text" at bounding box center [305, 127] width 153 height 13
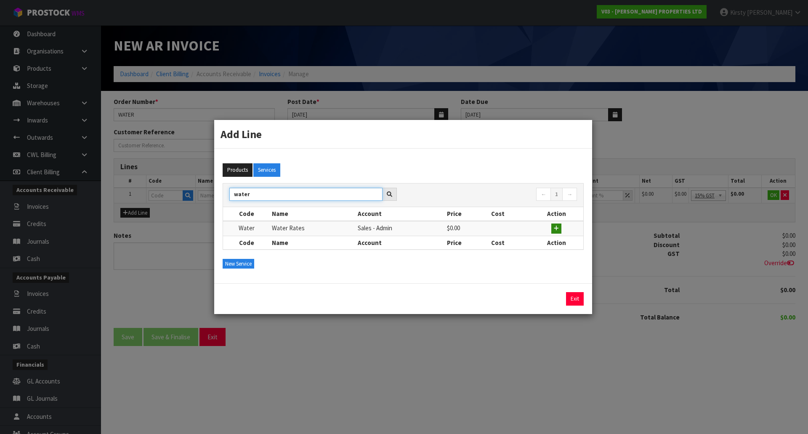
type input "water"
click at [557, 226] on icon "button" at bounding box center [556, 228] width 5 height 5
type input "Water"
type input "Water Rates"
type input "1"
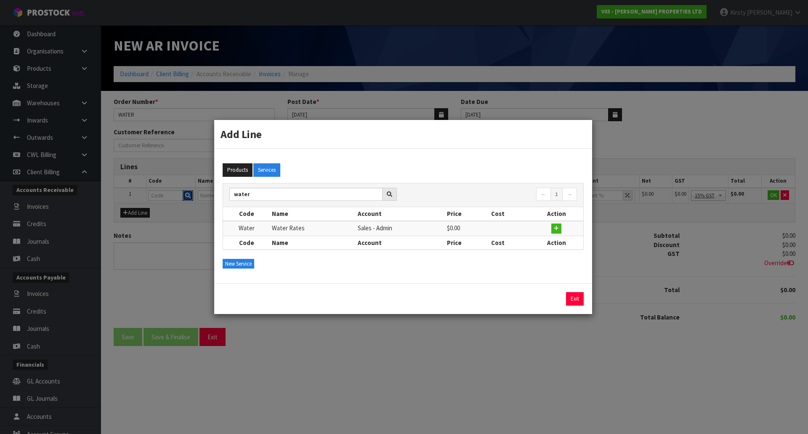
type input "1"
type input "0"
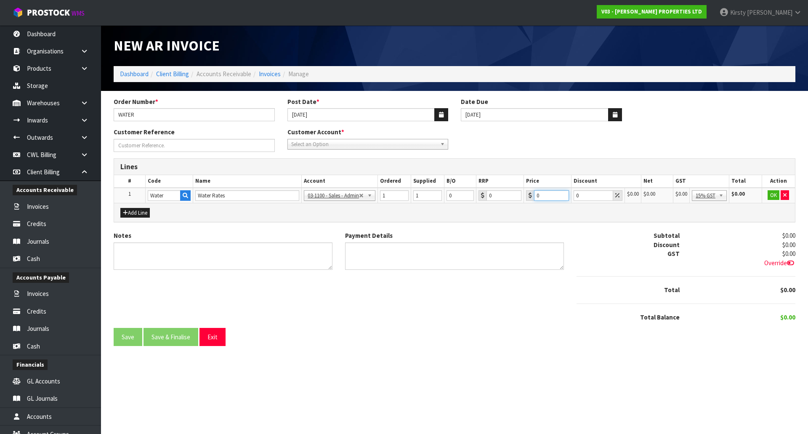
drag, startPoint x: 539, startPoint y: 191, endPoint x: 529, endPoint y: 197, distance: 12.3
click at [529, 197] on div "0" at bounding box center [547, 195] width 43 height 11
type input "54.83"
click at [777, 196] on button "OK" at bounding box center [774, 195] width 12 height 10
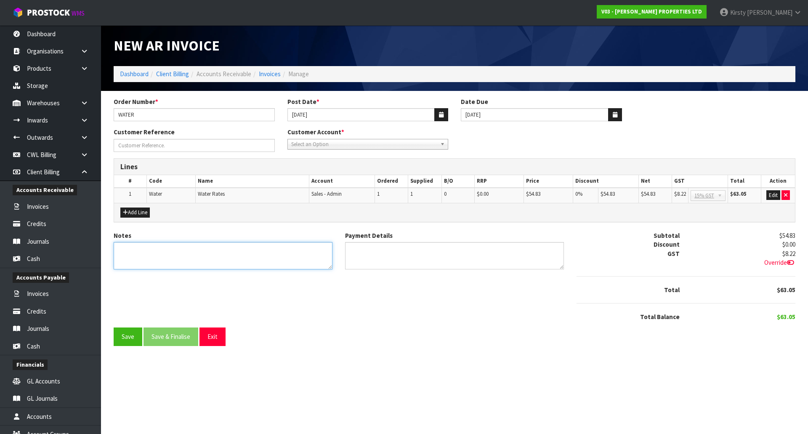
click at [117, 250] on textarea "Notes" at bounding box center [223, 255] width 219 height 27
type textarea "PLEASE PAY BY 26 SEPT 25"
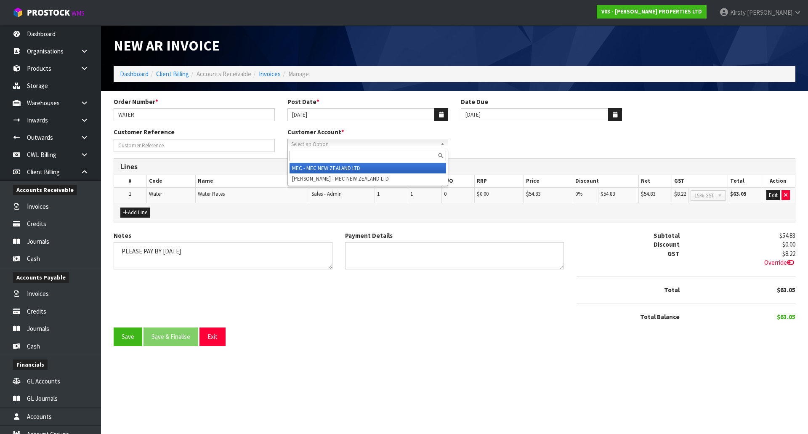
click at [310, 144] on span "Select an Option" at bounding box center [364, 144] width 146 height 10
click at [311, 168] on li "MEC - MEC NEW ZEALAND LTD" at bounding box center [368, 168] width 157 height 11
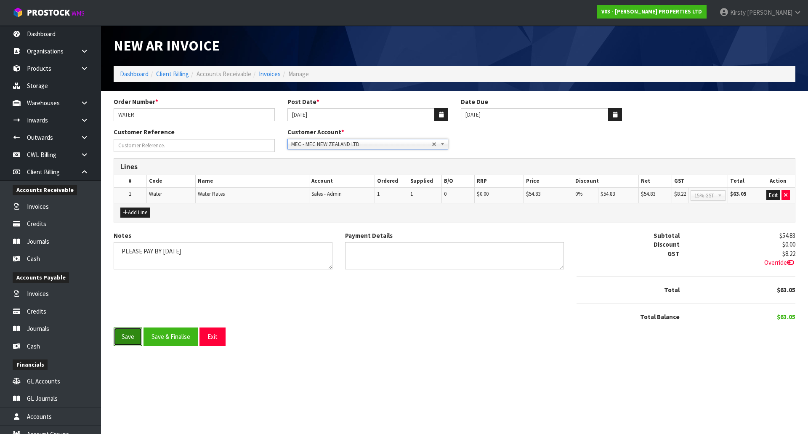
click at [130, 336] on button "Save" at bounding box center [128, 337] width 29 height 18
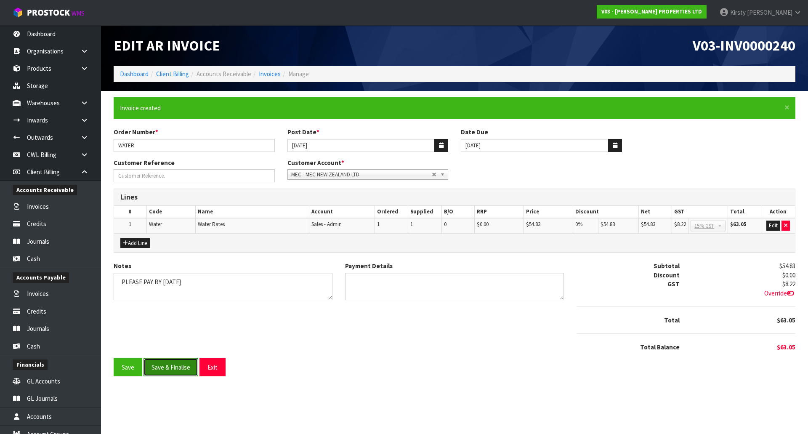
click at [168, 368] on button "Save & Finalise" at bounding box center [171, 367] width 55 height 18
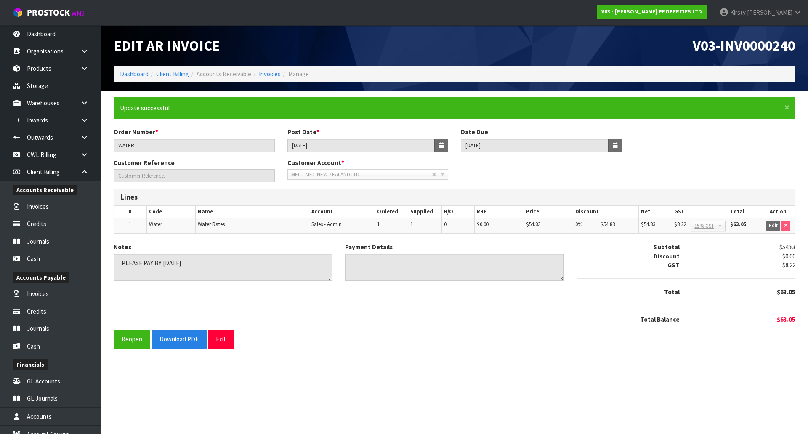
click at [169, 368] on section "Edit AR Invoice V03-INV0000240 Dashboard Client Billing Accounts Receivable Inv…" at bounding box center [404, 217] width 808 height 434
click at [185, 343] on button "Download PDF" at bounding box center [179, 339] width 55 height 18
click at [224, 340] on button "Exit" at bounding box center [221, 339] width 26 height 18
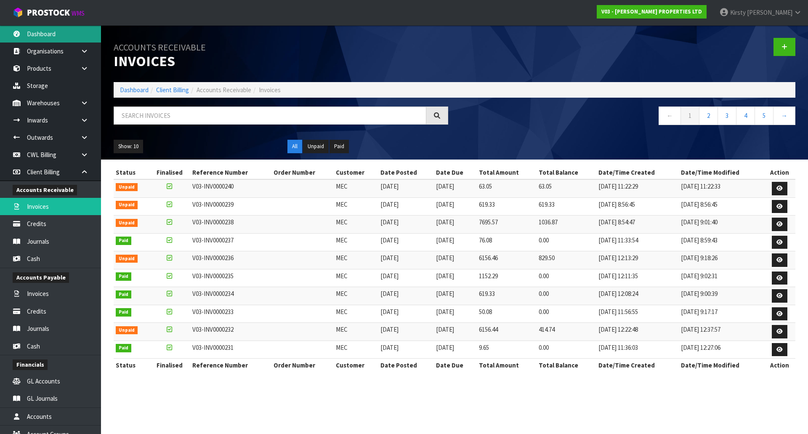
click at [59, 35] on link "Dashboard" at bounding box center [50, 33] width 101 height 17
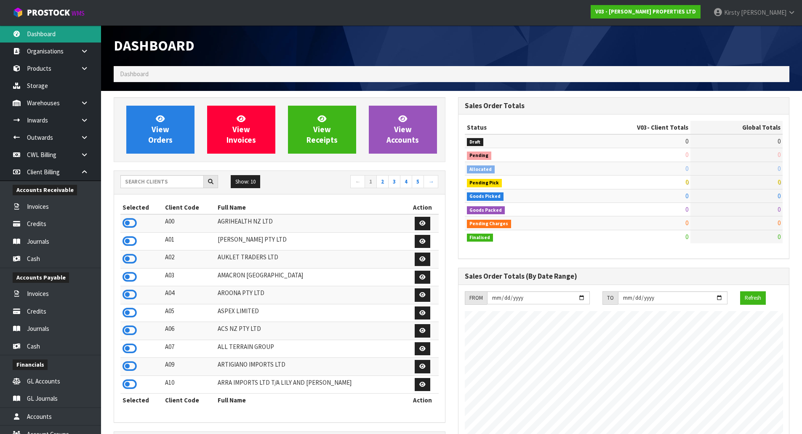
scroll to position [515, 344]
click at [162, 178] on input "text" at bounding box center [161, 181] width 83 height 13
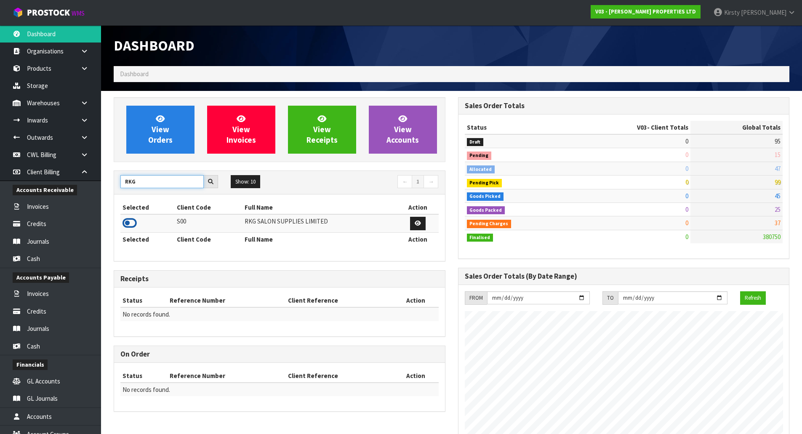
type input "RKG"
click at [132, 225] on icon at bounding box center [130, 223] width 14 height 13
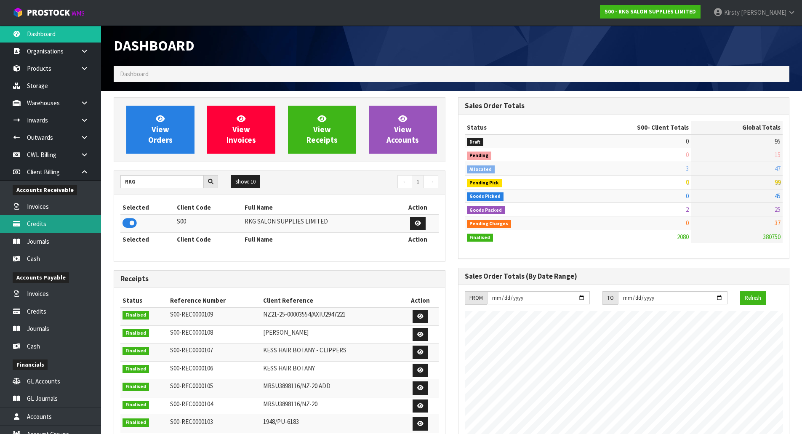
scroll to position [638, 344]
